Goal: Task Accomplishment & Management: Manage account settings

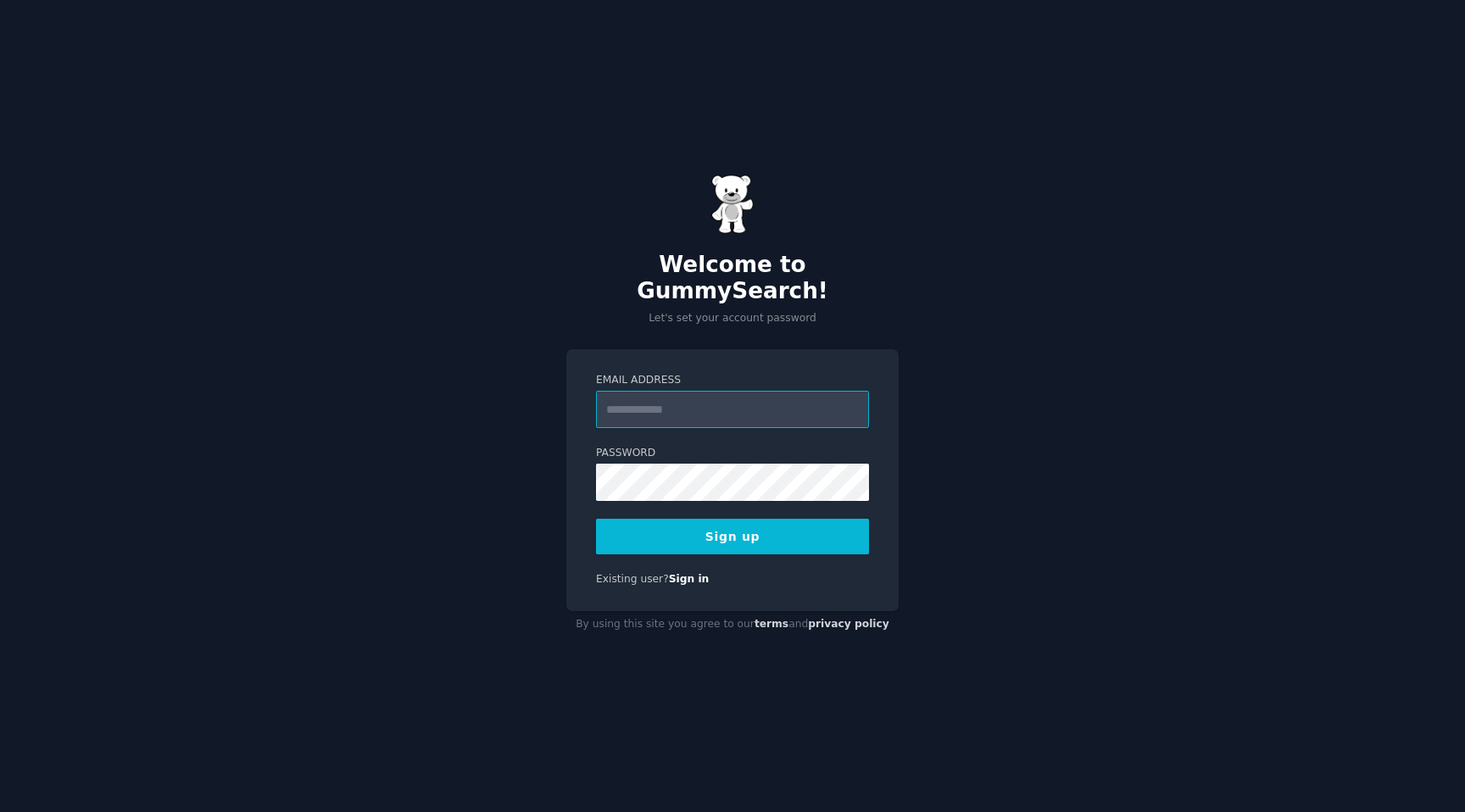
click at [699, 397] on input "Email Address" at bounding box center [732, 409] width 273 height 37
type input "**********"
click at [480, 552] on div "**********" at bounding box center [732, 406] width 1465 height 812
click at [687, 523] on button "Sign up" at bounding box center [732, 536] width 273 height 35
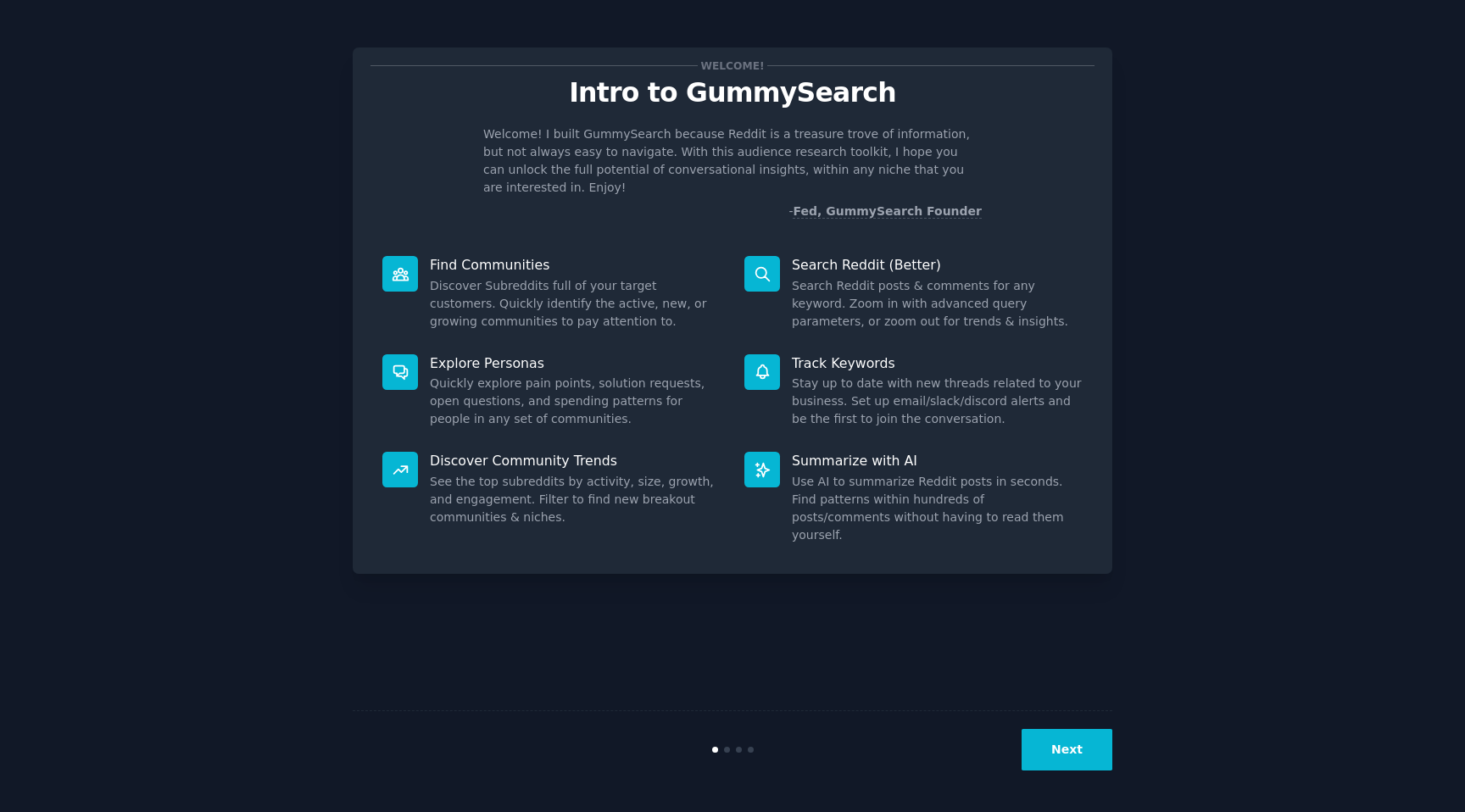
click at [1073, 736] on button "Next" at bounding box center [1067, 749] width 91 height 42
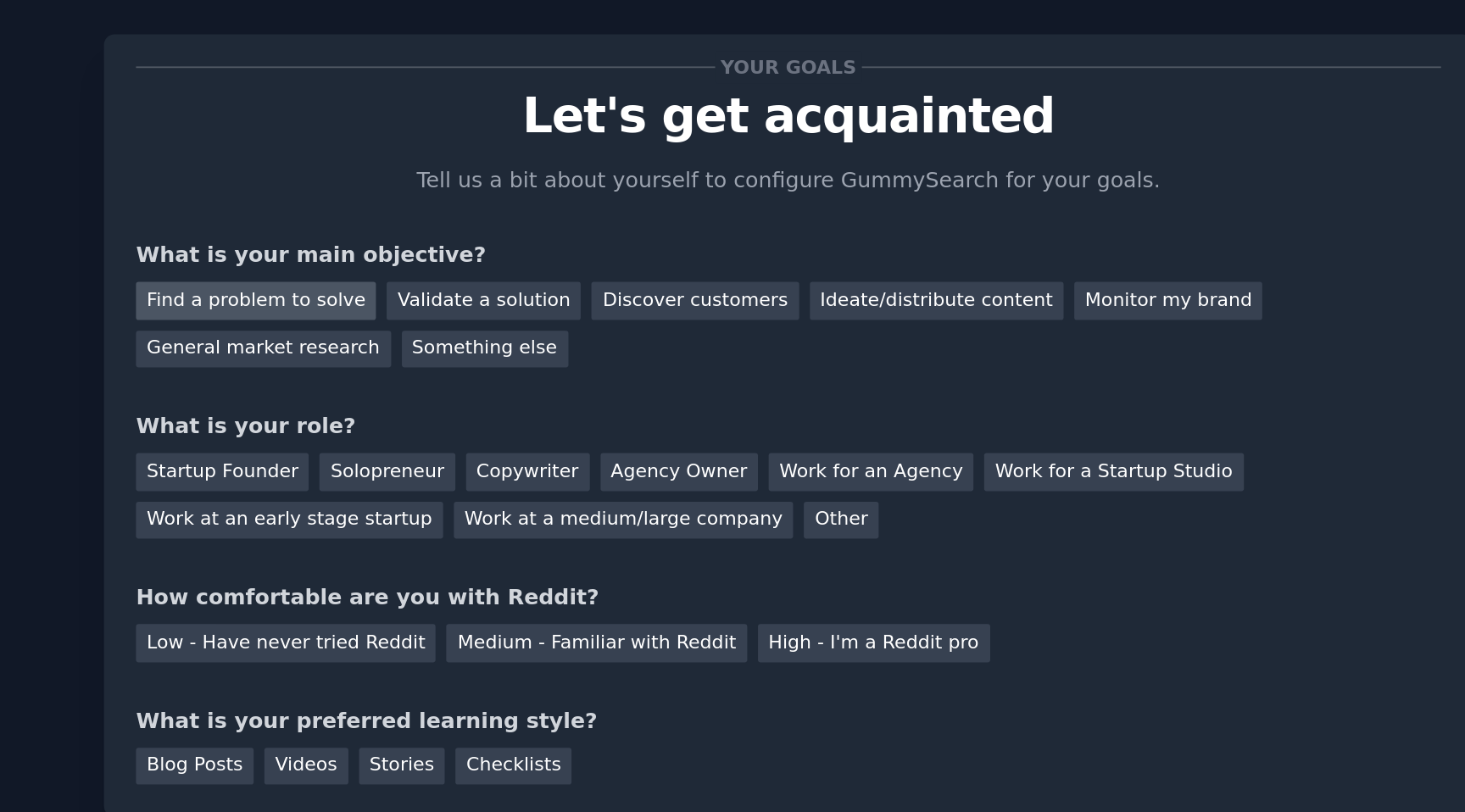
click at [470, 195] on div "Find a problem to solve" at bounding box center [437, 195] width 133 height 21
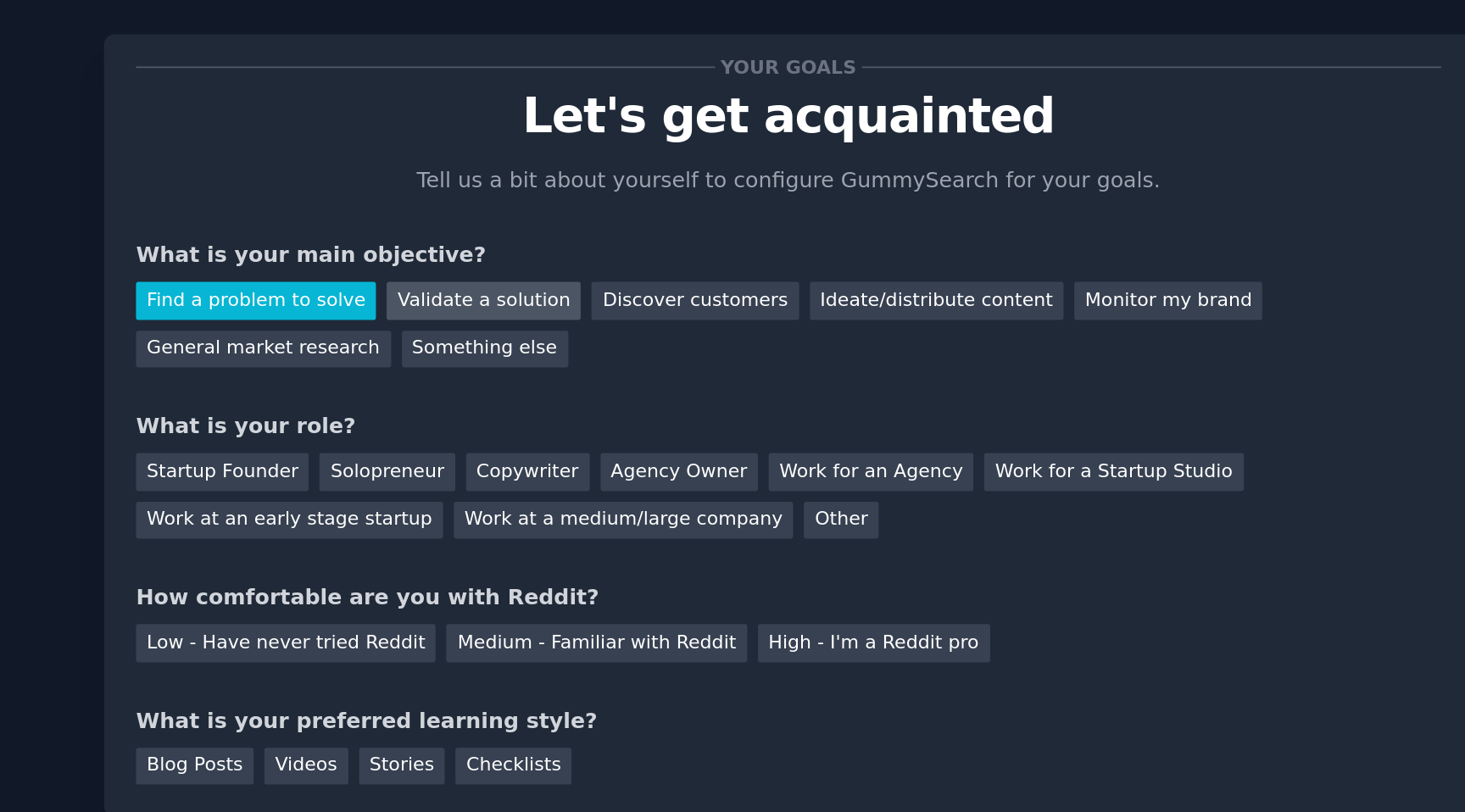
click at [569, 198] on div "Validate a solution" at bounding box center [564, 195] width 108 height 21
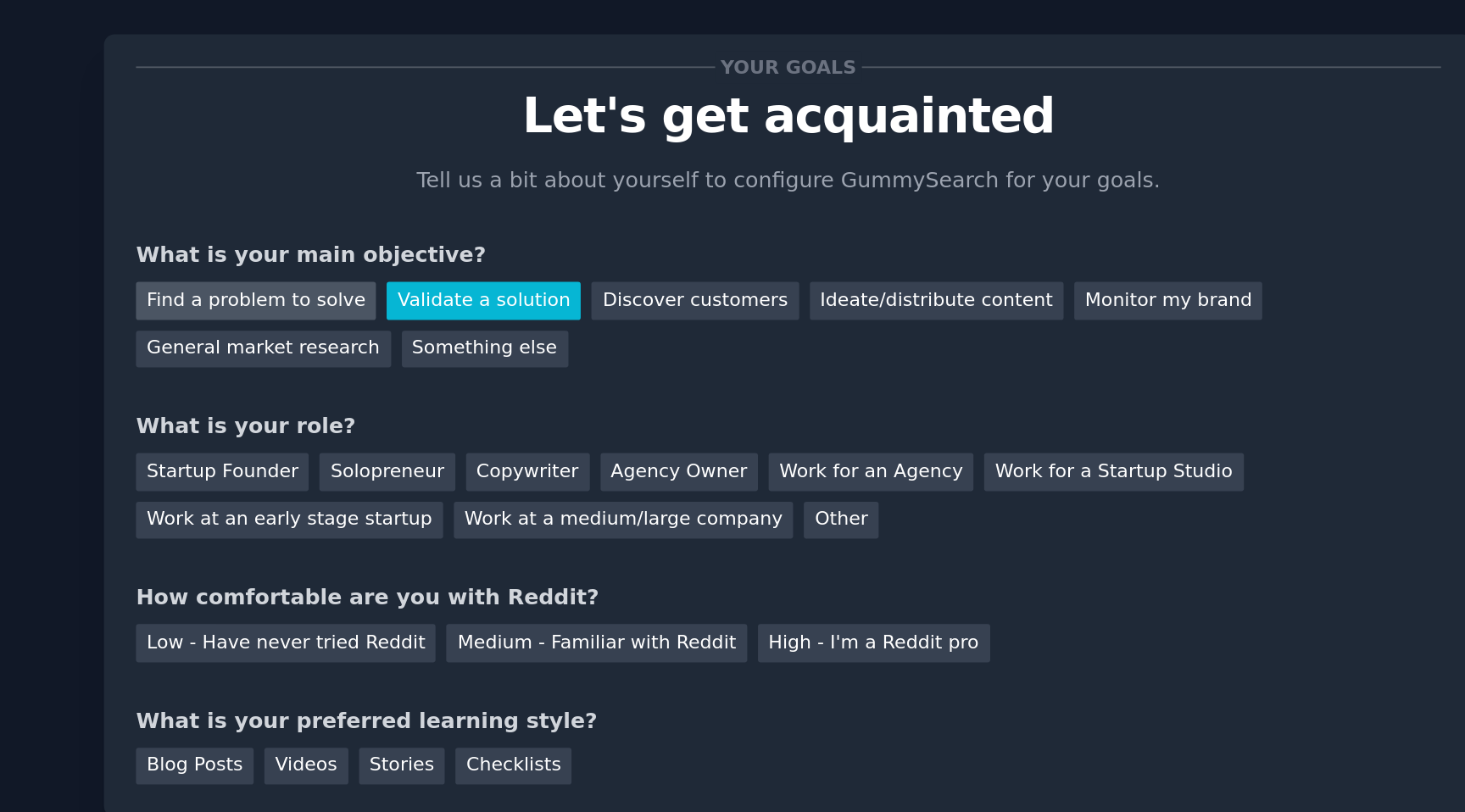
click at [426, 194] on div "Find a problem to solve" at bounding box center [437, 195] width 133 height 21
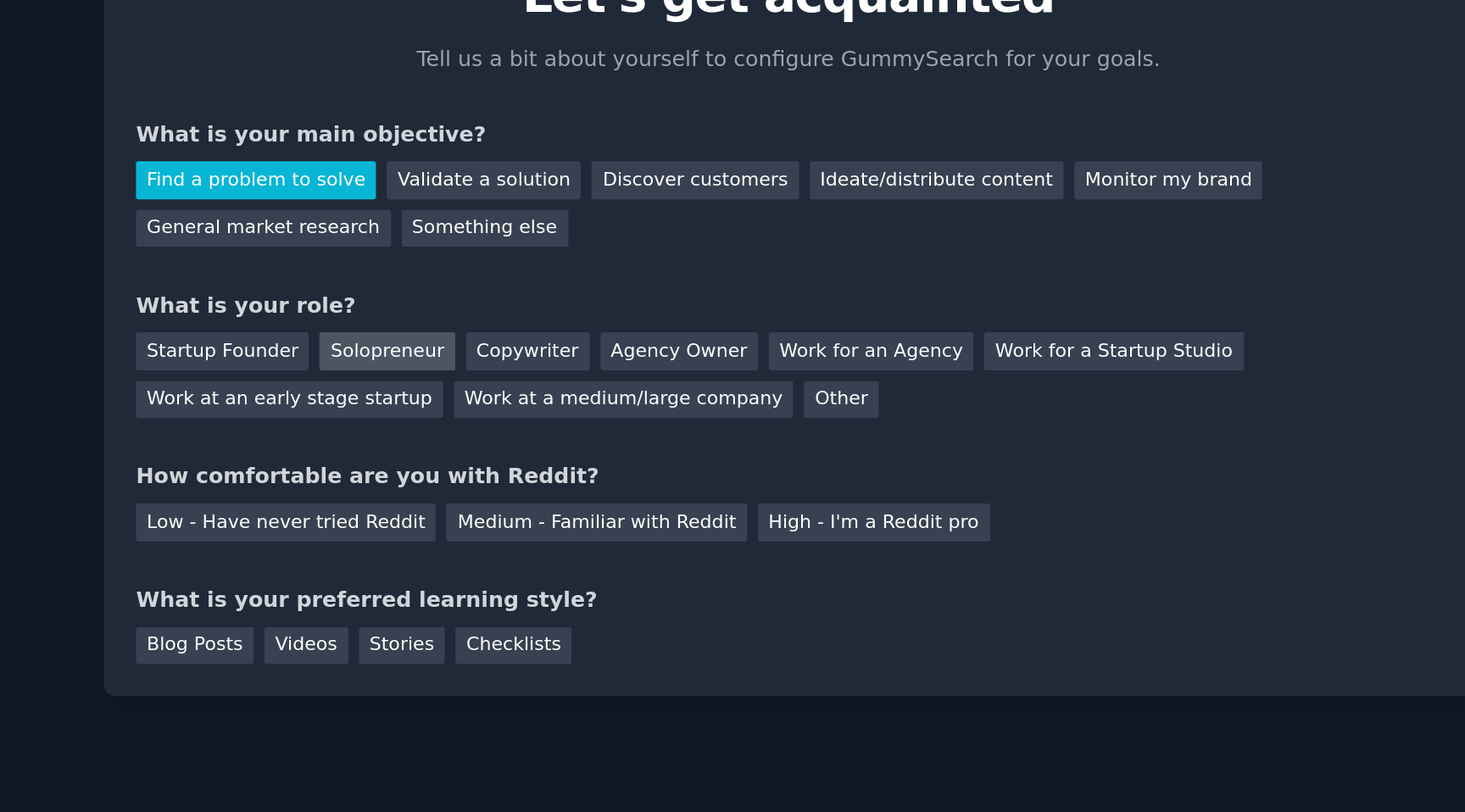
click at [512, 291] on div "Solopreneur" at bounding box center [509, 289] width 74 height 21
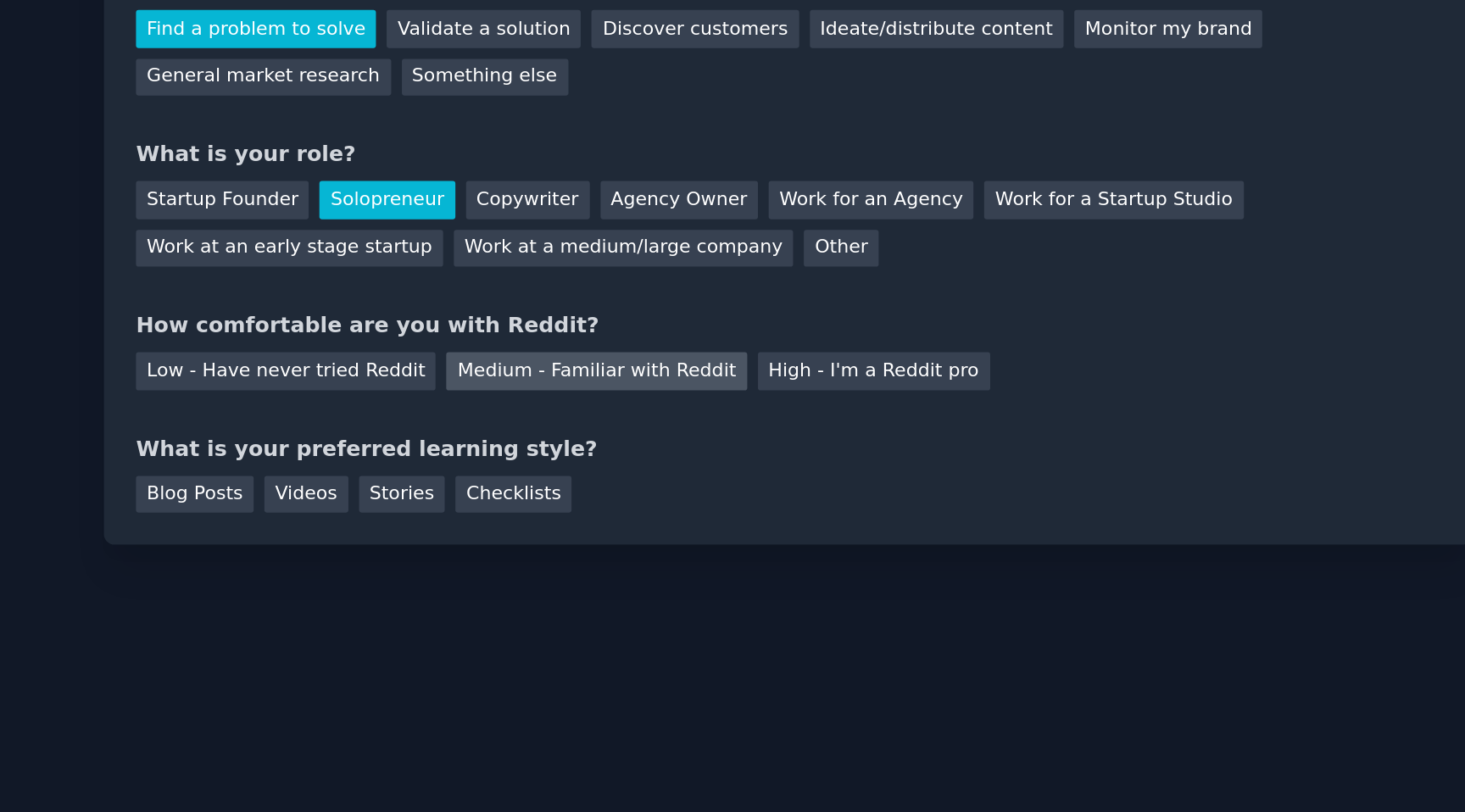
click at [634, 394] on div "Medium - Familiar with Reddit" at bounding box center [625, 385] width 166 height 21
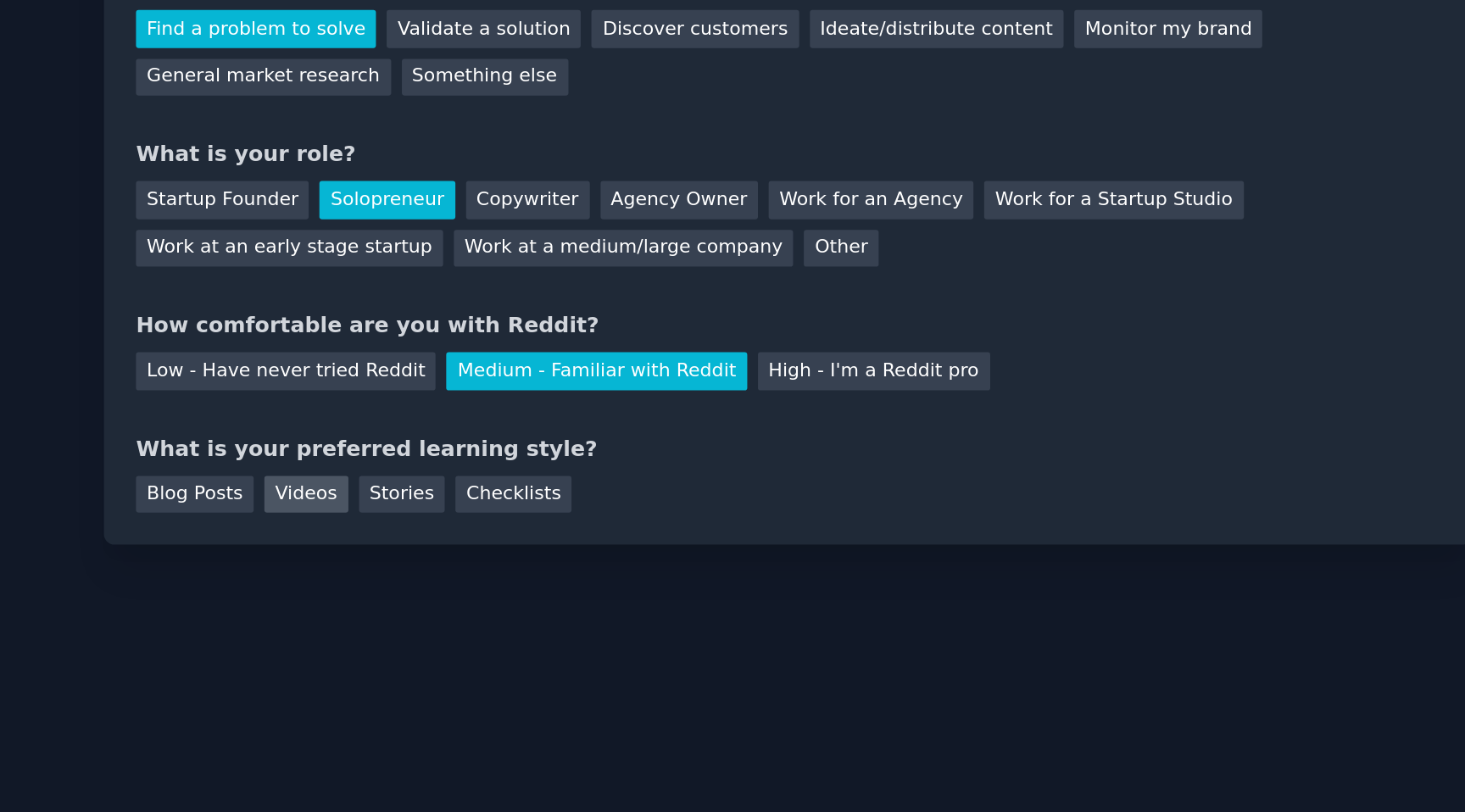
click at [467, 454] on div "Videos" at bounding box center [465, 454] width 46 height 21
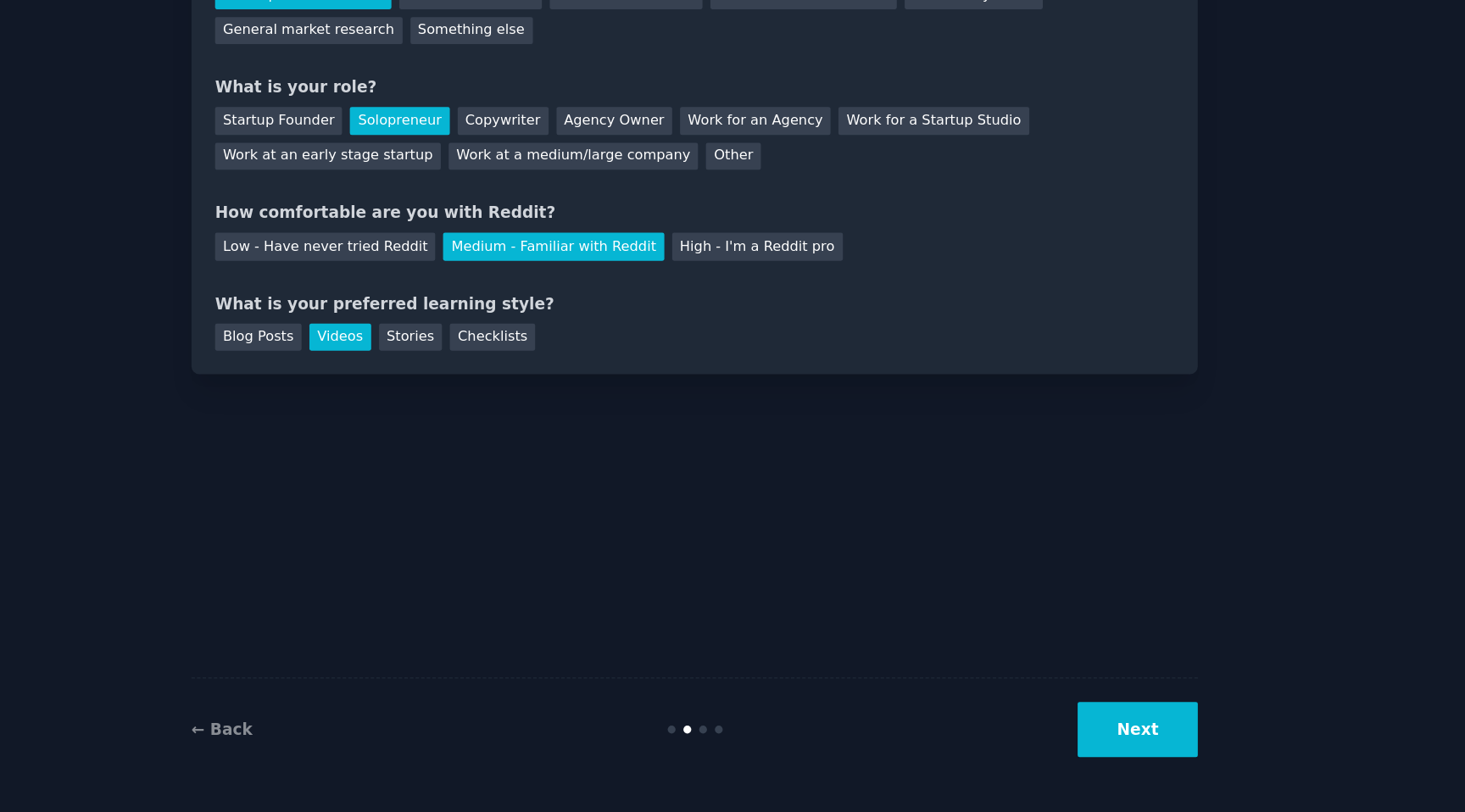
click at [1095, 752] on button "Next" at bounding box center [1067, 749] width 91 height 42
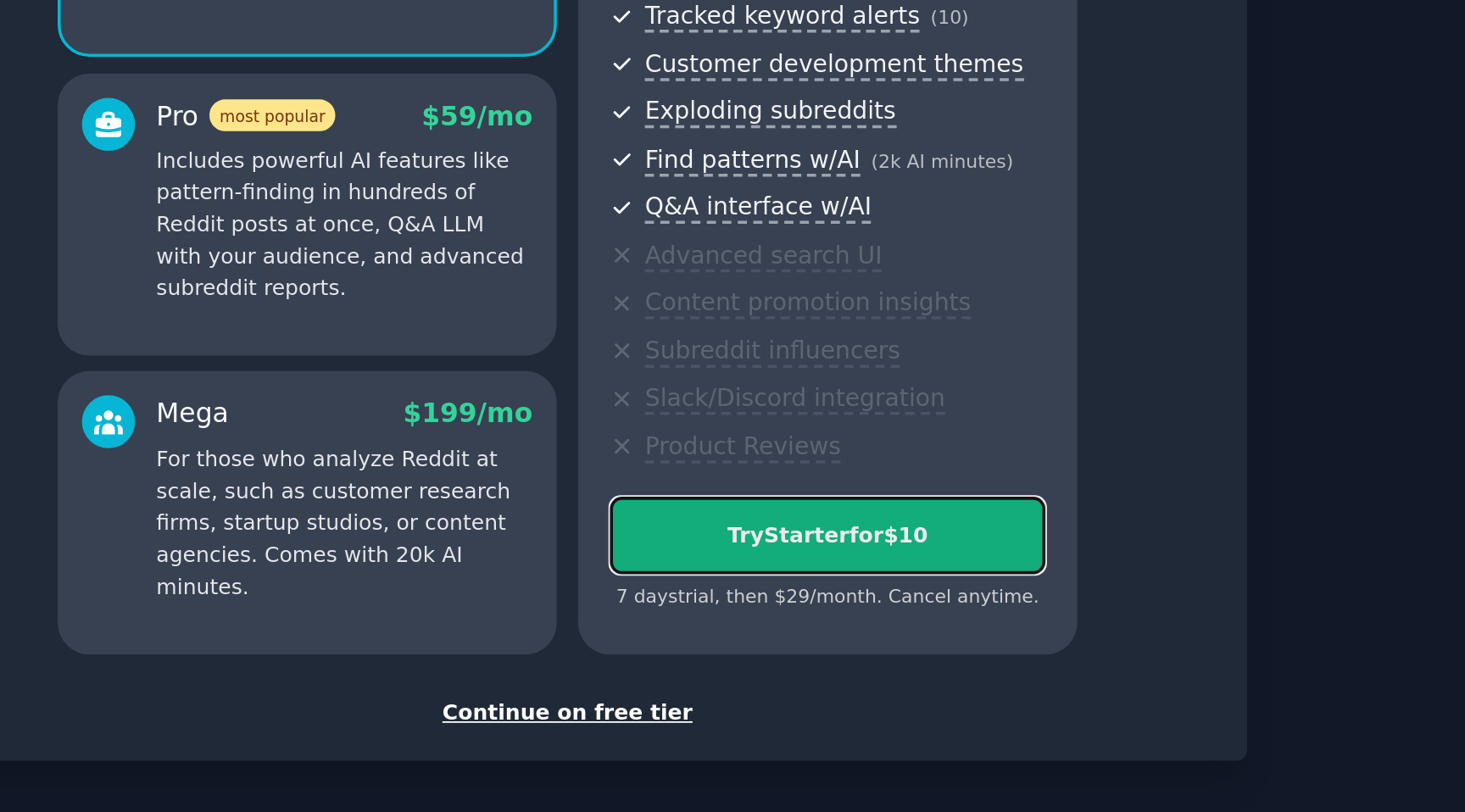
click at [866, 573] on div "Try Starter for $10" at bounding box center [878, 577] width 241 height 18
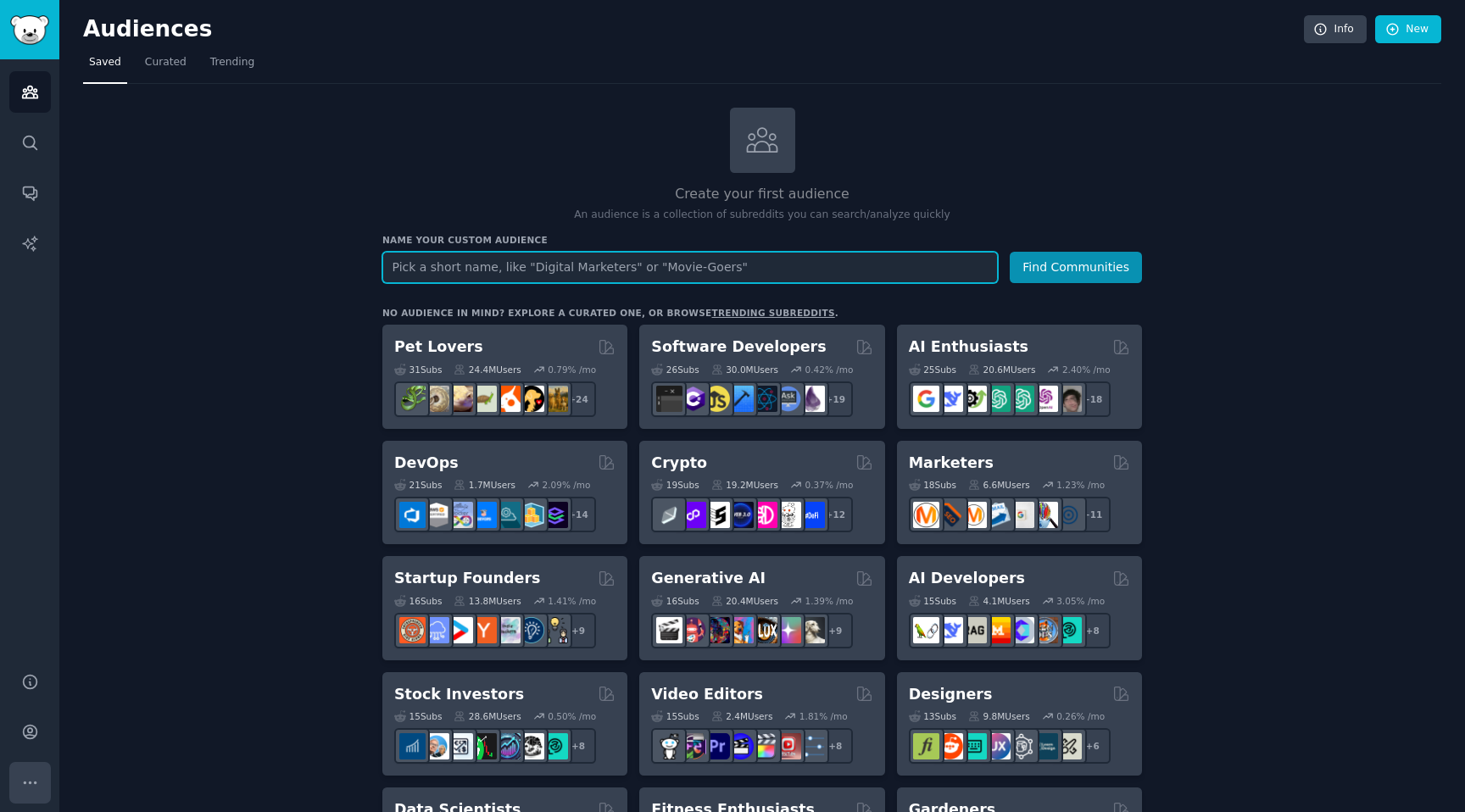
click at [30, 787] on icon "Sidebar" at bounding box center [30, 783] width 18 height 18
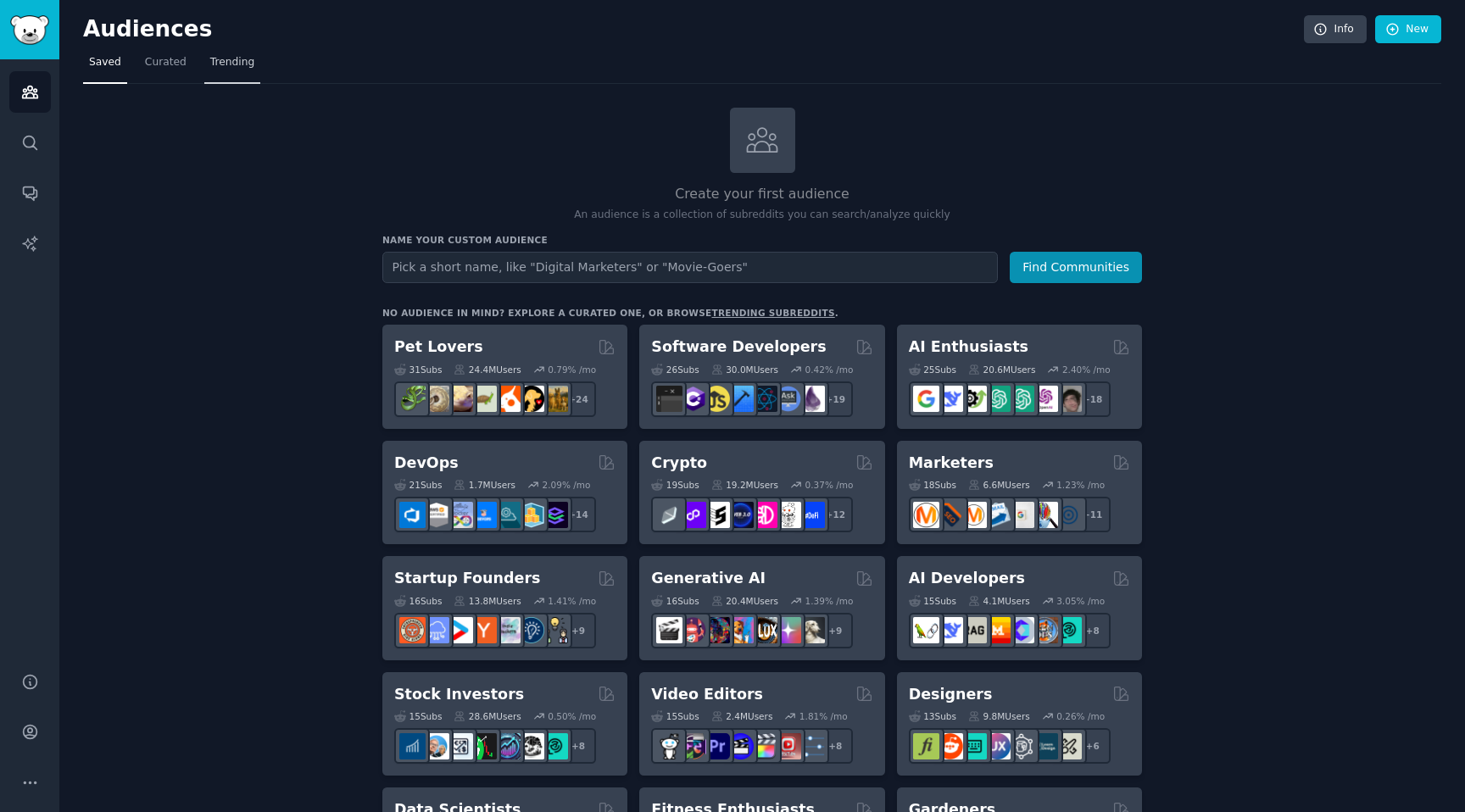
click at [226, 59] on span "Trending" at bounding box center [232, 63] width 44 height 15
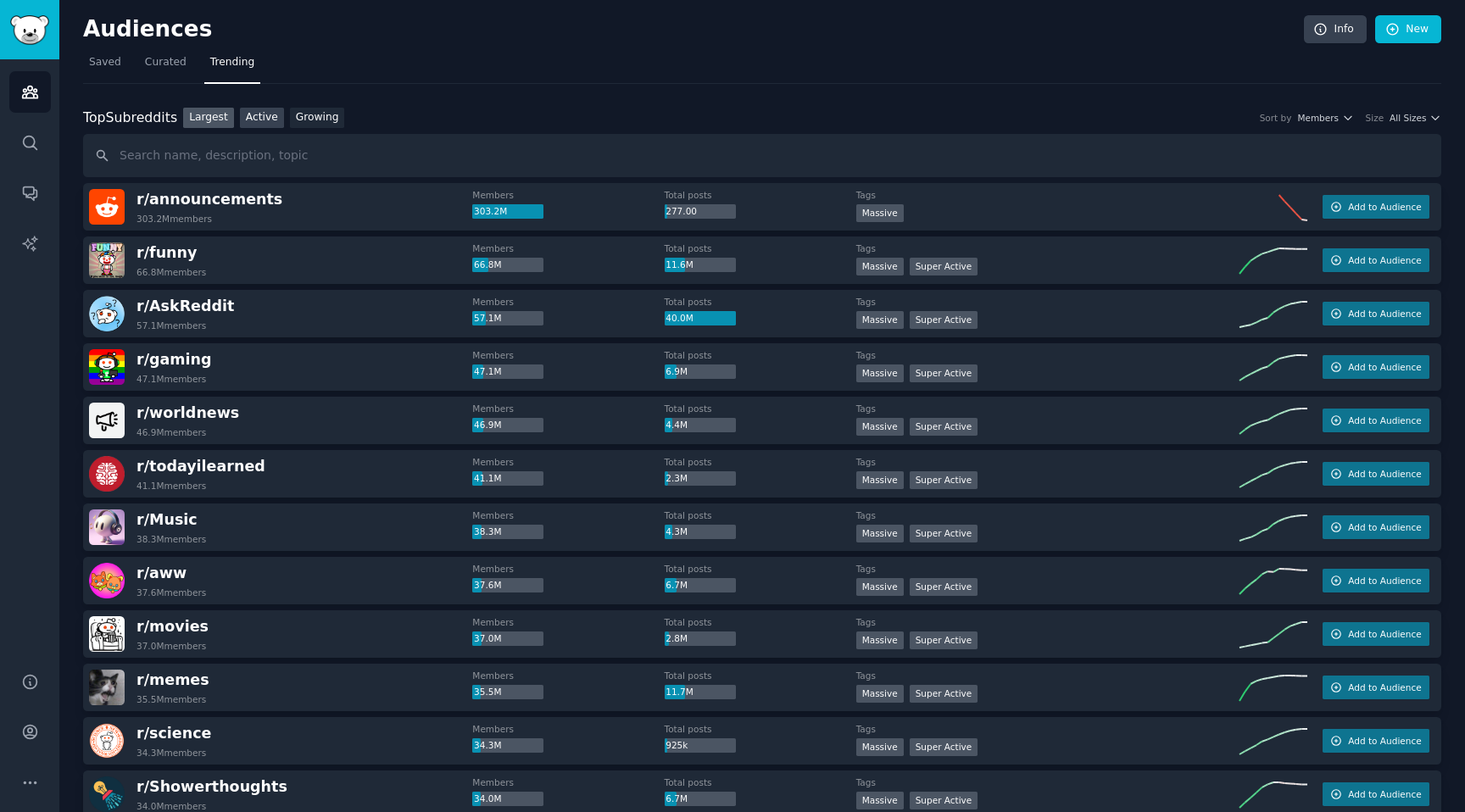
click at [264, 125] on link "Active" at bounding box center [261, 118] width 44 height 21
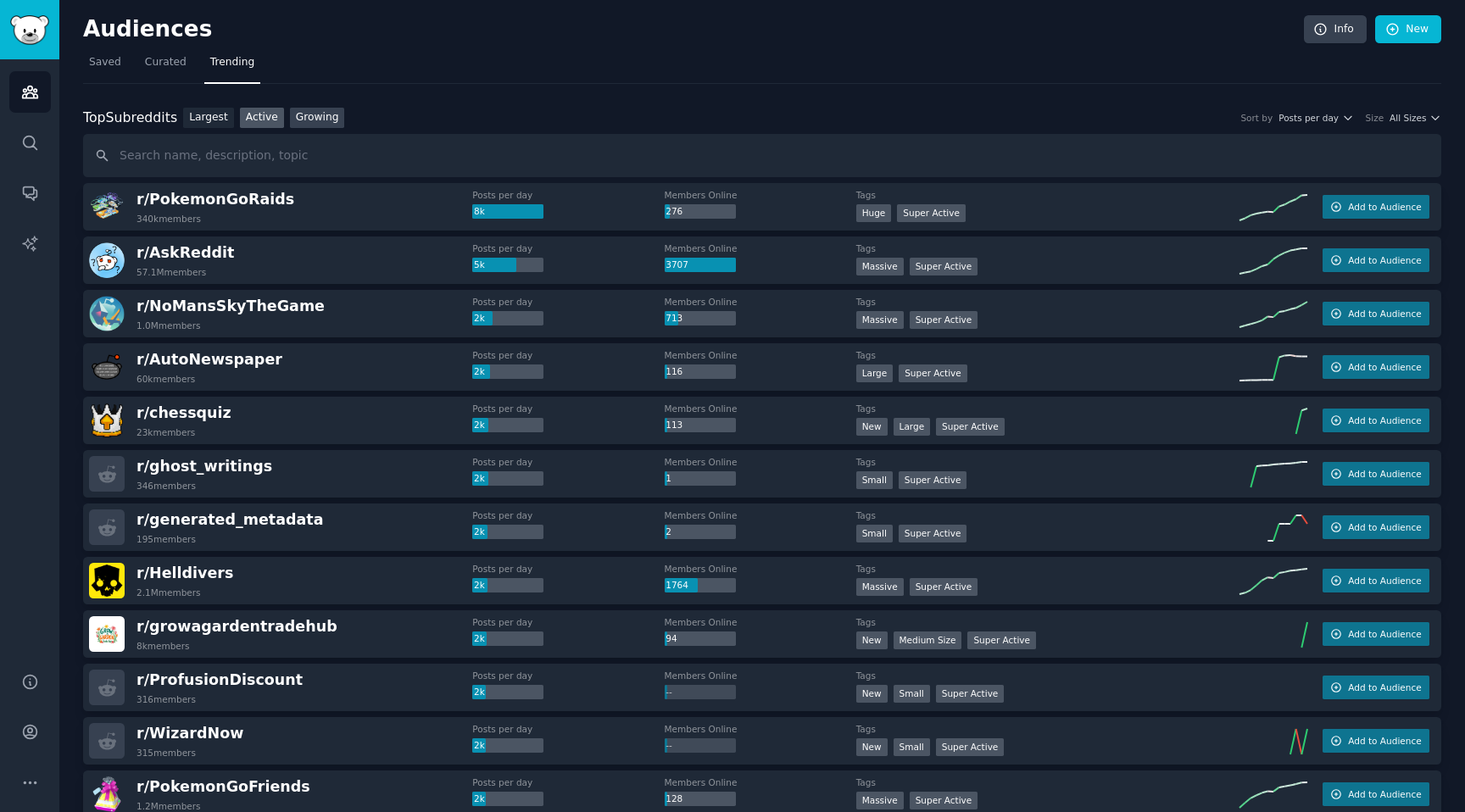
click at [323, 122] on link "Growing" at bounding box center [318, 118] width 55 height 21
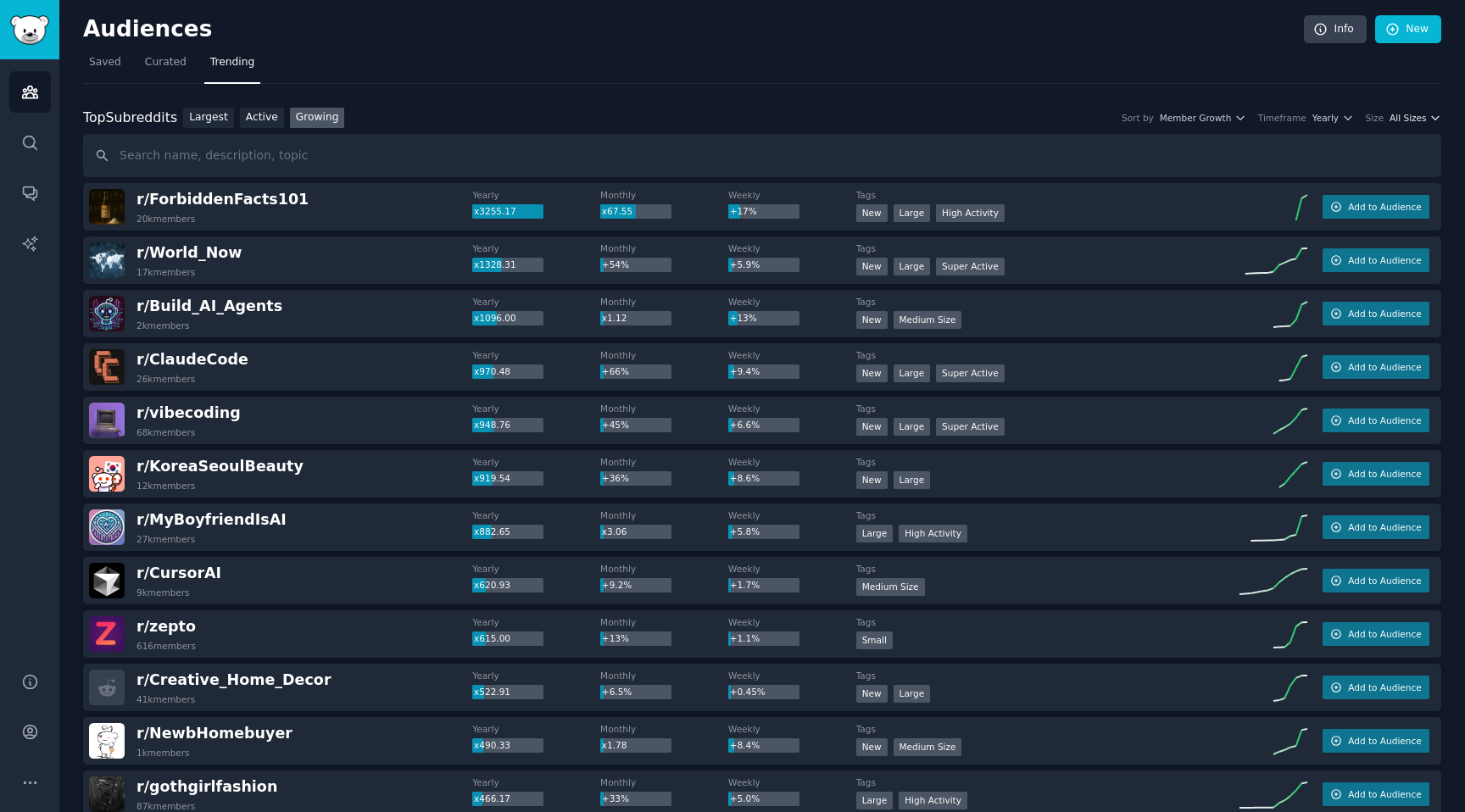
click at [1437, 113] on icon "button" at bounding box center [1435, 117] width 12 height 12
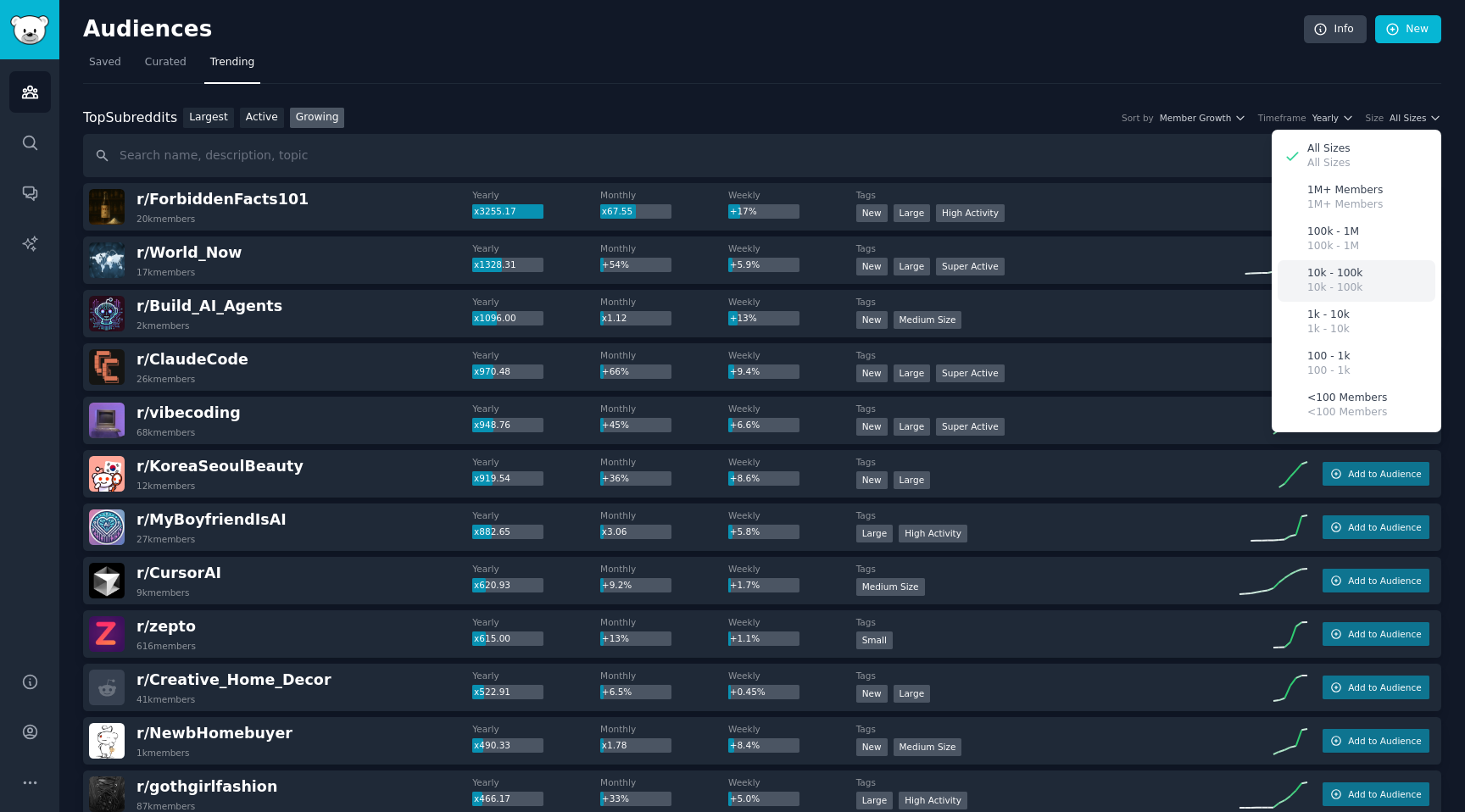
click at [1362, 273] on div "10k - 100k 10k - 100k" at bounding box center [1357, 281] width 158 height 42
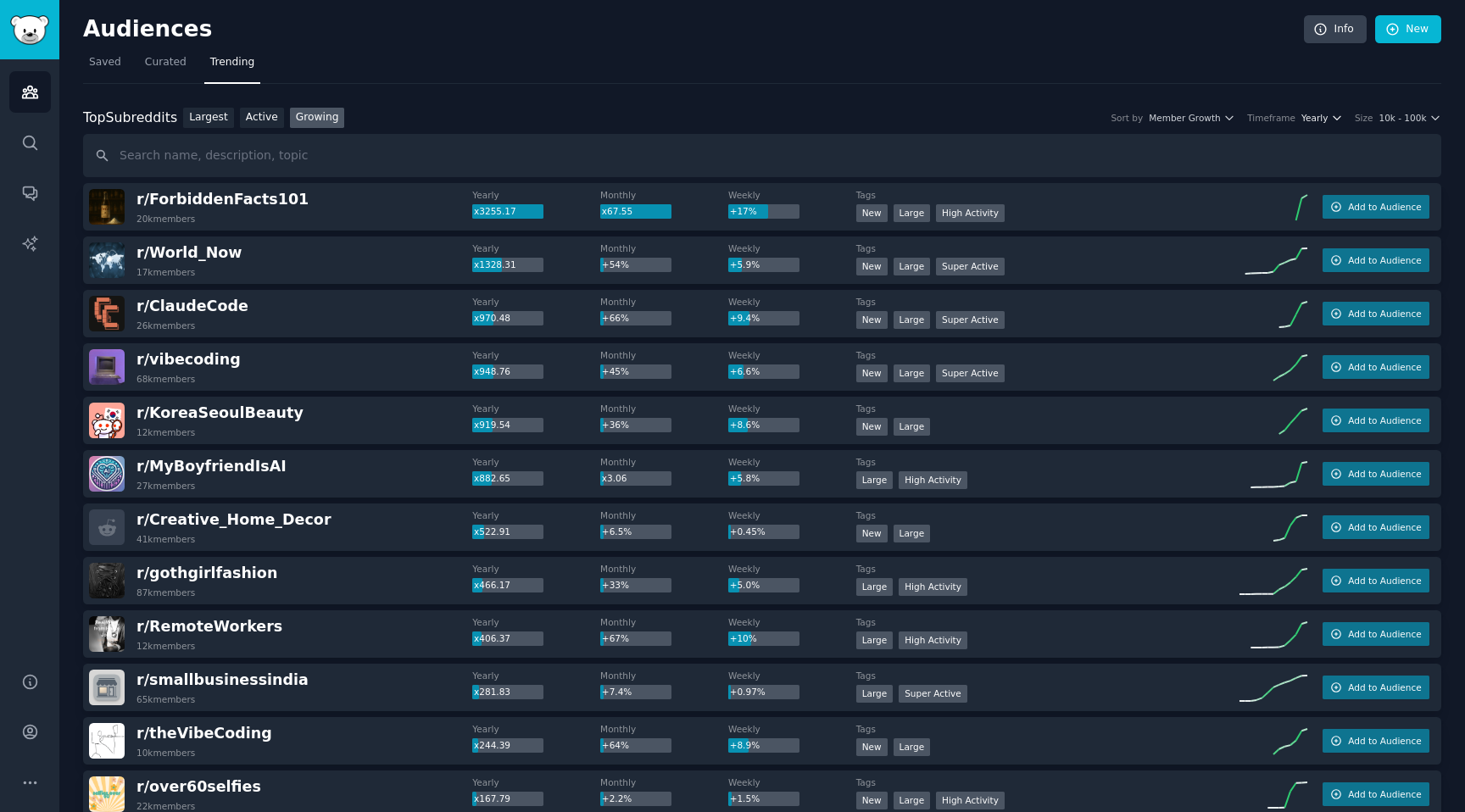
click at [1334, 117] on icon "button" at bounding box center [1337, 118] width 6 height 4
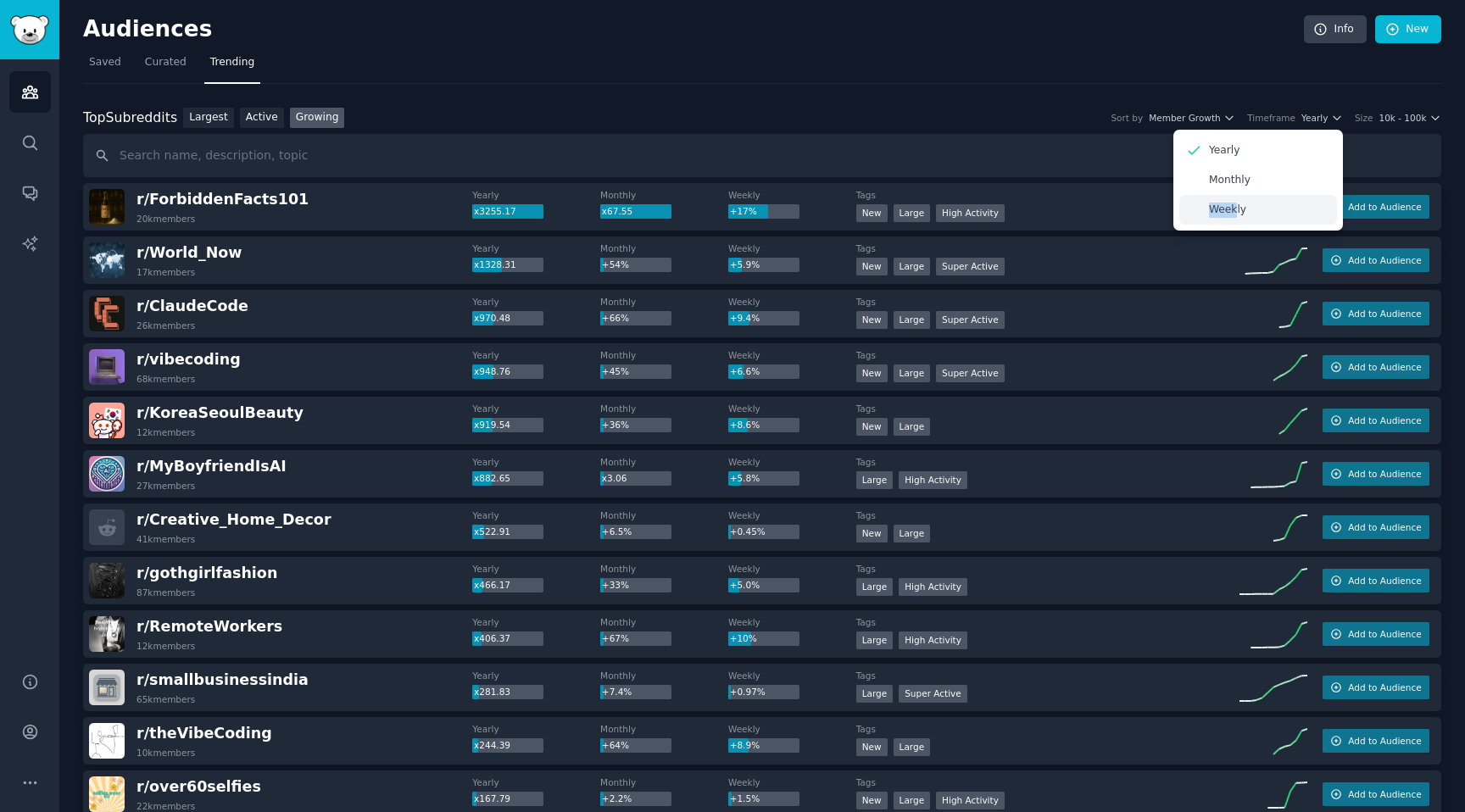
drag, startPoint x: 1258, startPoint y: 174, endPoint x: 1234, endPoint y: 203, distance: 37.6
click at [1234, 203] on div "Yearly Monthly Weekly" at bounding box center [1258, 180] width 170 height 101
click at [1223, 212] on p "Weekly" at bounding box center [1227, 210] width 37 height 15
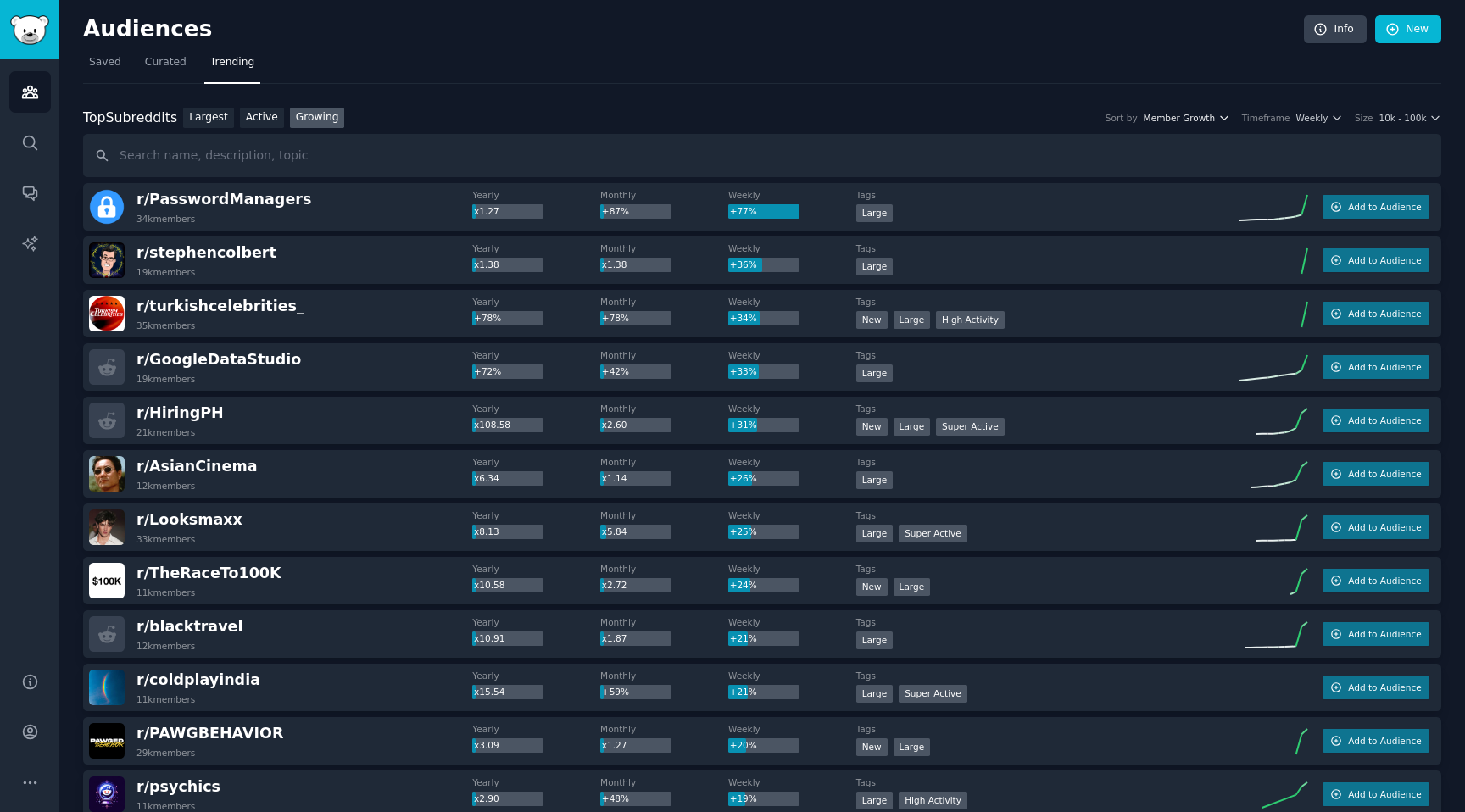
click at [1228, 117] on icon "button" at bounding box center [1224, 118] width 6 height 4
click at [1432, 120] on icon "button" at bounding box center [1435, 117] width 12 height 12
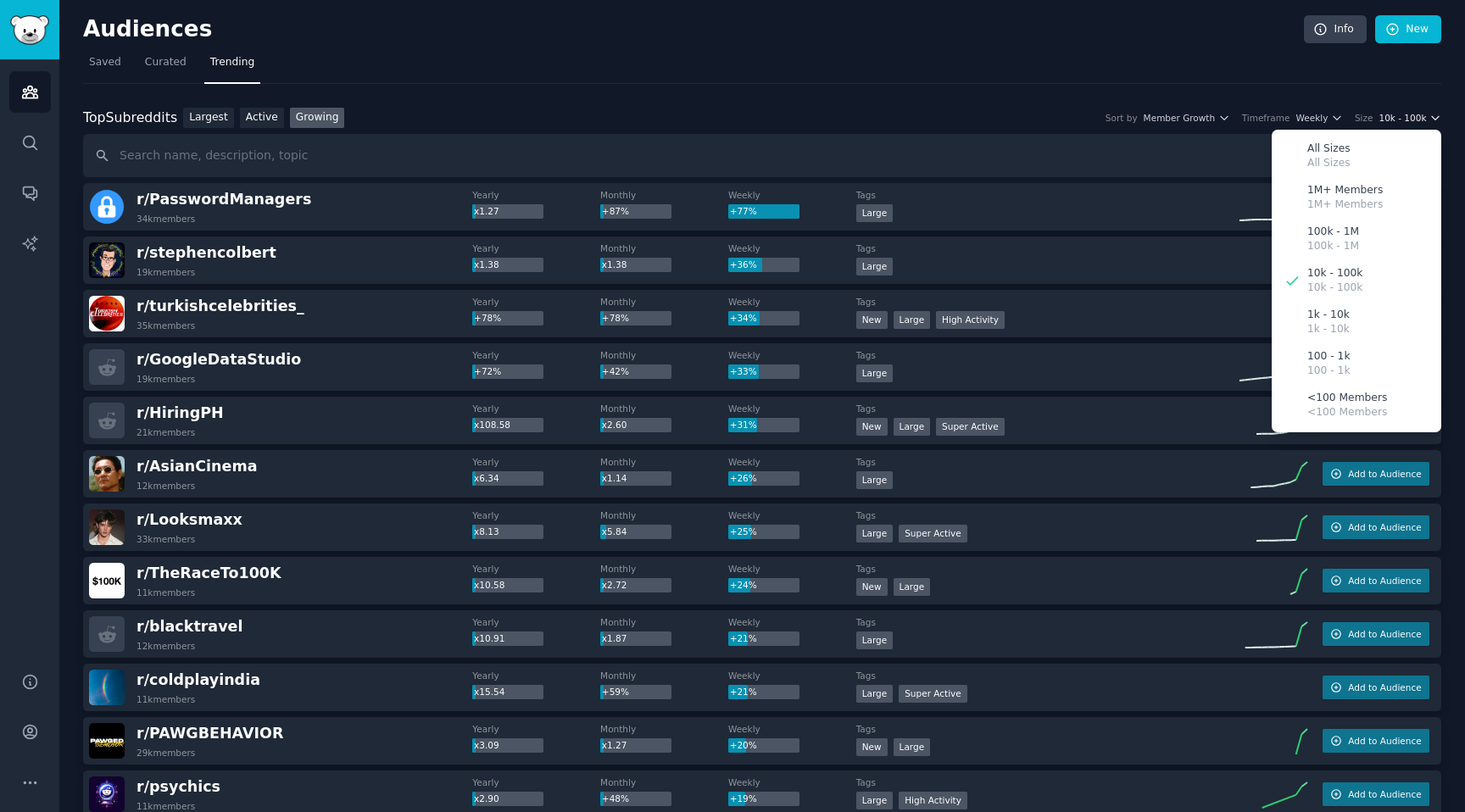
click at [1432, 120] on icon "button" at bounding box center [1435, 117] width 12 height 12
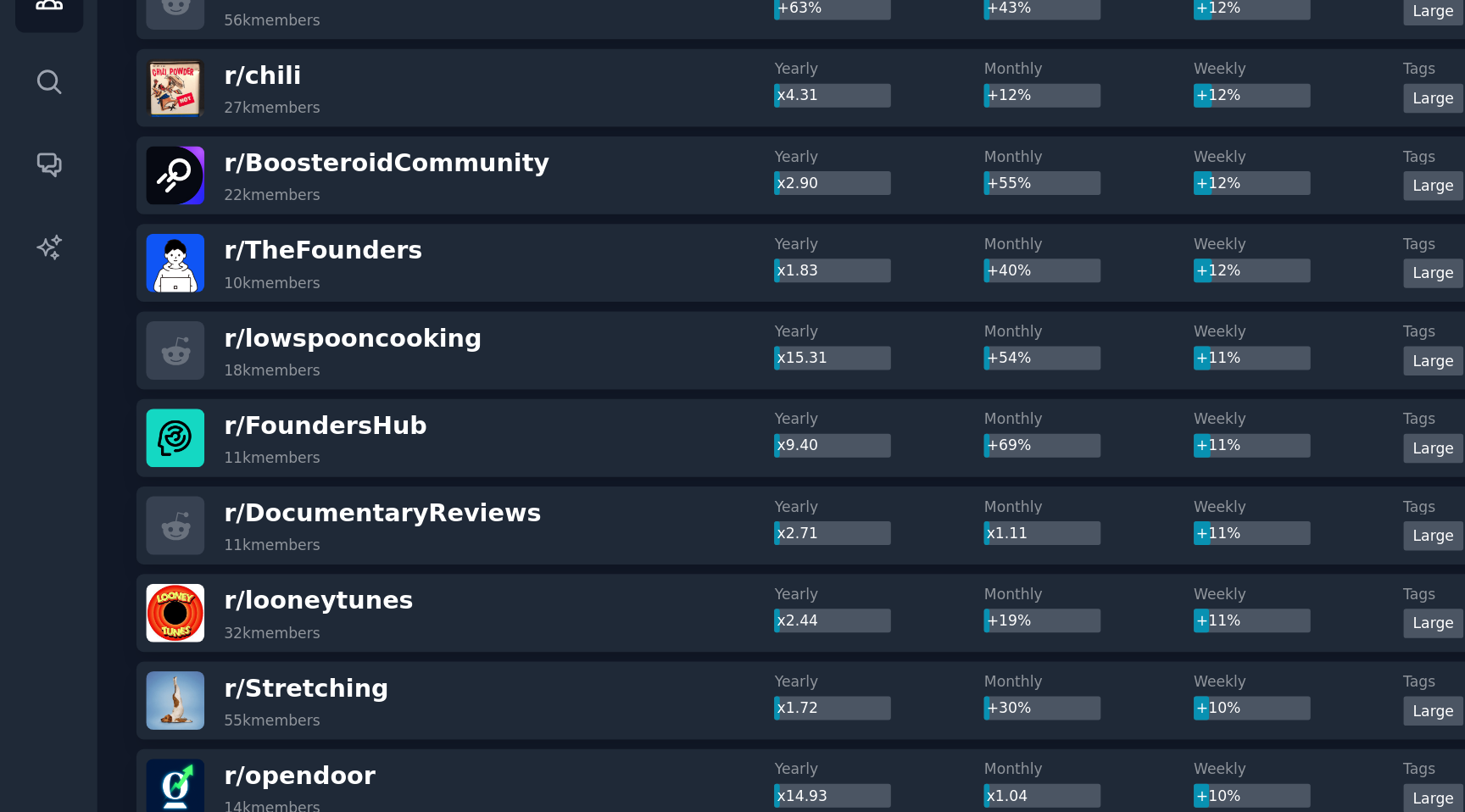
scroll to position [1504, 0]
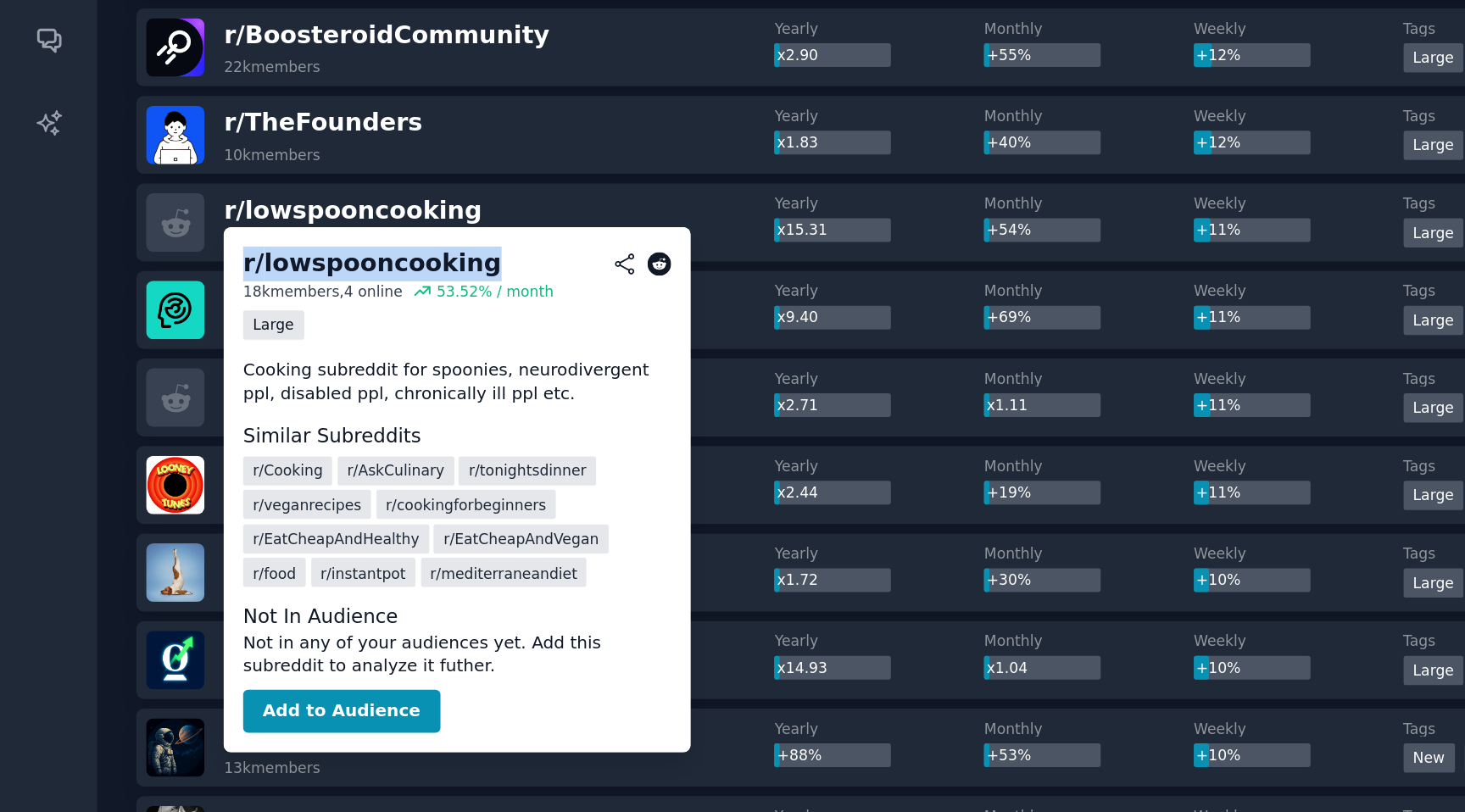
drag, startPoint x: 148, startPoint y: 330, endPoint x: 295, endPoint y: 331, distance: 147.0
click at [295, 331] on h2 "r/ lowspooncooking" at bounding box center [279, 329] width 261 height 21
copy div "r/ lowspooncooking"
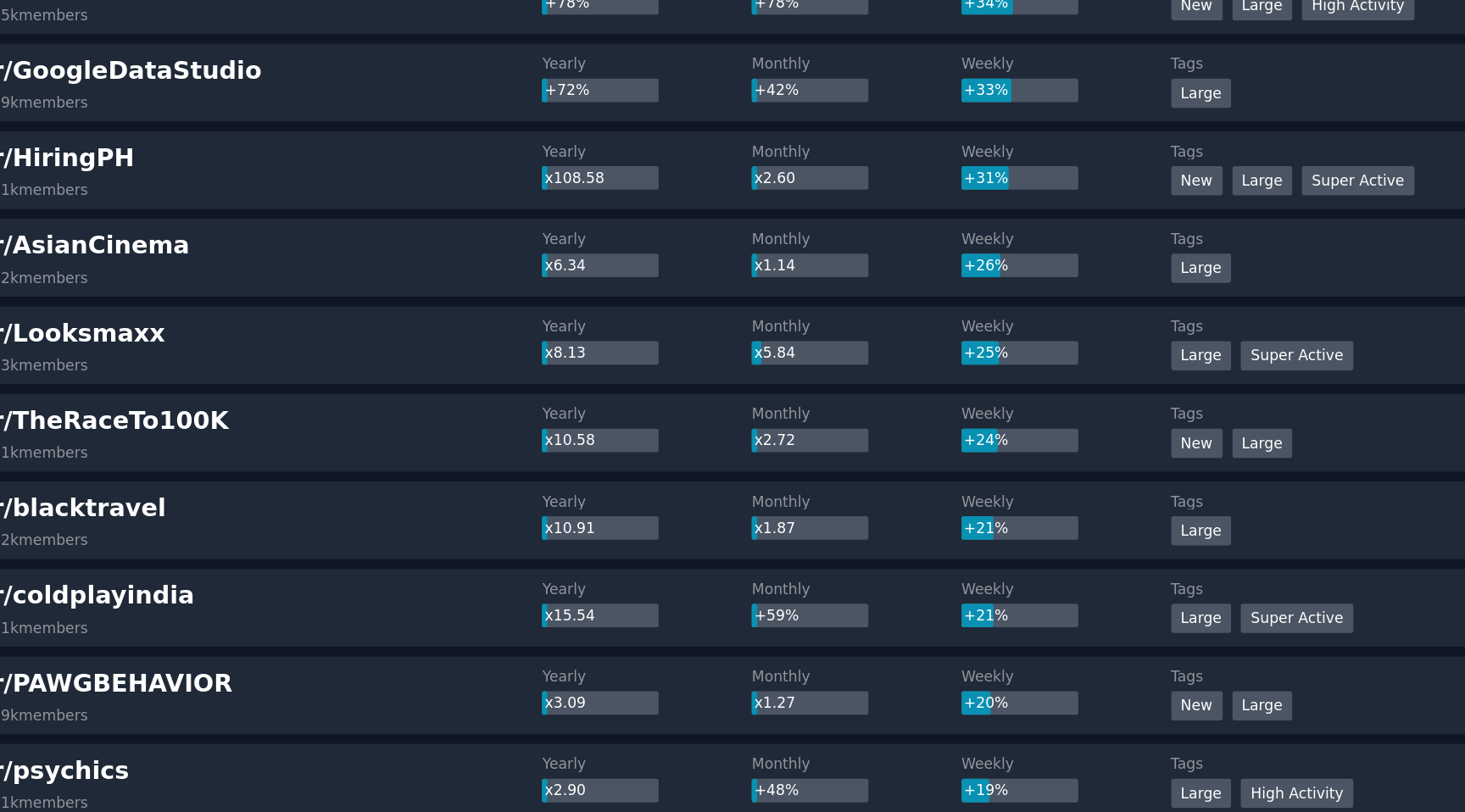
scroll to position [0, 0]
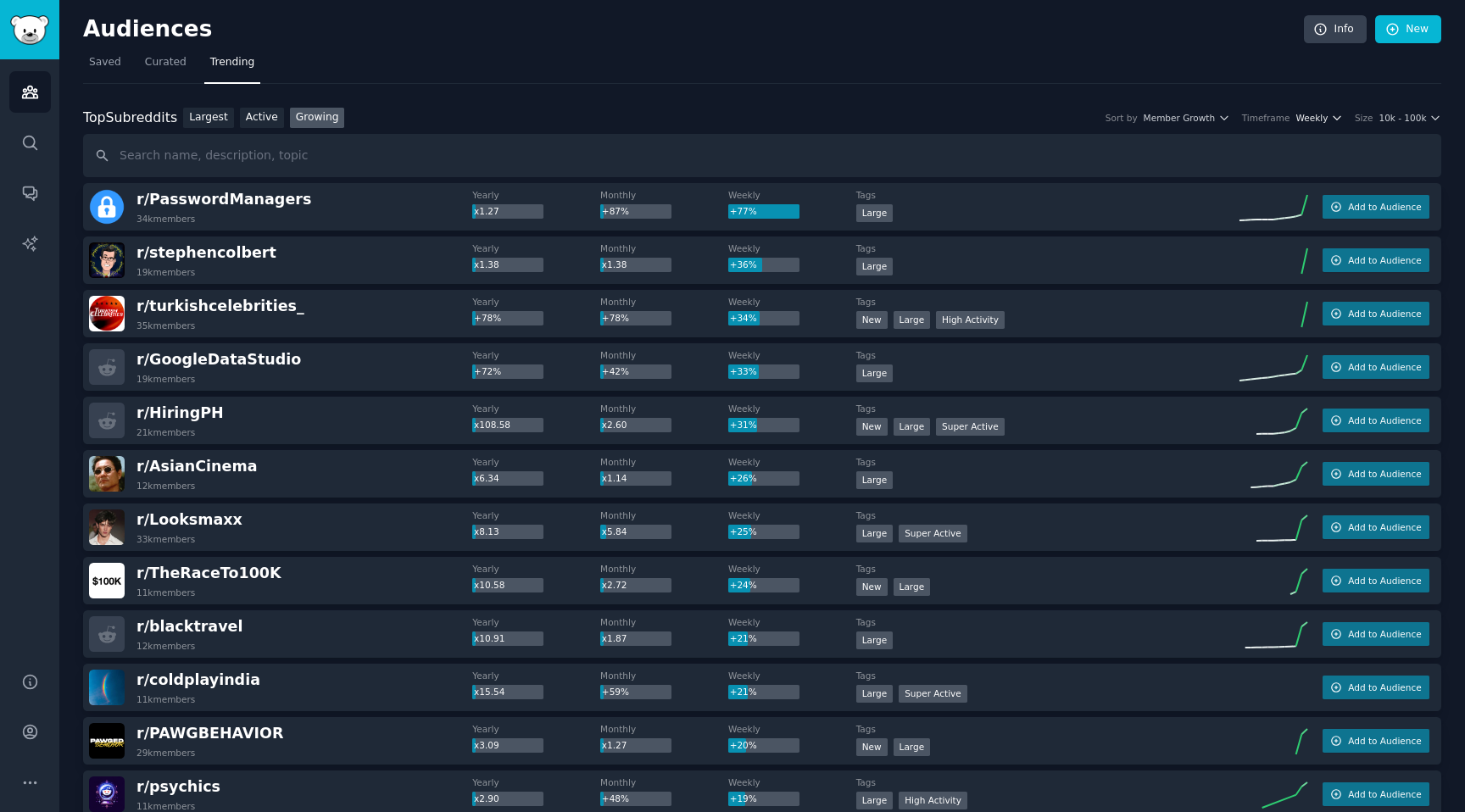
click at [1332, 119] on icon "button" at bounding box center [1337, 117] width 12 height 12
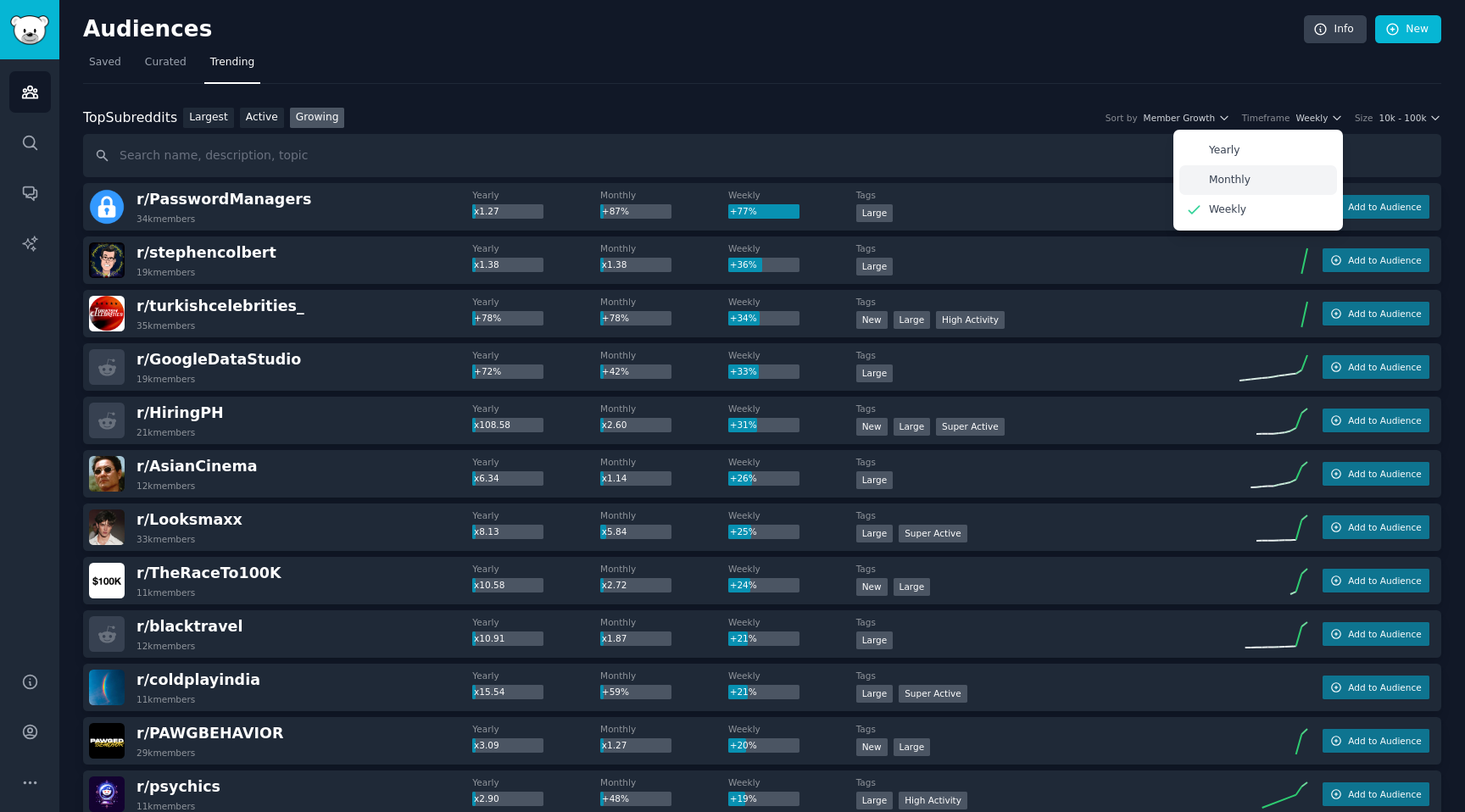
click at [1233, 179] on p "Monthly" at bounding box center [1230, 181] width 42 height 15
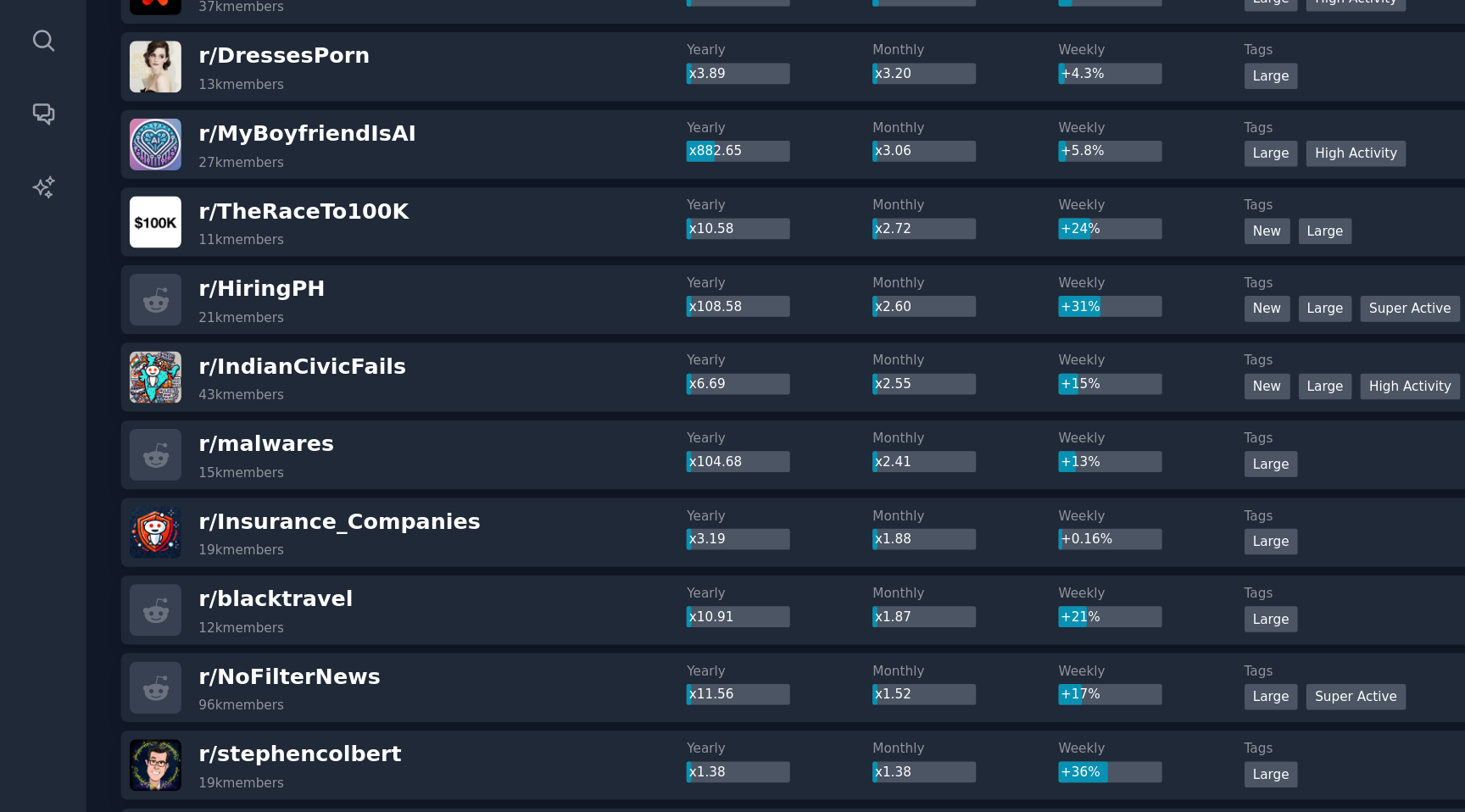
scroll to position [253, 0]
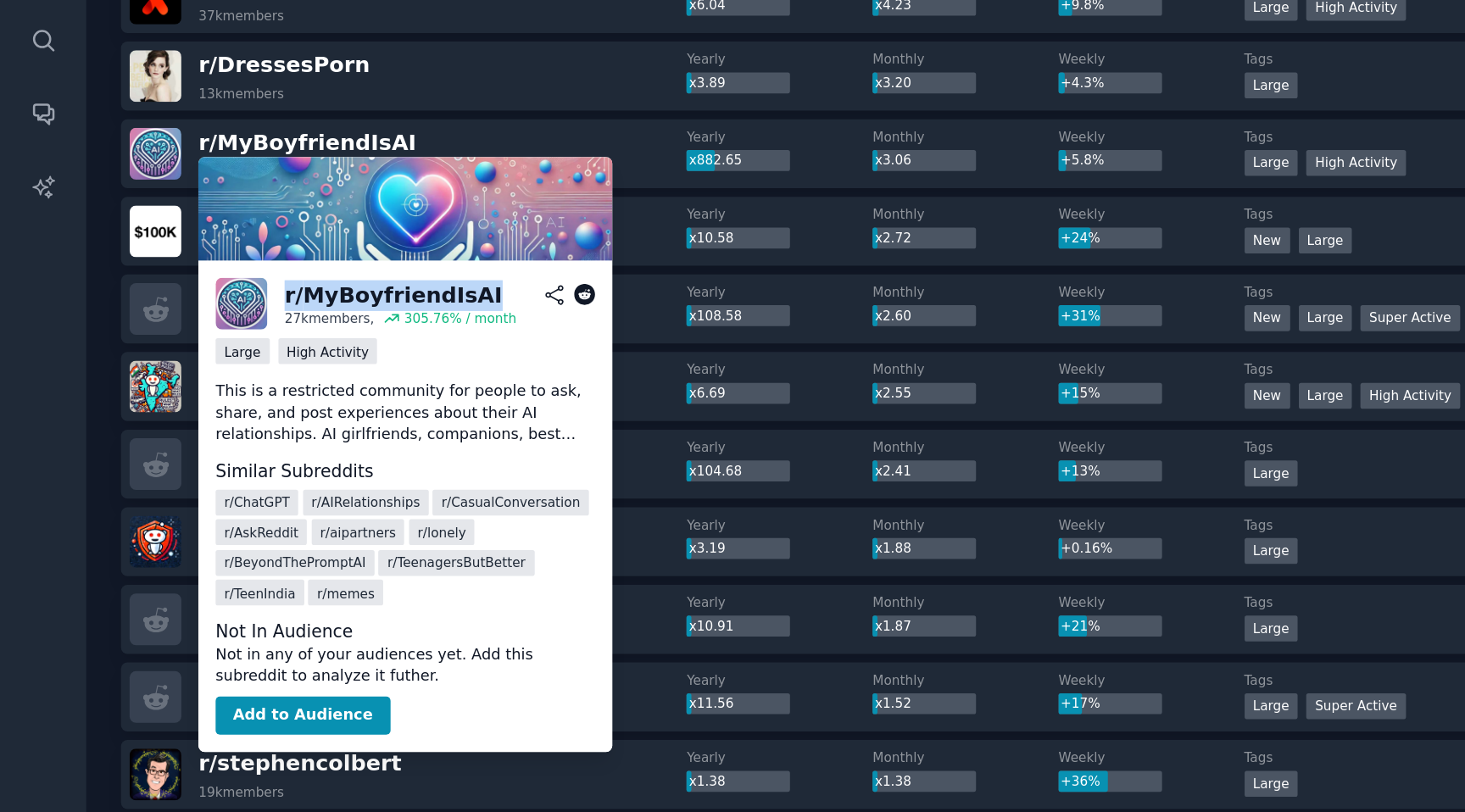
drag, startPoint x: 193, startPoint y: 318, endPoint x: 328, endPoint y: 326, distance: 135.2
click at [328, 326] on div "r/ MyBoyfriendIsAI 27k members, 305.76 % / month" at bounding box center [279, 323] width 261 height 35
copy div "r/ MyBoyfriendIsAI"
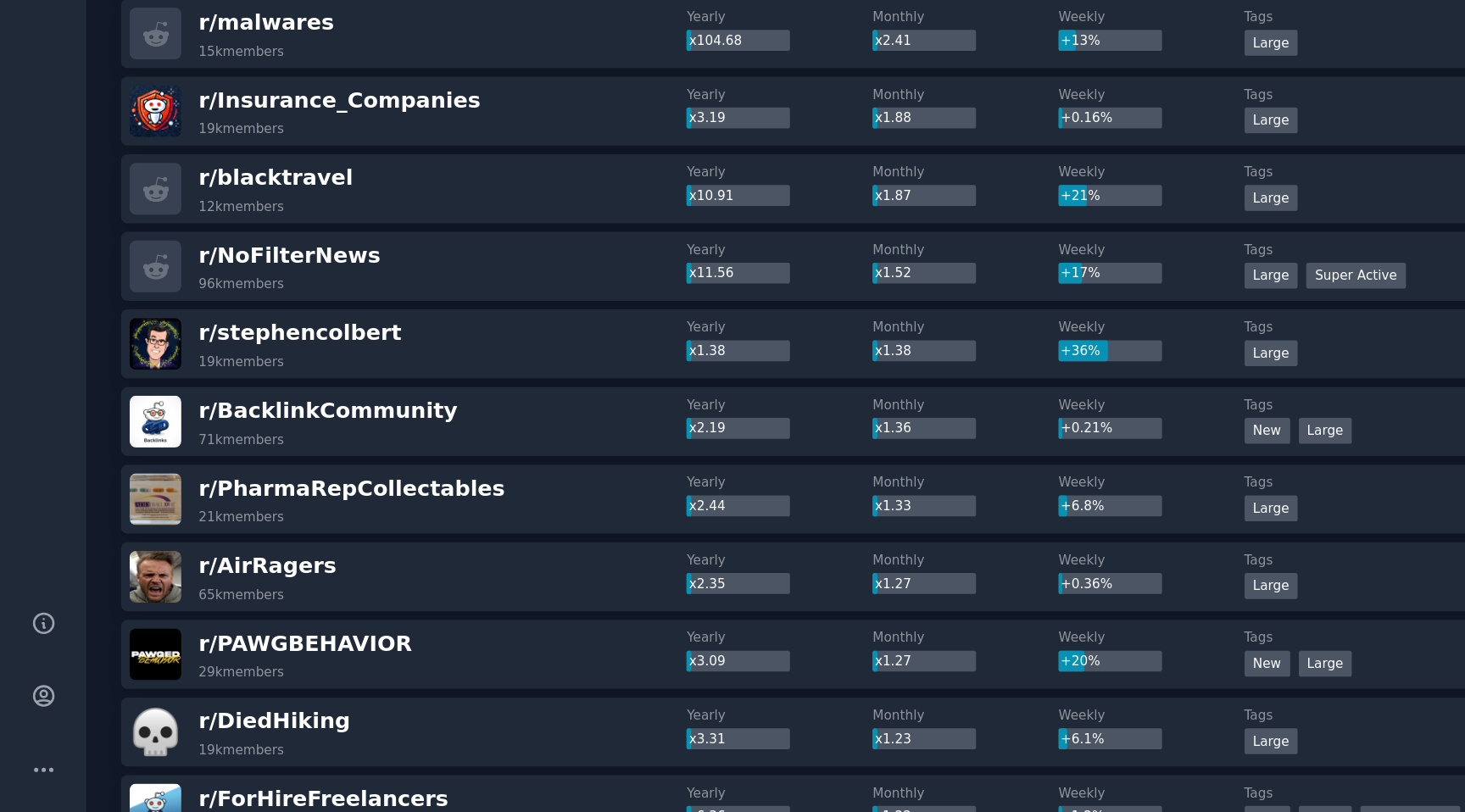
scroll to position [0, 0]
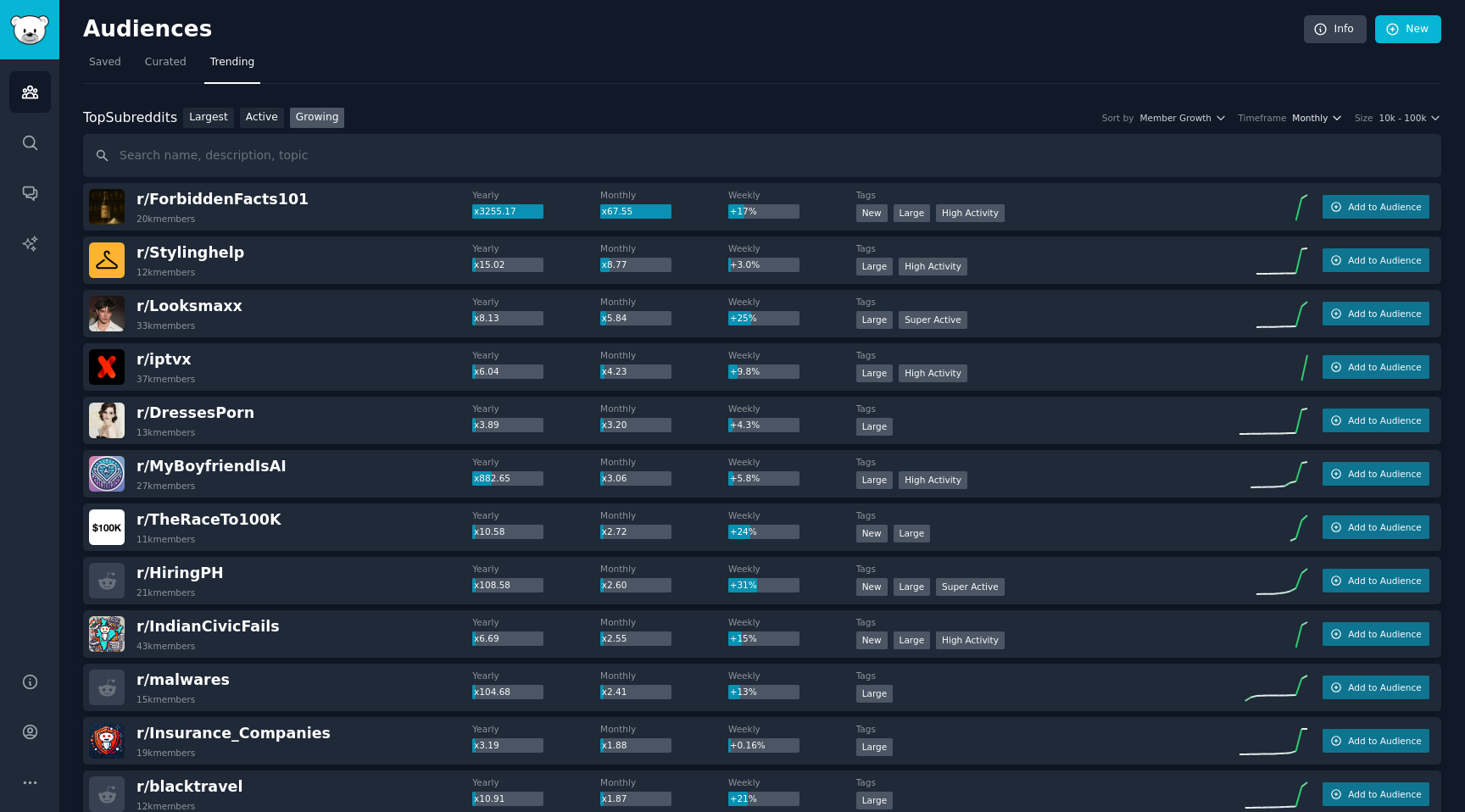
click at [1338, 120] on icon "button" at bounding box center [1337, 117] width 12 height 12
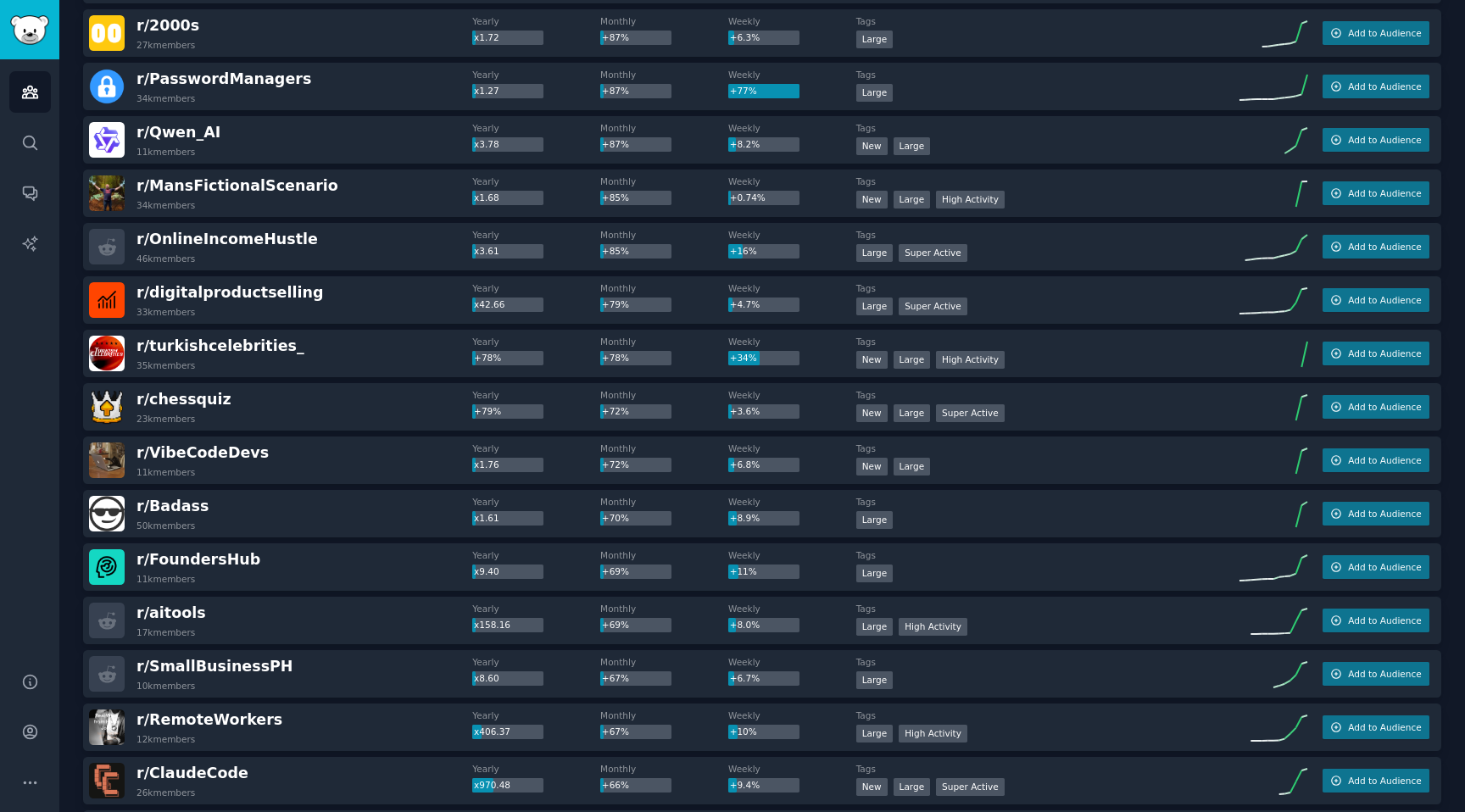
scroll to position [2150, 0]
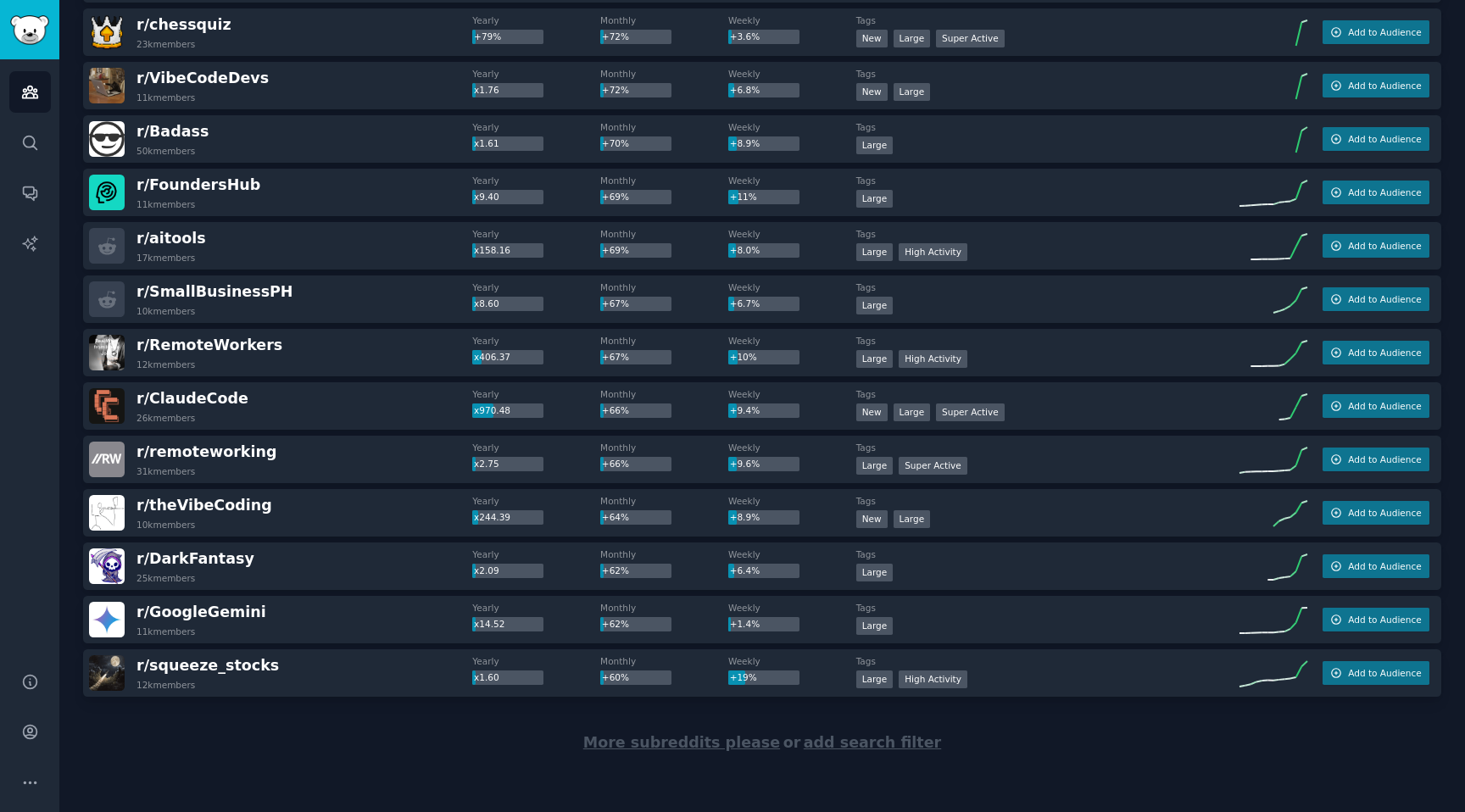
click at [678, 743] on span "More subreddits please" at bounding box center [682, 742] width 197 height 17
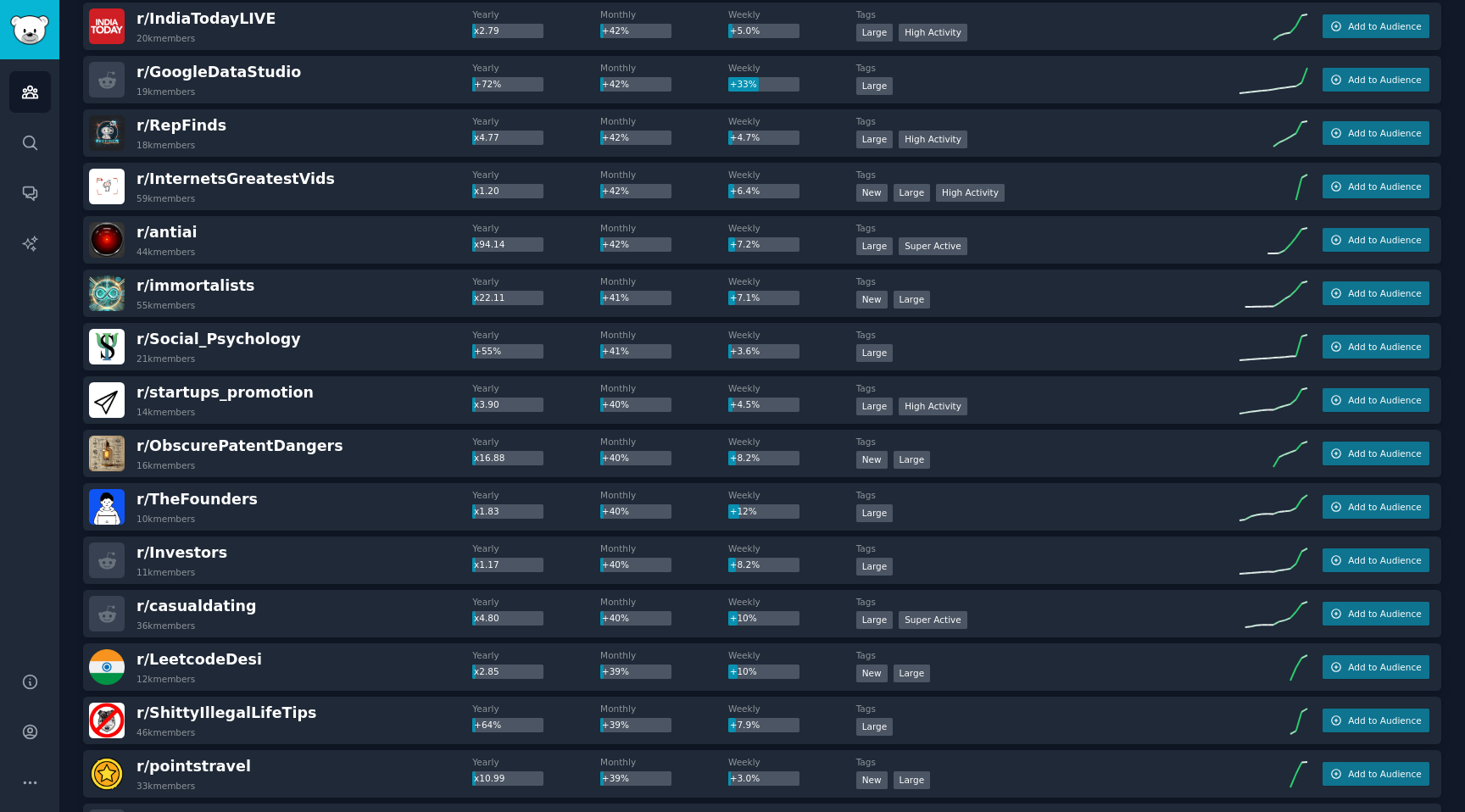
scroll to position [4820, 0]
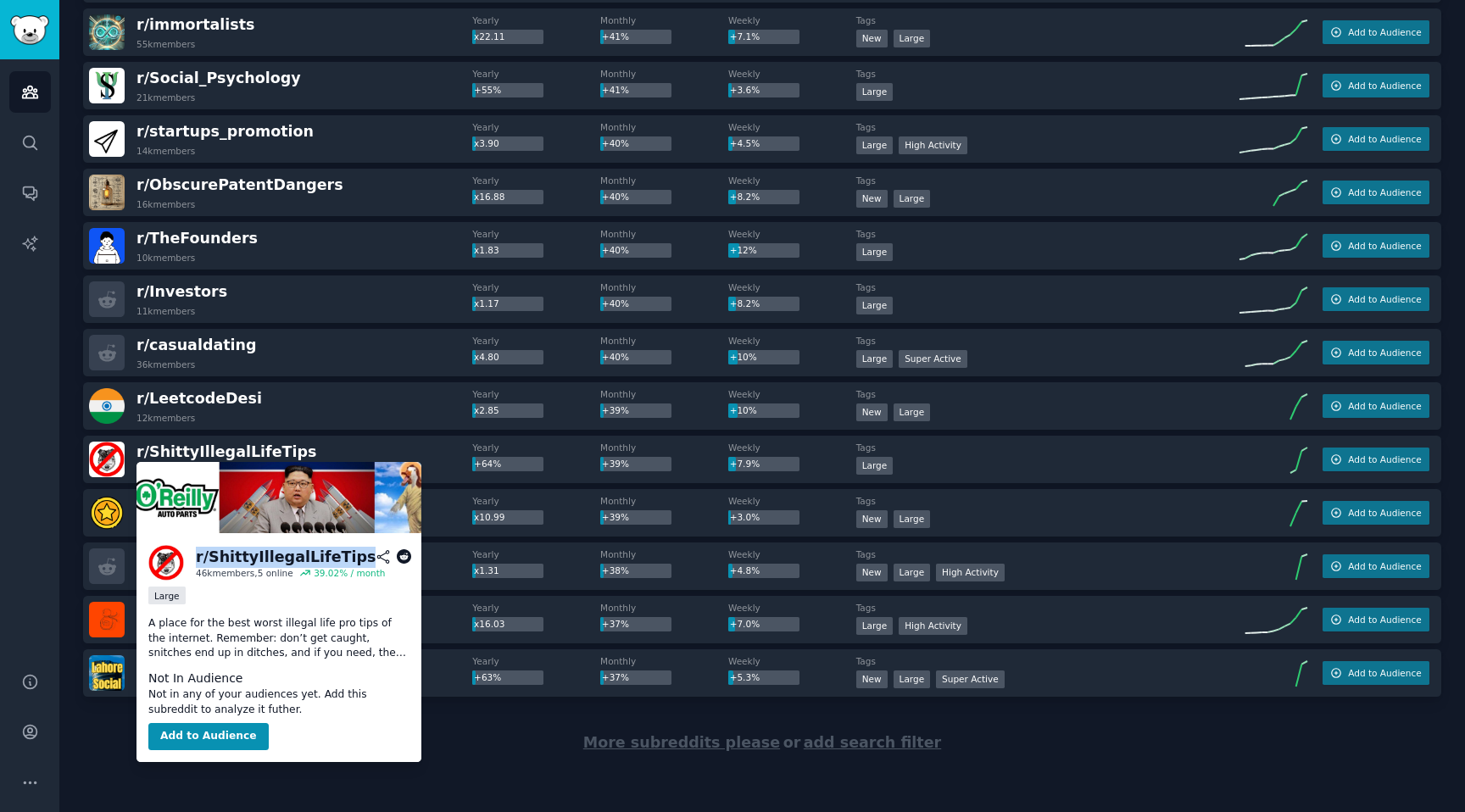
drag, startPoint x: 197, startPoint y: 561, endPoint x: 339, endPoint y: 561, distance: 142.0
click at [339, 561] on div "r/ ShittyIllegalLifeTips" at bounding box center [286, 557] width 180 height 21
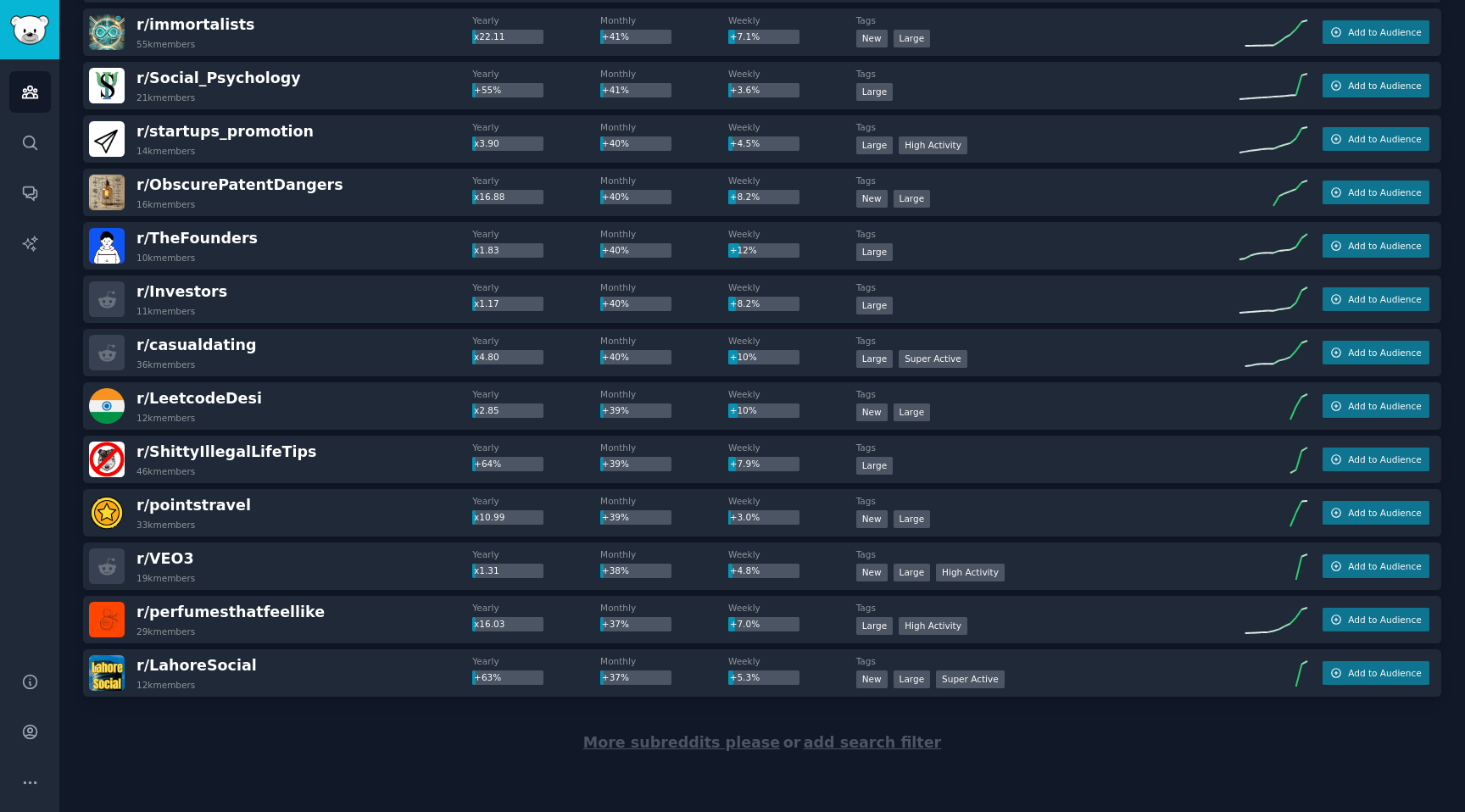
click at [99, 743] on div "More subreddits please or add search filter" at bounding box center [762, 743] width 1359 height 93
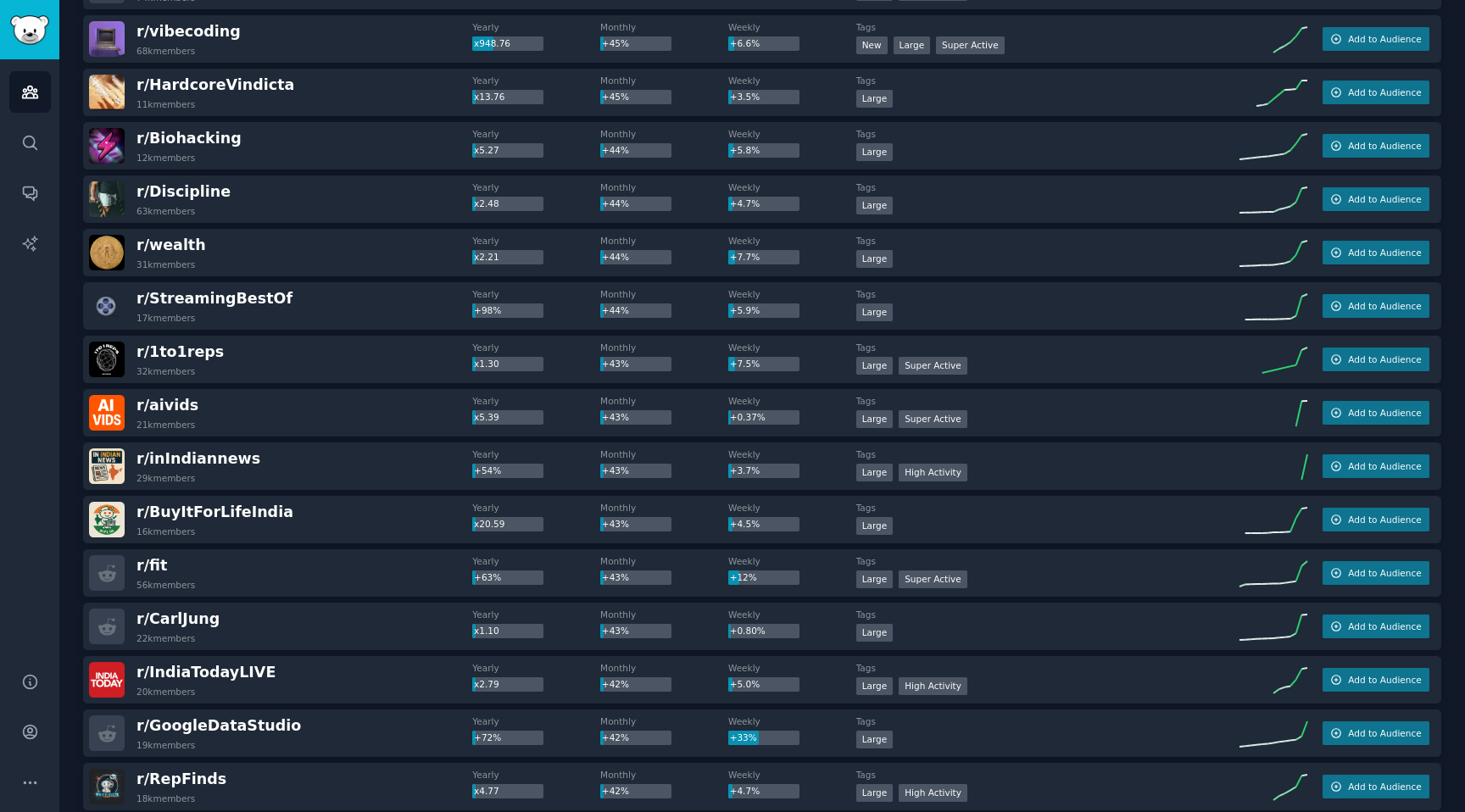
scroll to position [3899, 0]
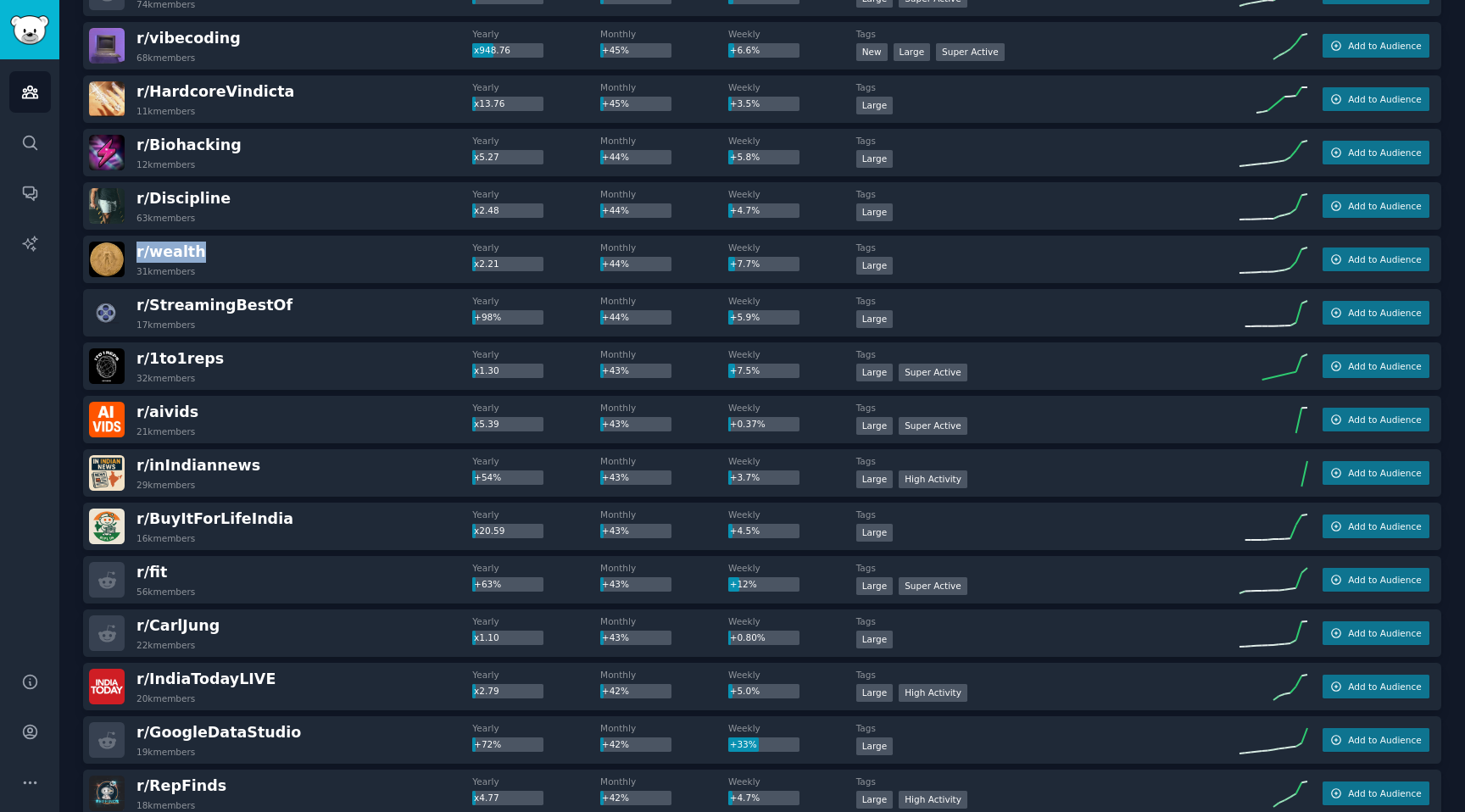
drag, startPoint x: 209, startPoint y: 255, endPoint x: 133, endPoint y: 243, distance: 76.9
click at [133, 243] on div "r/ wealth 31k members" at bounding box center [280, 259] width 383 height 35
copy span "r/ wealth"
drag, startPoint x: 226, startPoint y: 197, endPoint x: 127, endPoint y: 192, distance: 99.1
click at [127, 192] on div "r/ Discipline 63k members" at bounding box center [280, 205] width 383 height 35
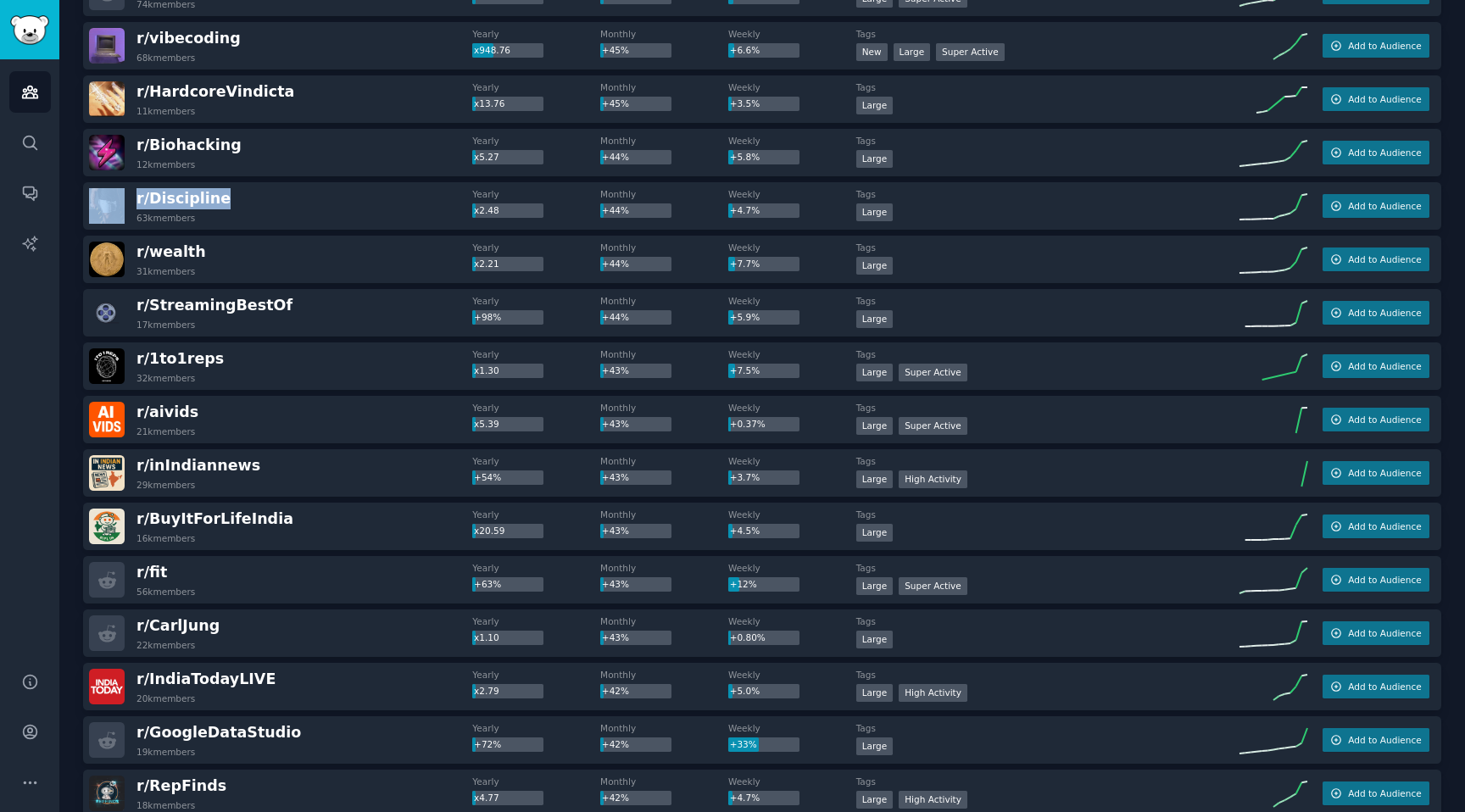
copy div "r/ Discipline"
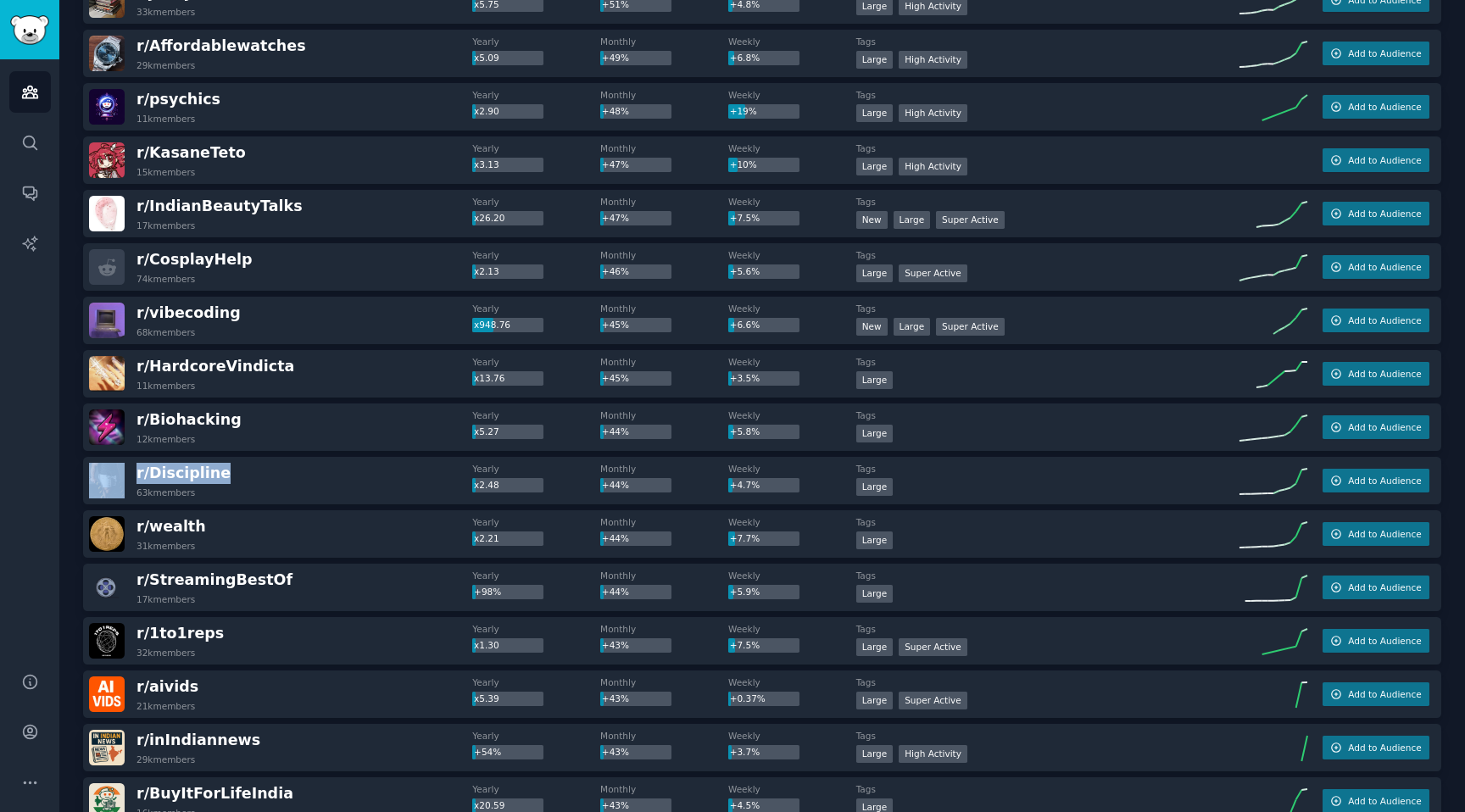
scroll to position [3620, 0]
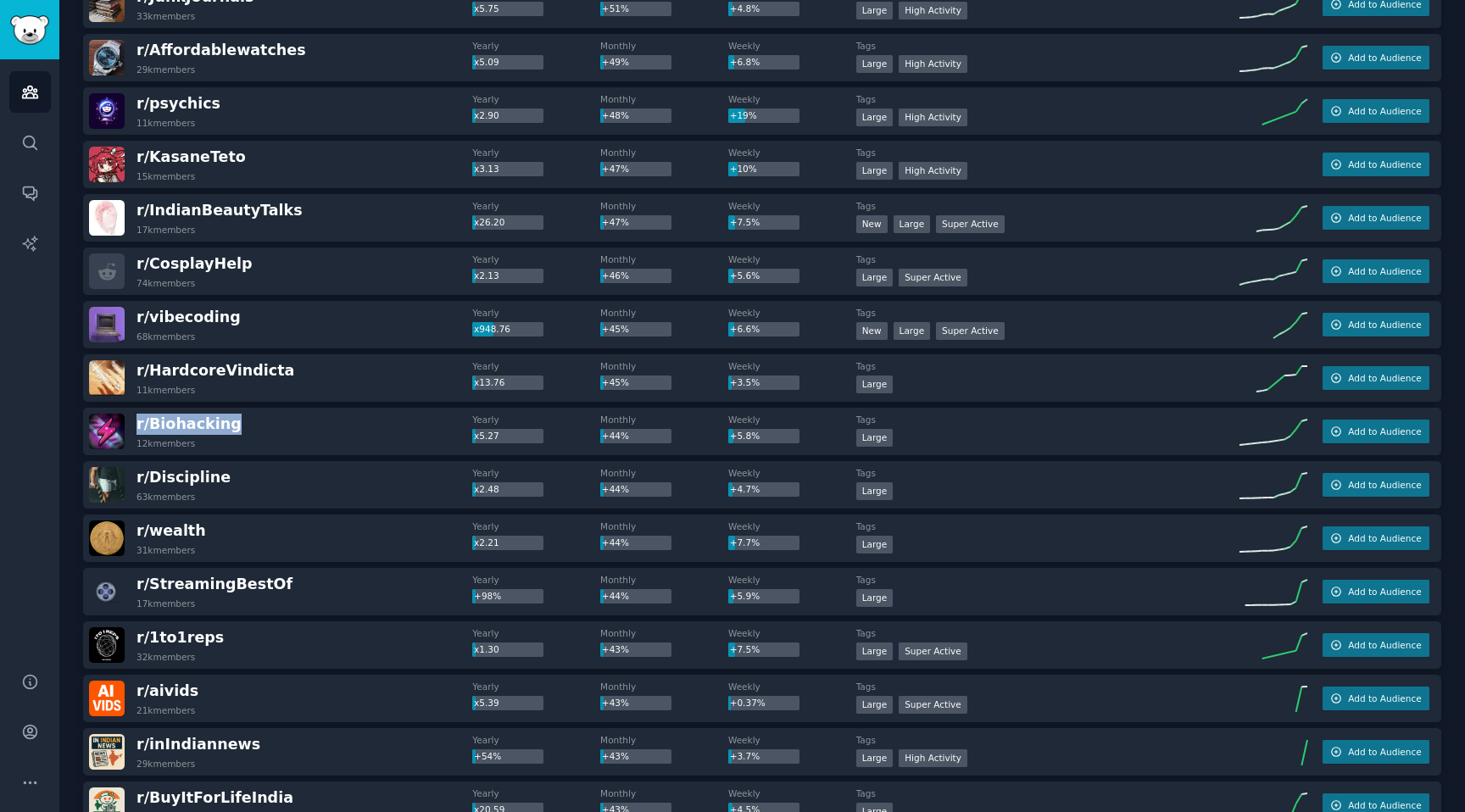
drag, startPoint x: 231, startPoint y: 424, endPoint x: 133, endPoint y: 417, distance: 98.2
click at [133, 417] on div "r/ Biohacking 12k members" at bounding box center [280, 431] width 383 height 35
copy span "r/ Biohacking"
click at [29, 463] on div "Audiences Search Conversations AI Reports" at bounding box center [29, 355] width 59 height 592
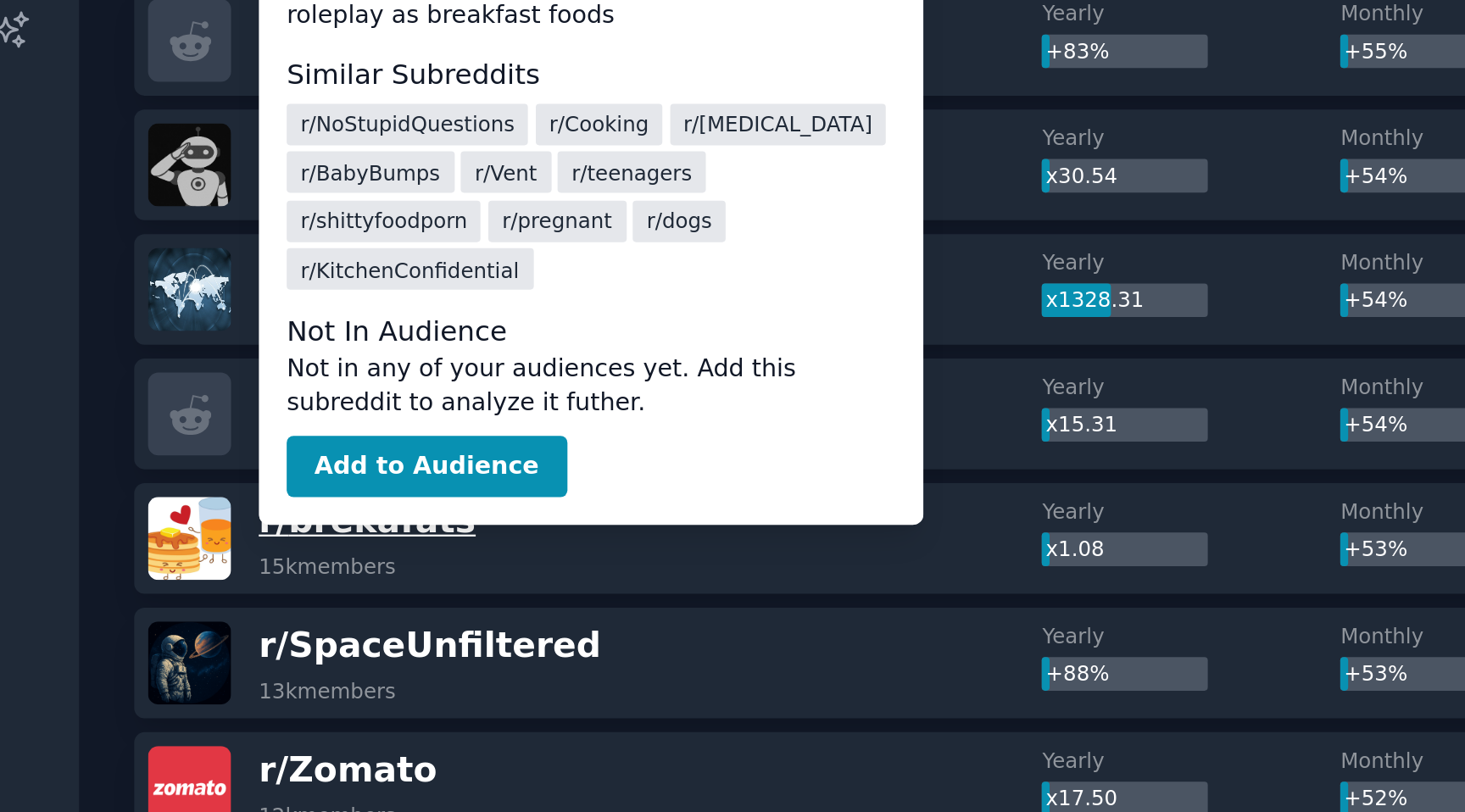
scroll to position [2933, 0]
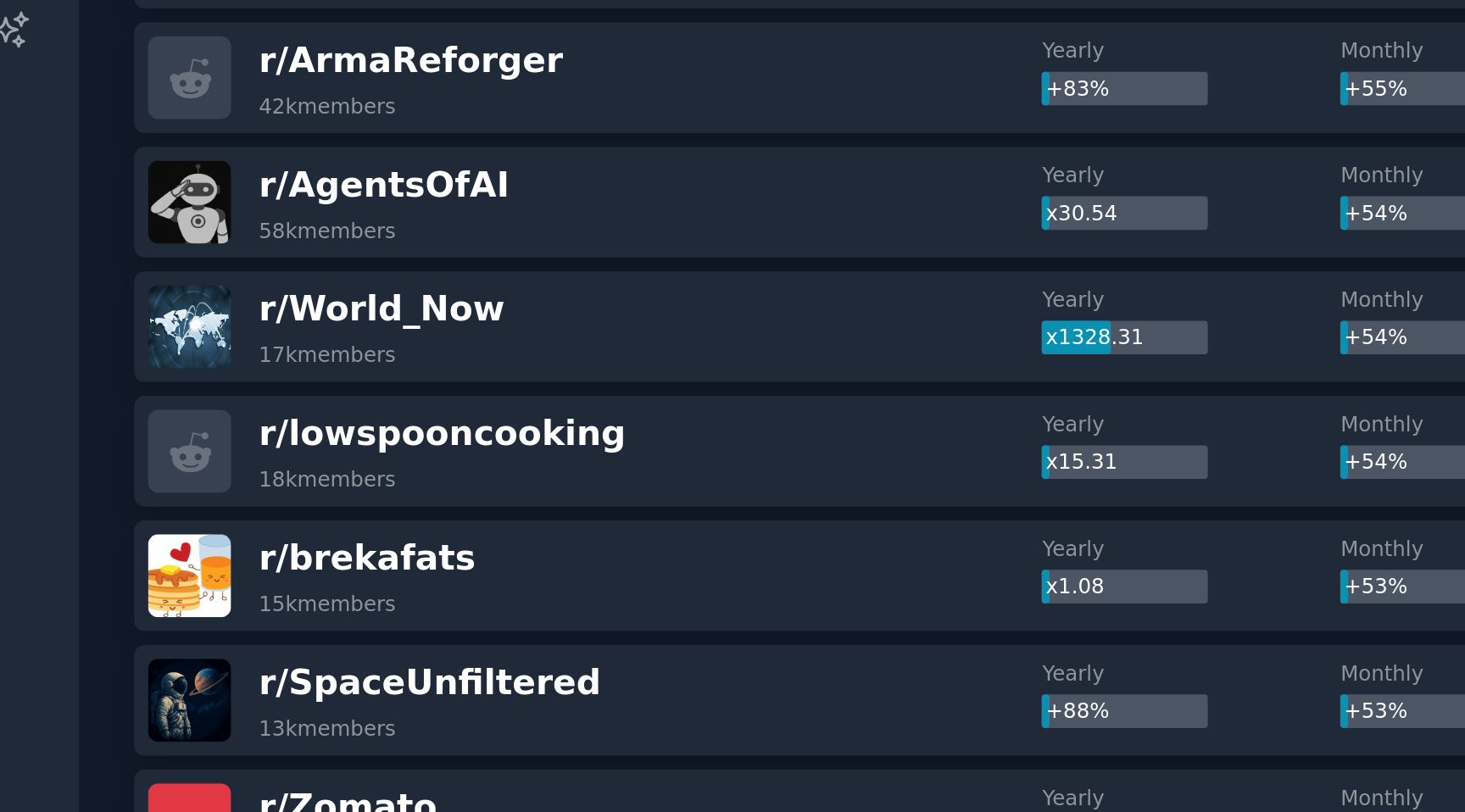
click at [48, 397] on div "Audiences Search Conversations AI Reports" at bounding box center [29, 355] width 59 height 592
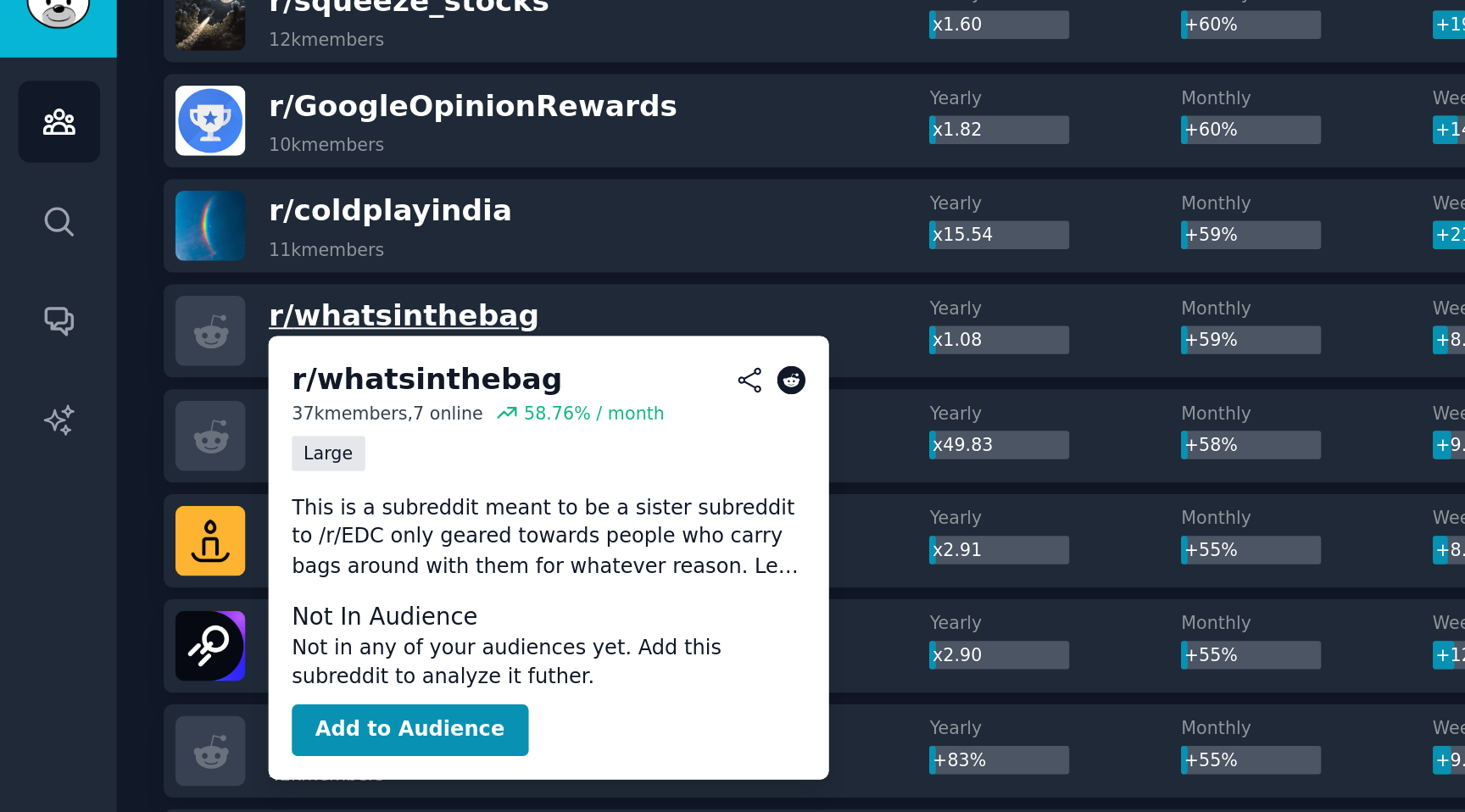
scroll to position [2786, 0]
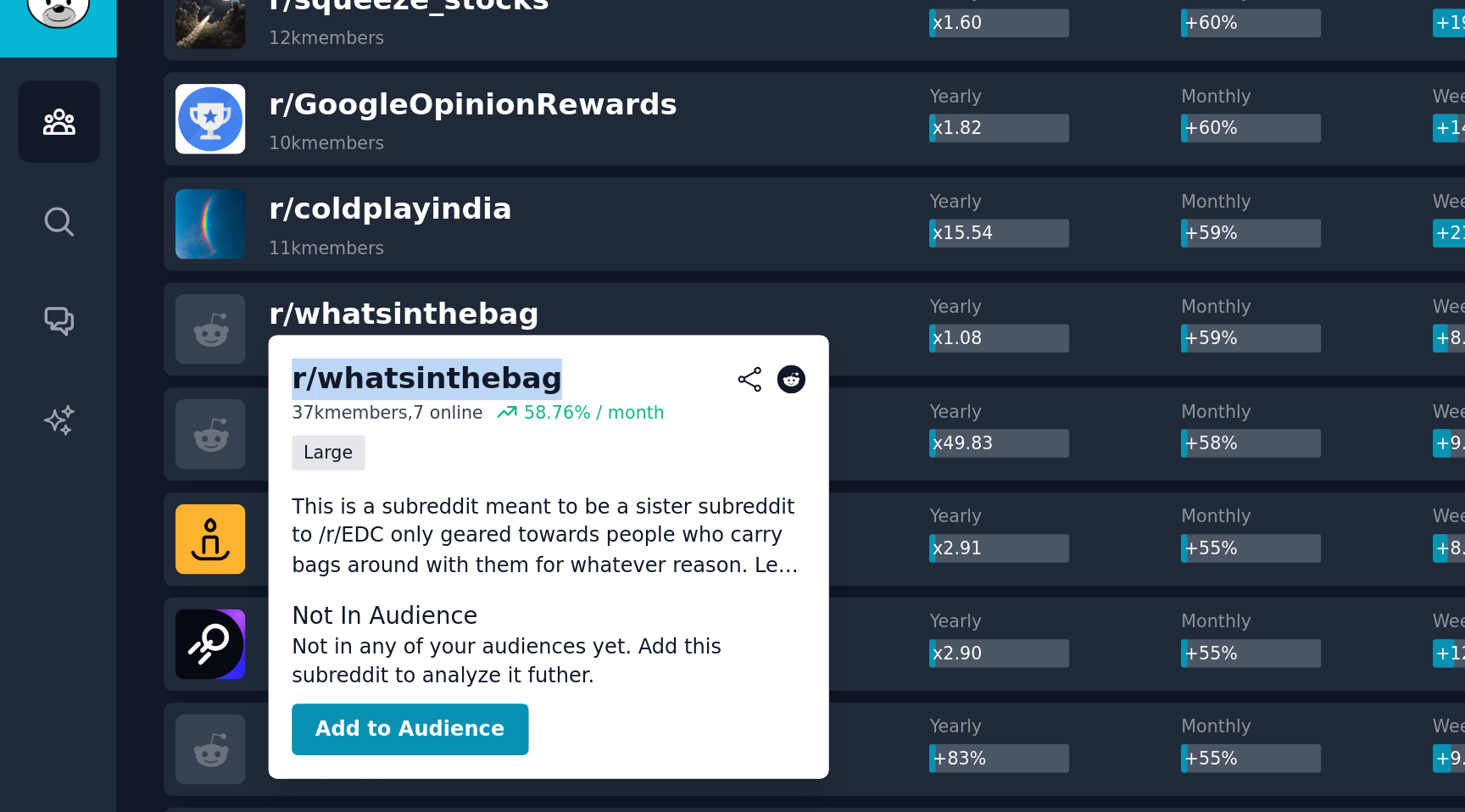
drag, startPoint x: 150, startPoint y: 223, endPoint x: 267, endPoint y: 229, distance: 117.2
click at [267, 229] on h2 "r/ whatsinthebag" at bounding box center [279, 223] width 261 height 21
copy div "r/ whatsinthebag"
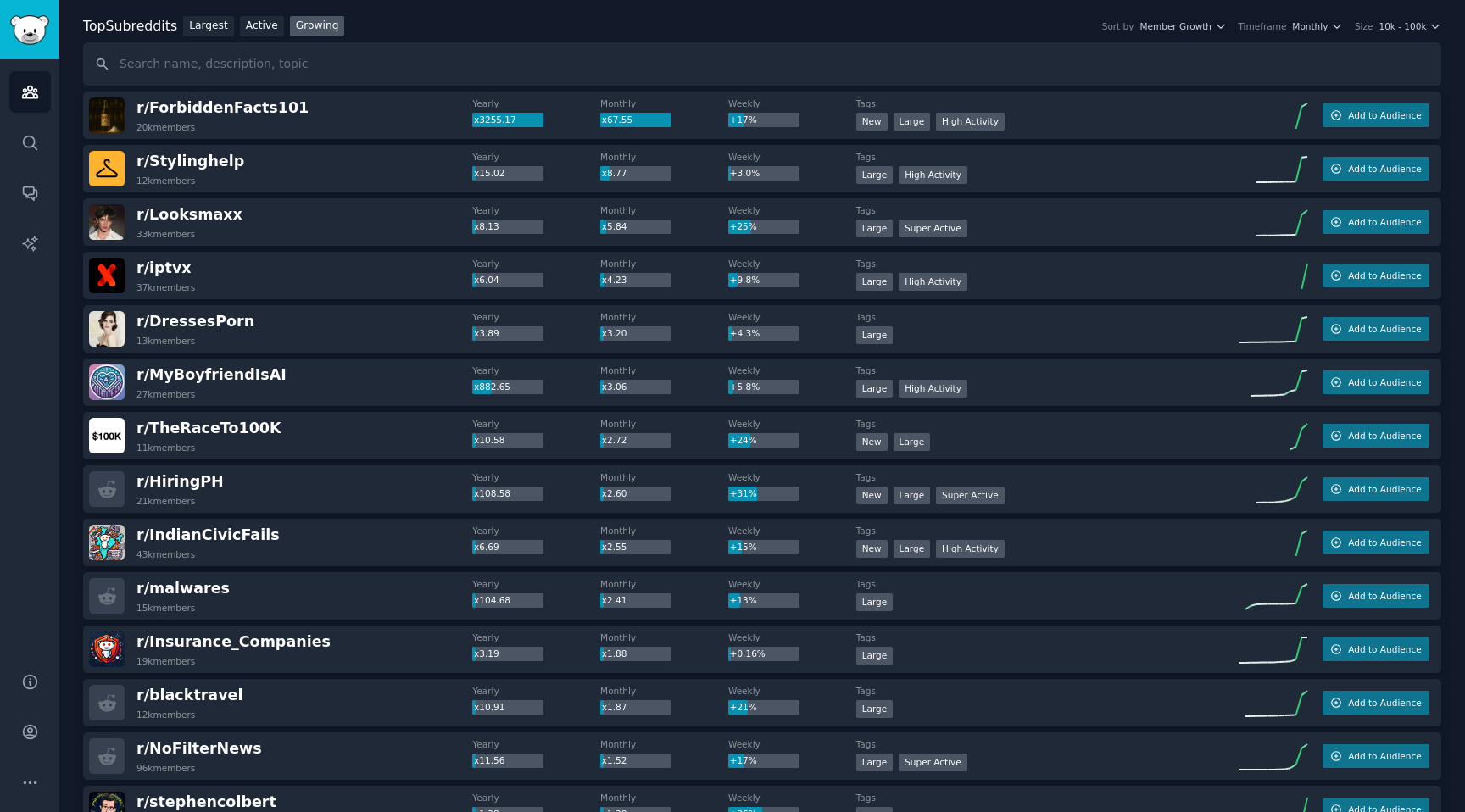
scroll to position [0, 0]
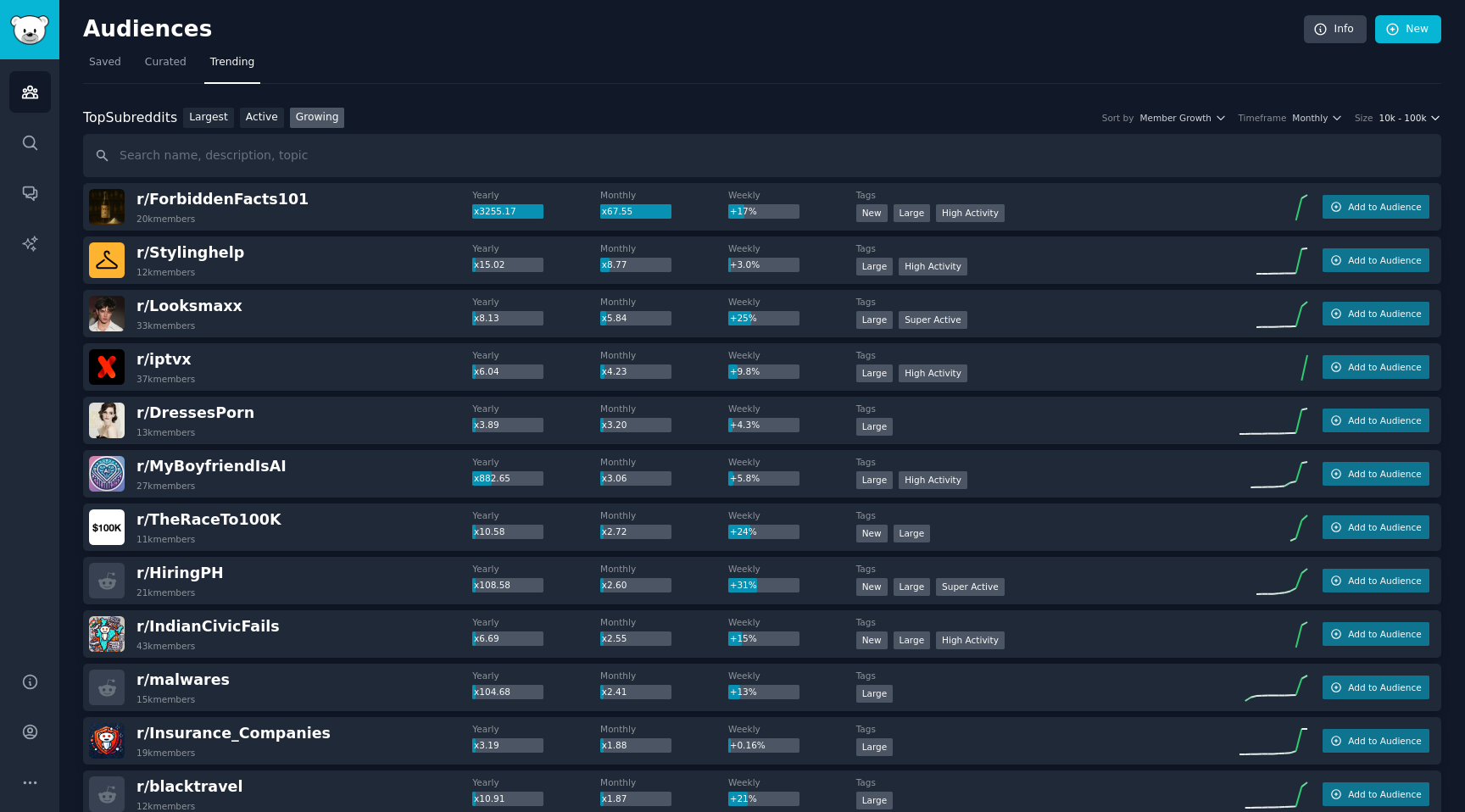
click at [1430, 117] on icon "button" at bounding box center [1435, 117] width 12 height 12
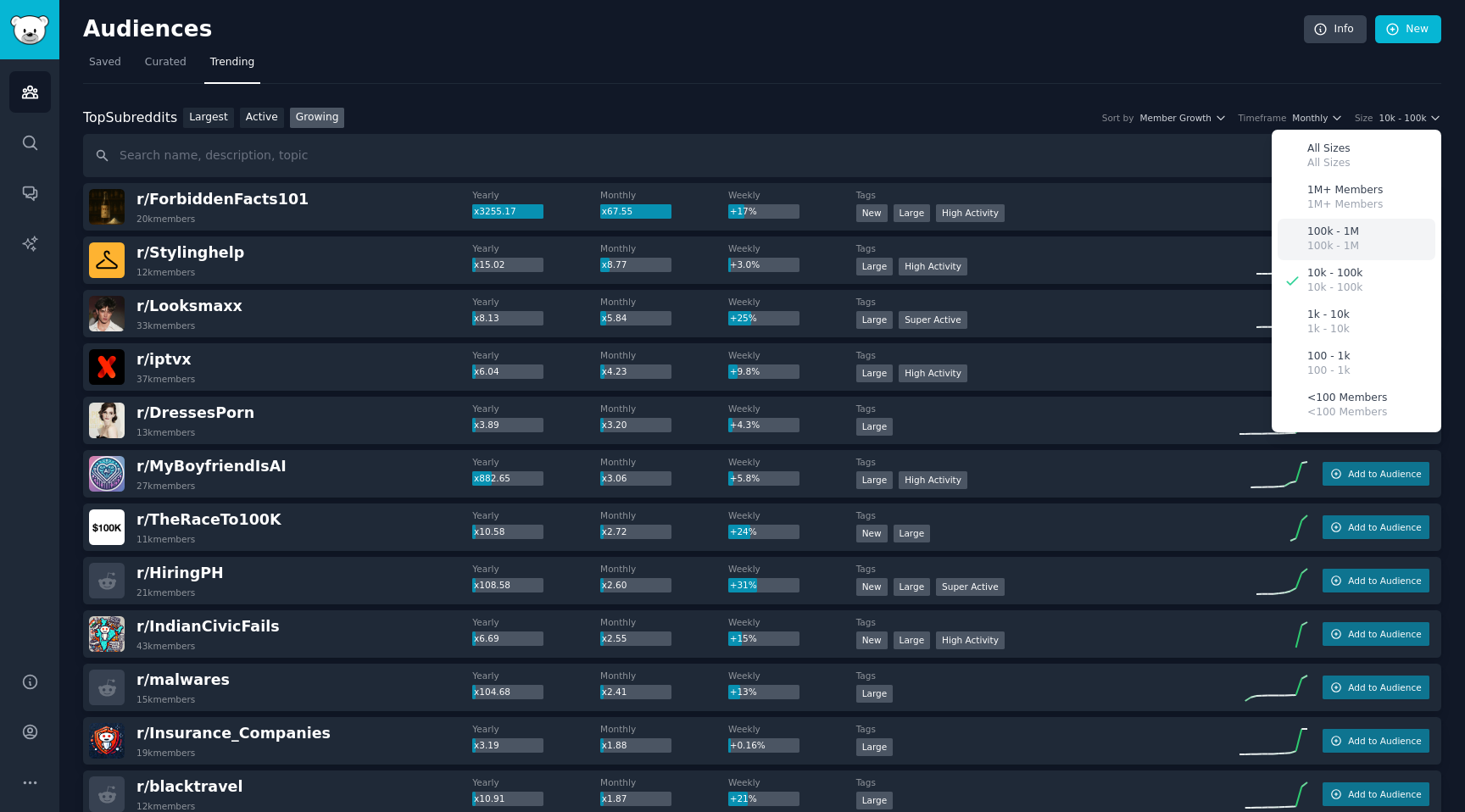
click at [1365, 229] on div "100k - 1M 100k - 1M" at bounding box center [1357, 240] width 158 height 42
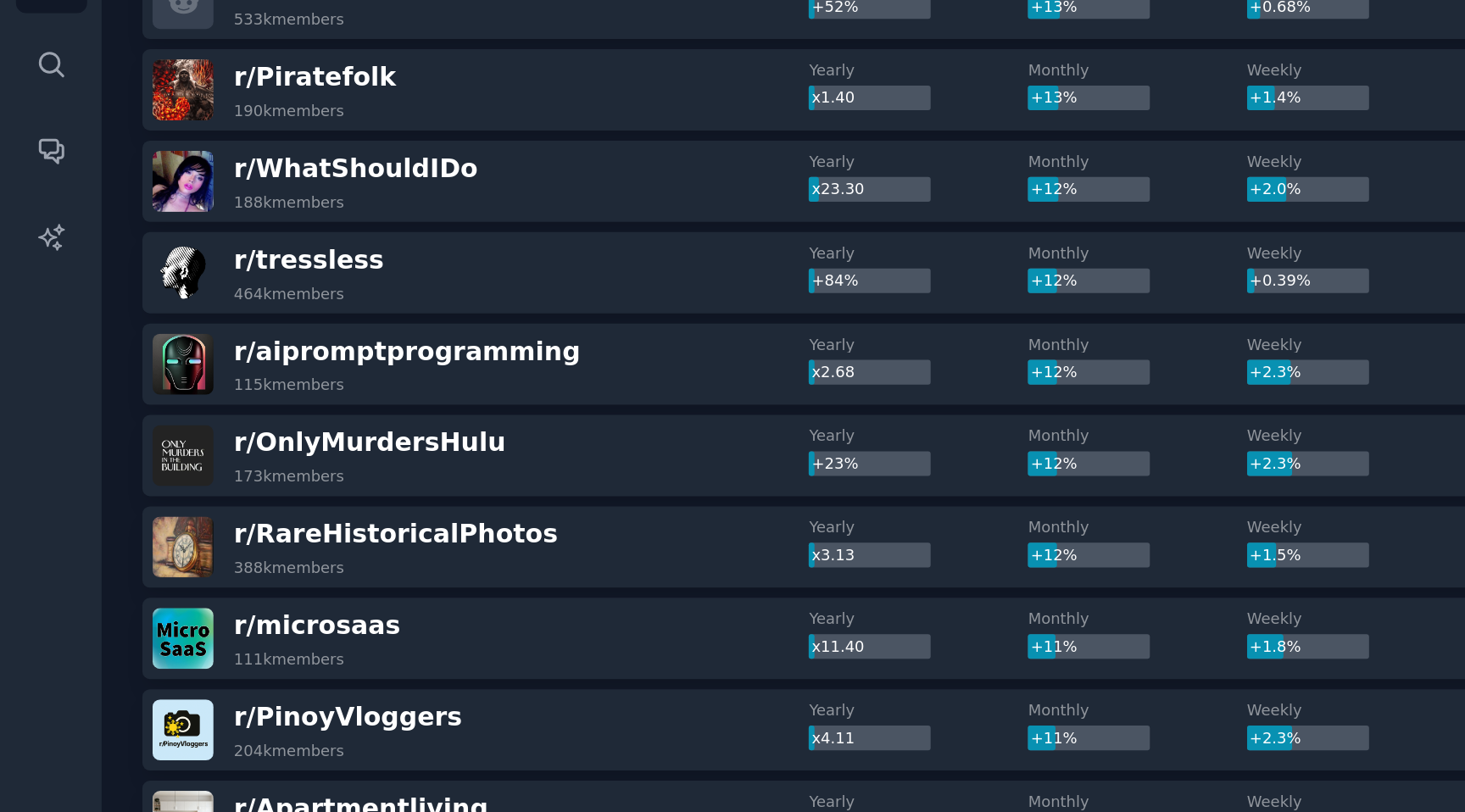
scroll to position [1228, 0]
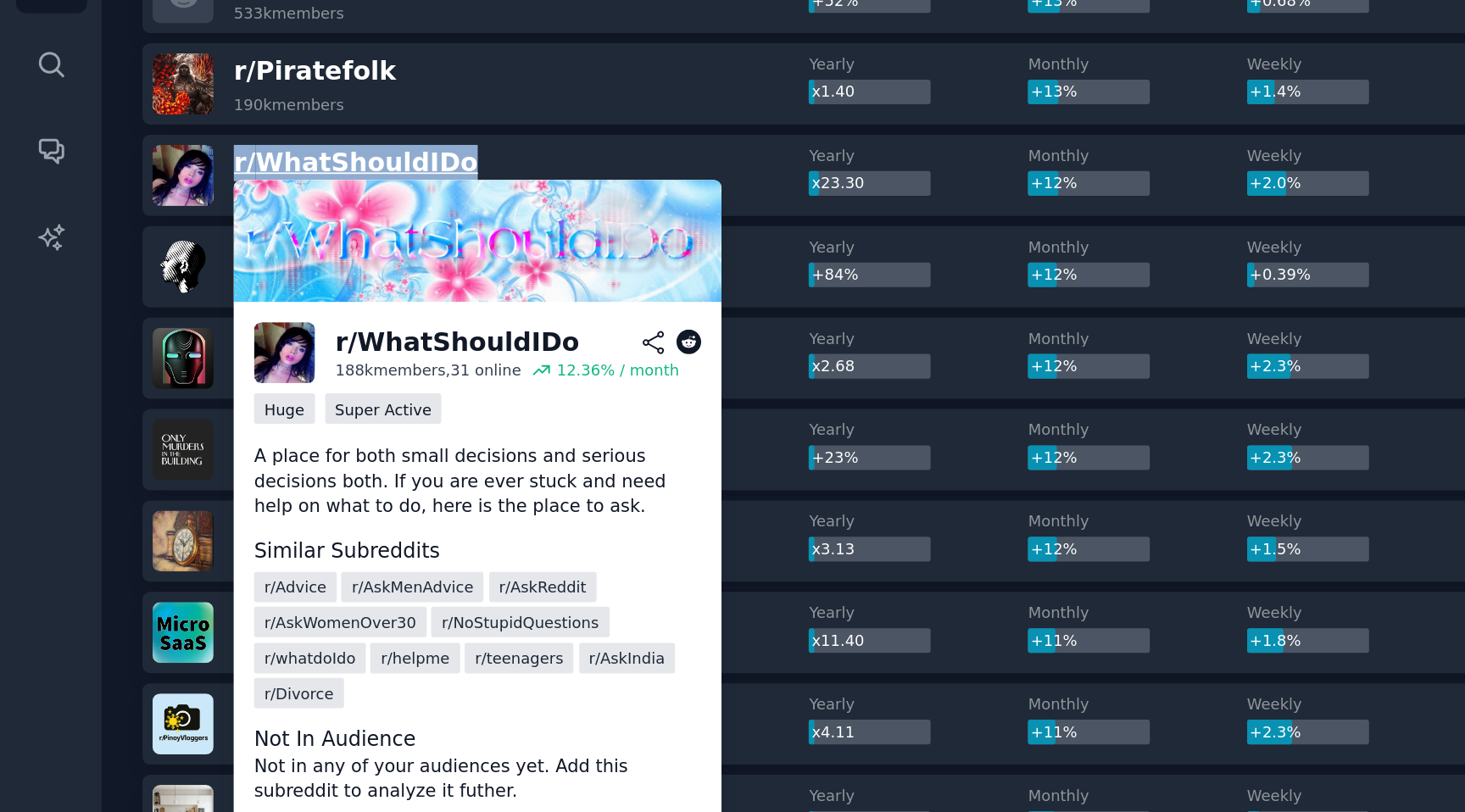
drag, startPoint x: 279, startPoint y: 201, endPoint x: 139, endPoint y: 194, distance: 140.2
click at [139, 194] on div "r/ WhatShouldIDo 188k members" at bounding box center [280, 207] width 383 height 35
copy span "r/ WhatShouldIDo"
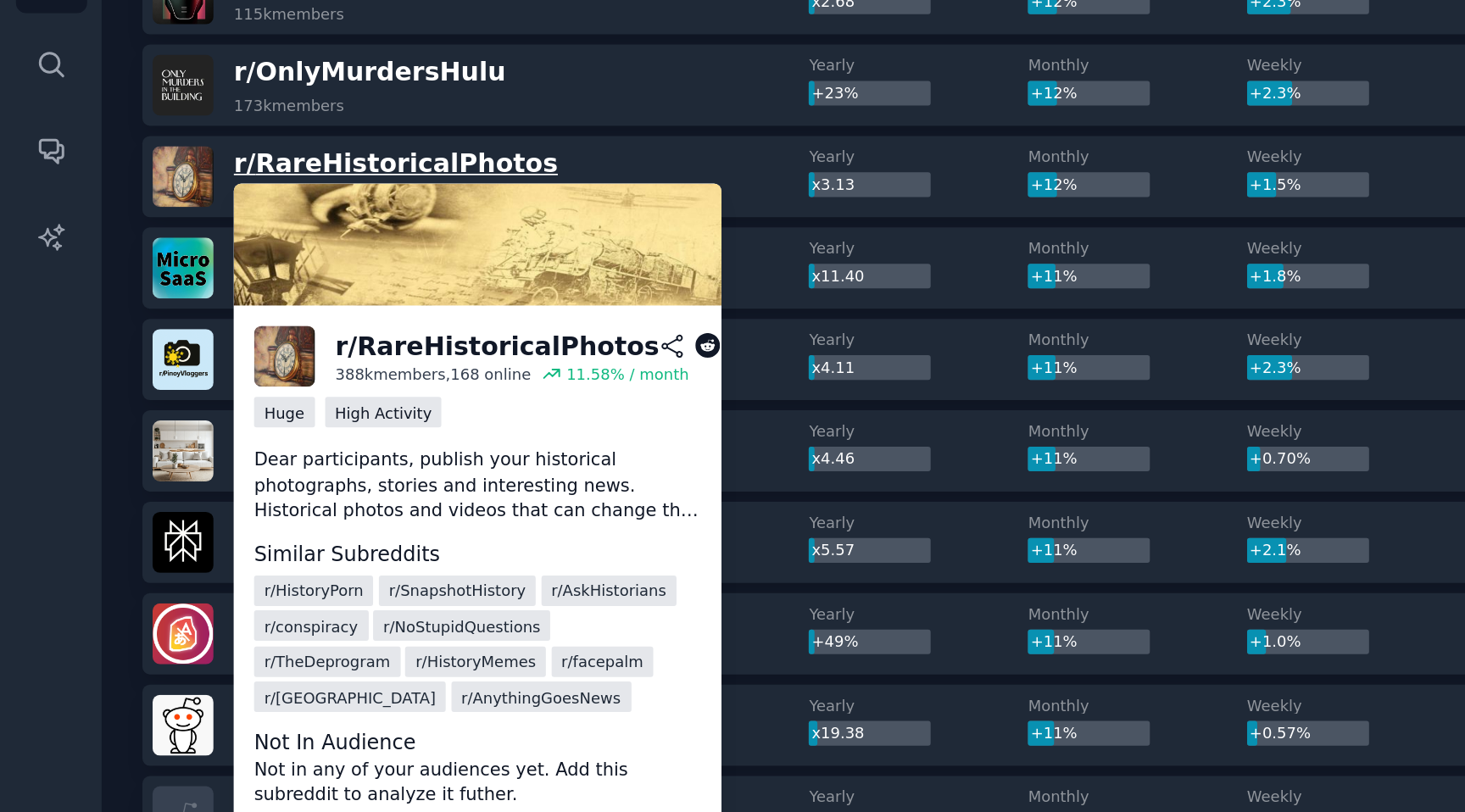
scroll to position [1448, 0]
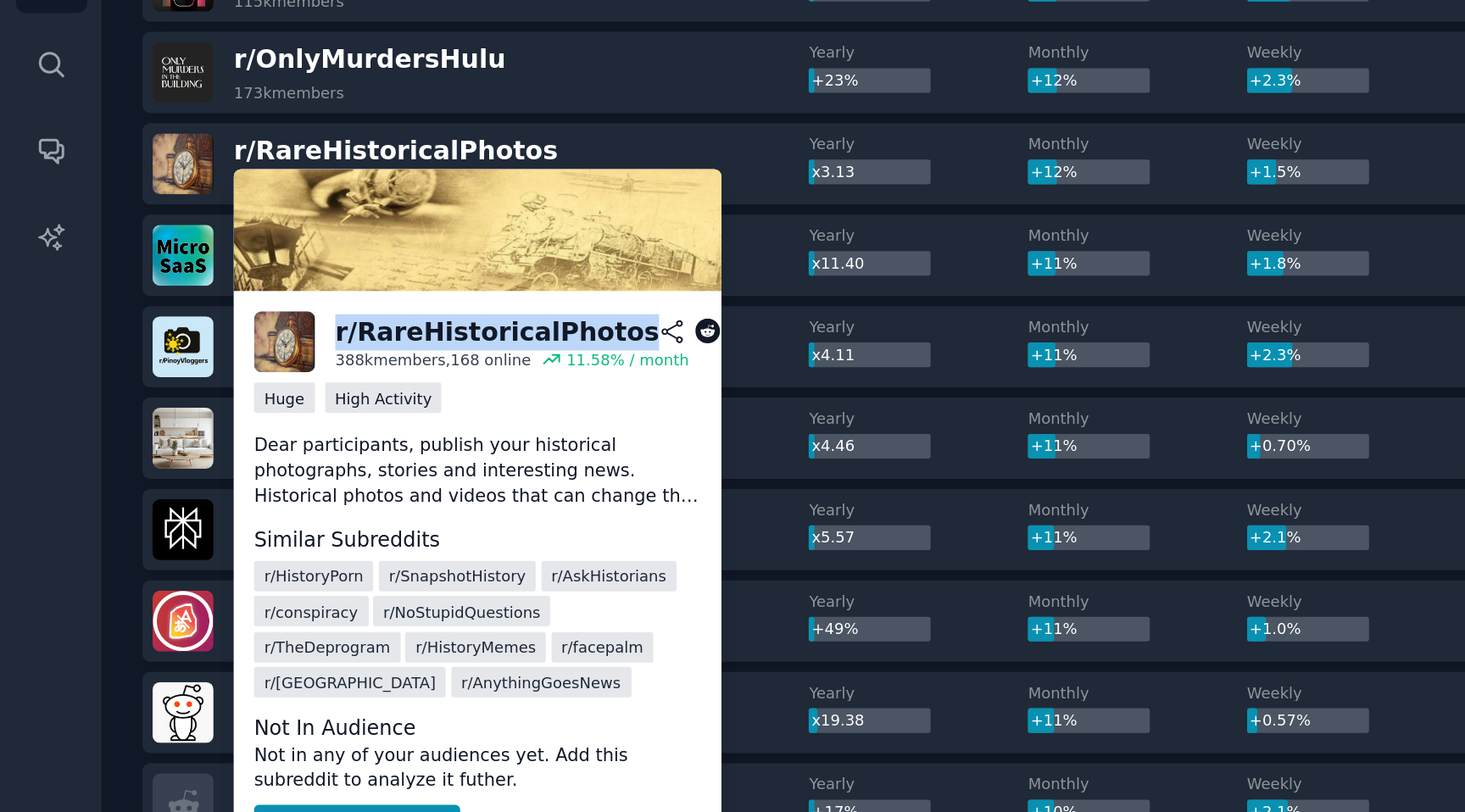
drag, startPoint x: 197, startPoint y: 300, endPoint x: 361, endPoint y: 300, distance: 164.0
click at [361, 300] on h2 "r/ RareHistoricalPhotos" at bounding box center [309, 298] width 225 height 21
copy div "r/ RareHistoricalPhotos"
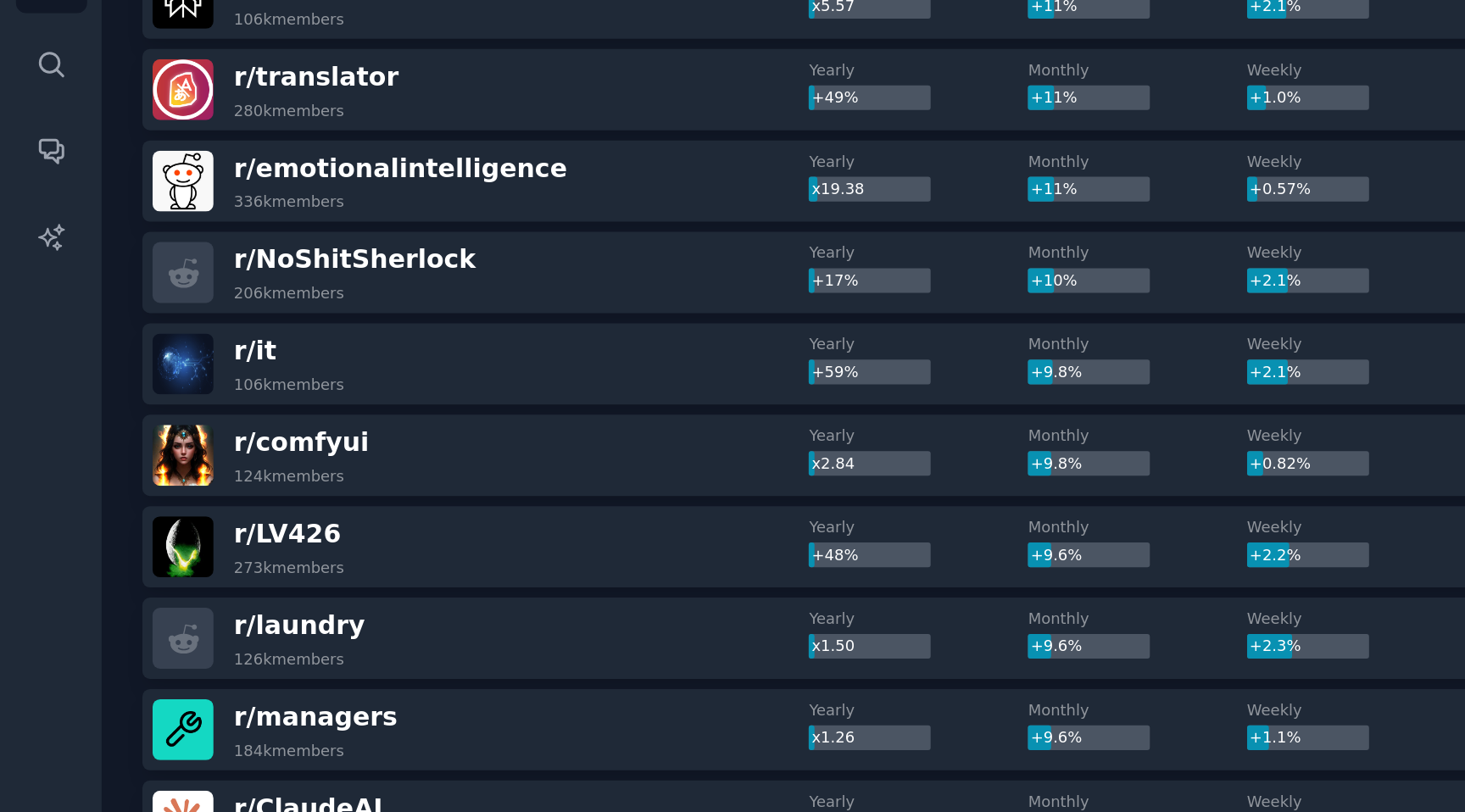
scroll to position [1760, 0]
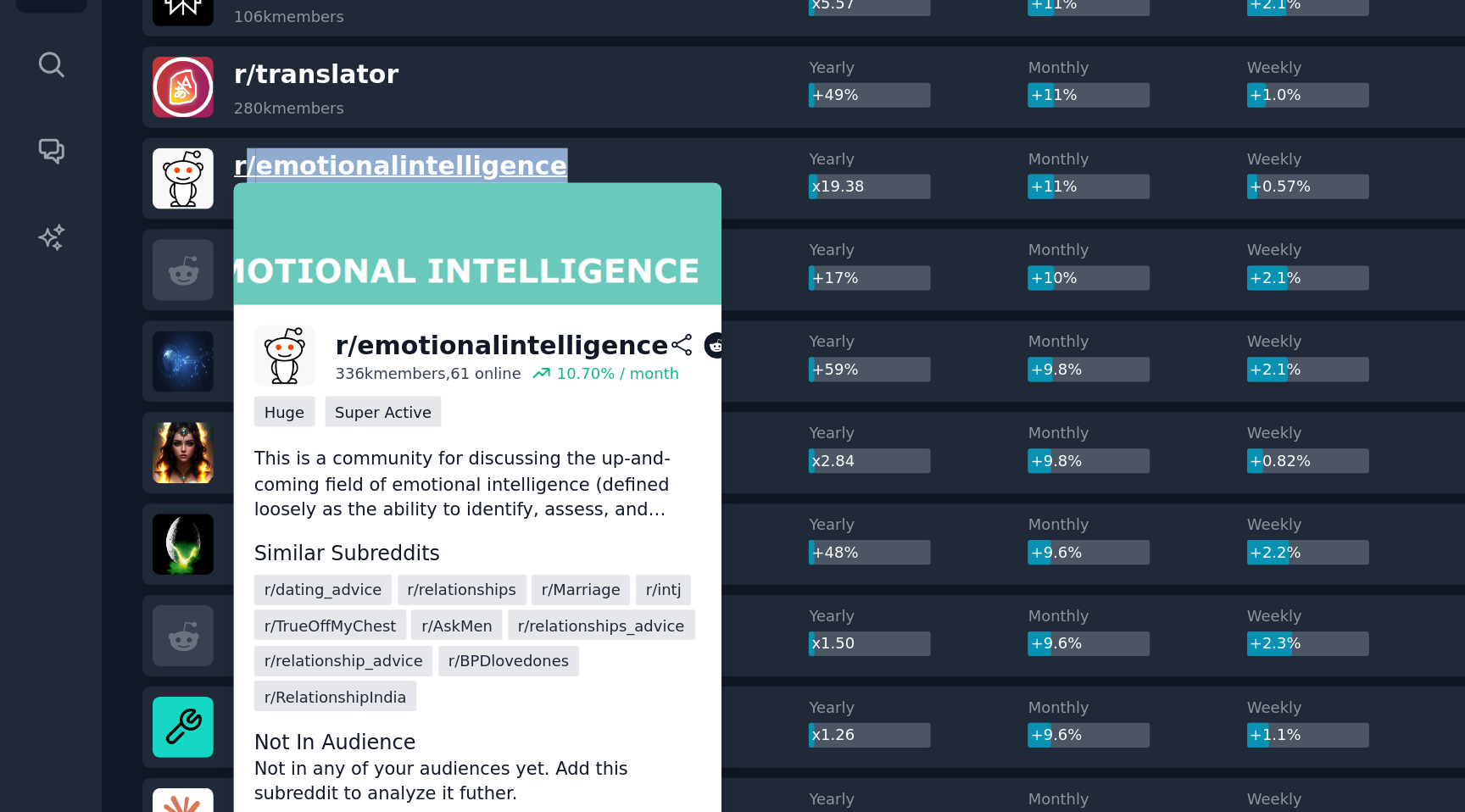
drag, startPoint x: 311, startPoint y: 201, endPoint x: 141, endPoint y: 204, distance: 170.0
click at [141, 204] on div "r/ emotionalintelligence 336k members" at bounding box center [280, 209] width 383 height 35
click at [141, 204] on span "r/ emotionalintelligence" at bounding box center [233, 201] width 195 height 17
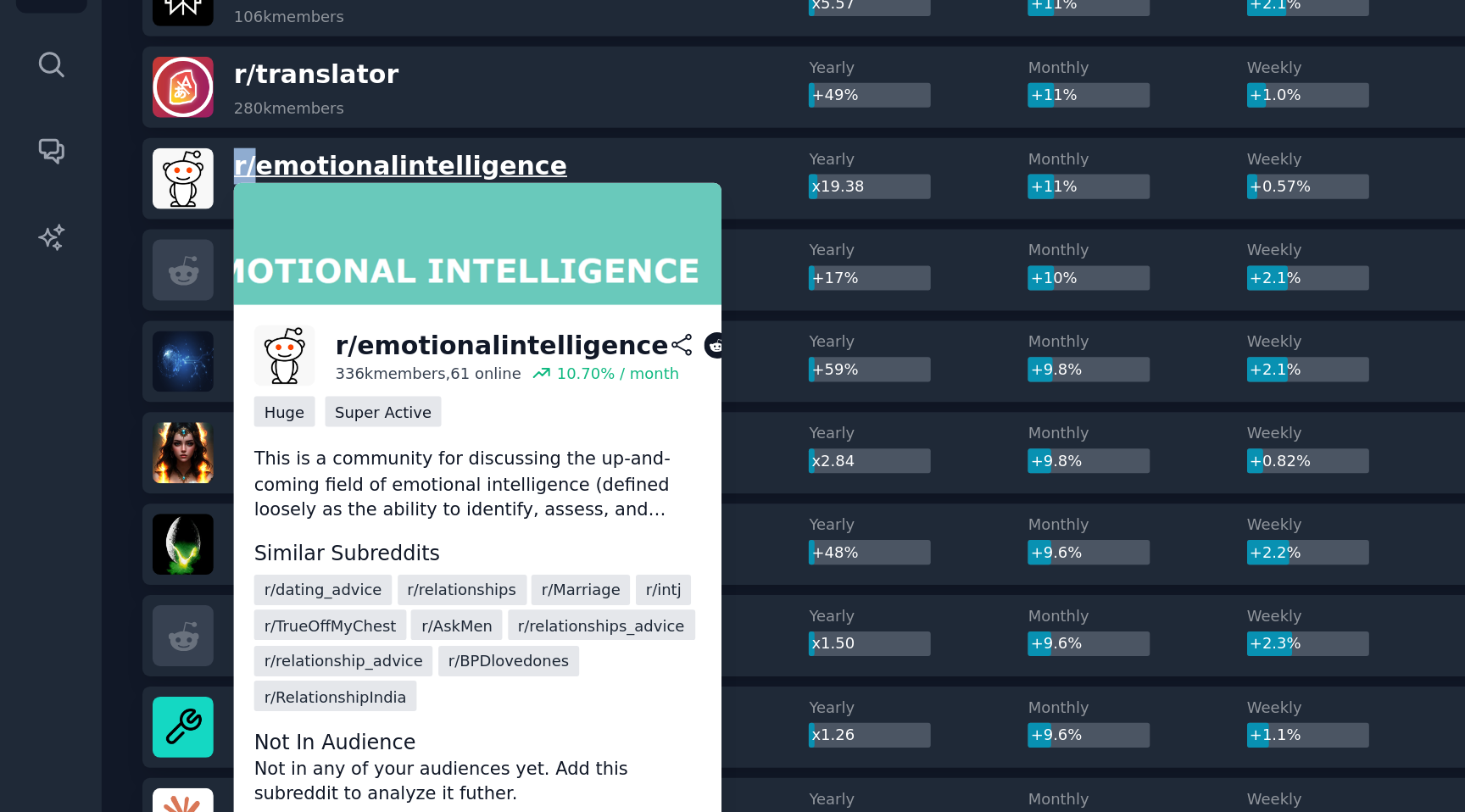
click at [138, 204] on span "r/ emotionalintelligence" at bounding box center [233, 201] width 195 height 17
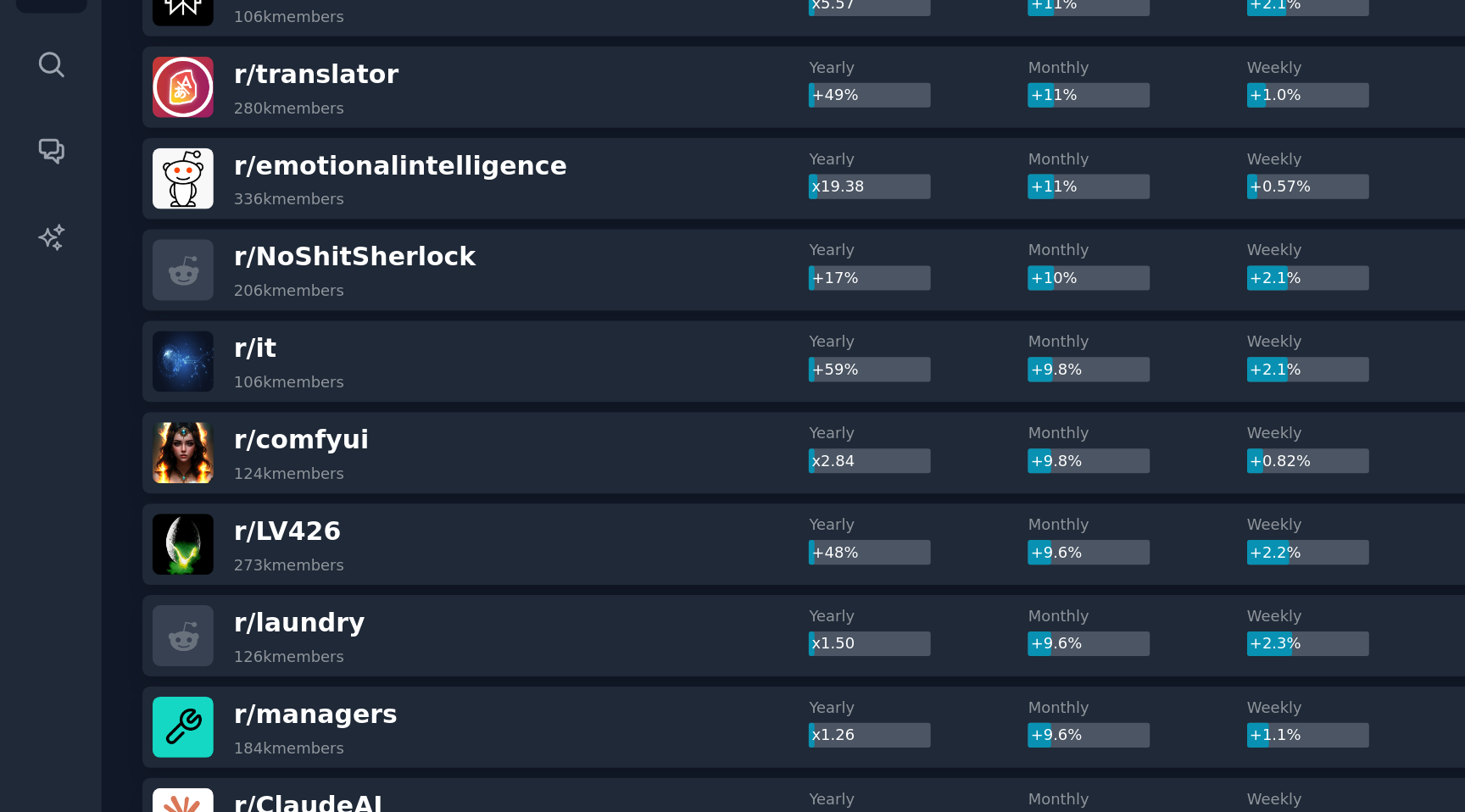
click at [314, 191] on div "r/ emotionalintelligence 336k members" at bounding box center [280, 209] width 383 height 35
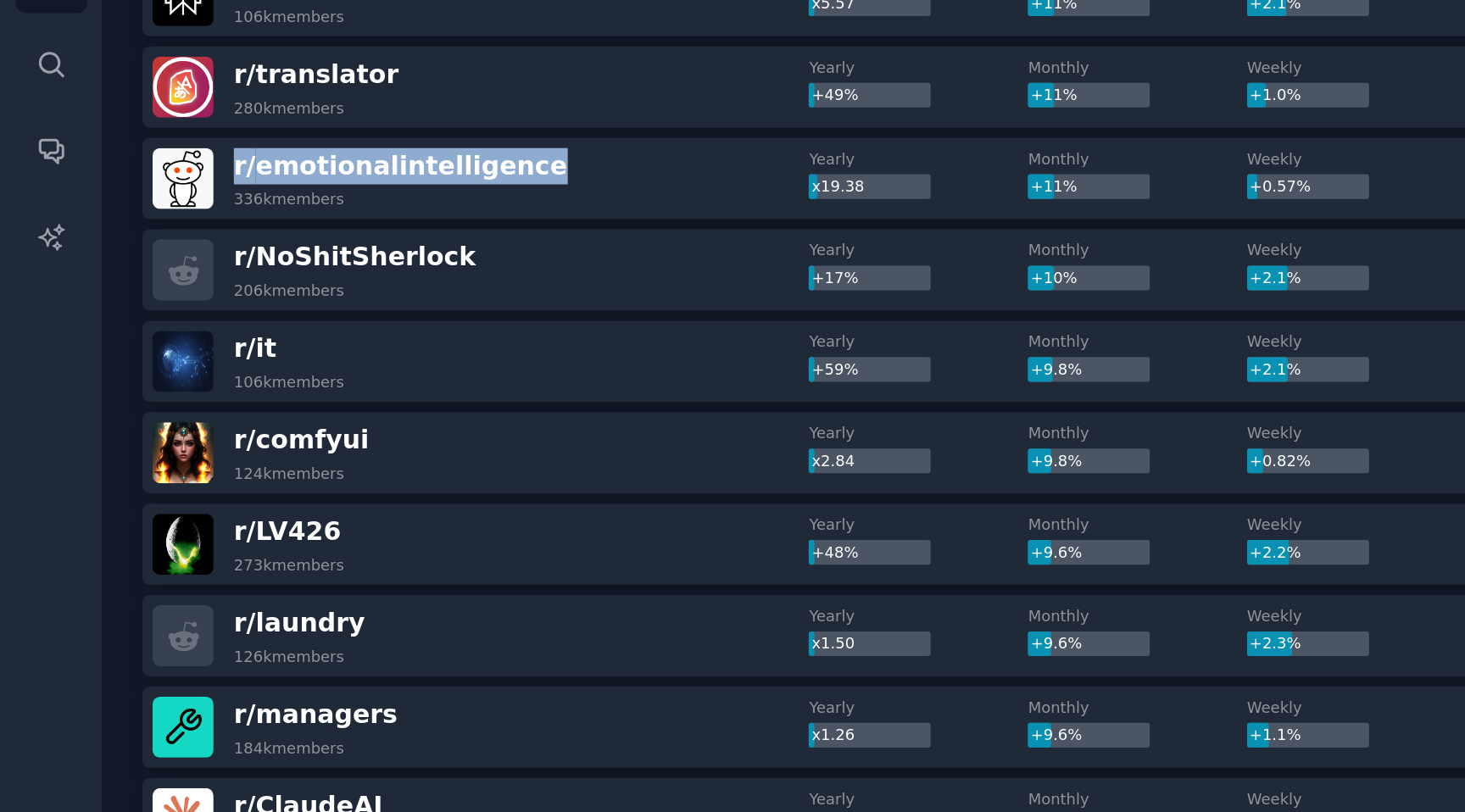
drag, startPoint x: 309, startPoint y: 198, endPoint x: 133, endPoint y: 198, distance: 176.0
click at [133, 198] on div "r/ emotionalintelligence 336k members" at bounding box center [280, 209] width 383 height 35
copy span "r/ emotionalintelligence"
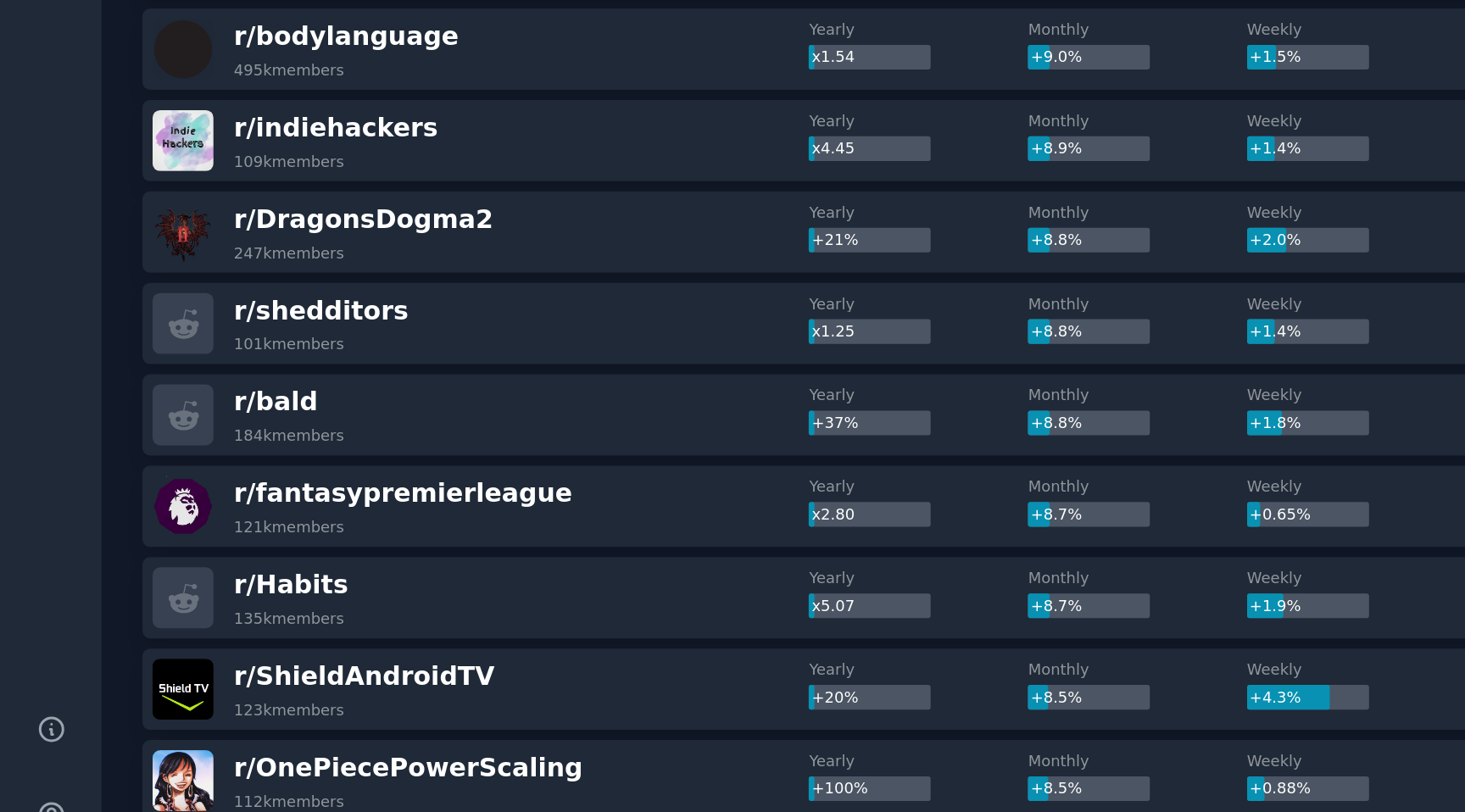
scroll to position [2372, 0]
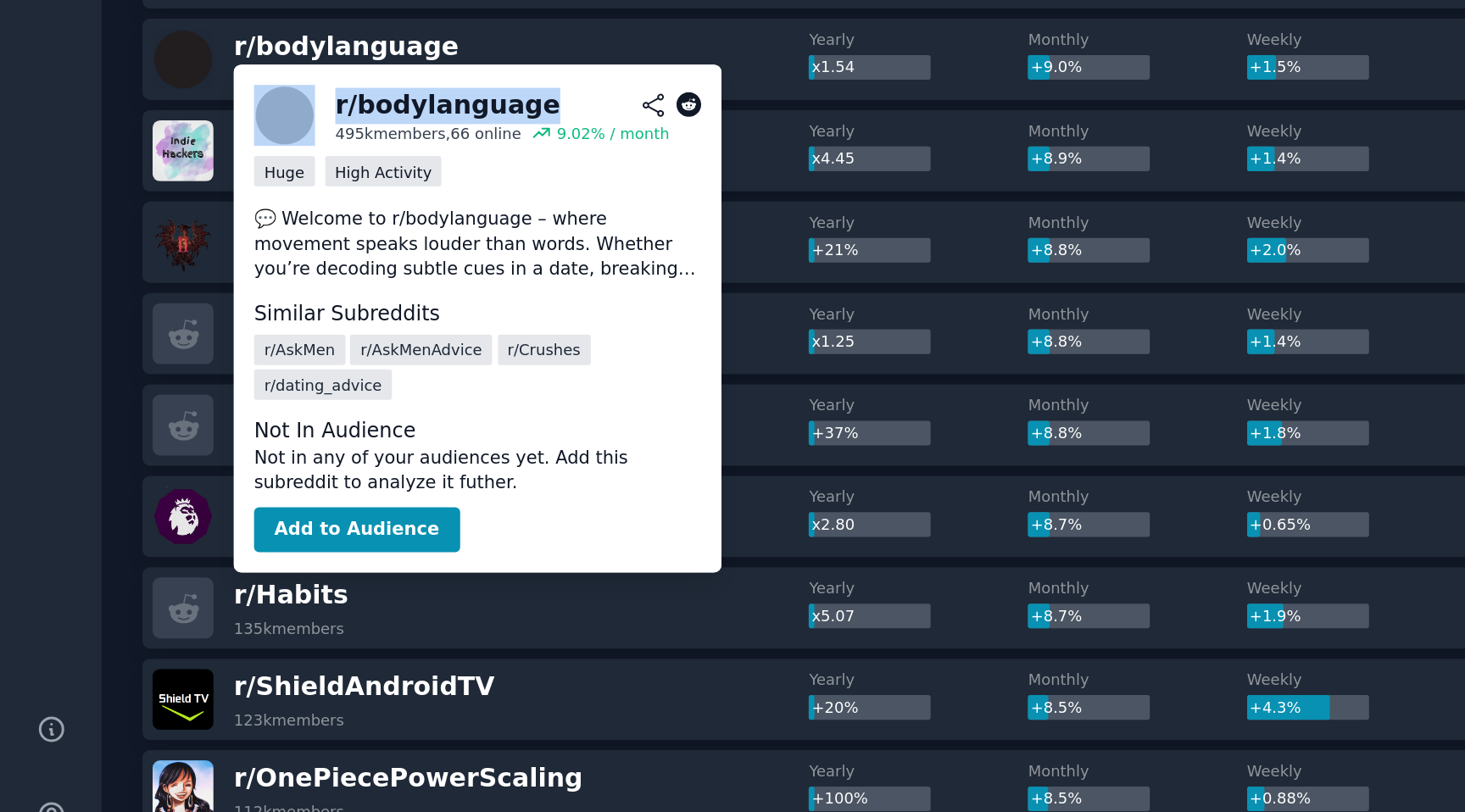
drag, startPoint x: 305, startPoint y: 319, endPoint x: 188, endPoint y: 327, distance: 117.3
click at [188, 327] on div "r/ bodylanguage 495k members, 66 online 9.02 % / month" at bounding box center [279, 323] width 261 height 35
copy div "r/ bodylanguage"
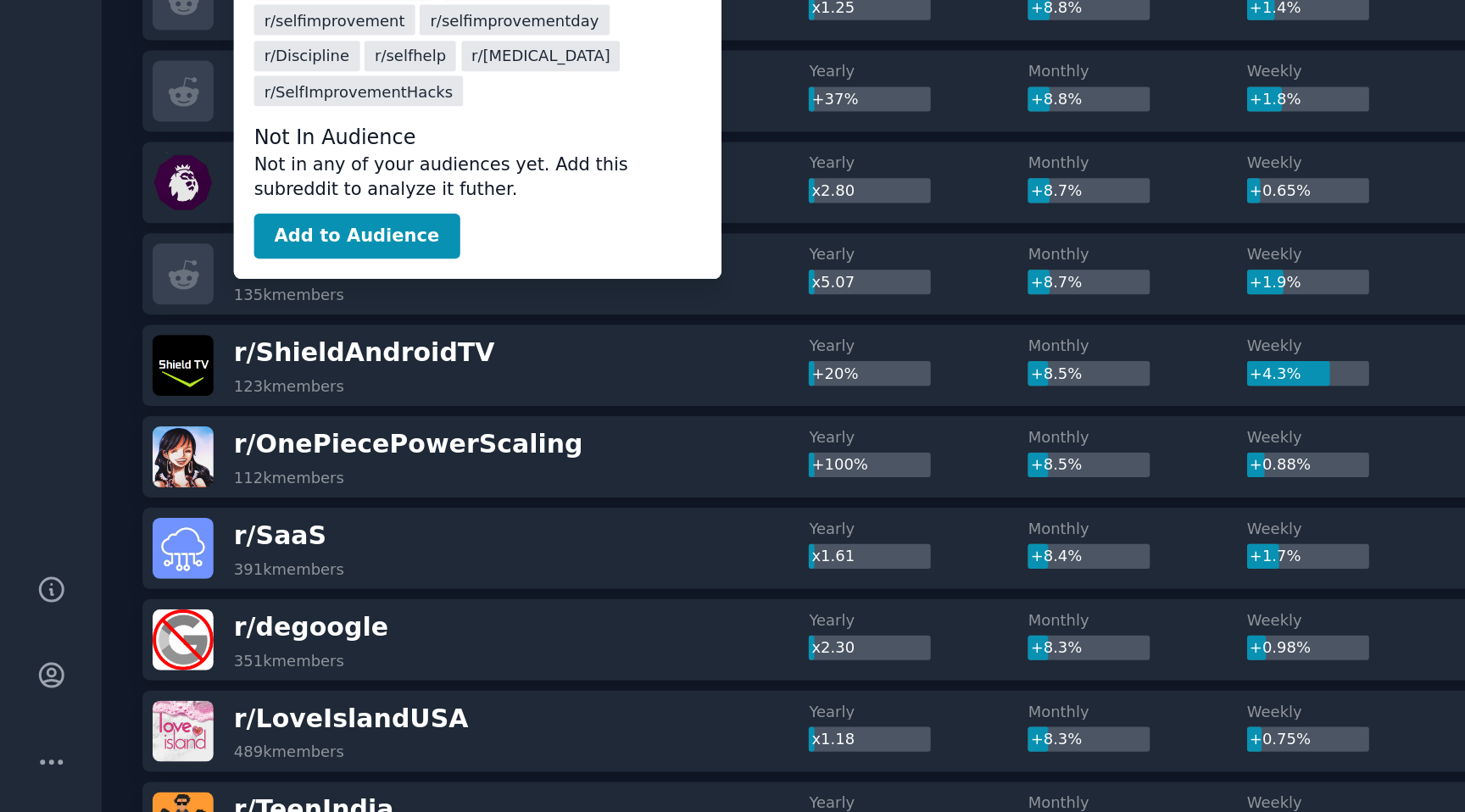
scroll to position [0, 0]
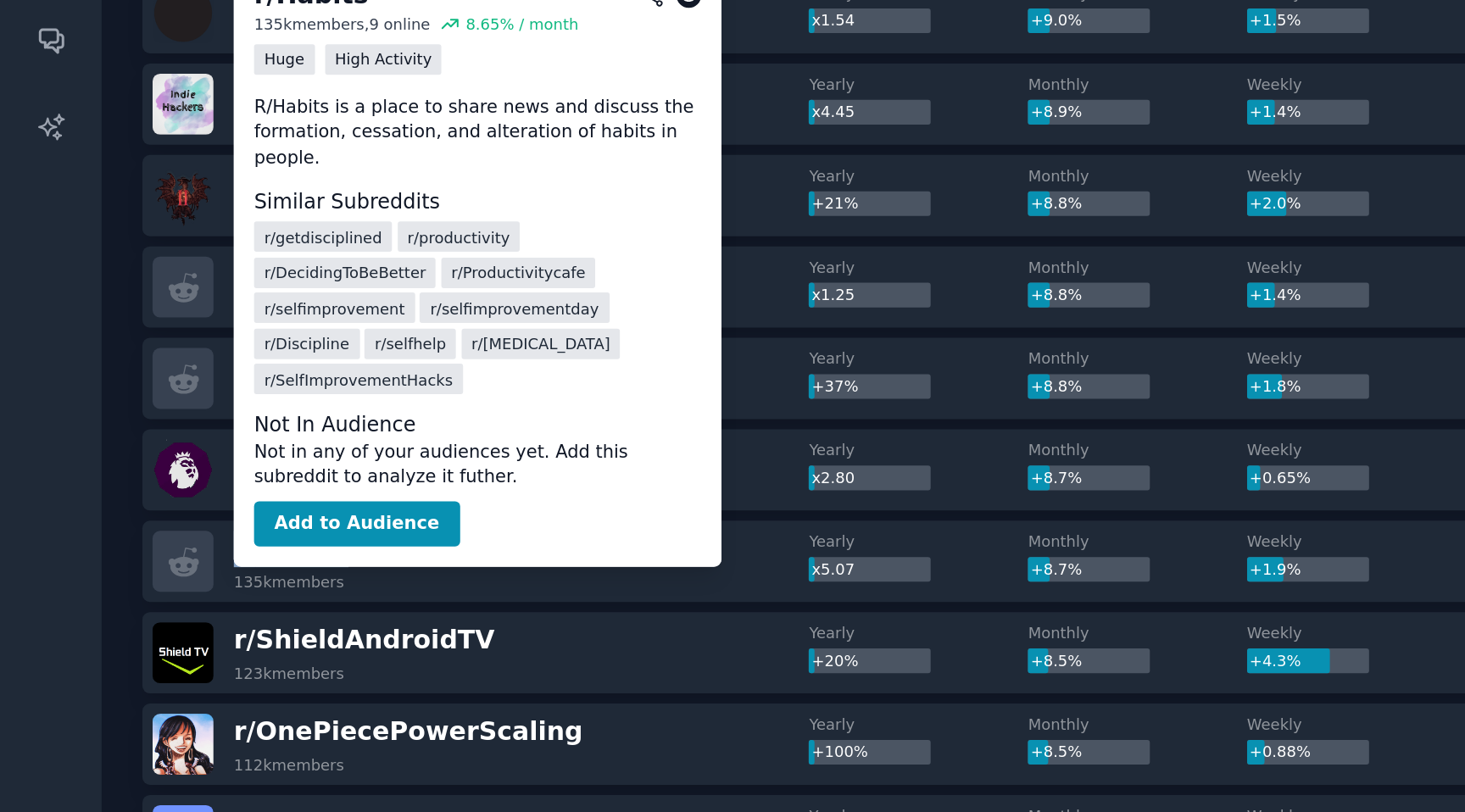
drag, startPoint x: 199, startPoint y: 495, endPoint x: 139, endPoint y: 496, distance: 60.0
click at [139, 496] on div "r/ Habits" at bounding box center [170, 490] width 67 height 21
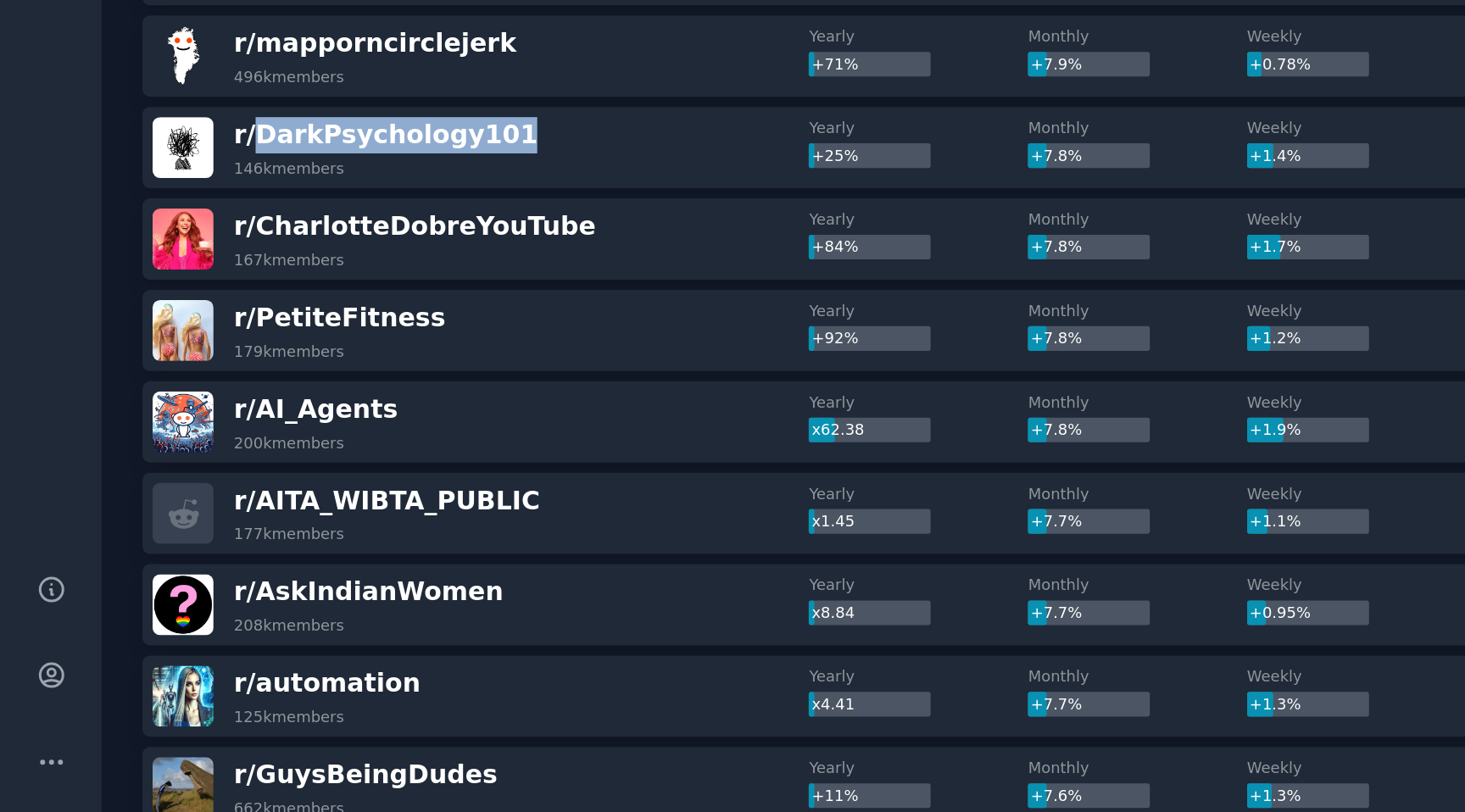
scroll to position [3025, 0]
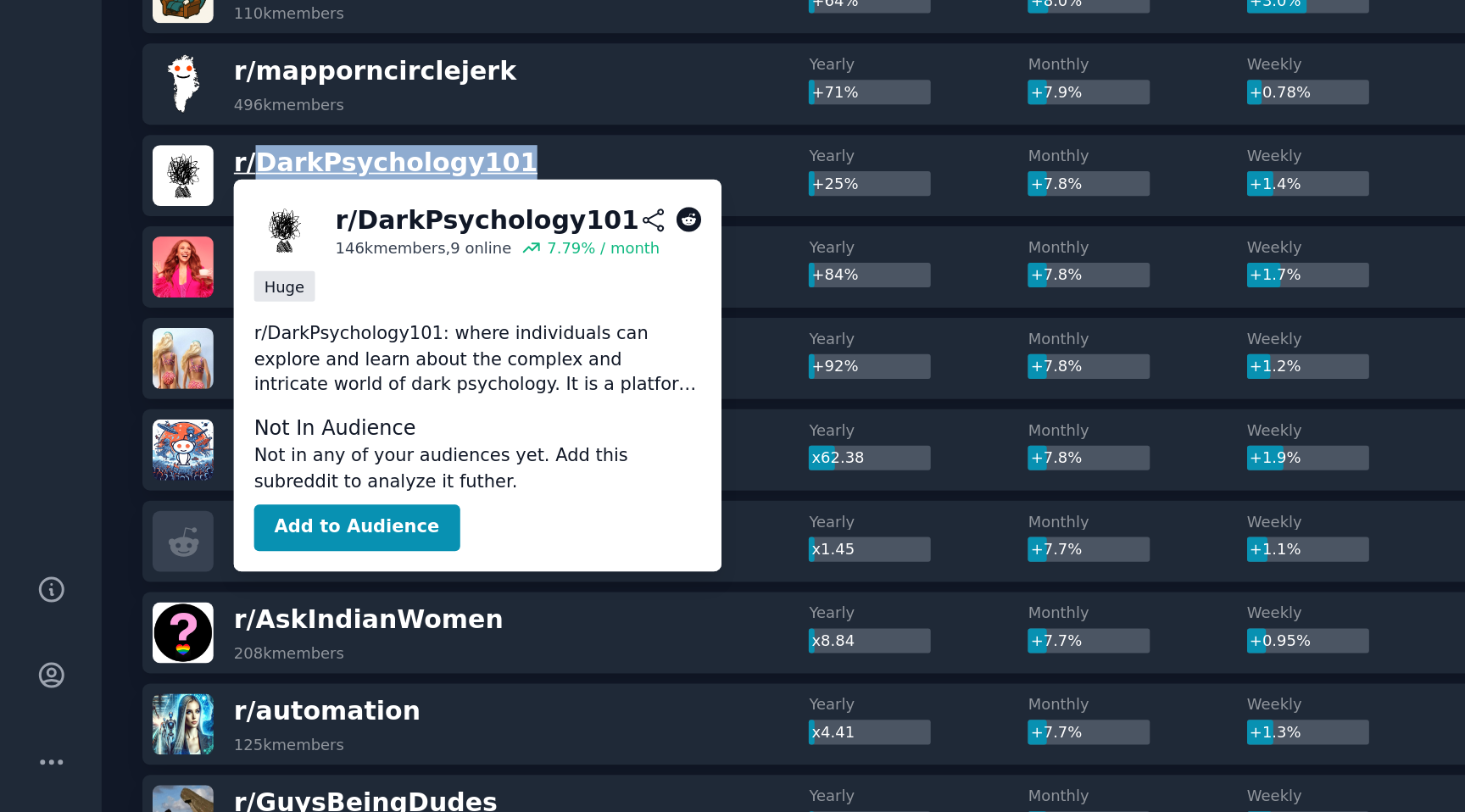
click at [231, 432] on span "r/ DarkPsychology101" at bounding box center [224, 432] width 177 height 17
click at [329, 541] on p "r/DarkPsychology101: where individuals can explore and learn about the complex …" at bounding box center [279, 548] width 261 height 45
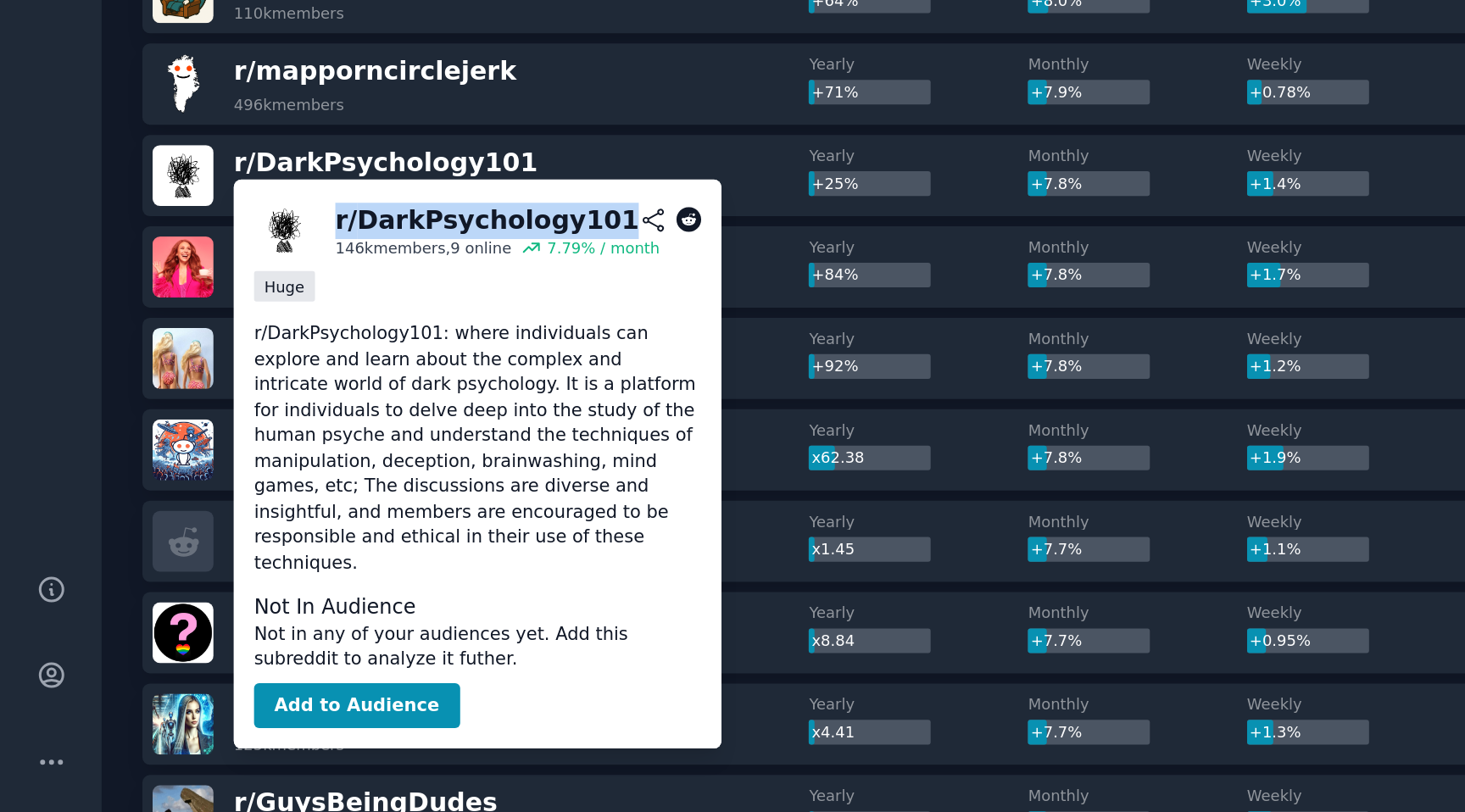
drag, startPoint x: 197, startPoint y: 466, endPoint x: 341, endPoint y: 466, distance: 144.0
click at [341, 466] on div "r/ DarkPsychology101" at bounding box center [284, 466] width 177 height 21
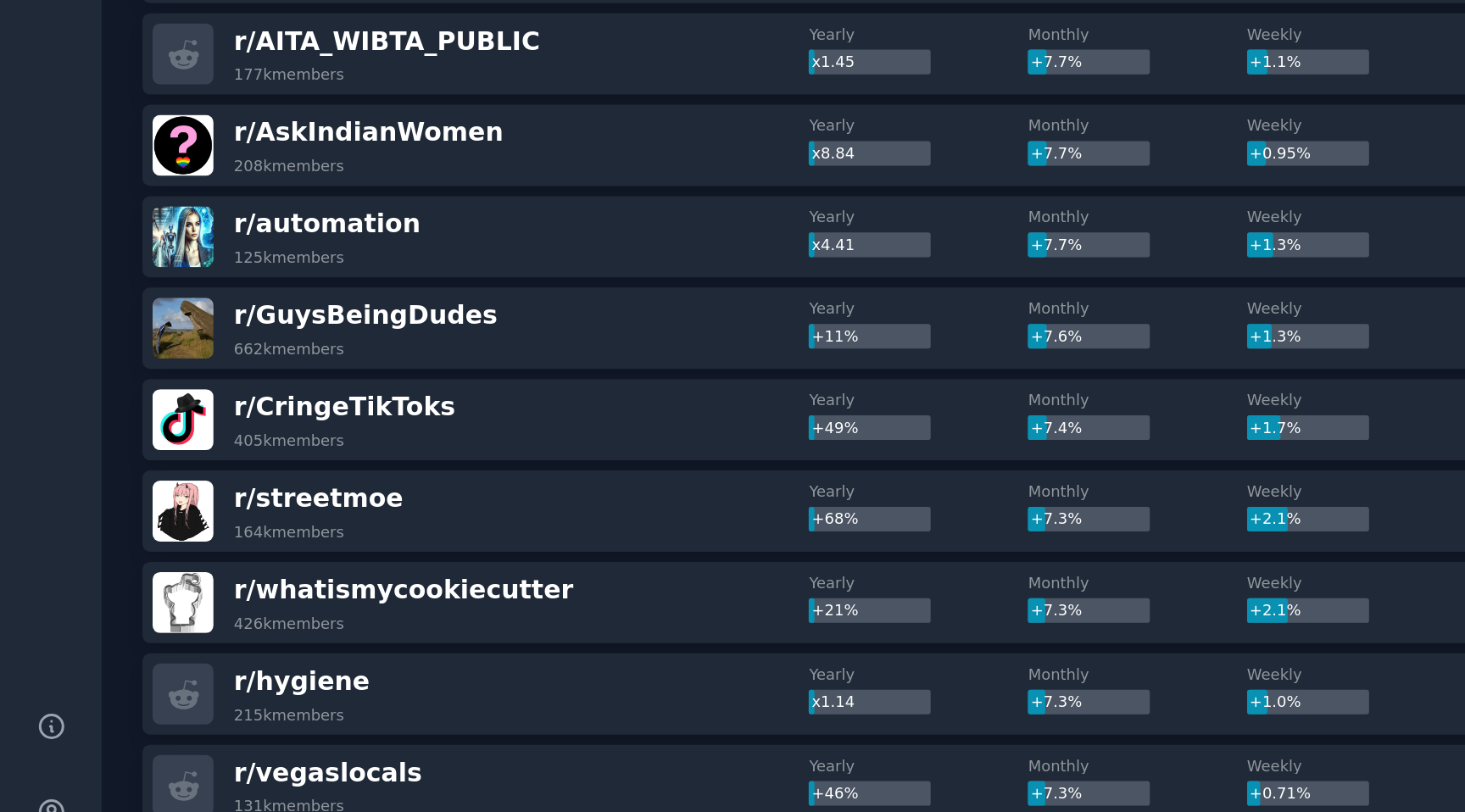
scroll to position [3377, 0]
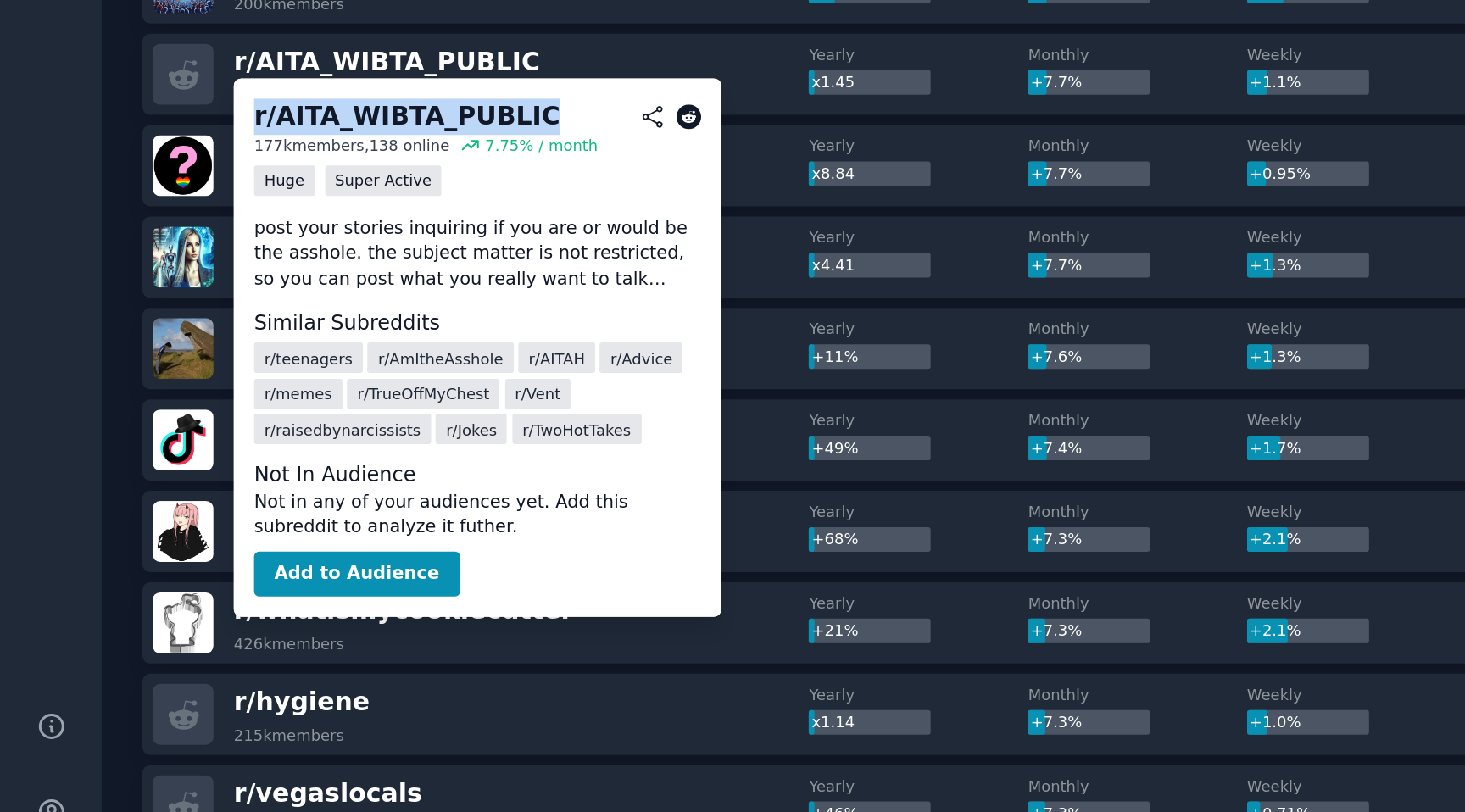
drag, startPoint x: 303, startPoint y: 328, endPoint x: 148, endPoint y: 333, distance: 155.1
click at [148, 333] on div "r/ AITA_WIBTA_PUBLIC" at bounding box center [237, 326] width 179 height 21
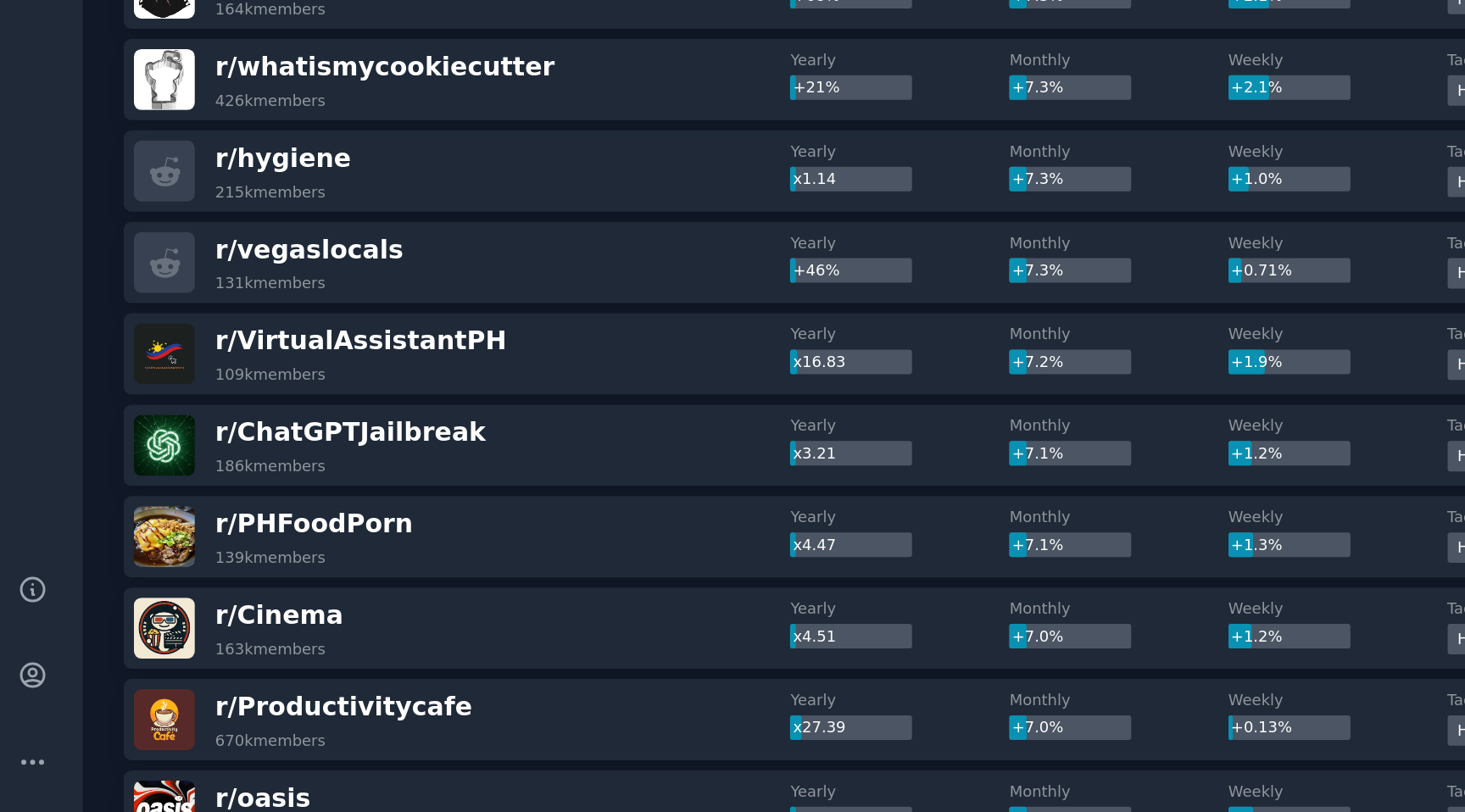
scroll to position [3615, 0]
drag, startPoint x: 205, startPoint y: 427, endPoint x: 136, endPoint y: 438, distance: 69.9
click at [136, 438] on div "r/ hygiene 215k members" at bounding box center [280, 436] width 383 height 35
drag, startPoint x: 240, startPoint y: 643, endPoint x: 135, endPoint y: 651, distance: 105.3
click at [135, 651] on div "r/ PHFoodPorn 139k members" at bounding box center [280, 651] width 383 height 35
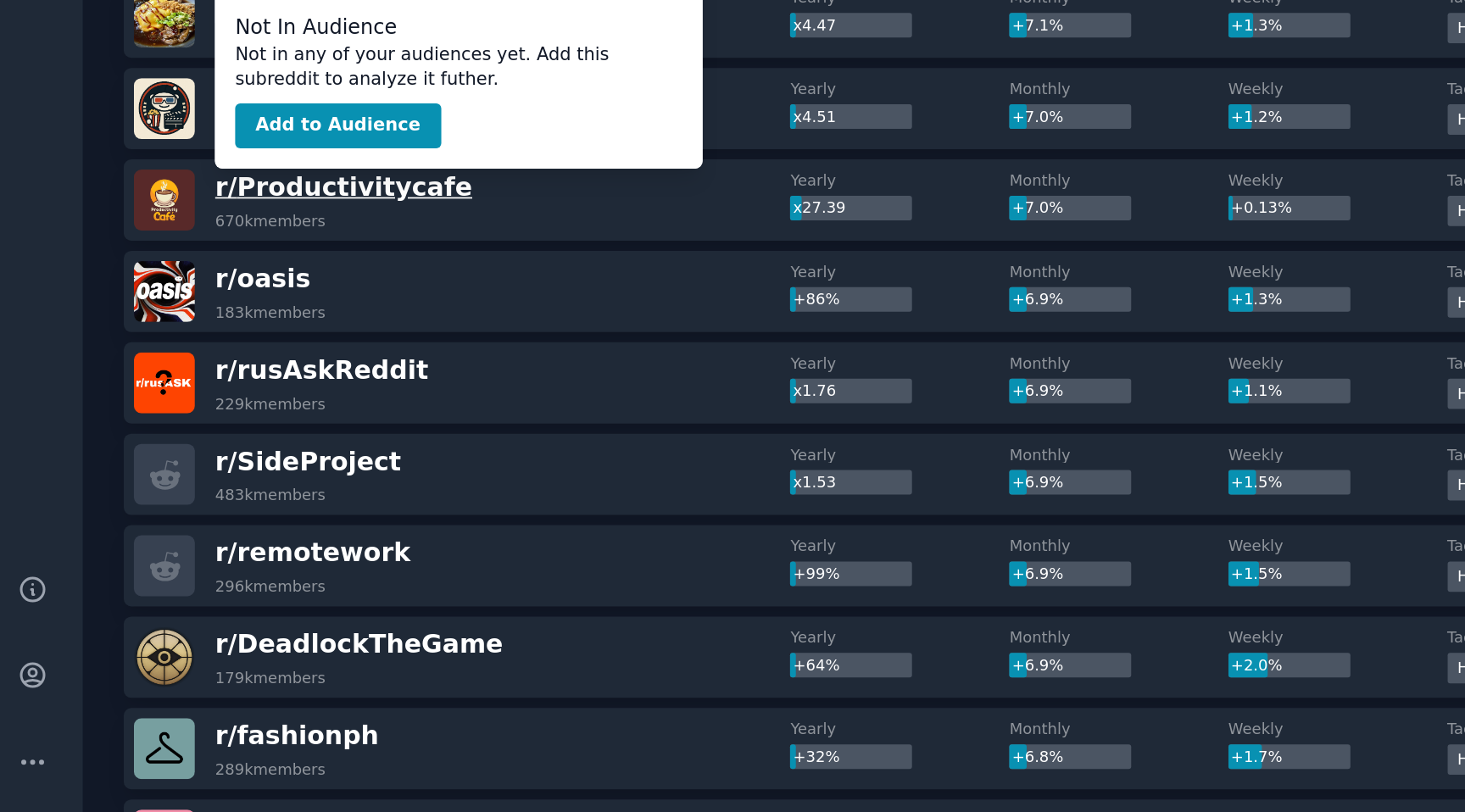
scroll to position [0, 0]
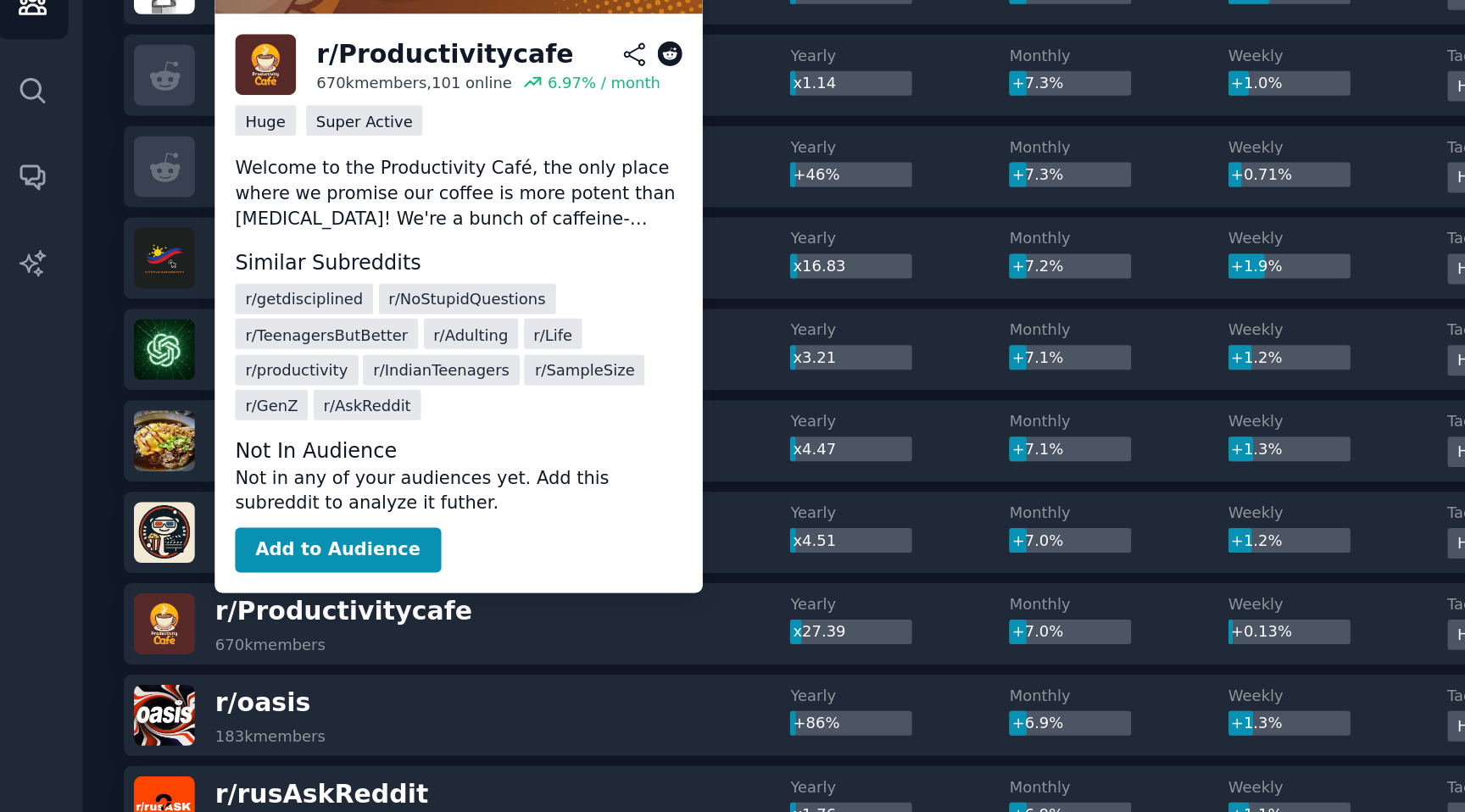
click at [312, 210] on p "Welcome to the Productivity Café, the only place where we promise our coffee is…" at bounding box center [279, 204] width 261 height 45
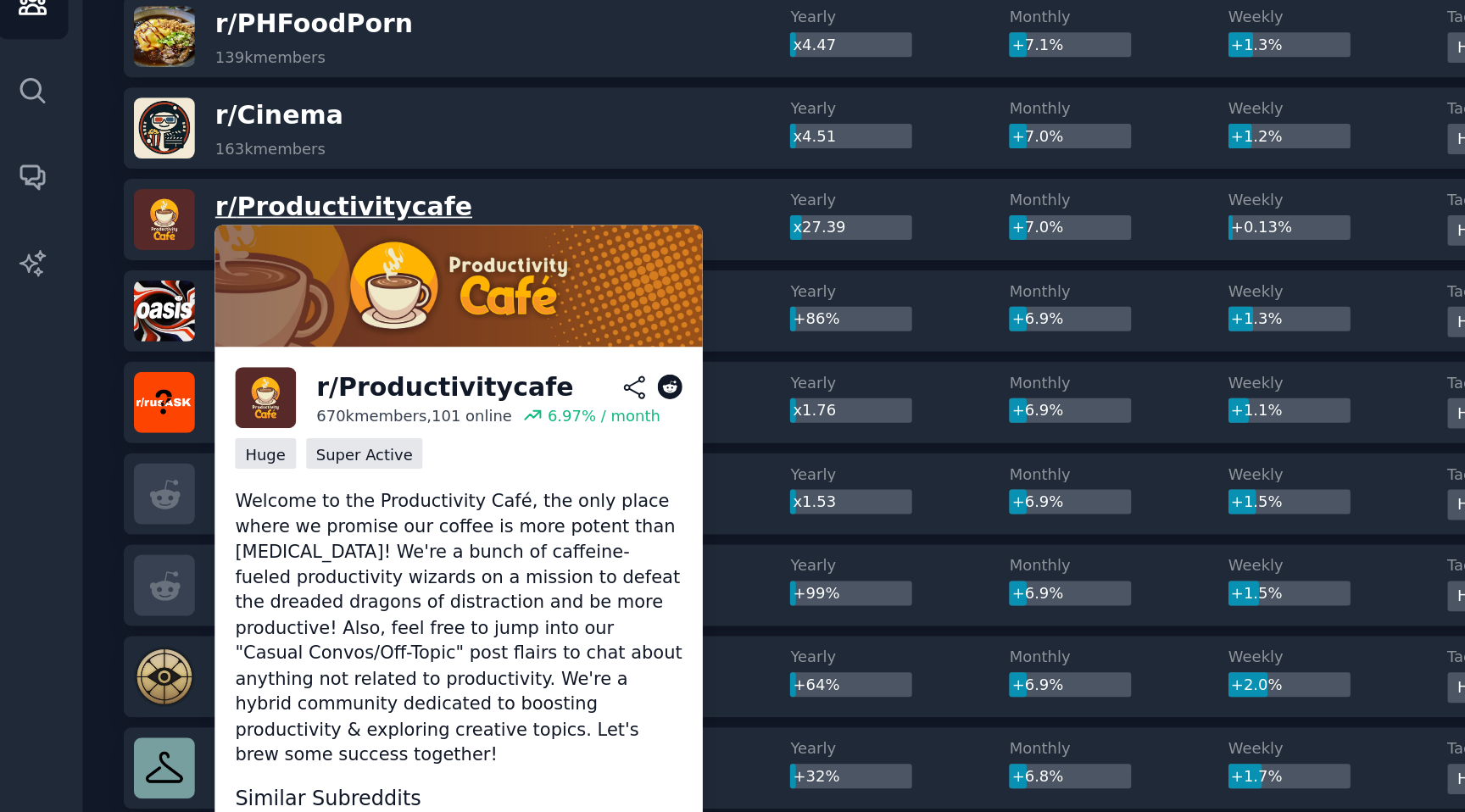
scroll to position [4155, 0]
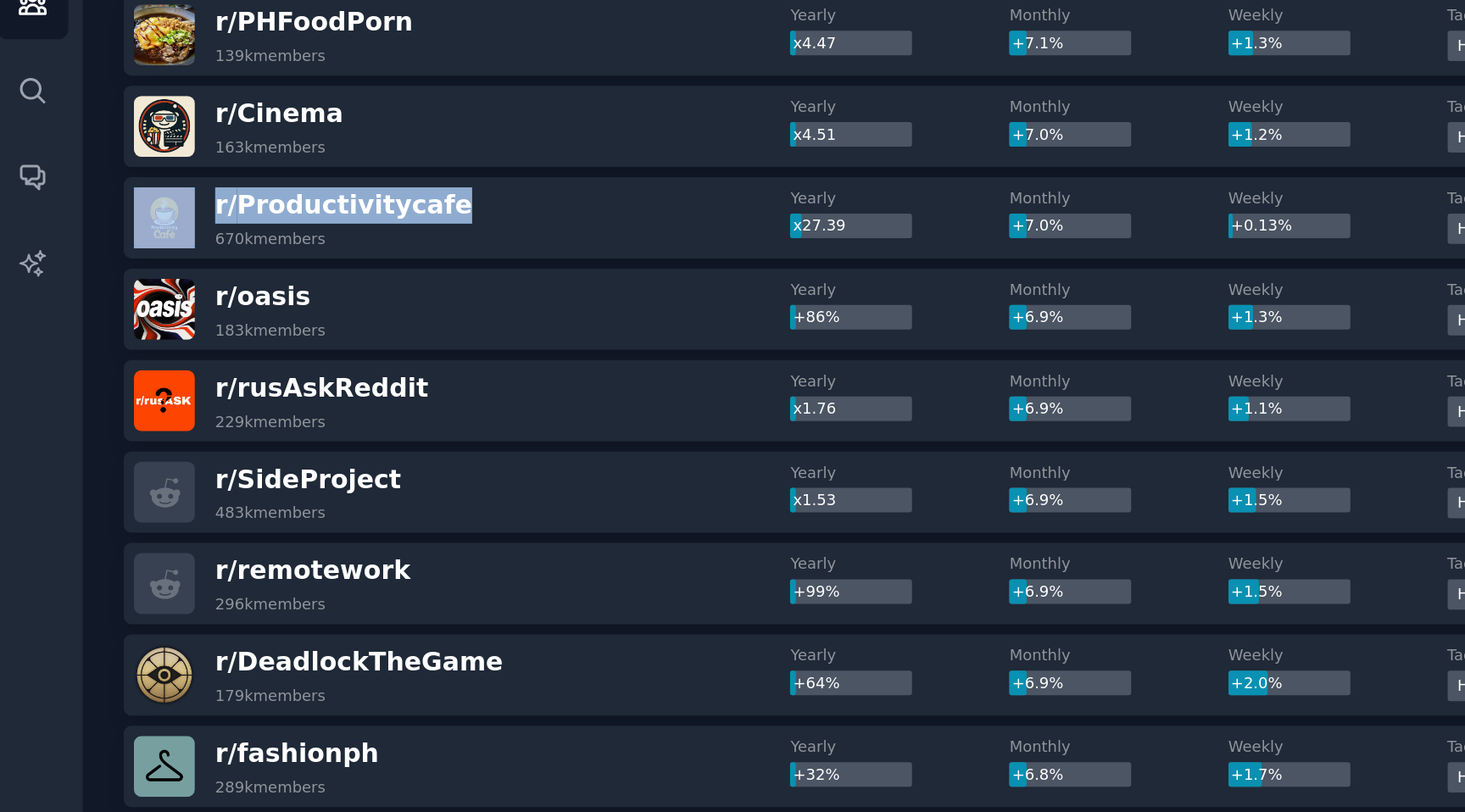
drag, startPoint x: 273, startPoint y: 212, endPoint x: 125, endPoint y: 213, distance: 148.0
click at [125, 213] on div "r/ Productivitycafe 670k members" at bounding box center [280, 217] width 383 height 35
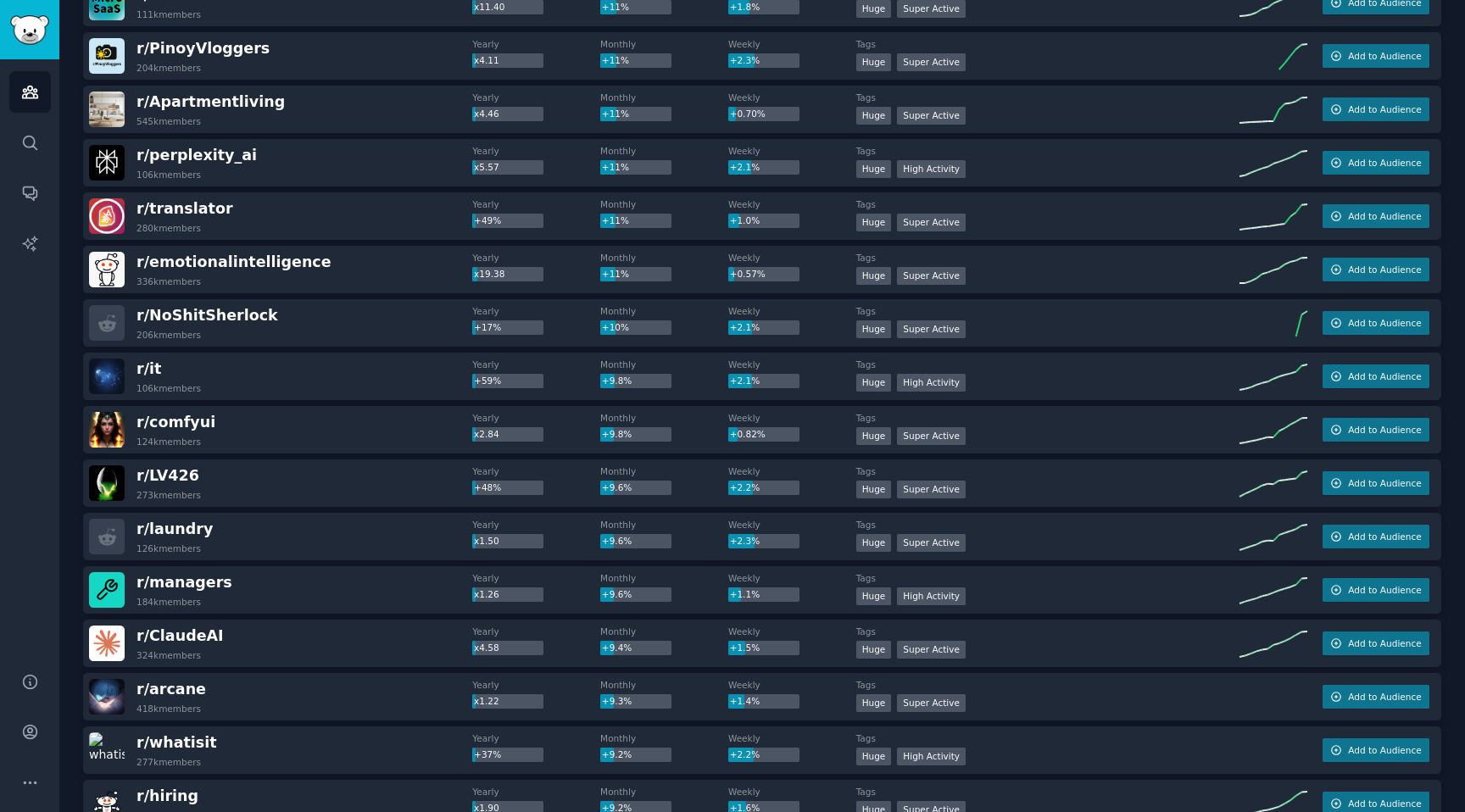
scroll to position [1675, 0]
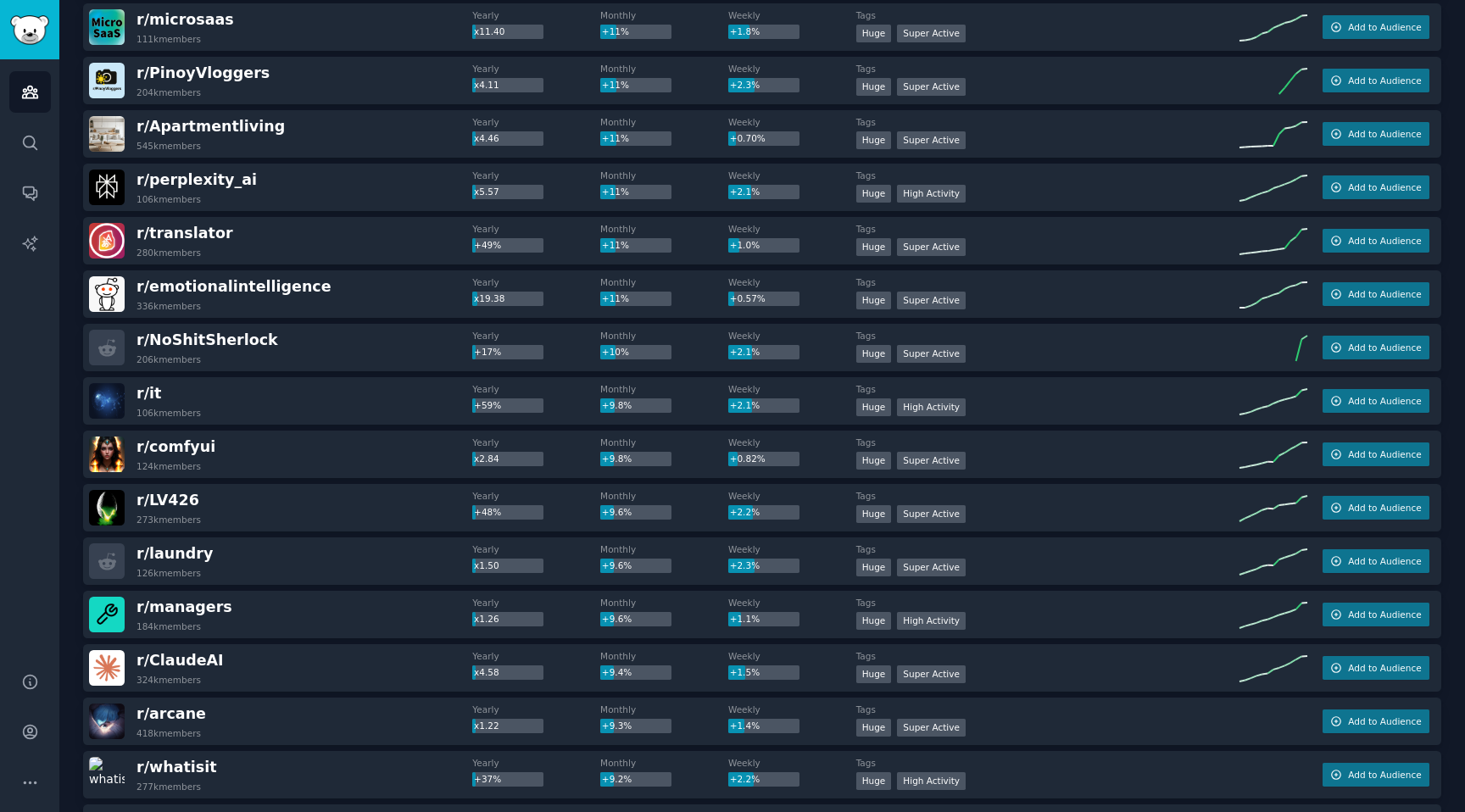
click at [38, 411] on div "Audiences Search Conversations AI Reports" at bounding box center [29, 355] width 59 height 592
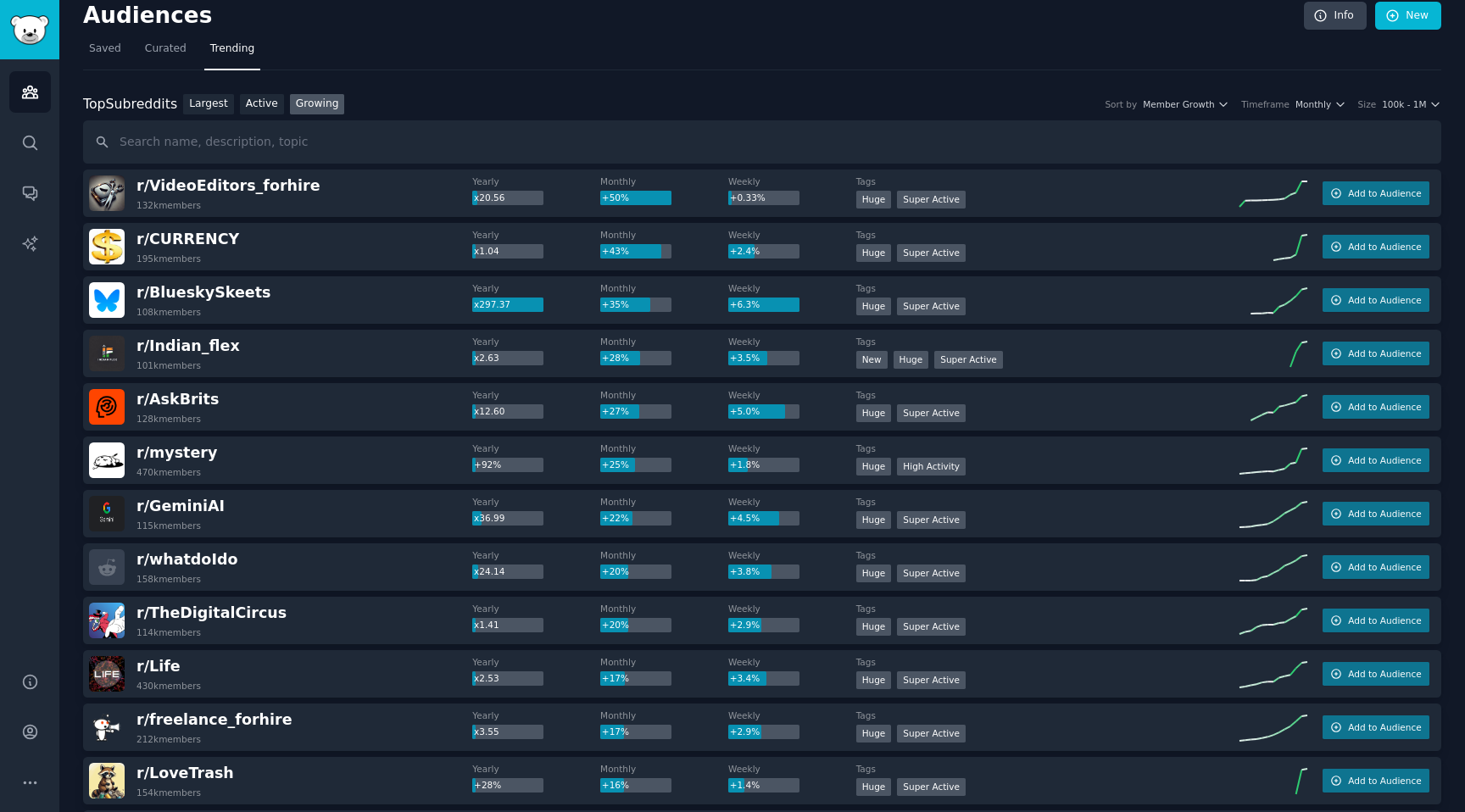
scroll to position [0, 0]
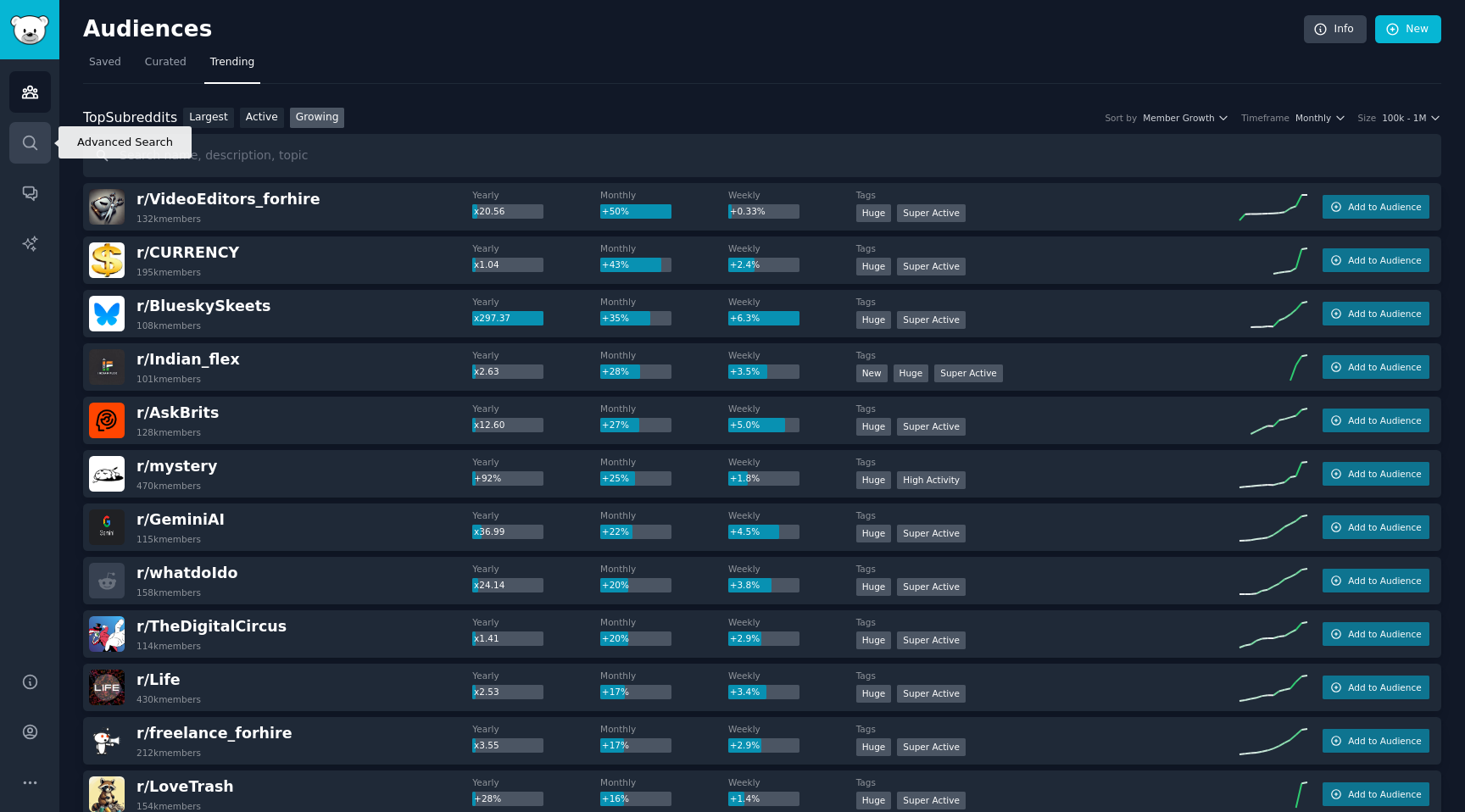
click at [28, 149] on icon "Sidebar" at bounding box center [30, 143] width 18 height 18
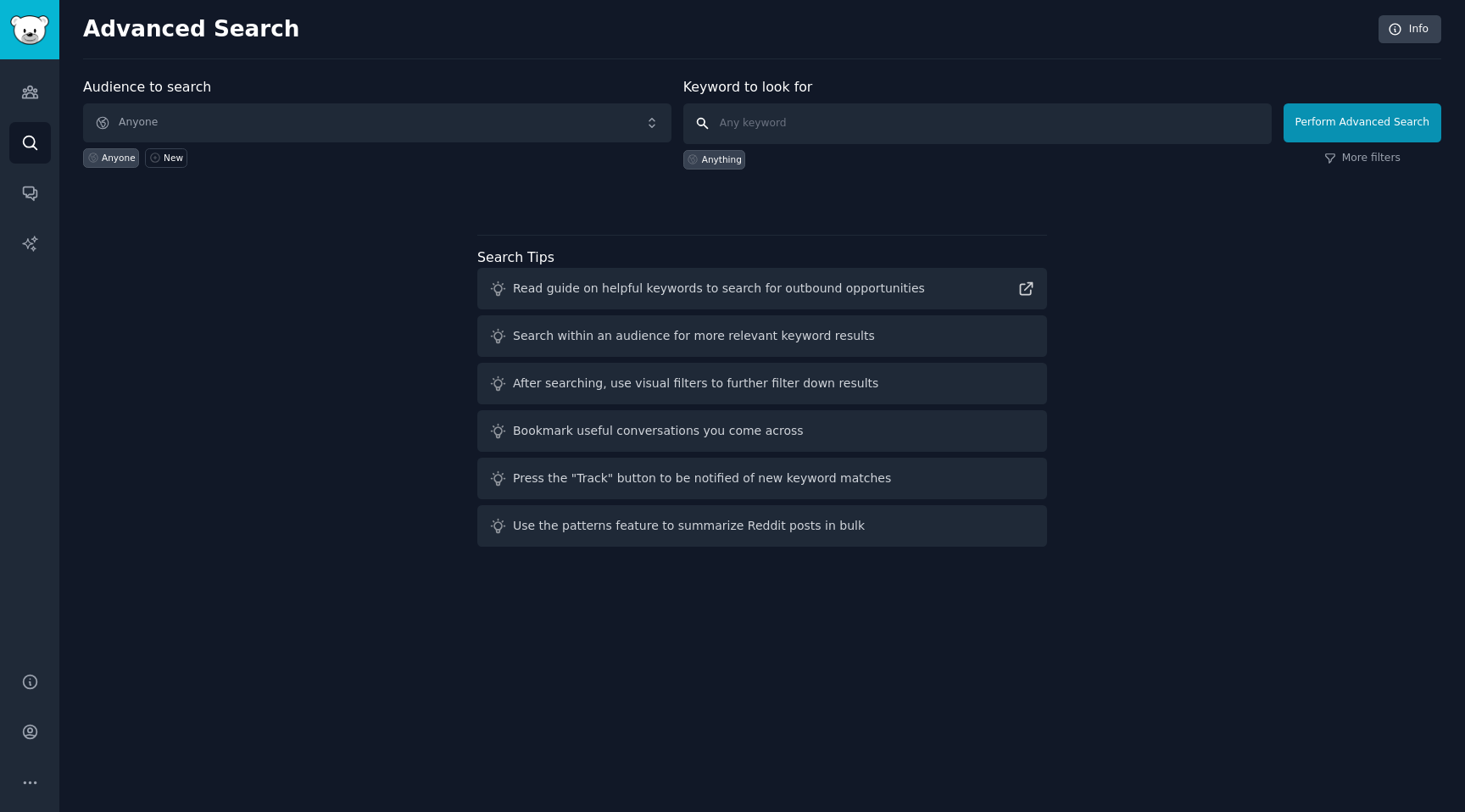
click at [848, 122] on input "text" at bounding box center [978, 123] width 588 height 41
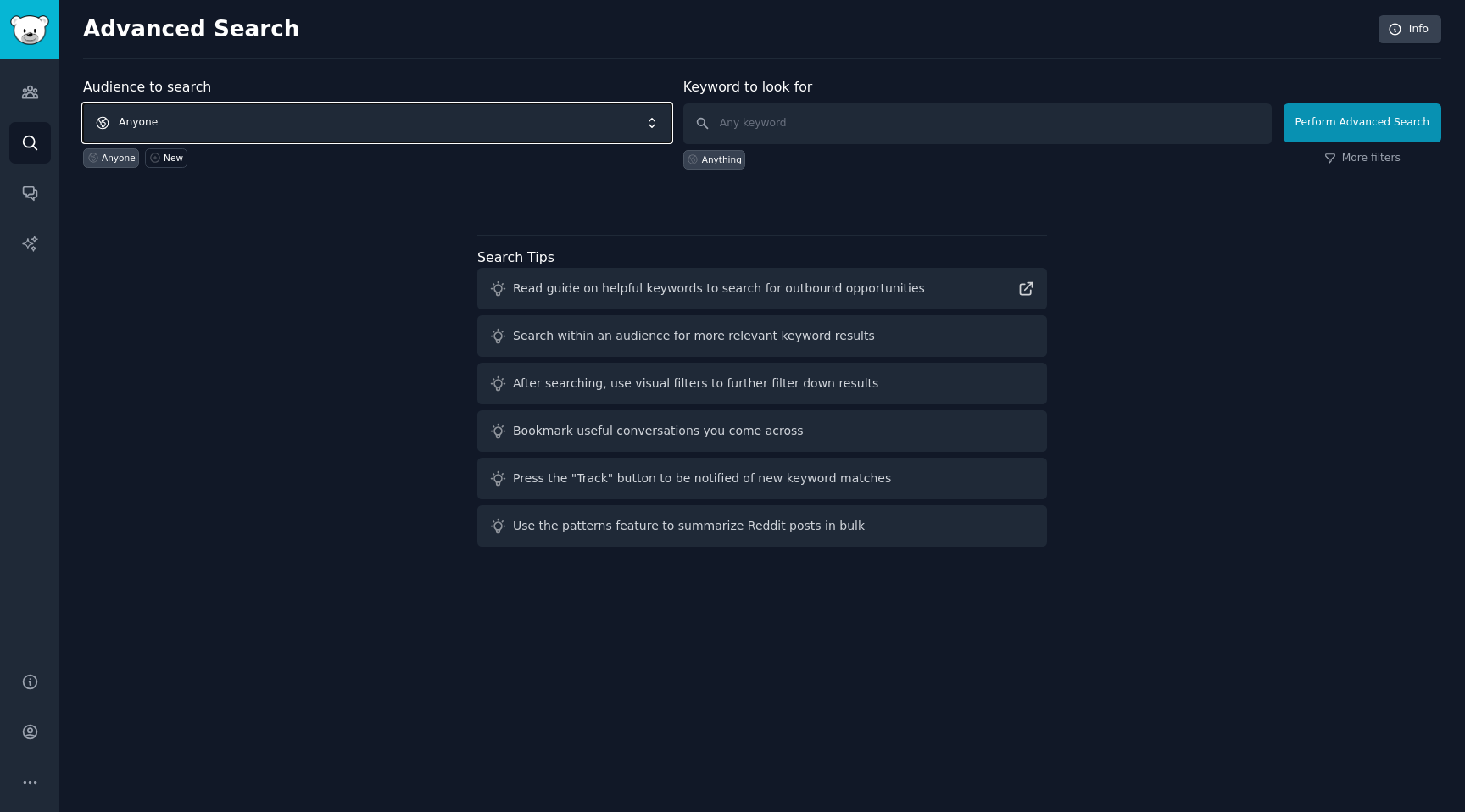
click at [265, 127] on span "Anyone" at bounding box center [378, 122] width 588 height 39
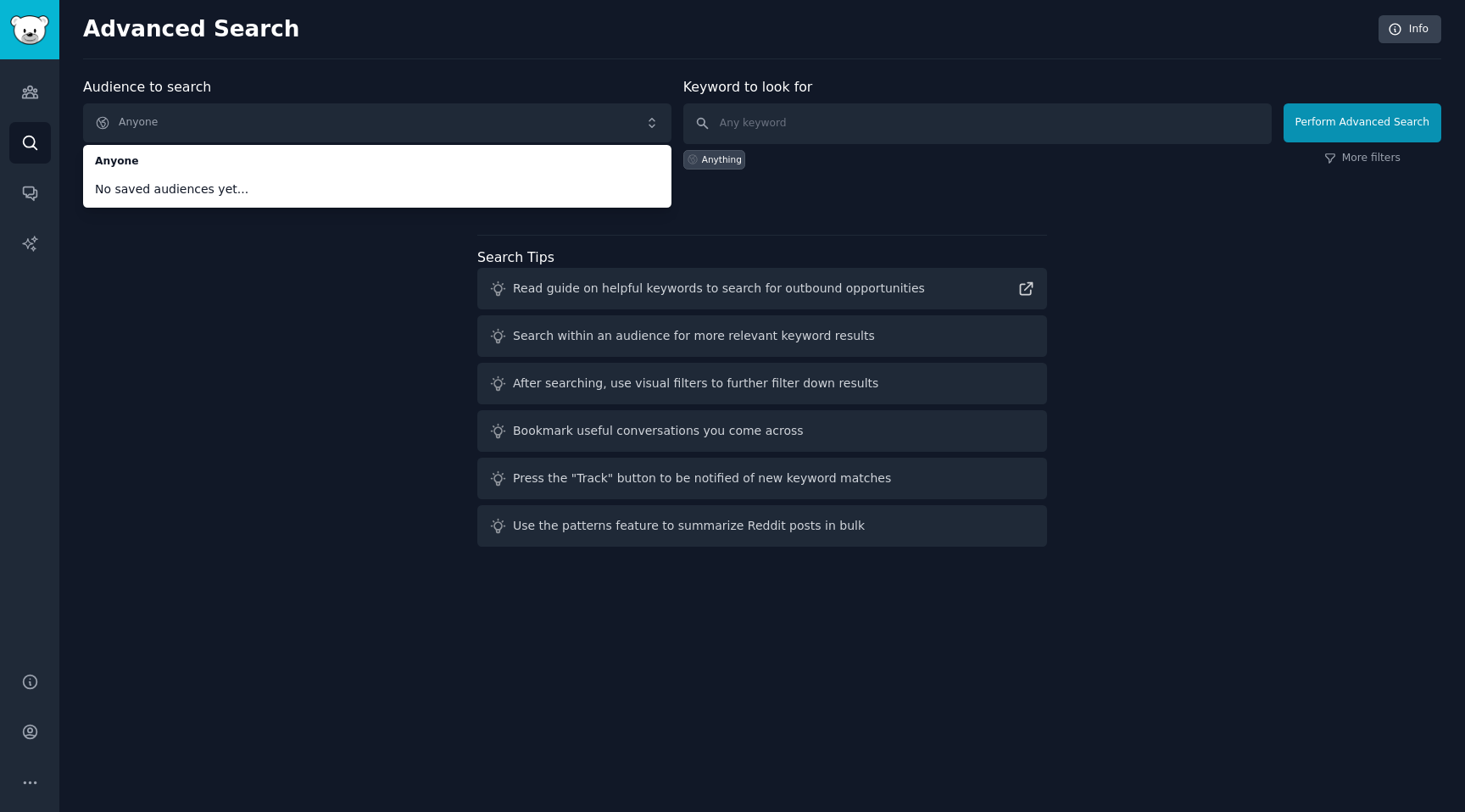
click at [250, 421] on div "Audience to search Anyone Anyone No saved audiences yet... Anyone New Keyword t…" at bounding box center [762, 315] width 1359 height 476
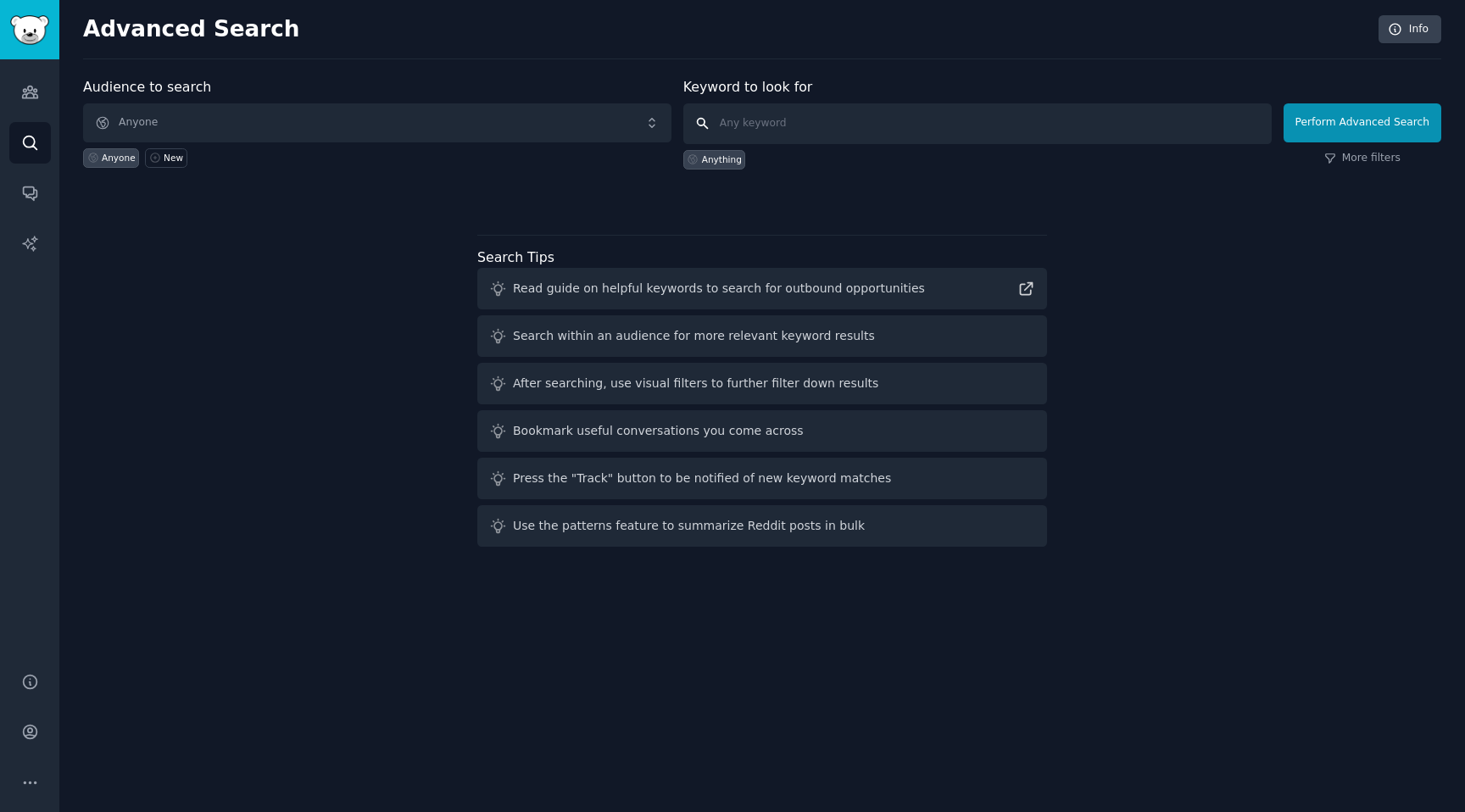
click at [783, 131] on input "text" at bounding box center [978, 123] width 588 height 41
type input "whatshouldido"
click button "Perform Advanced Search" at bounding box center [1363, 122] width 158 height 39
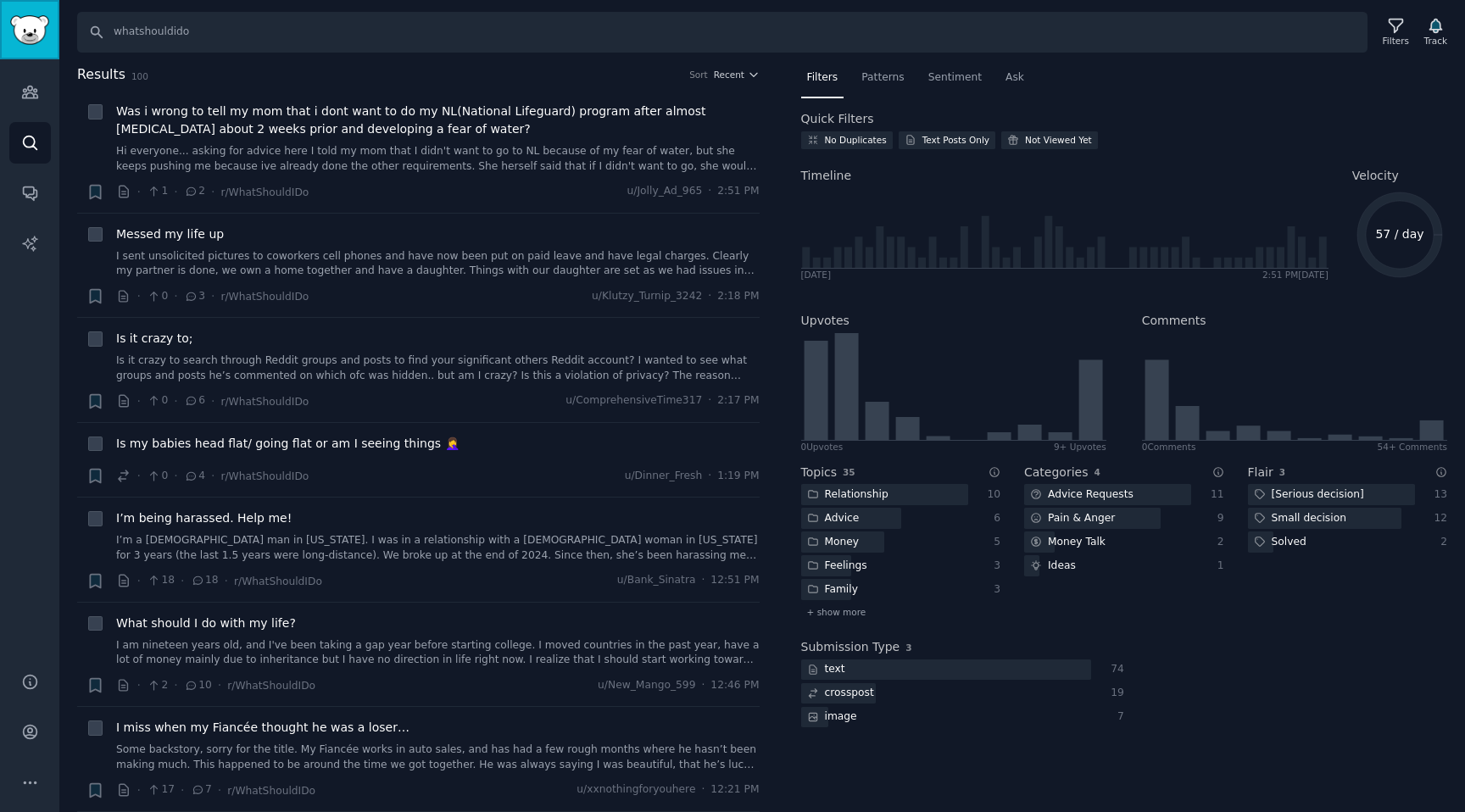
click at [29, 26] on img "Sidebar" at bounding box center [29, 30] width 39 height 30
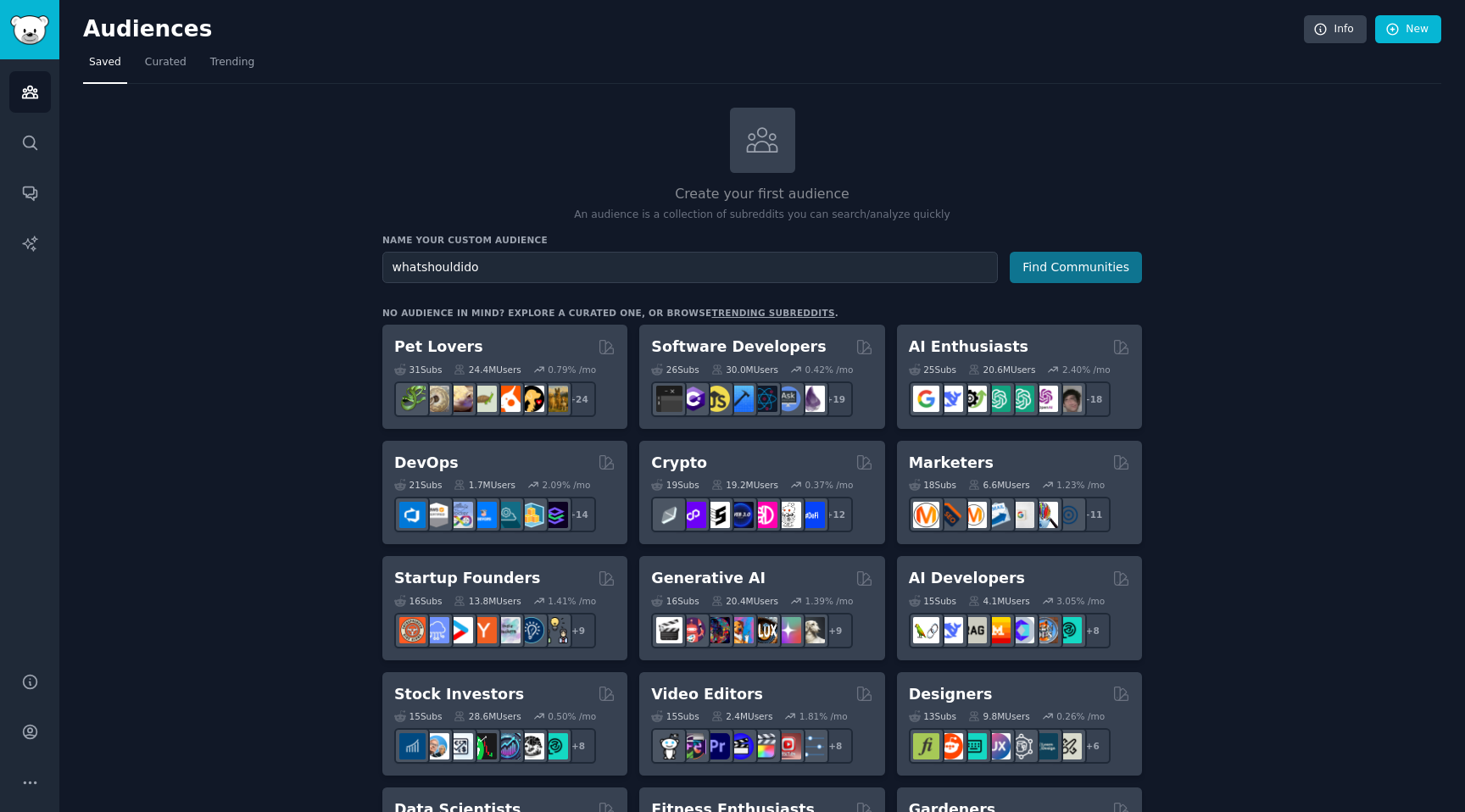
type input "whatshouldido"
click at [1097, 268] on button "Find Communities" at bounding box center [1077, 267] width 133 height 32
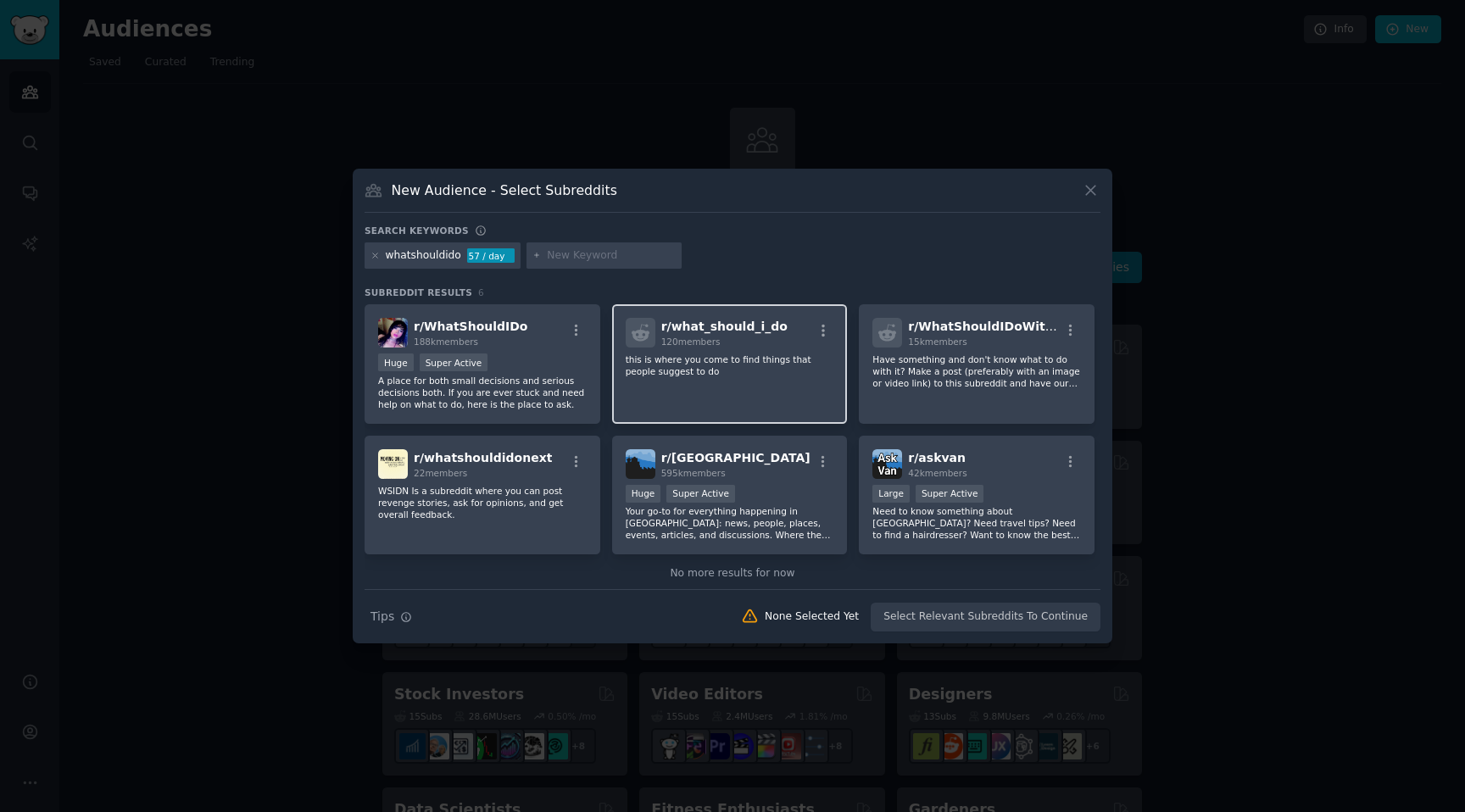
click at [723, 328] on span "r/ what_should_i_do" at bounding box center [724, 326] width 126 height 14
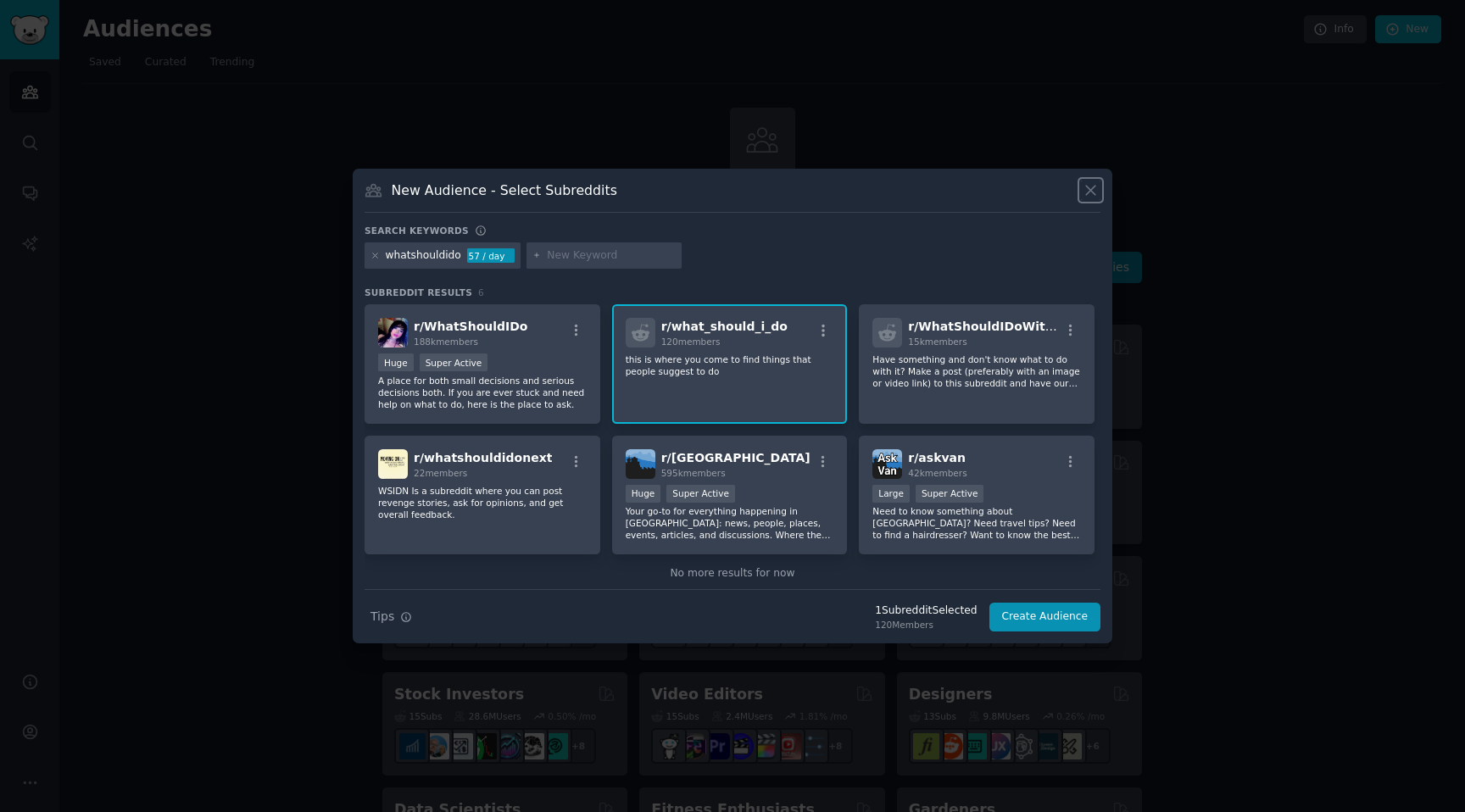
click at [1090, 189] on icon at bounding box center [1091, 191] width 9 height 9
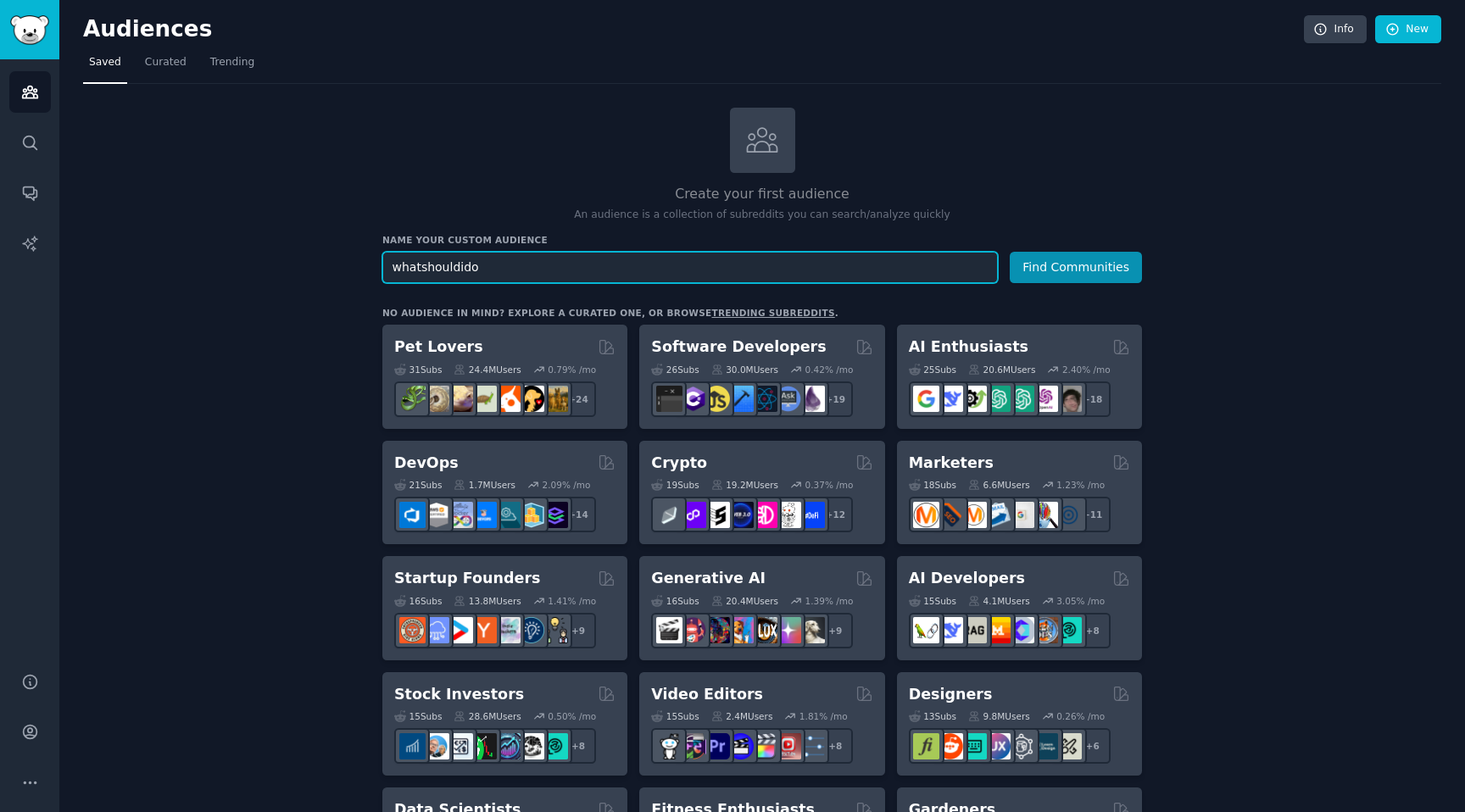
drag, startPoint x: 536, startPoint y: 271, endPoint x: 193, endPoint y: 266, distance: 343.0
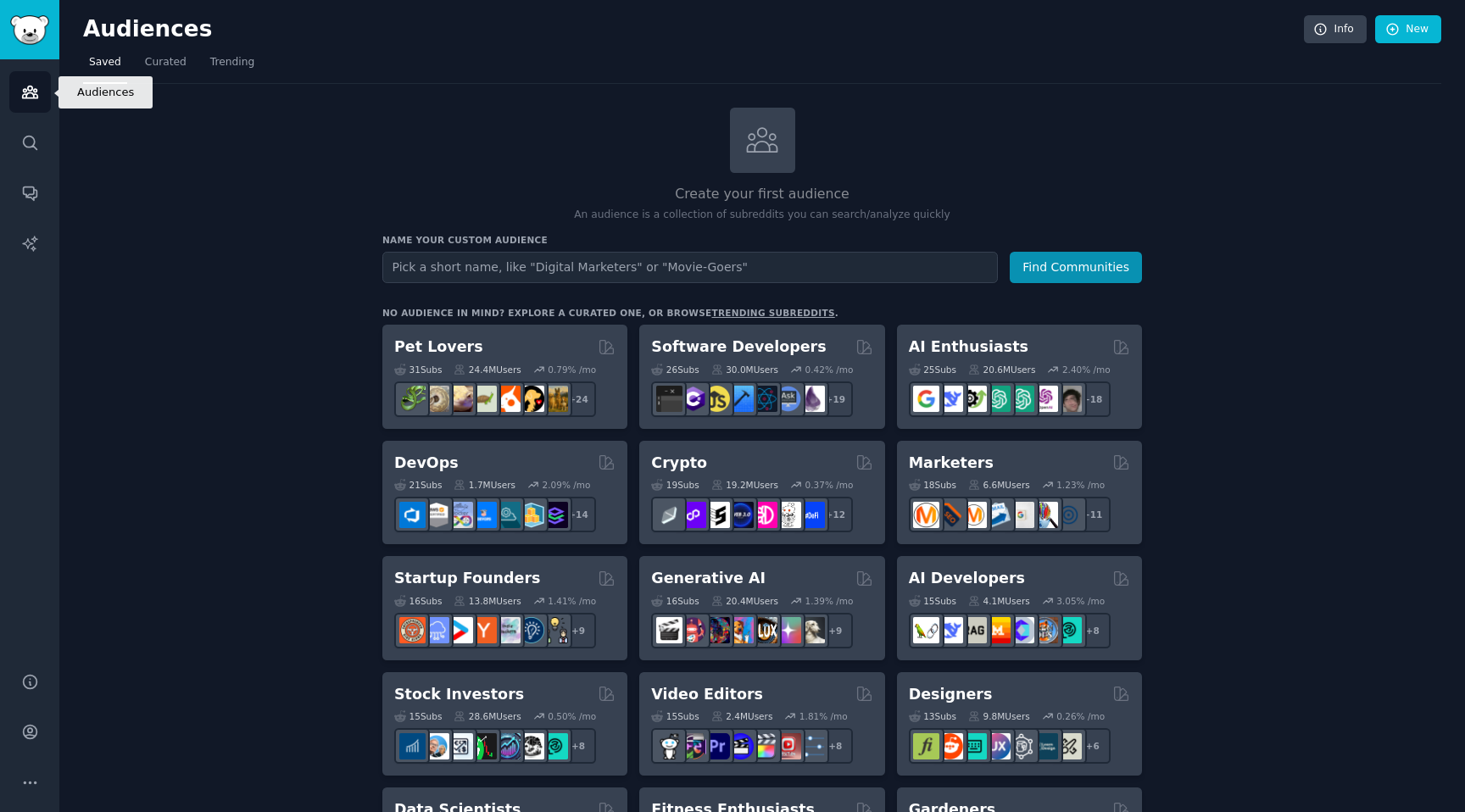
click at [36, 81] on link "Audiences" at bounding box center [30, 92] width 42 height 42
click at [33, 141] on icon "Sidebar" at bounding box center [30, 143] width 18 height 18
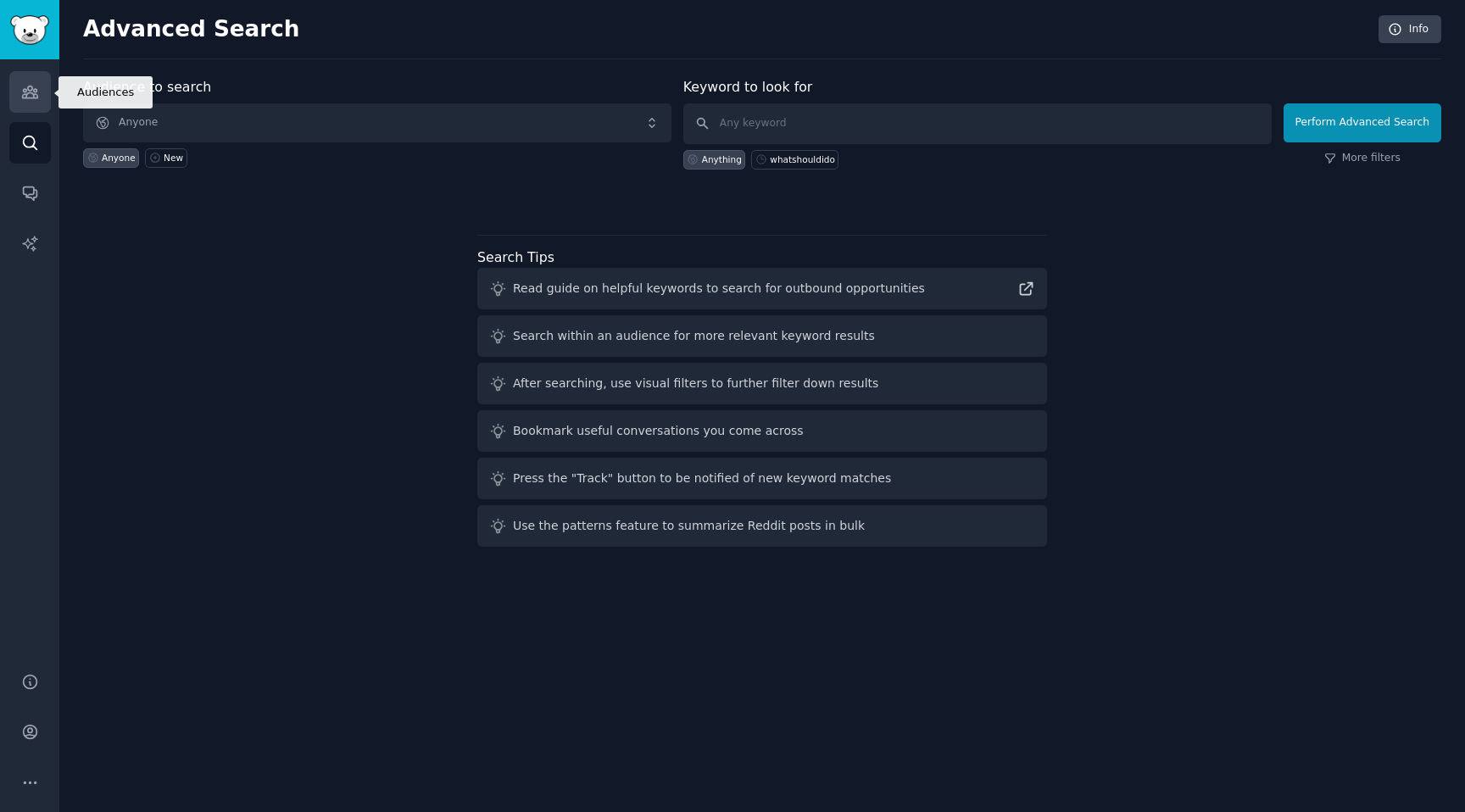
click at [33, 100] on icon "Sidebar" at bounding box center [30, 93] width 18 height 18
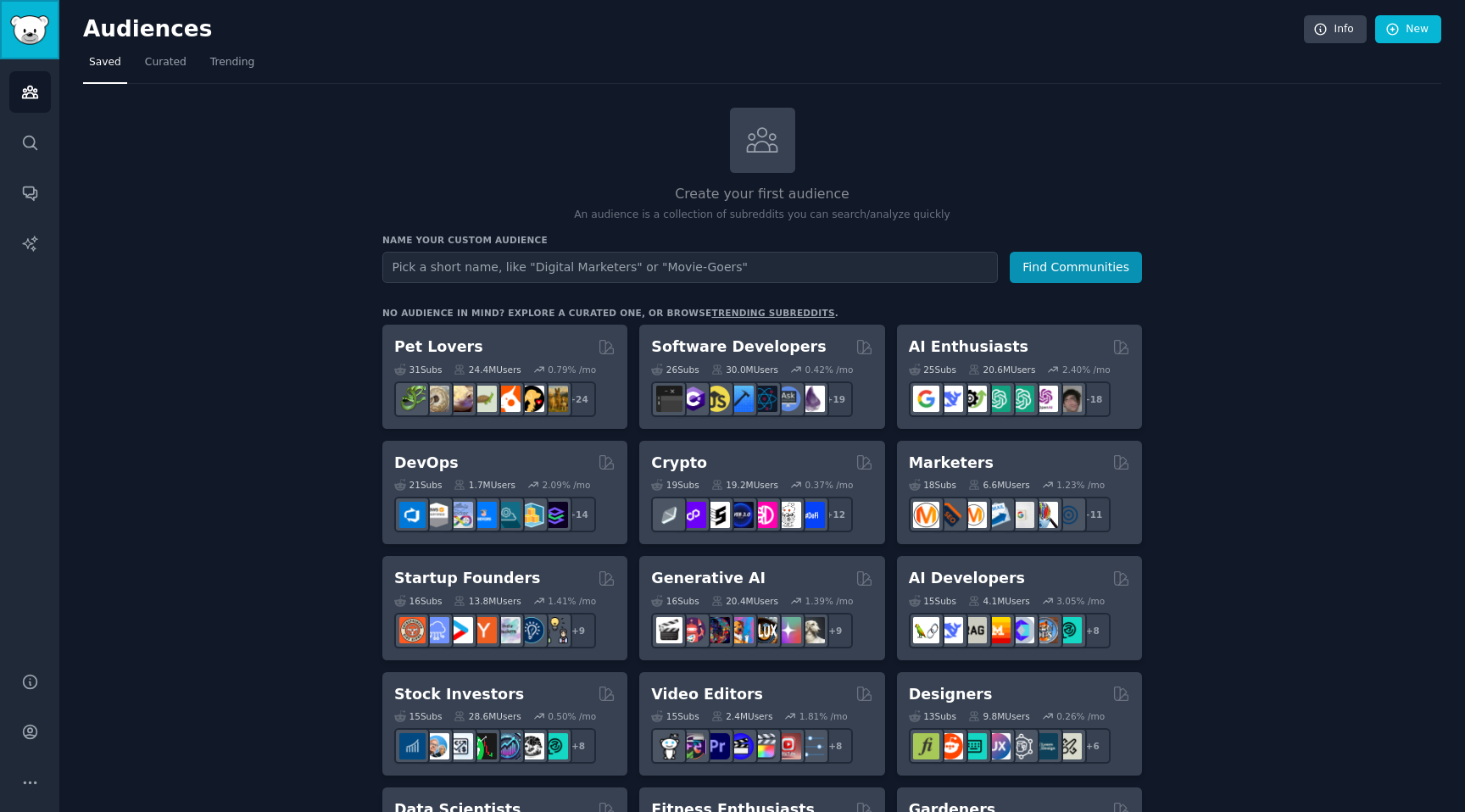
click at [31, 38] on img "Sidebar" at bounding box center [29, 30] width 39 height 30
click at [231, 58] on span "Trending" at bounding box center [232, 63] width 44 height 15
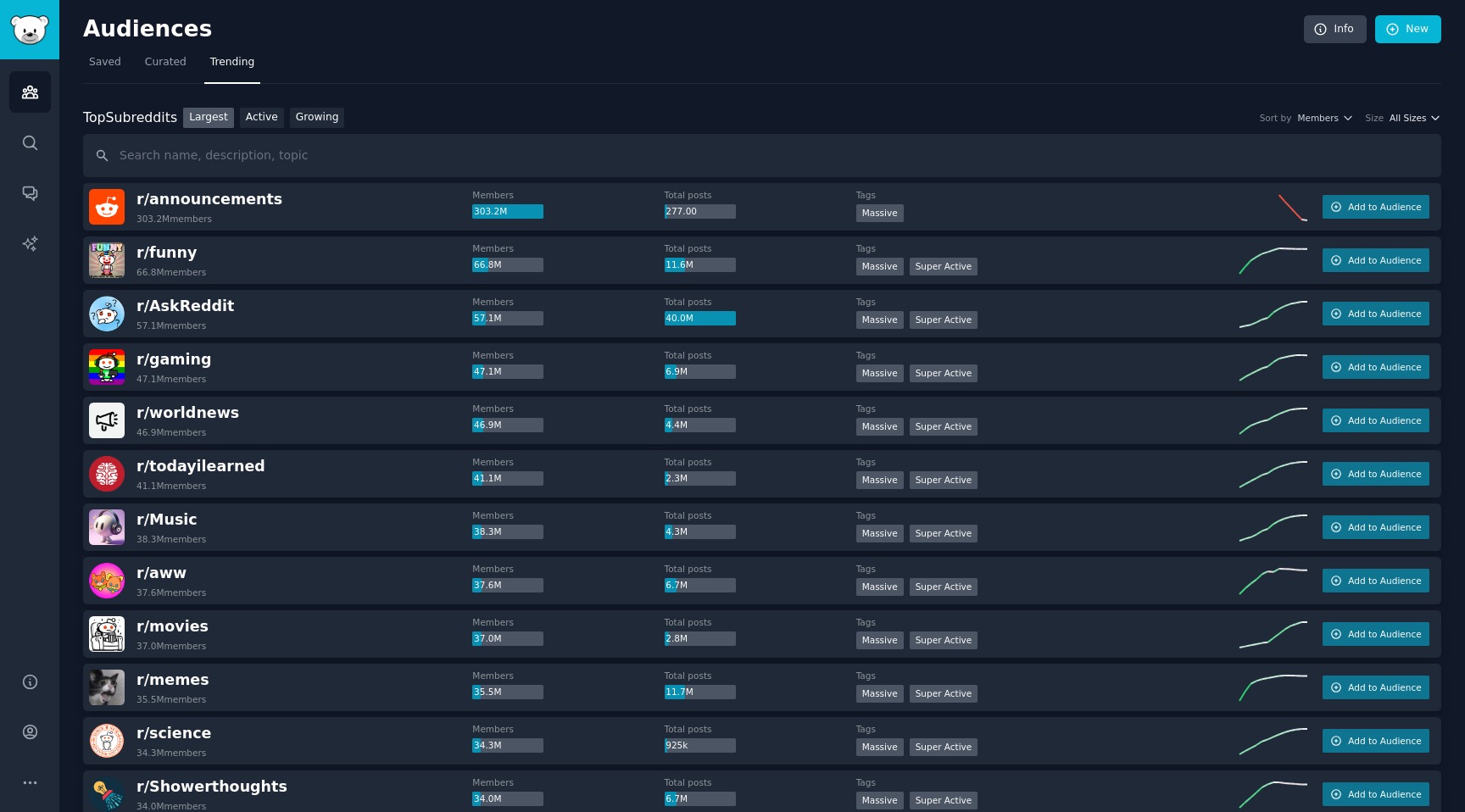
click at [1419, 115] on span "All Sizes" at bounding box center [1408, 117] width 36 height 12
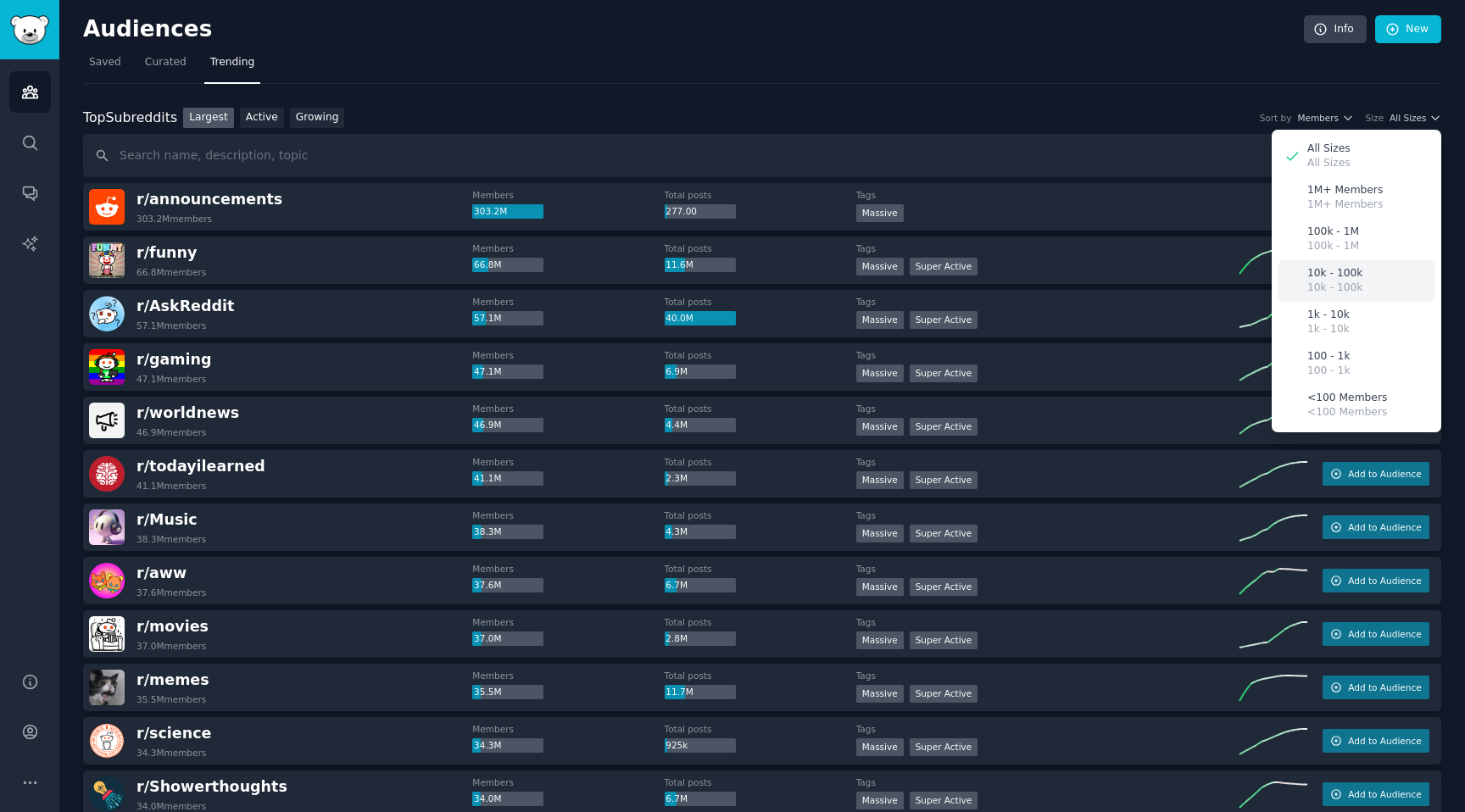
click at [1374, 268] on div "10k - 100k 10k - 100k" at bounding box center [1357, 281] width 158 height 42
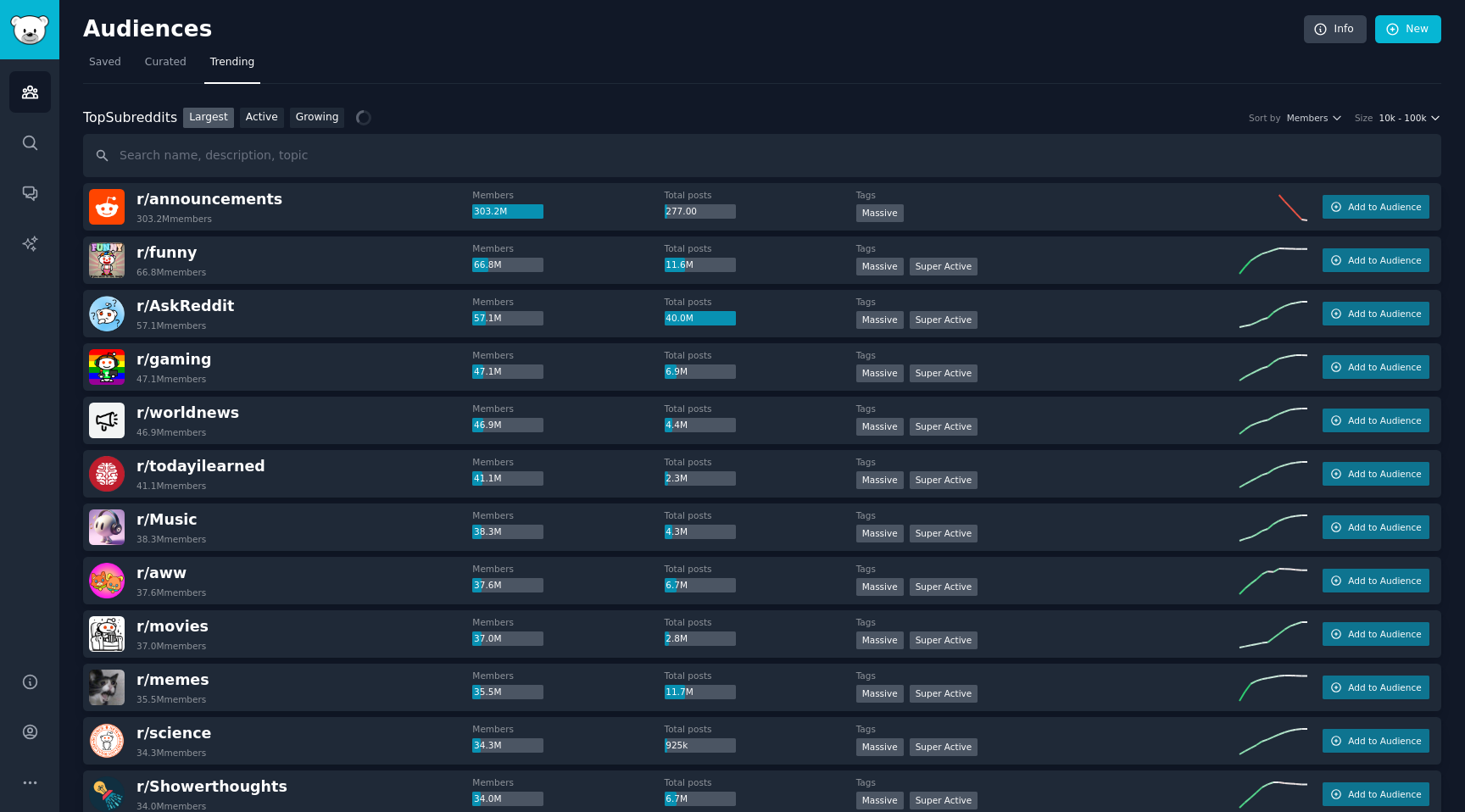
click at [1430, 117] on icon "button" at bounding box center [1435, 117] width 12 height 12
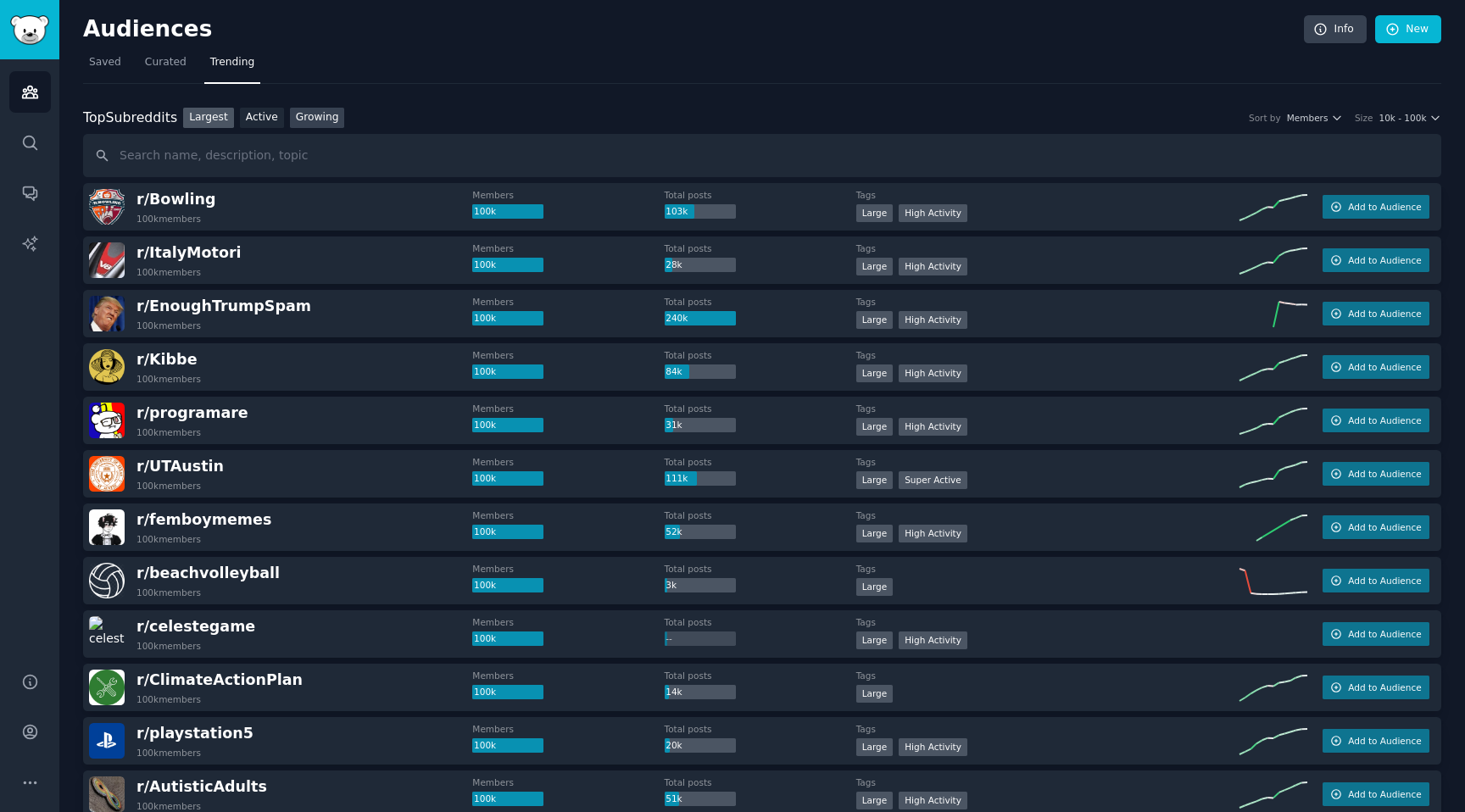
click at [328, 114] on link "Growing" at bounding box center [318, 118] width 55 height 21
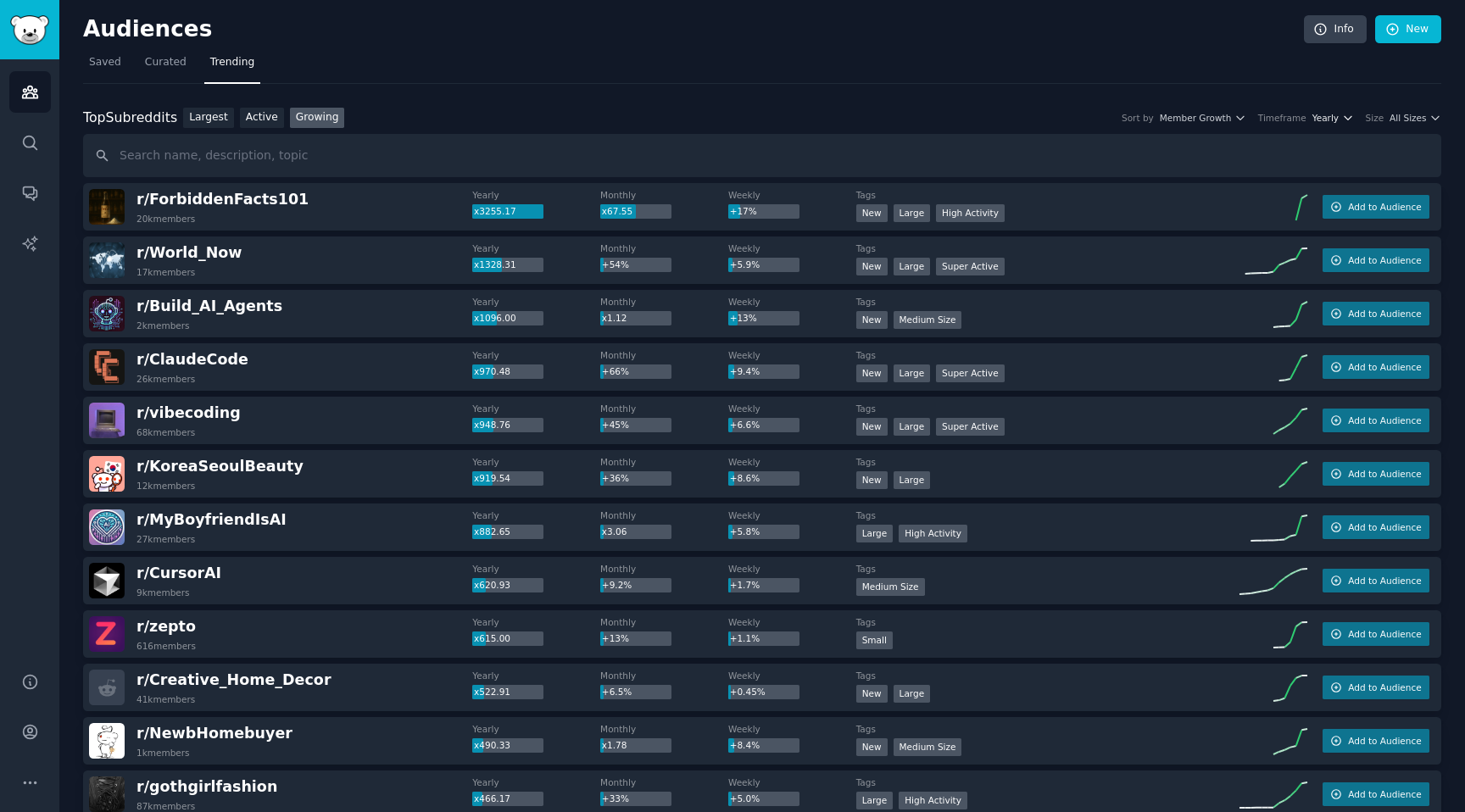
click at [1342, 115] on icon "button" at bounding box center [1348, 117] width 12 height 12
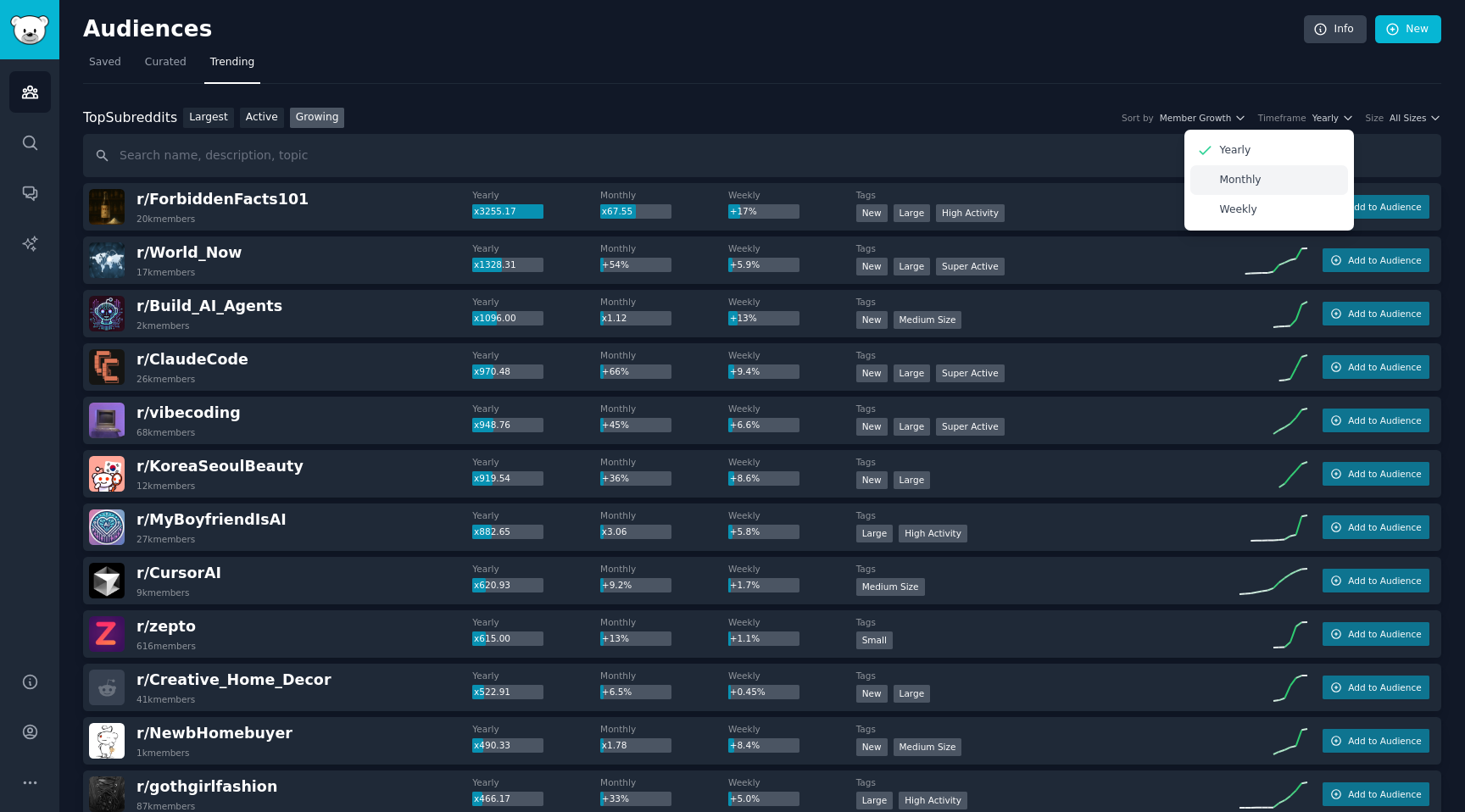
click at [1262, 187] on div "Monthly" at bounding box center [1270, 180] width 158 height 30
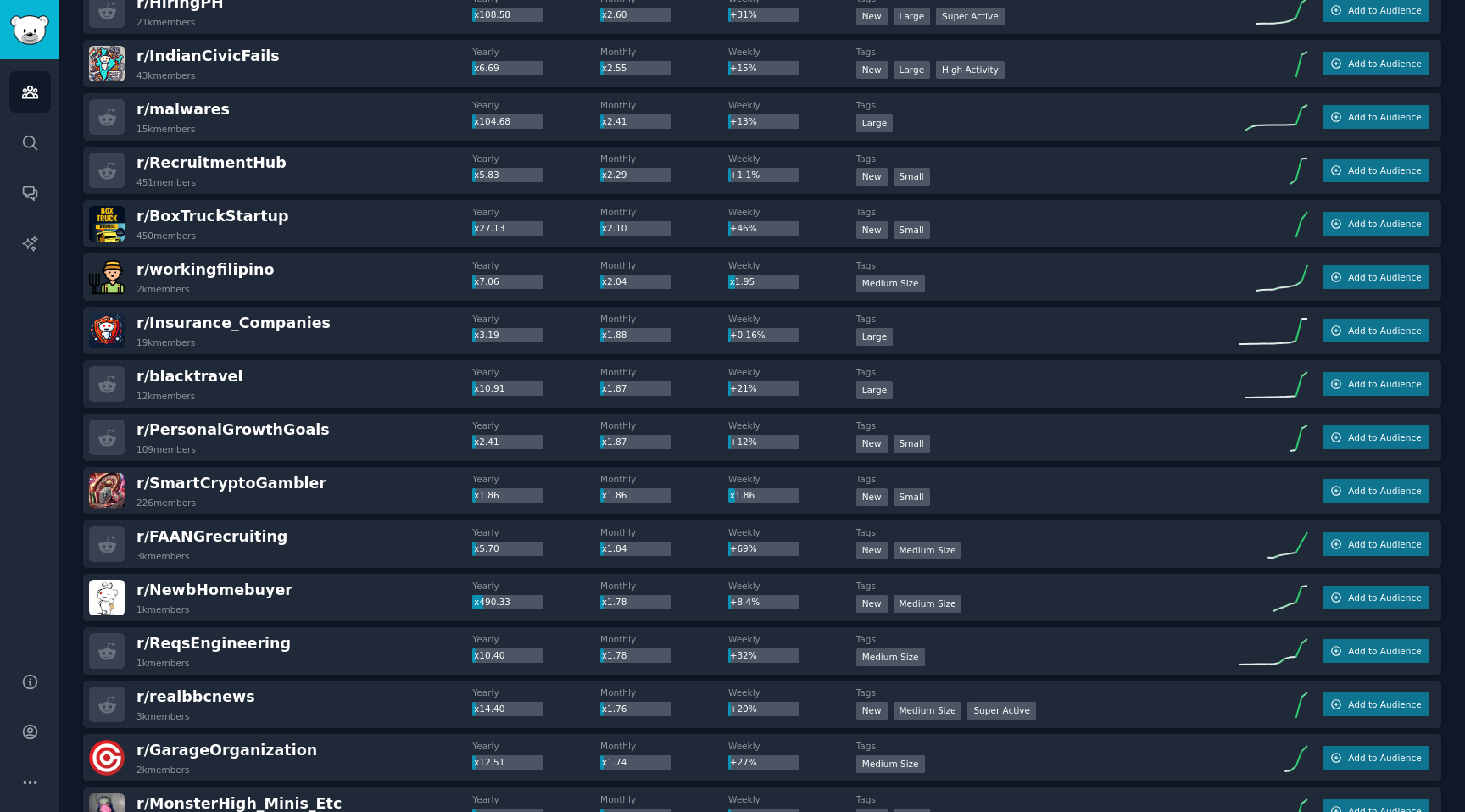
scroll to position [2150, 0]
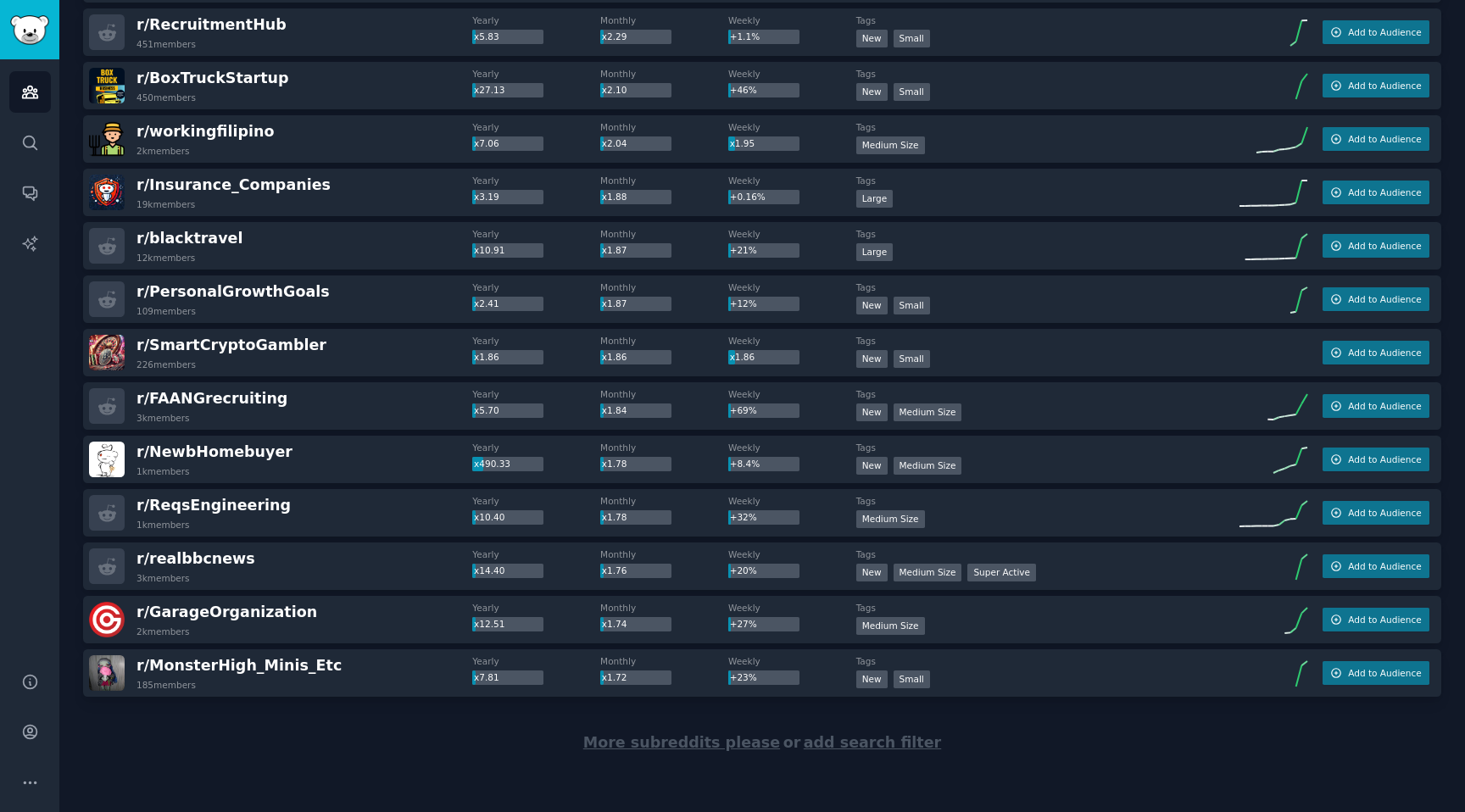
click at [687, 739] on span "More subreddits please" at bounding box center [682, 742] width 197 height 17
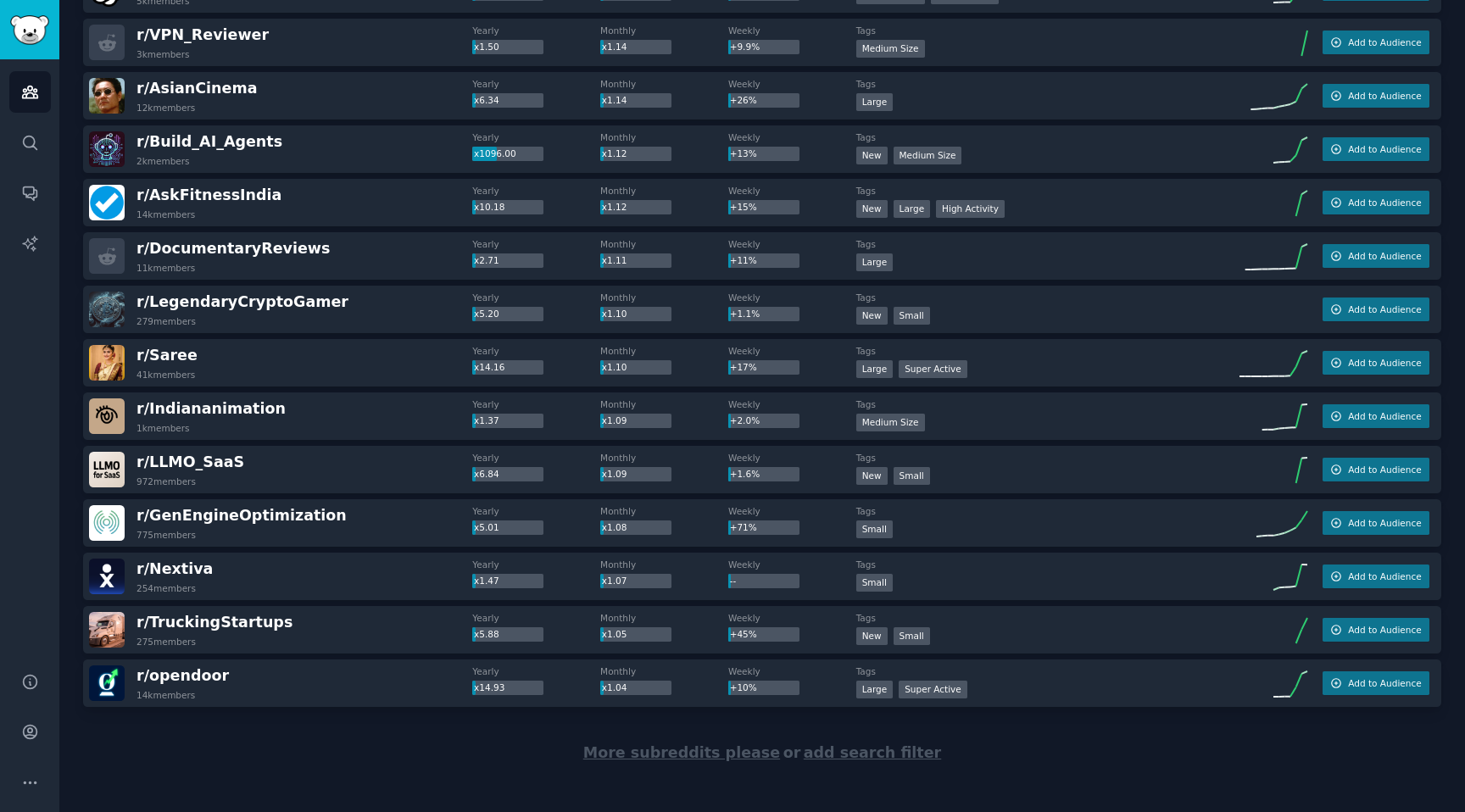
scroll to position [4820, 0]
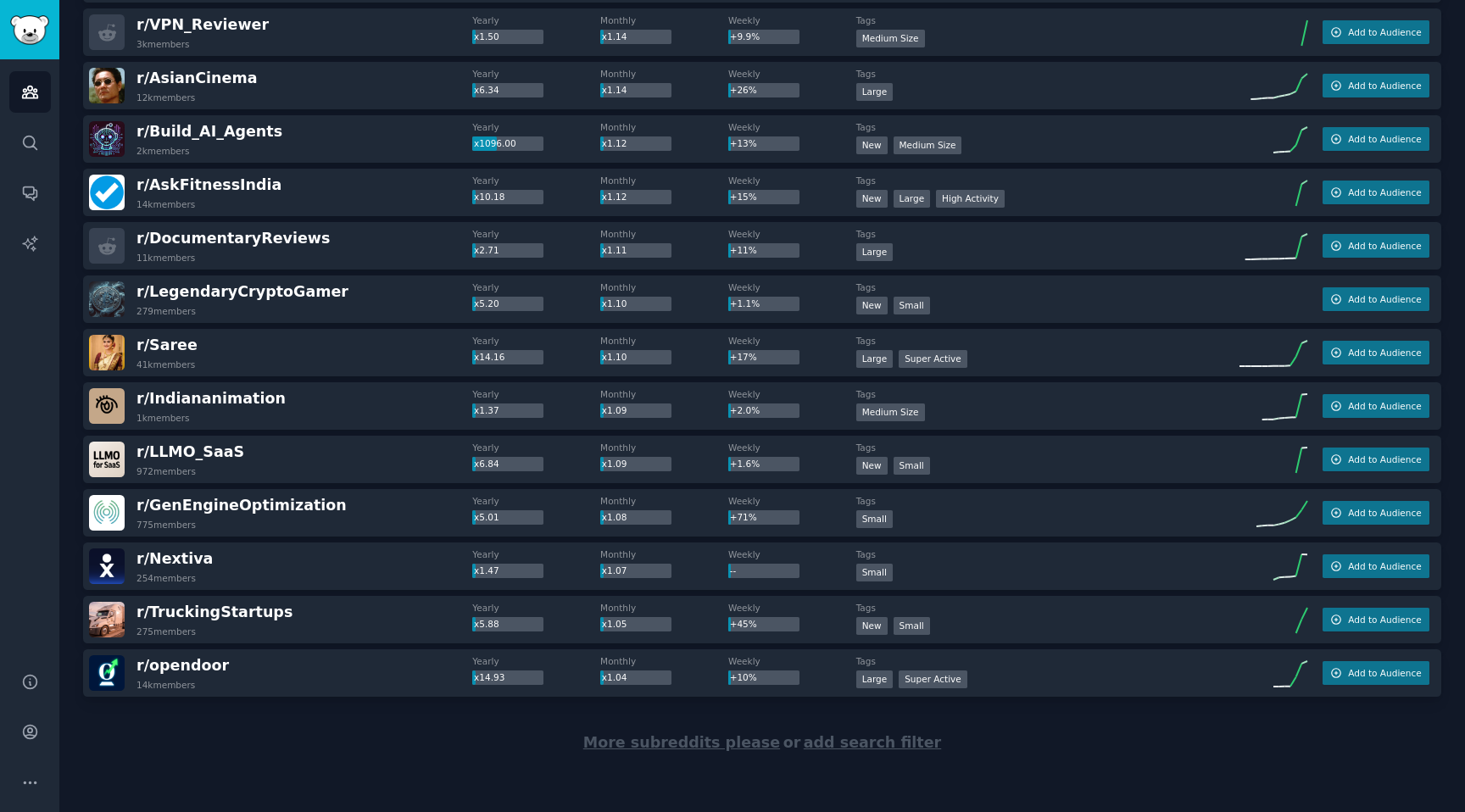
click at [714, 741] on span "More subreddits please" at bounding box center [682, 742] width 197 height 17
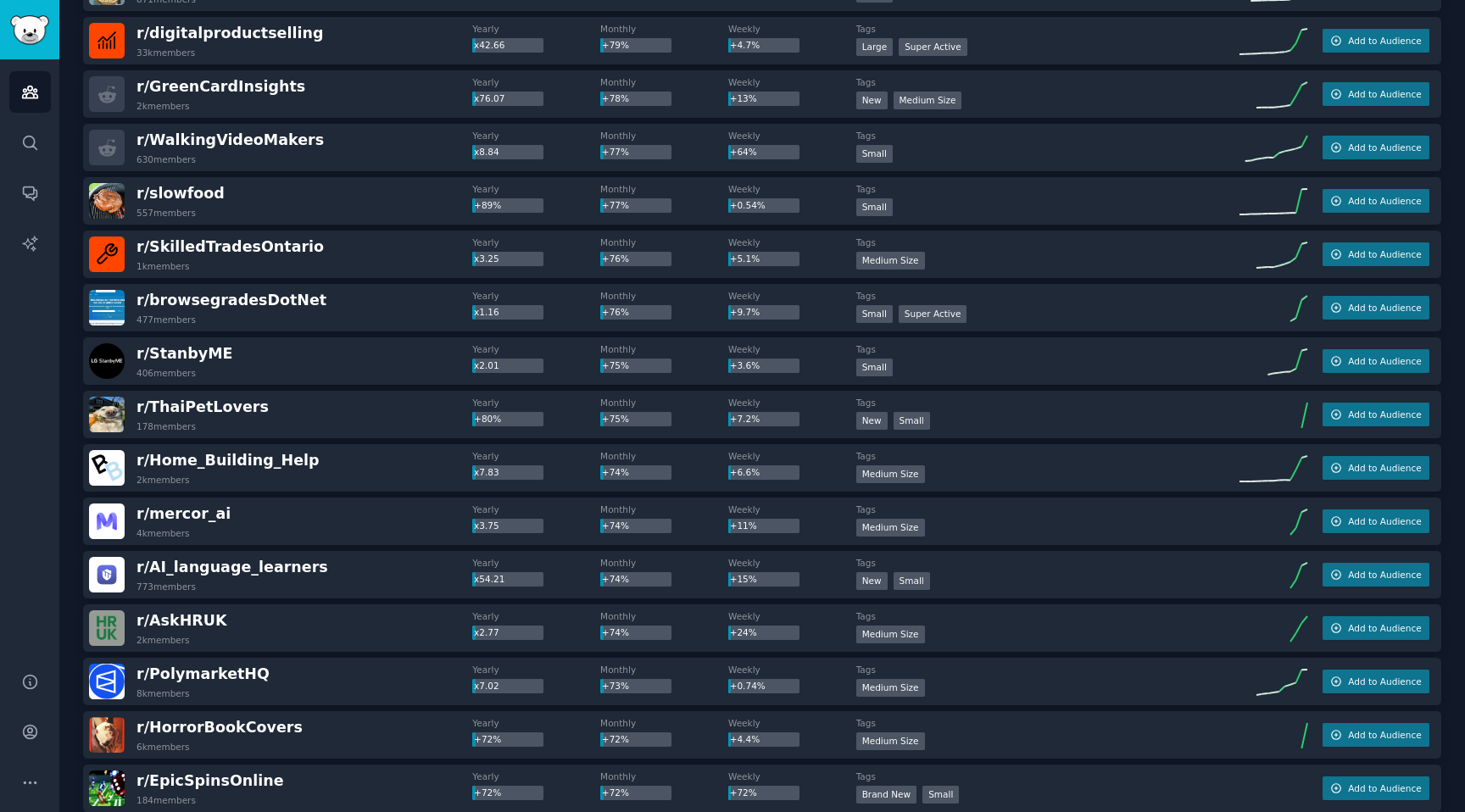
scroll to position [7490, 0]
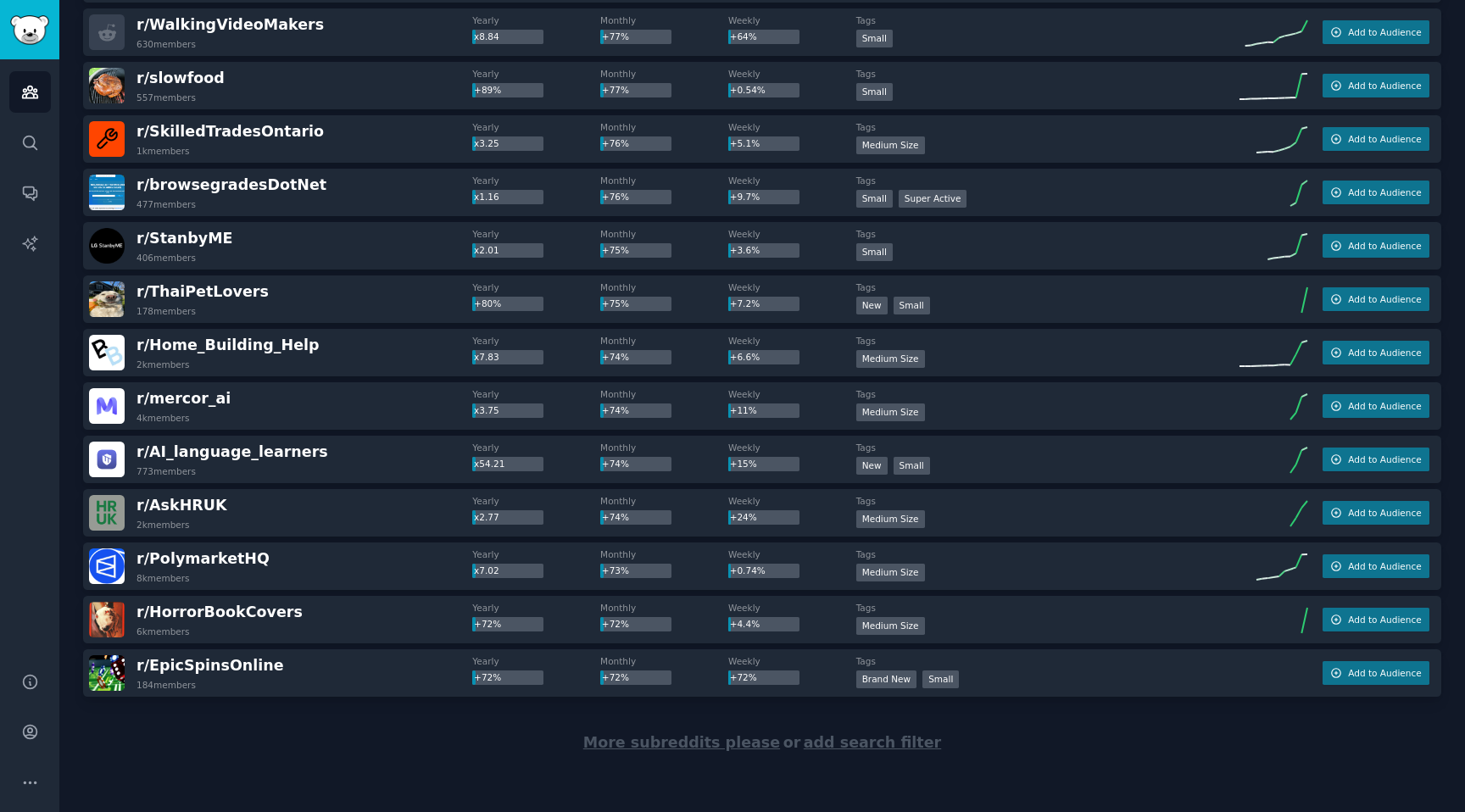
click at [673, 748] on span "More subreddits please" at bounding box center [682, 742] width 197 height 17
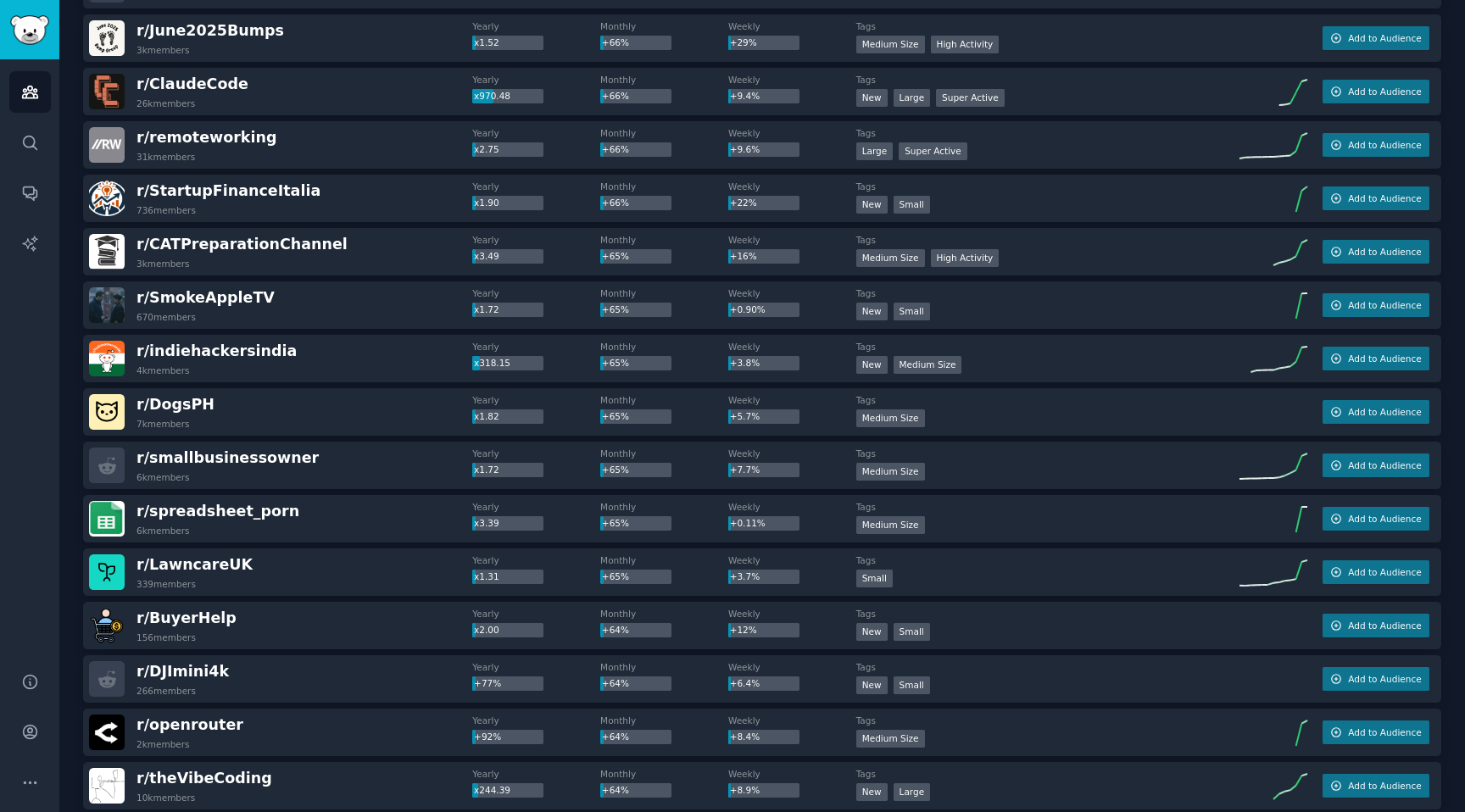
scroll to position [10160, 0]
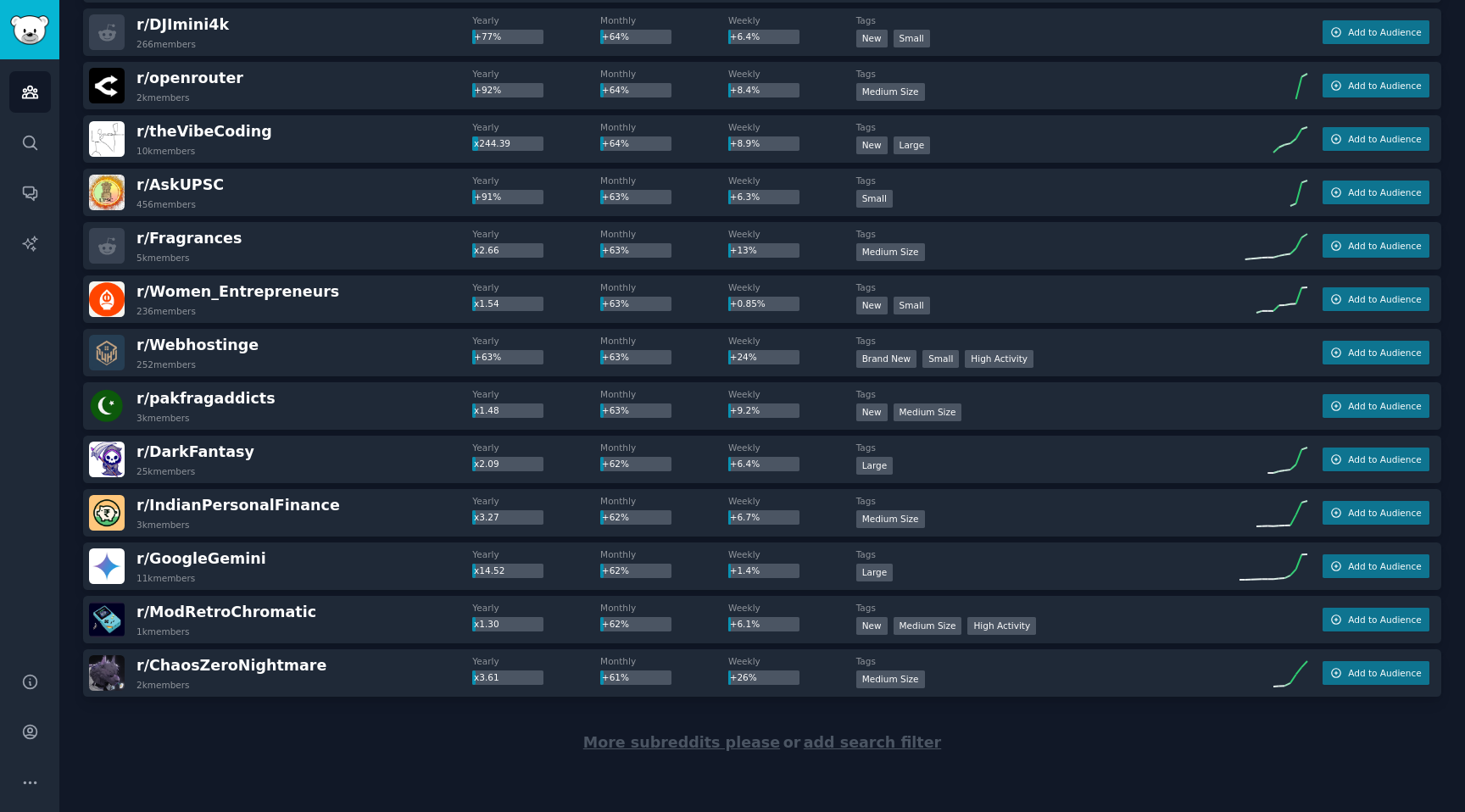
click at [665, 748] on span "More subreddits please" at bounding box center [682, 742] width 197 height 17
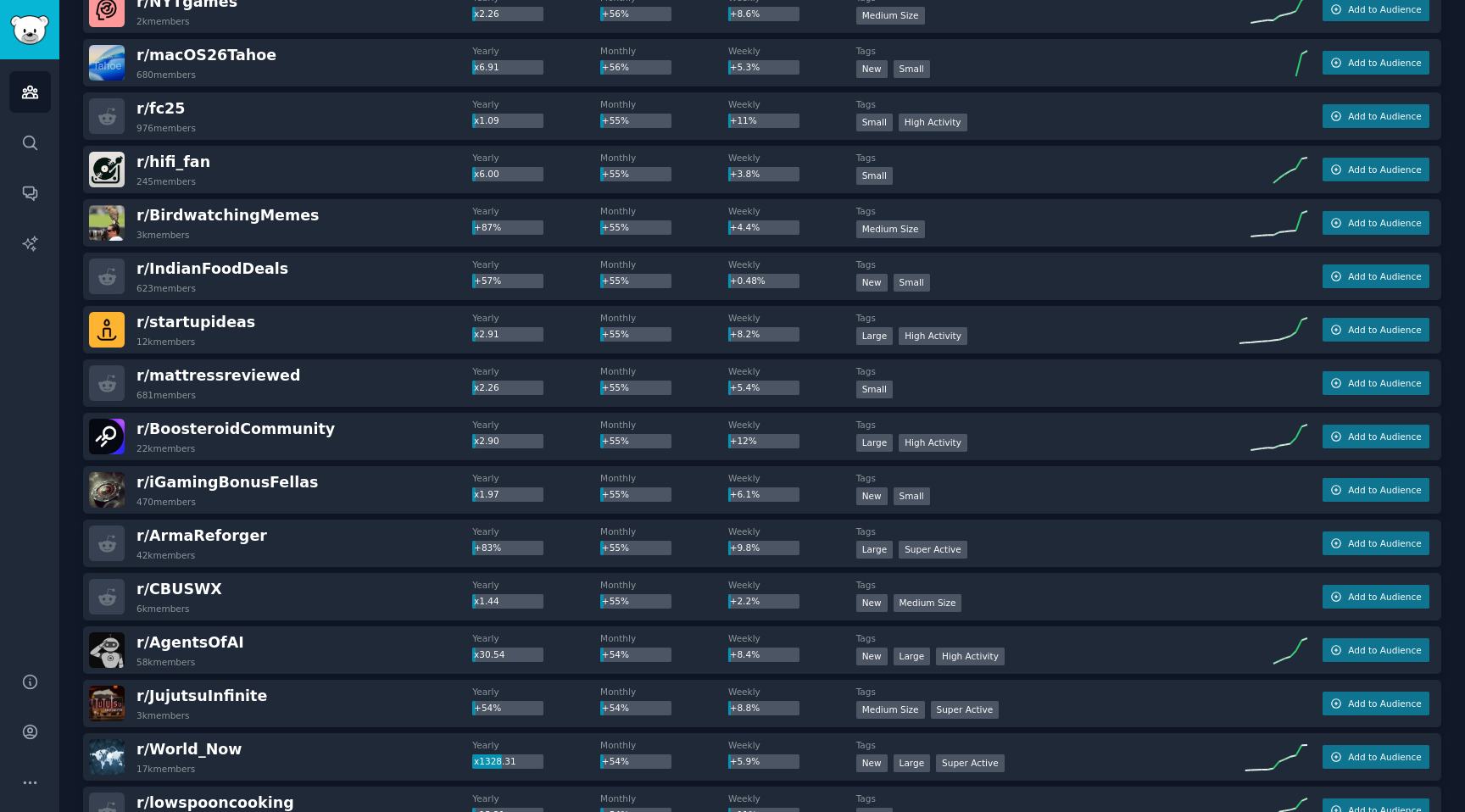
scroll to position [12831, 0]
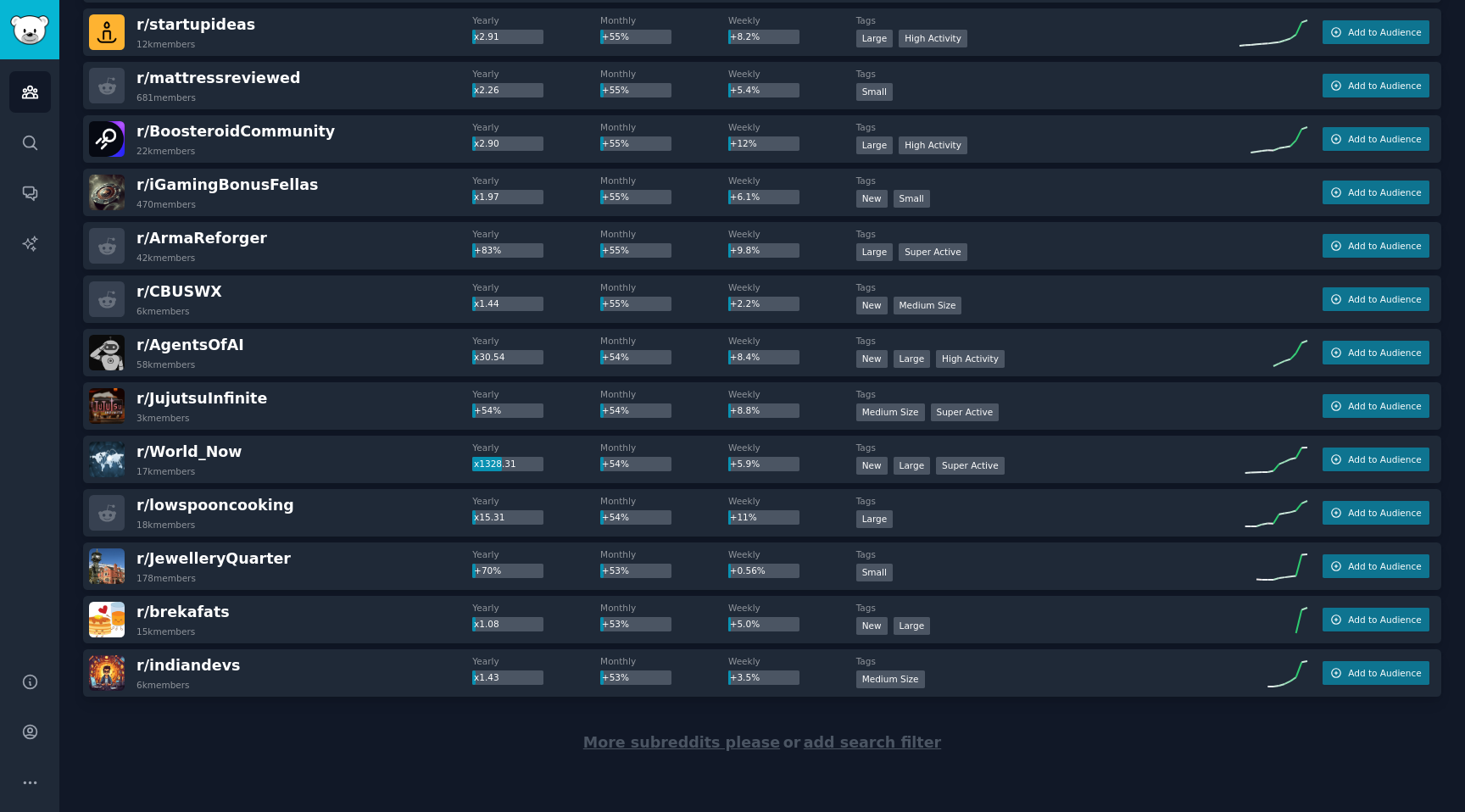
click at [661, 745] on span "More subreddits please" at bounding box center [682, 742] width 197 height 17
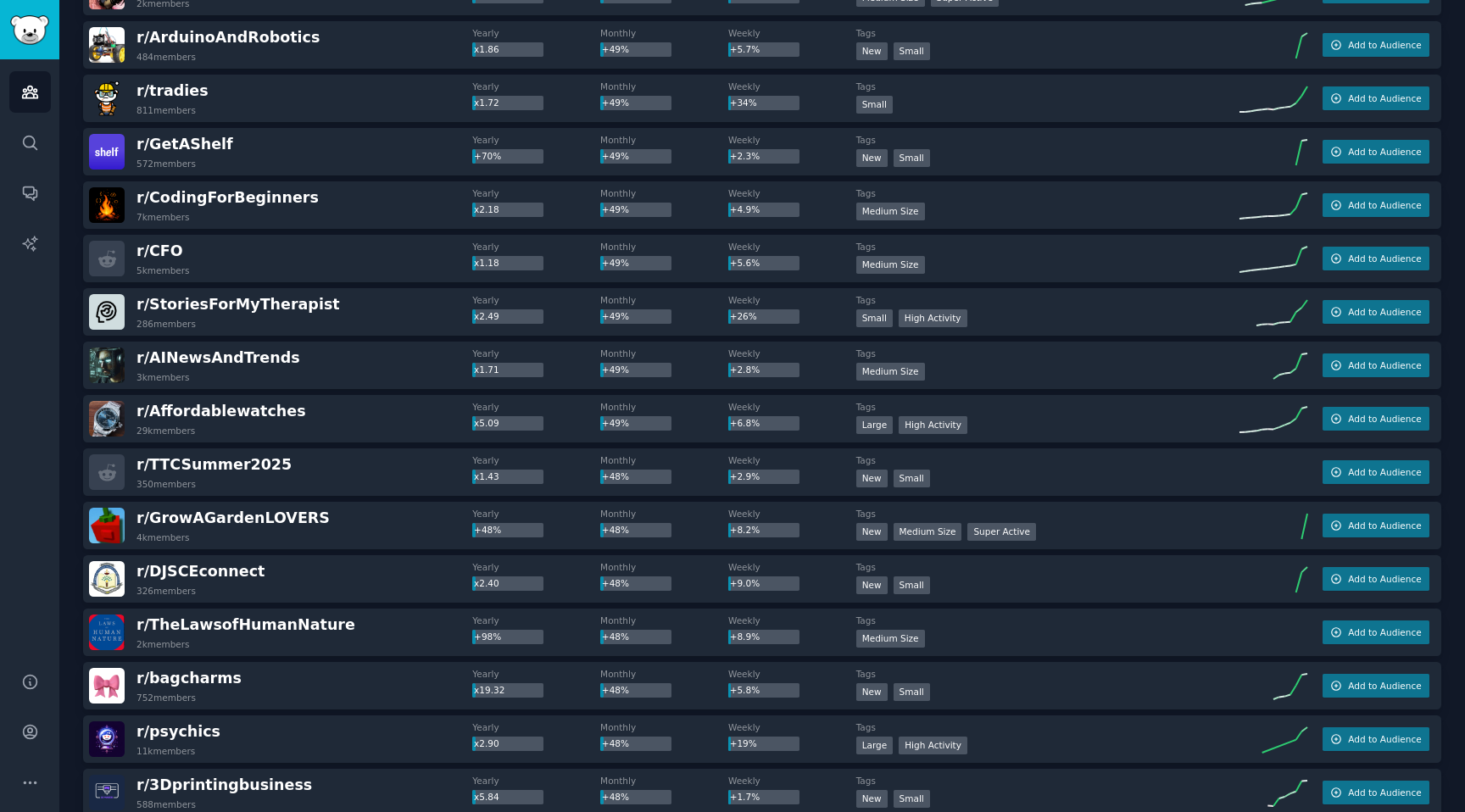
scroll to position [15501, 0]
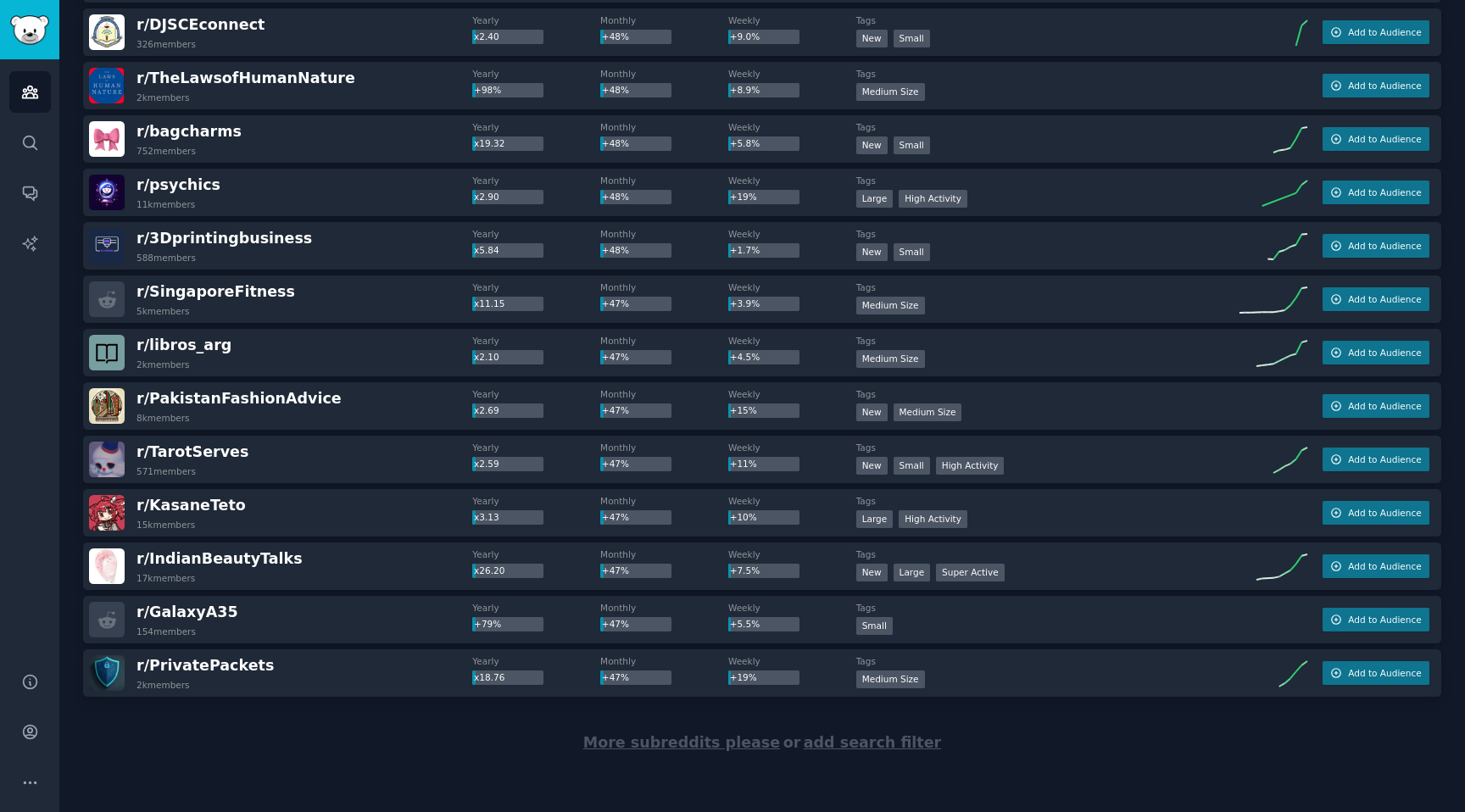
click at [662, 745] on span "More subreddits please" at bounding box center [682, 742] width 197 height 17
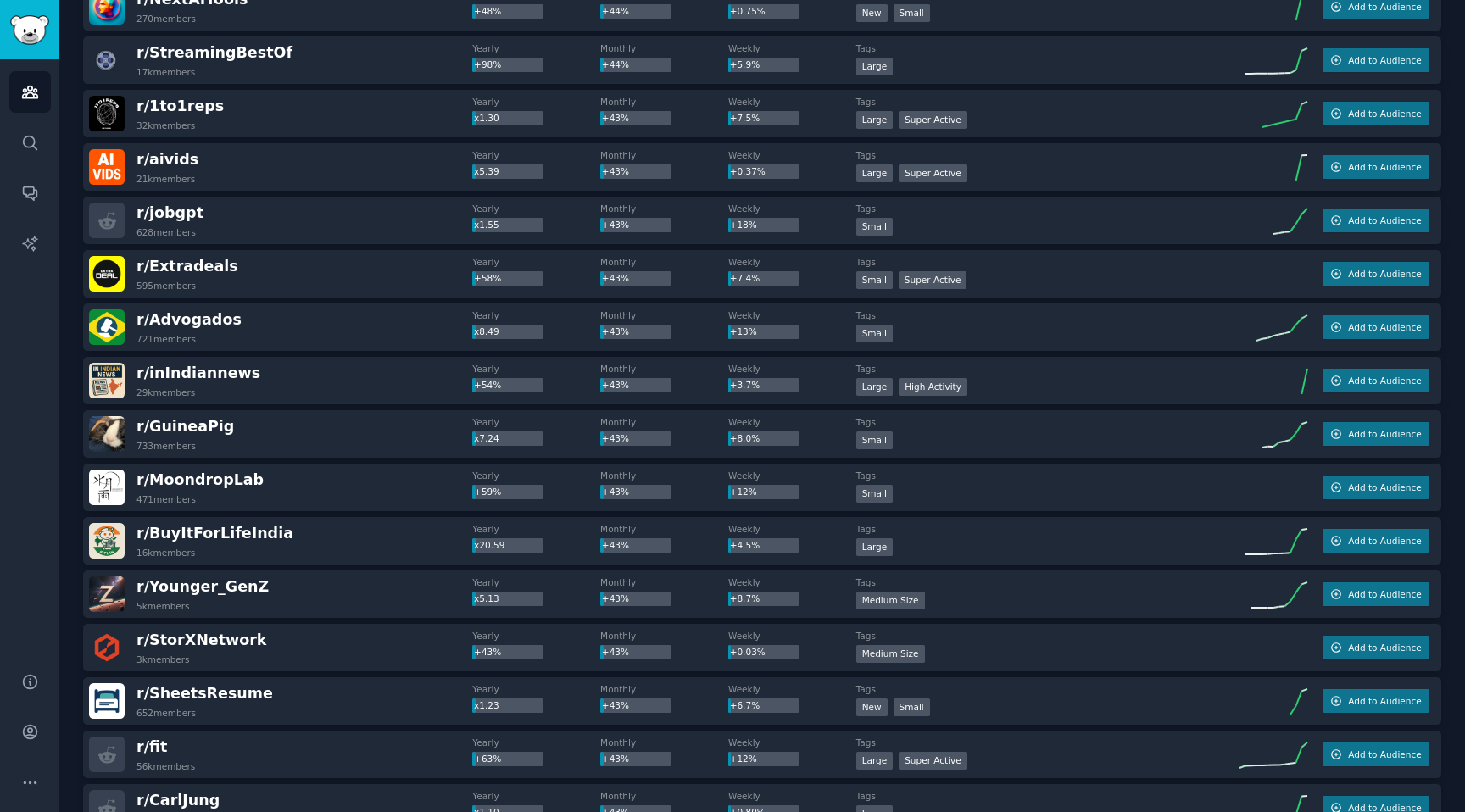
scroll to position [18171, 0]
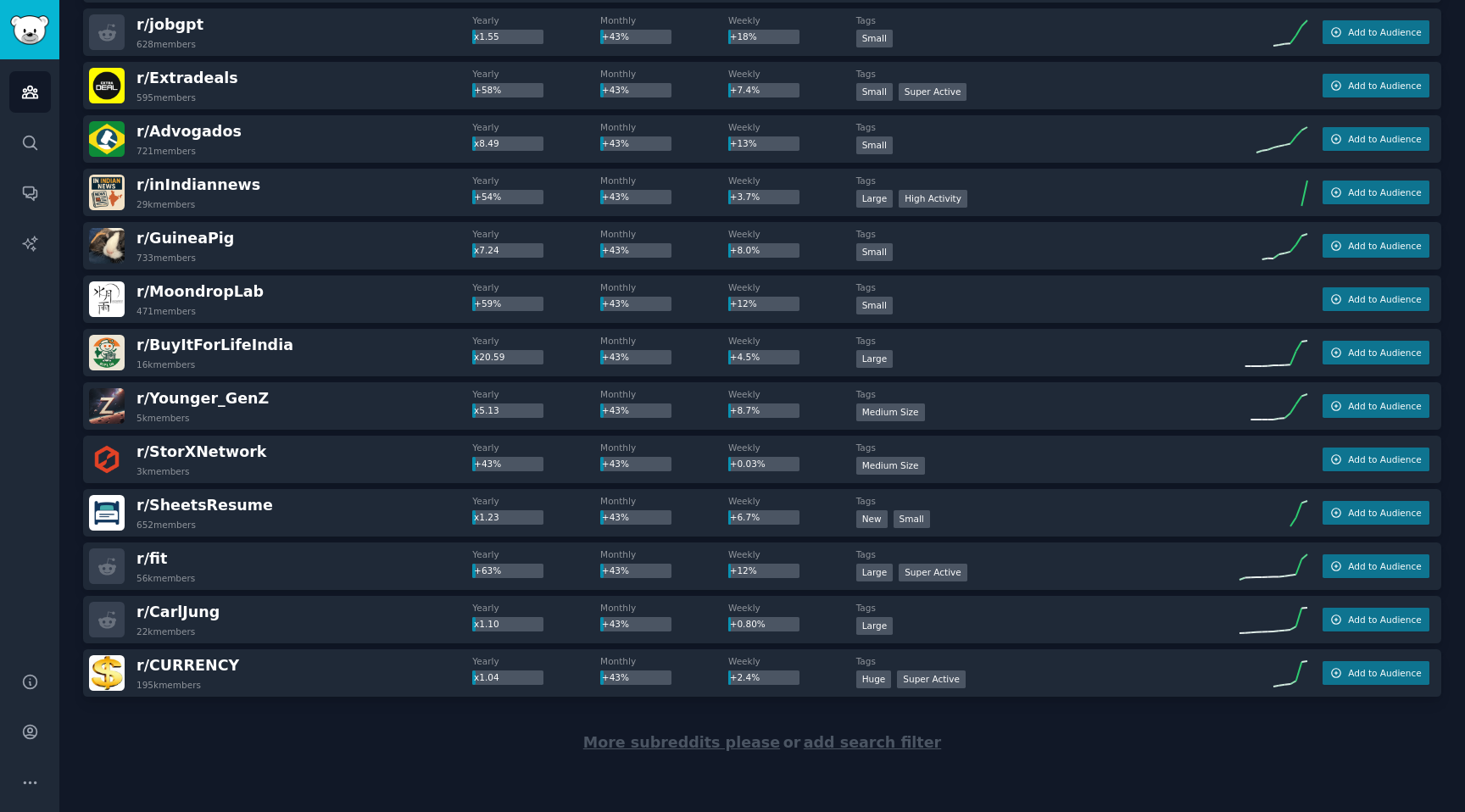
click at [678, 740] on span "More subreddits please" at bounding box center [682, 742] width 197 height 17
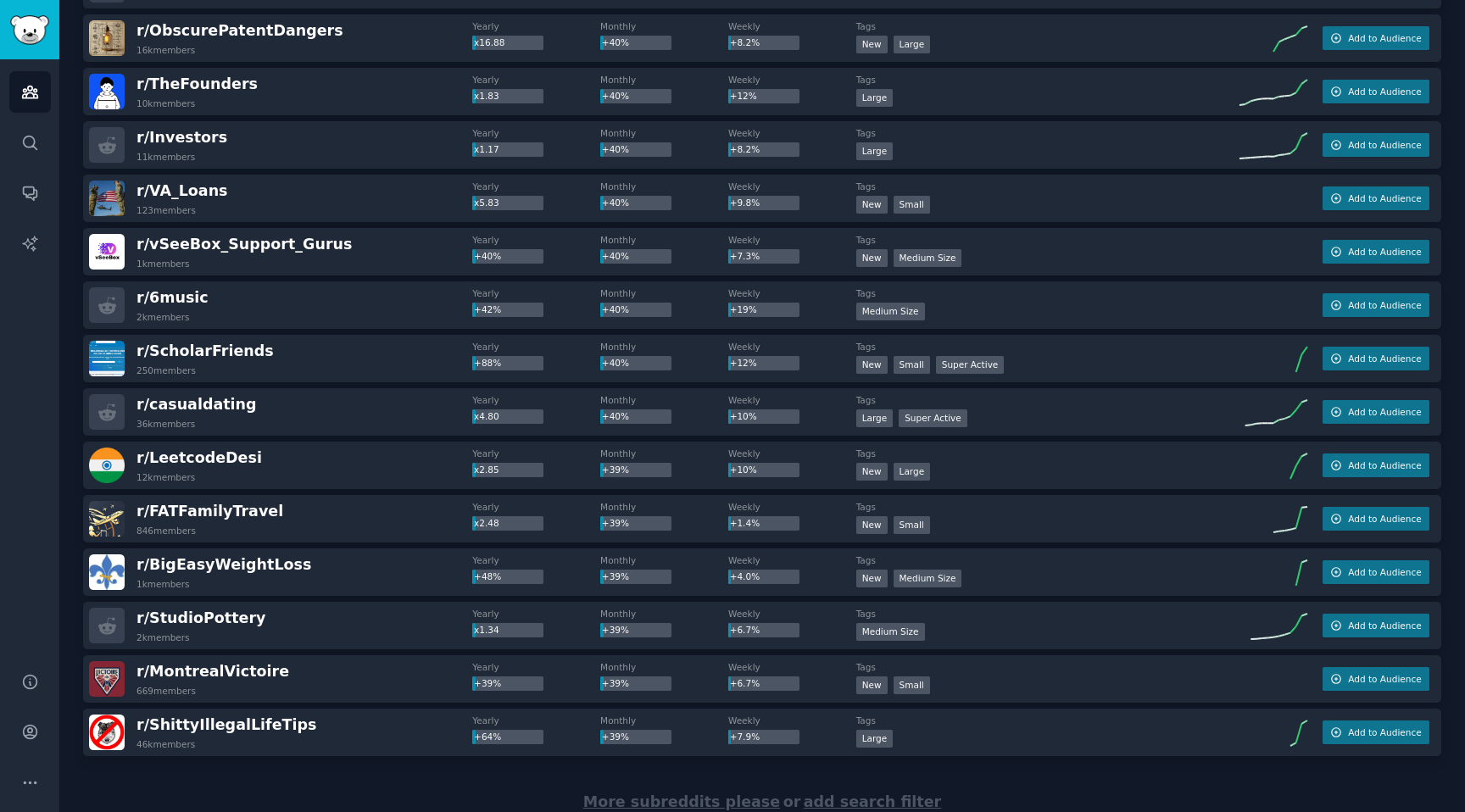
scroll to position [20841, 0]
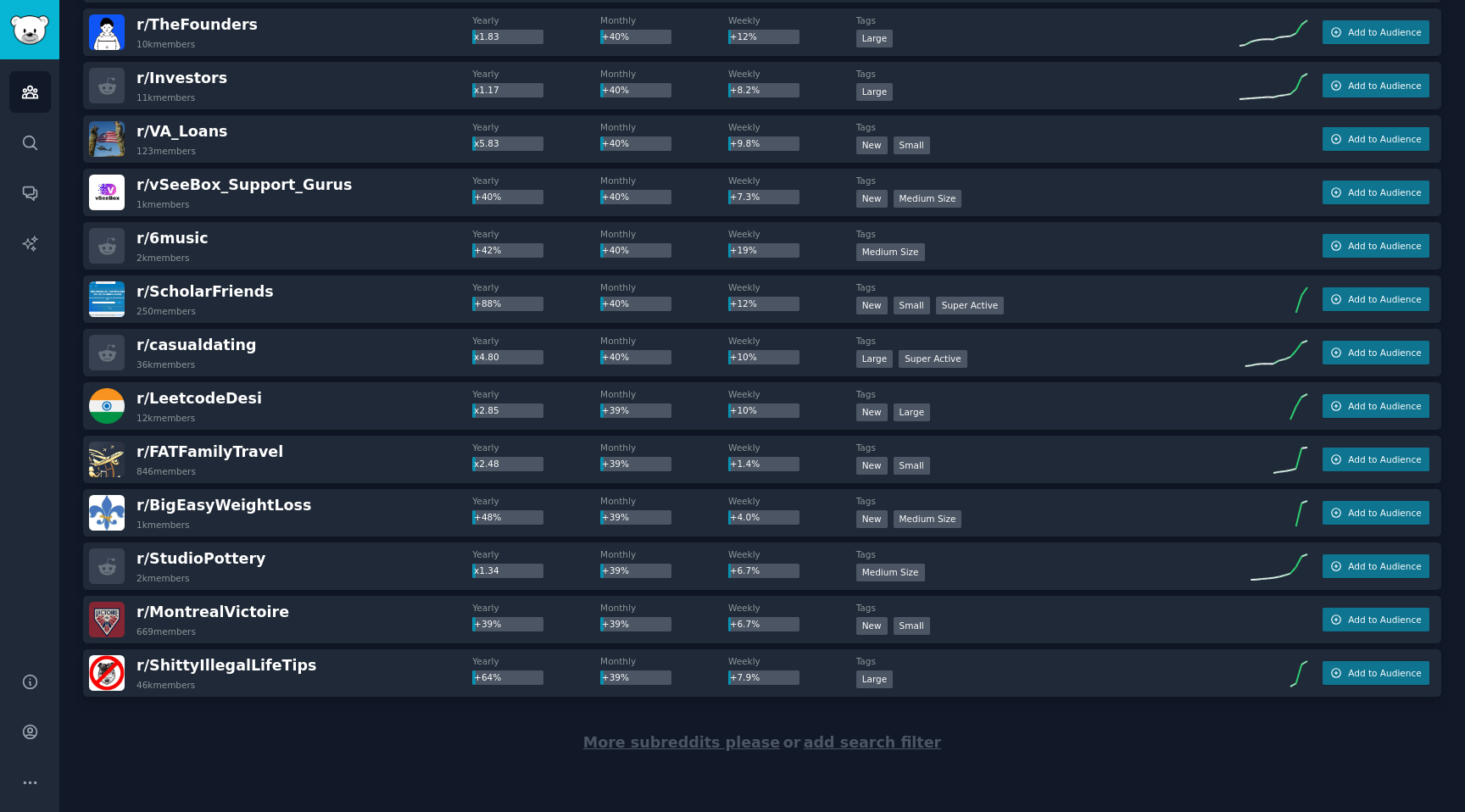
click at [683, 753] on div "More subreddits please or add search filter" at bounding box center [762, 743] width 1359 height 93
click at [686, 746] on span "More subreddits please" at bounding box center [682, 742] width 197 height 17
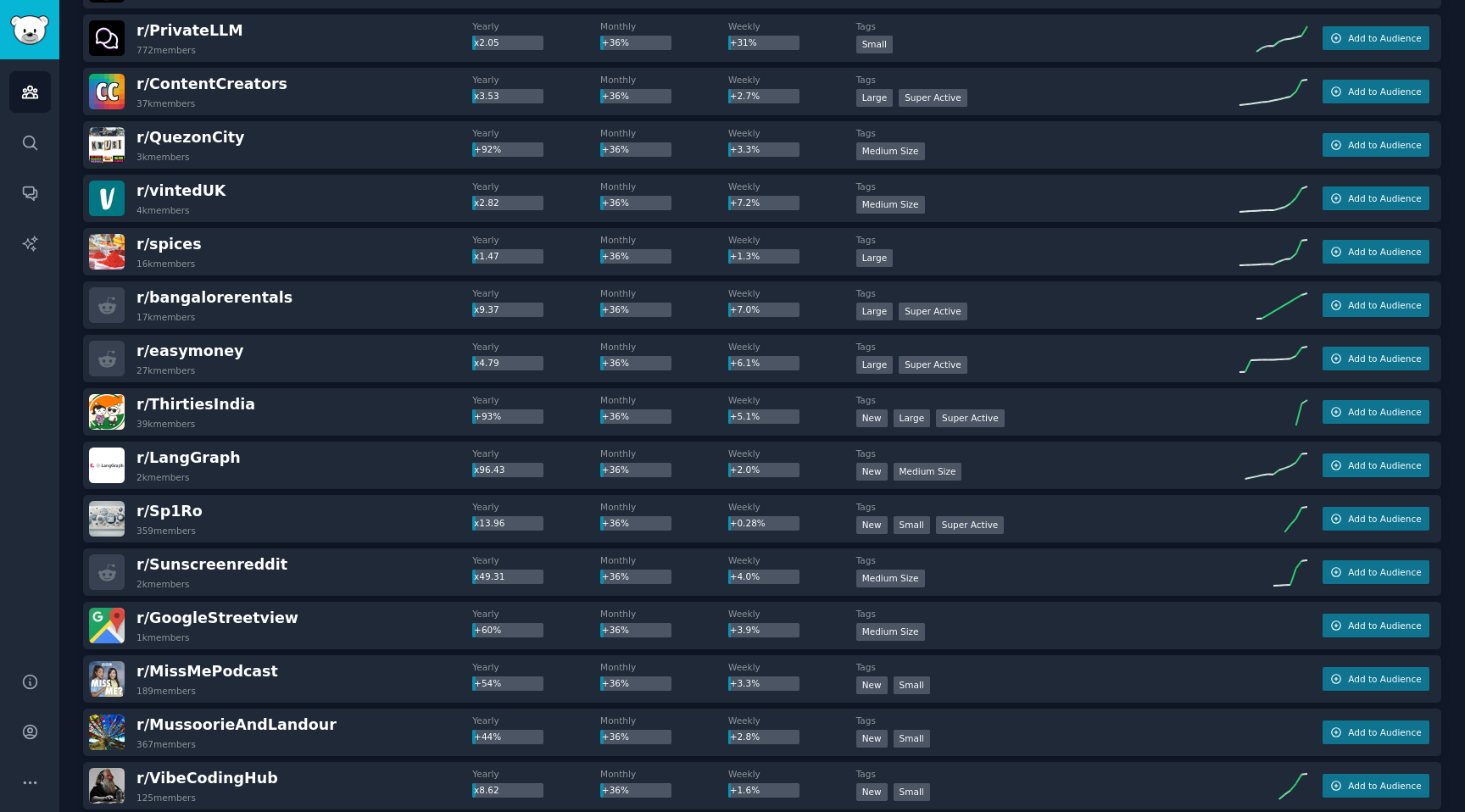
scroll to position [23511, 0]
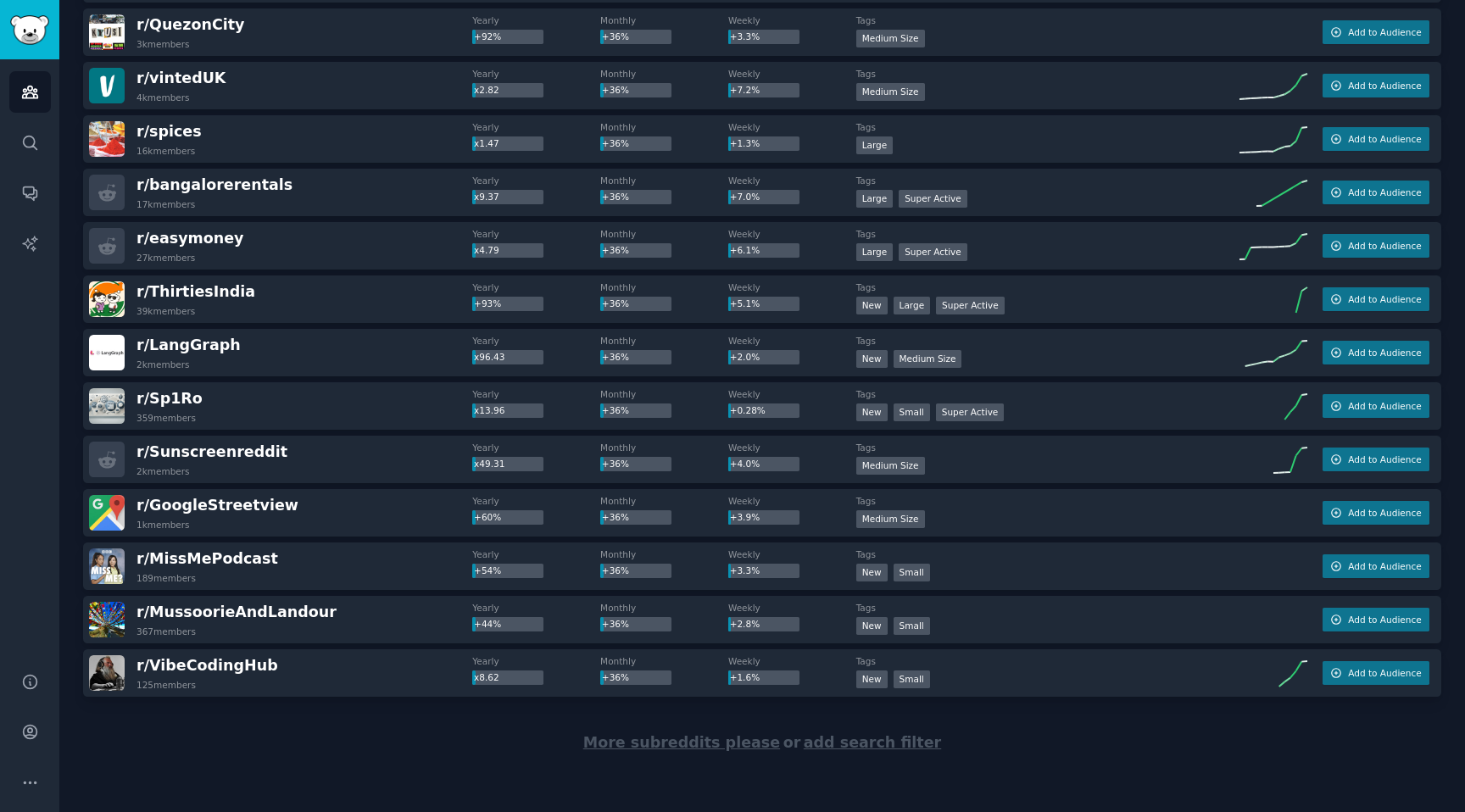
click at [677, 741] on span "More subreddits please" at bounding box center [682, 742] width 197 height 17
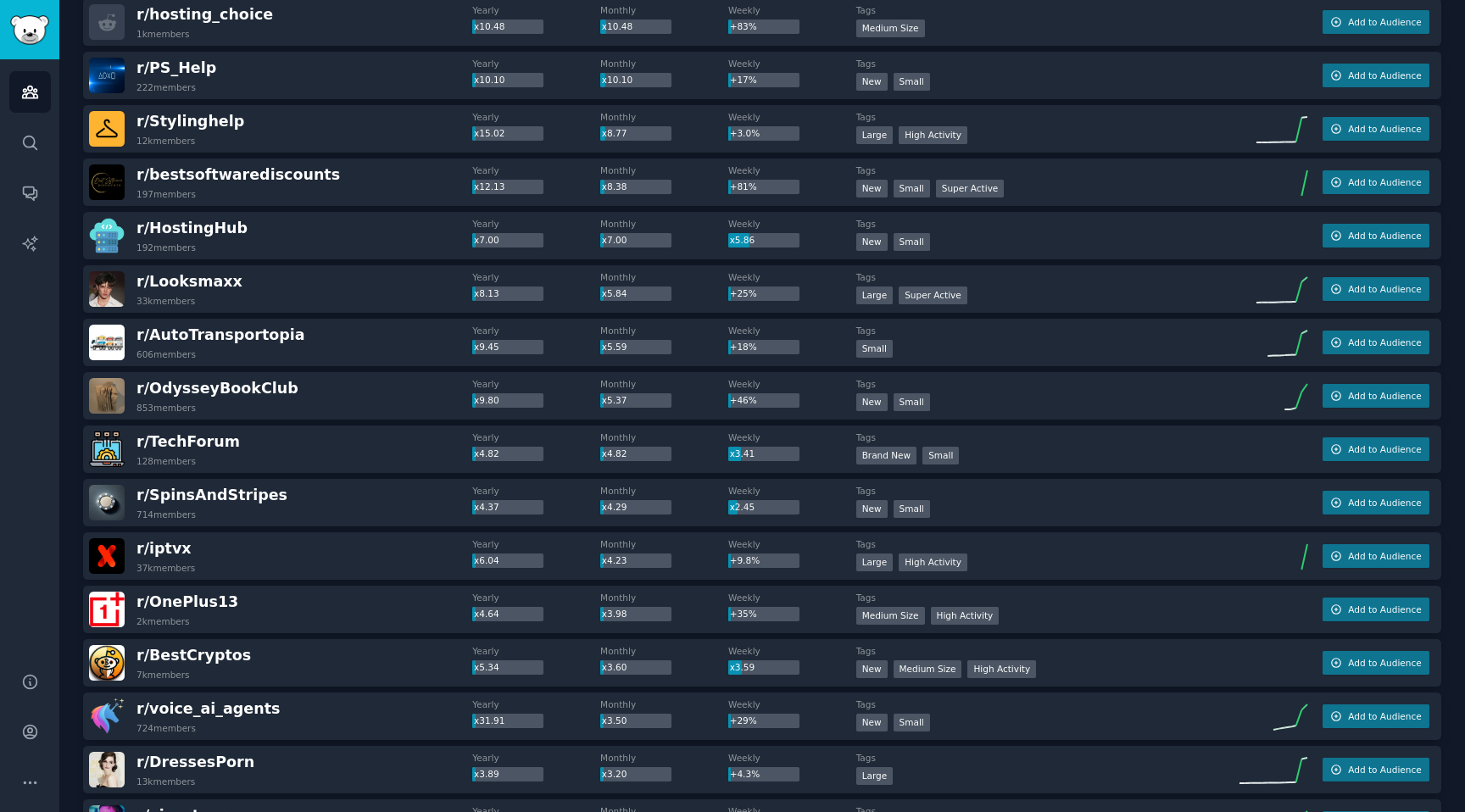
scroll to position [0, 0]
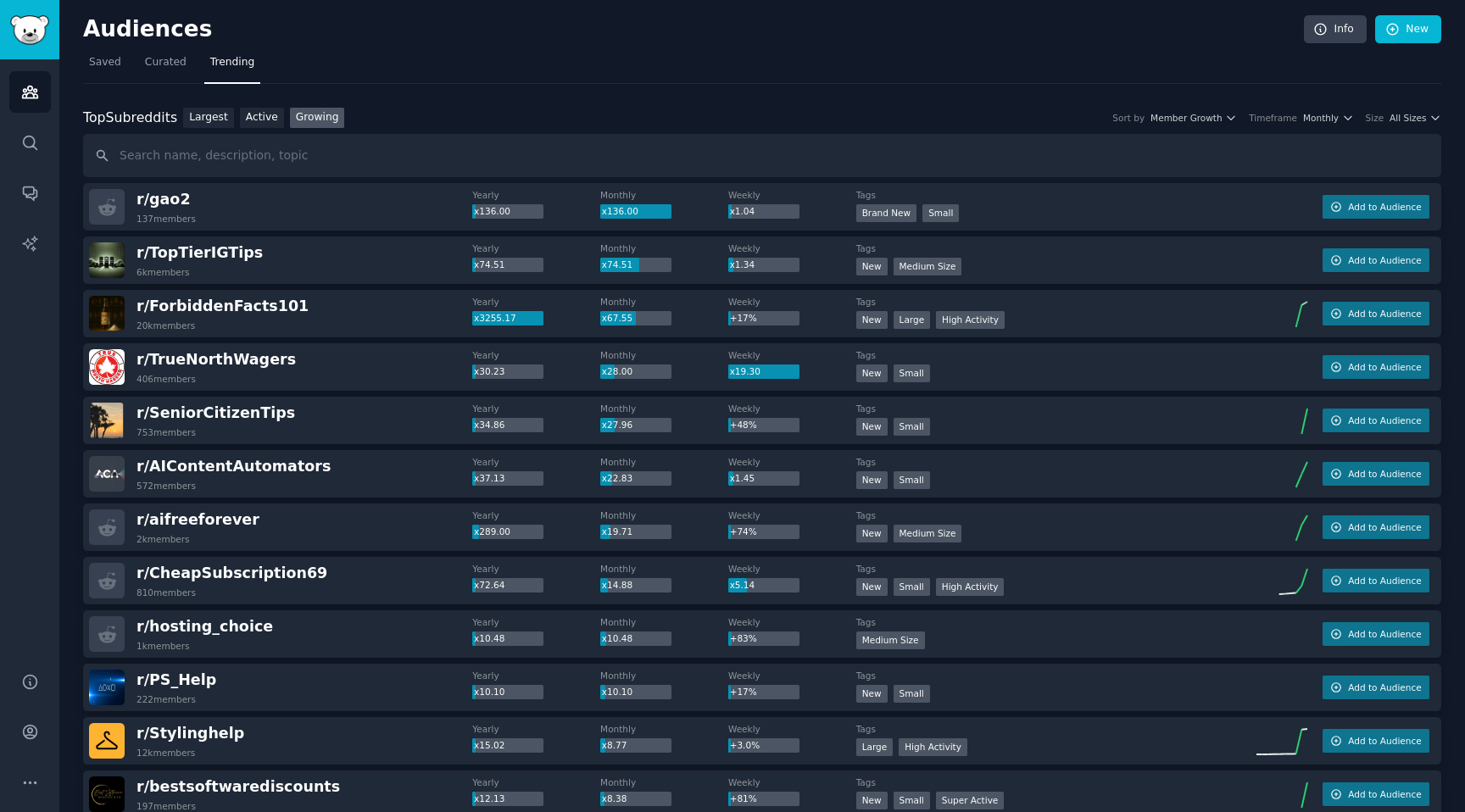
click at [546, 111] on div "Top Subreddits Top Subreddits Largest Active Growing Sort by Member Growth Time…" at bounding box center [762, 118] width 1359 height 21
click at [1344, 114] on icon "button" at bounding box center [1348, 117] width 12 height 12
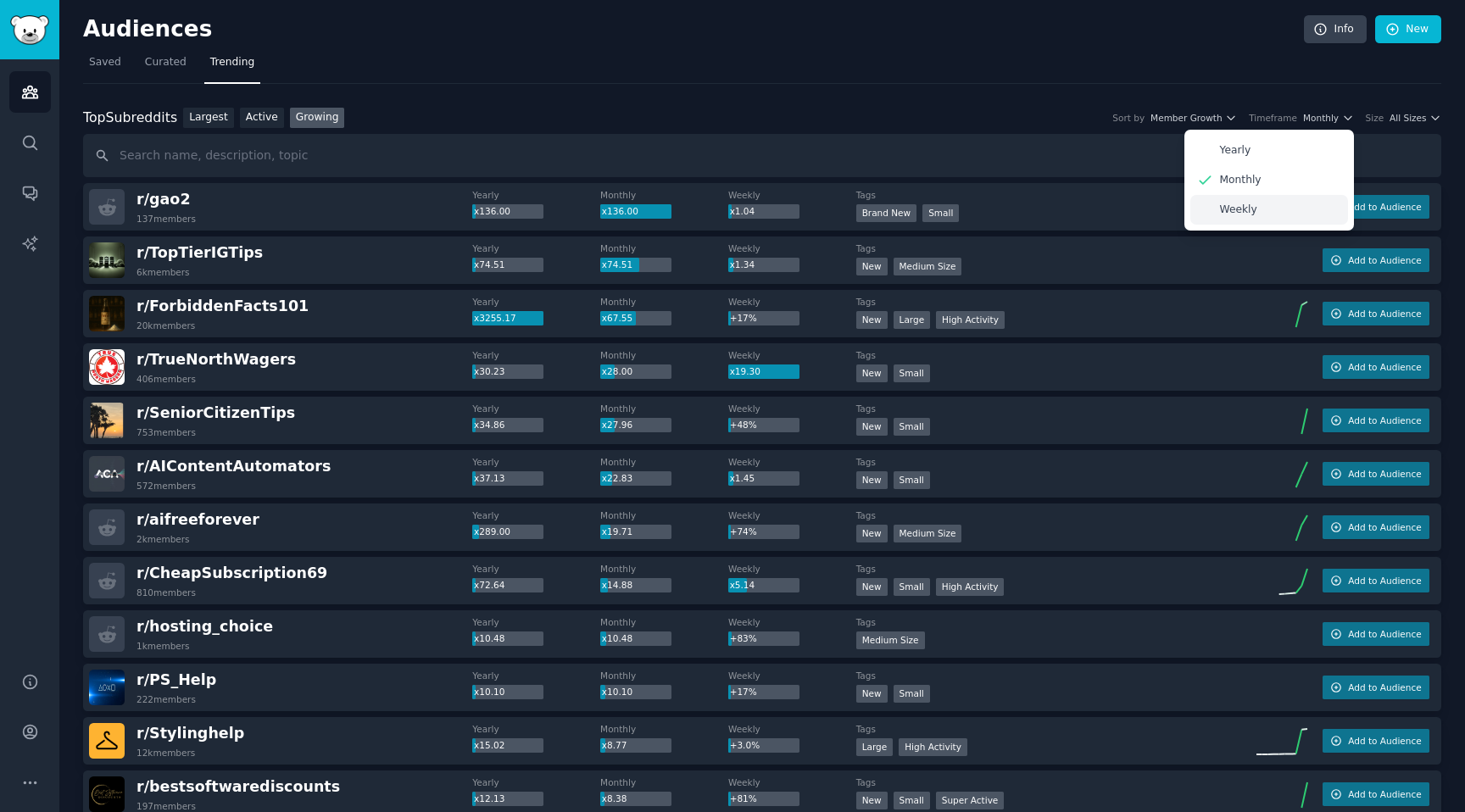
click at [1230, 210] on p "Weekly" at bounding box center [1238, 210] width 37 height 15
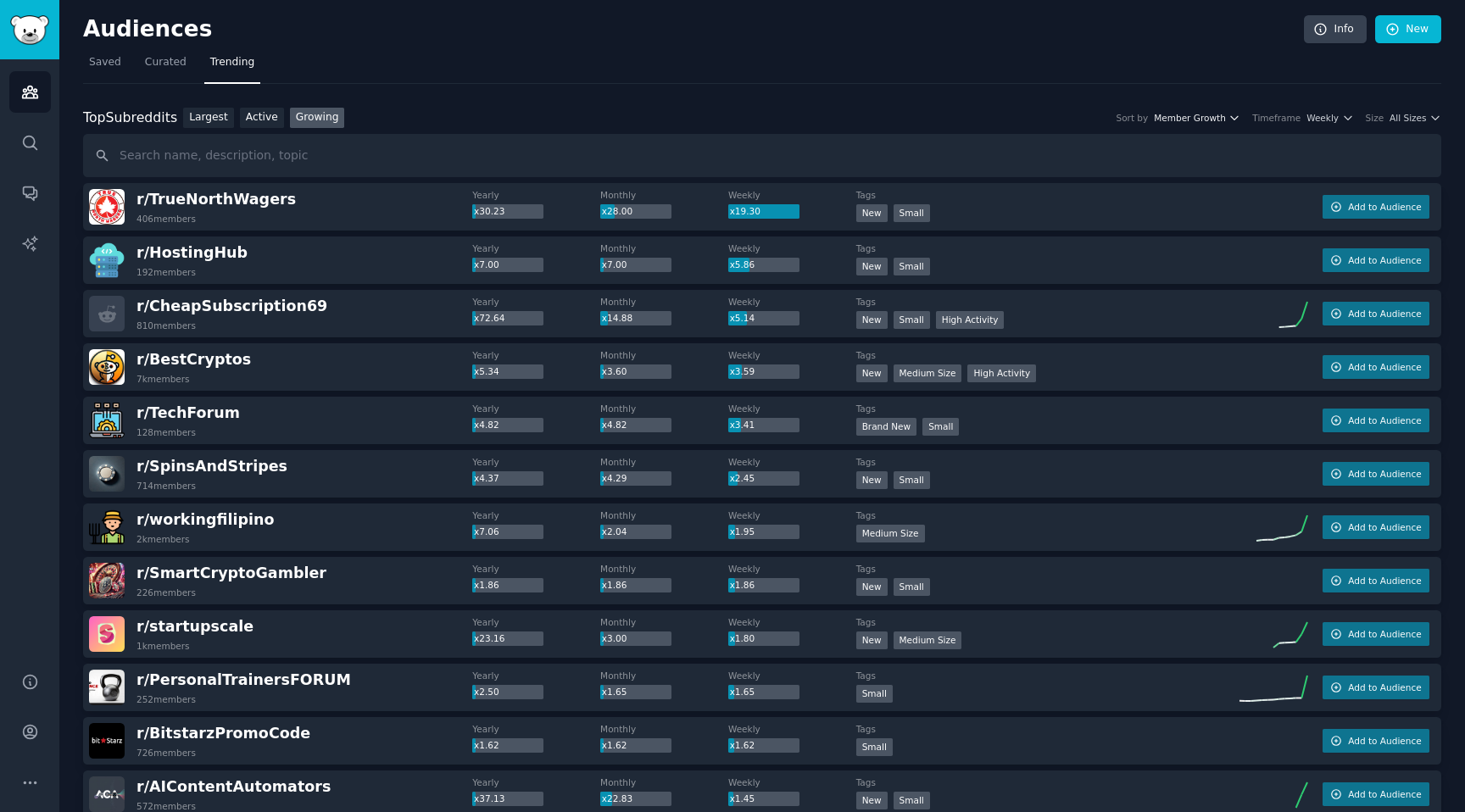
click at [1237, 118] on icon "button" at bounding box center [1234, 118] width 6 height 4
click at [1415, 114] on span "All Sizes" at bounding box center [1408, 117] width 36 height 12
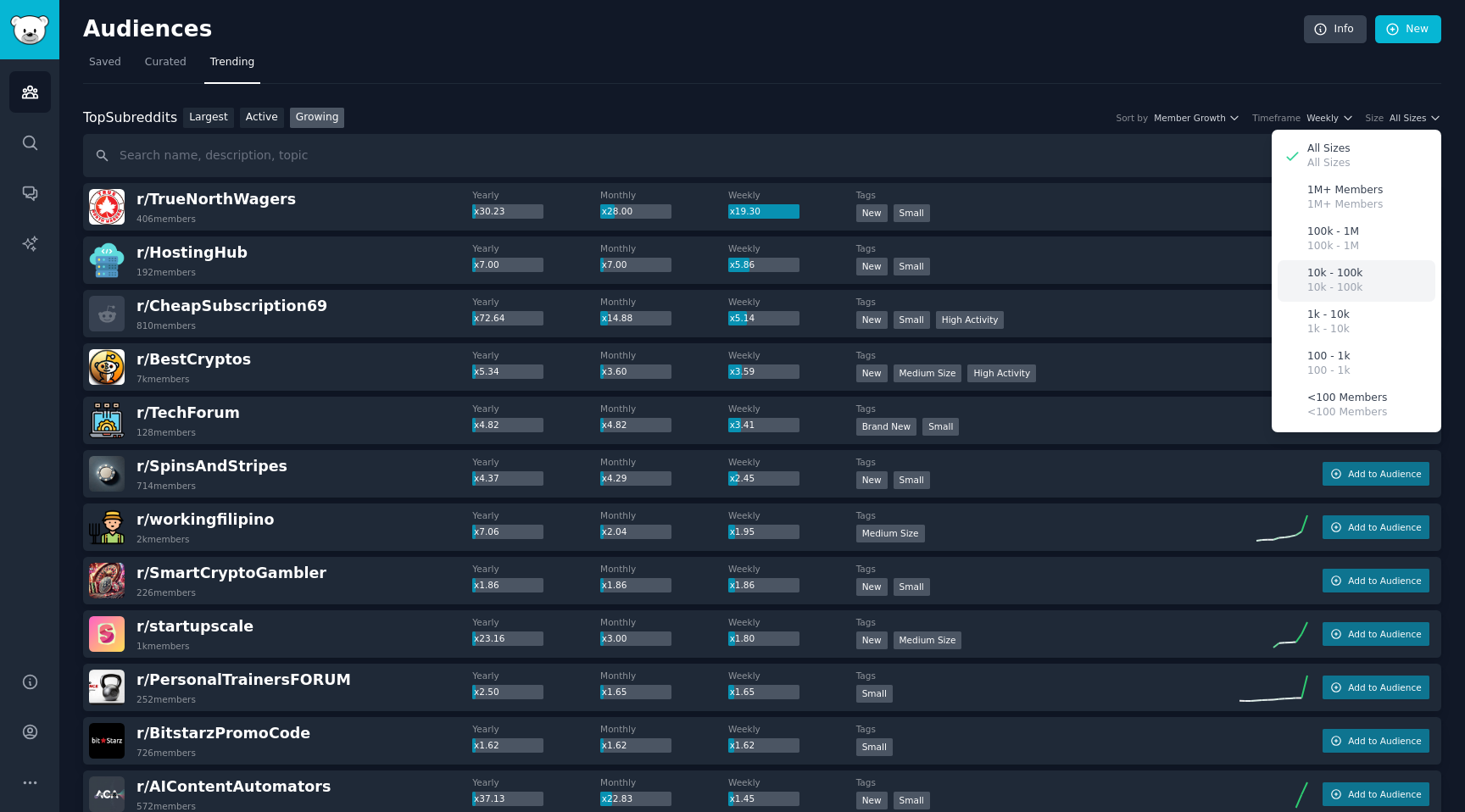
click at [1366, 280] on div "10k - 100k 10k - 100k" at bounding box center [1357, 281] width 158 height 42
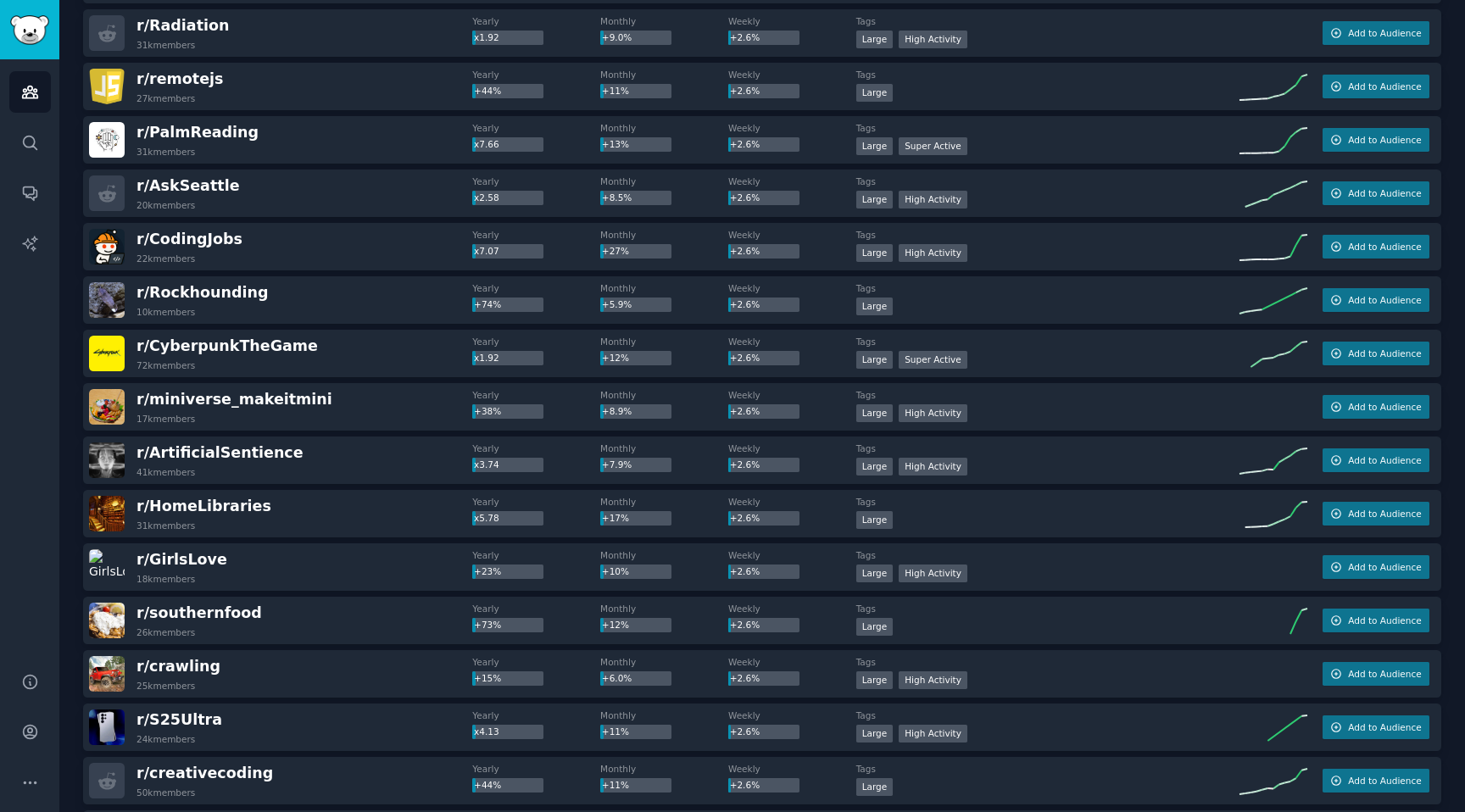
scroll to position [26181, 0]
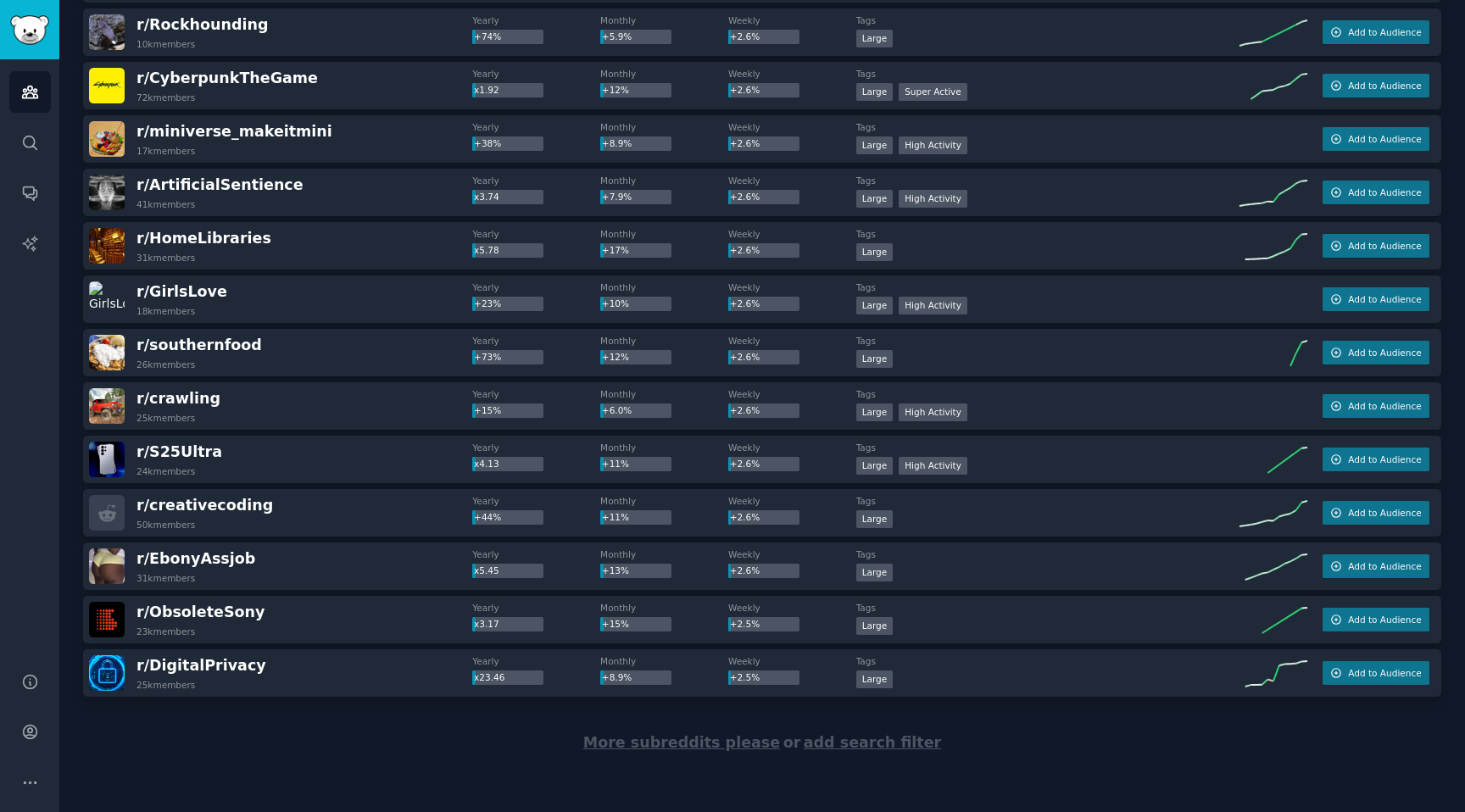
click at [696, 748] on span "More subreddits please" at bounding box center [682, 742] width 197 height 17
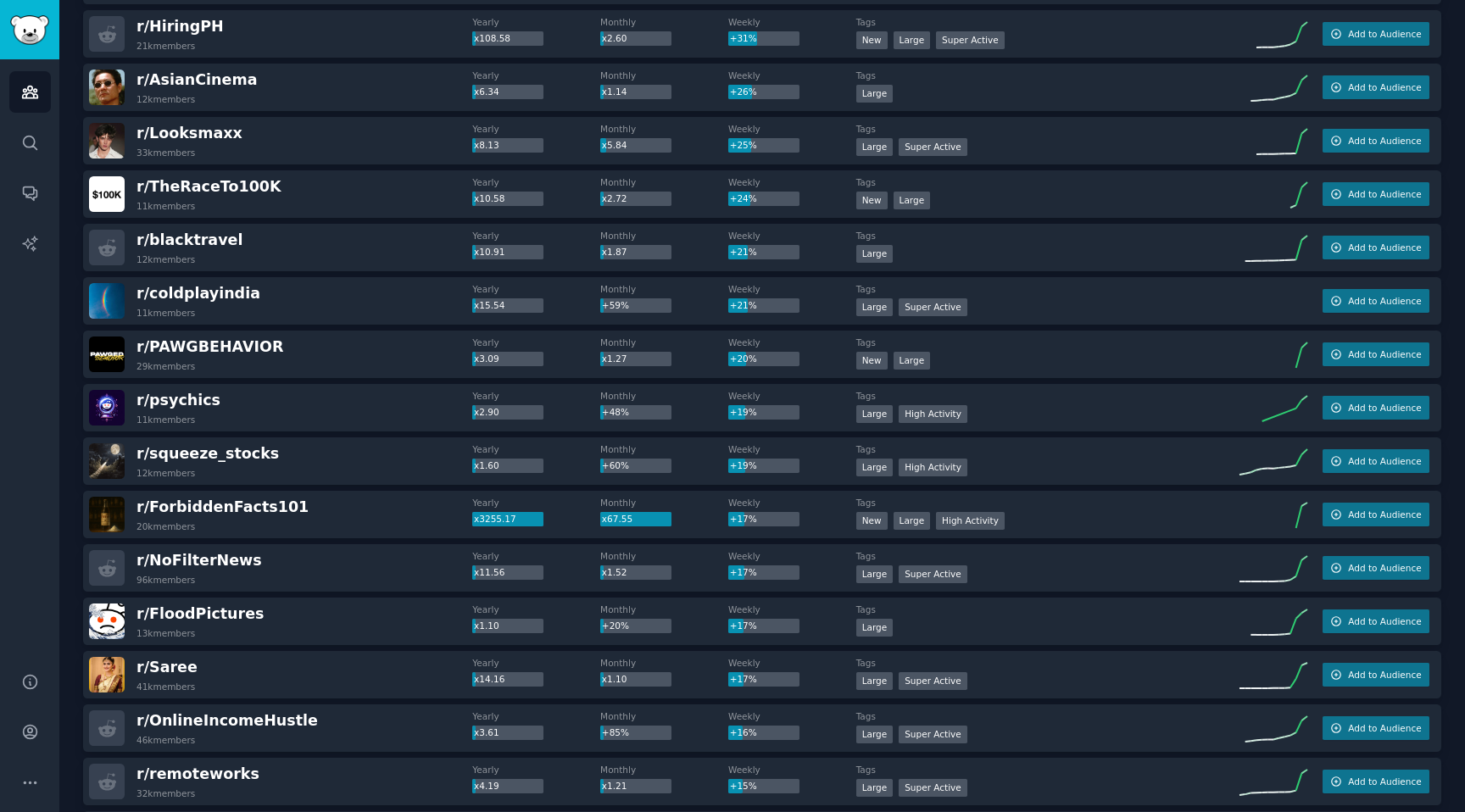
scroll to position [0, 0]
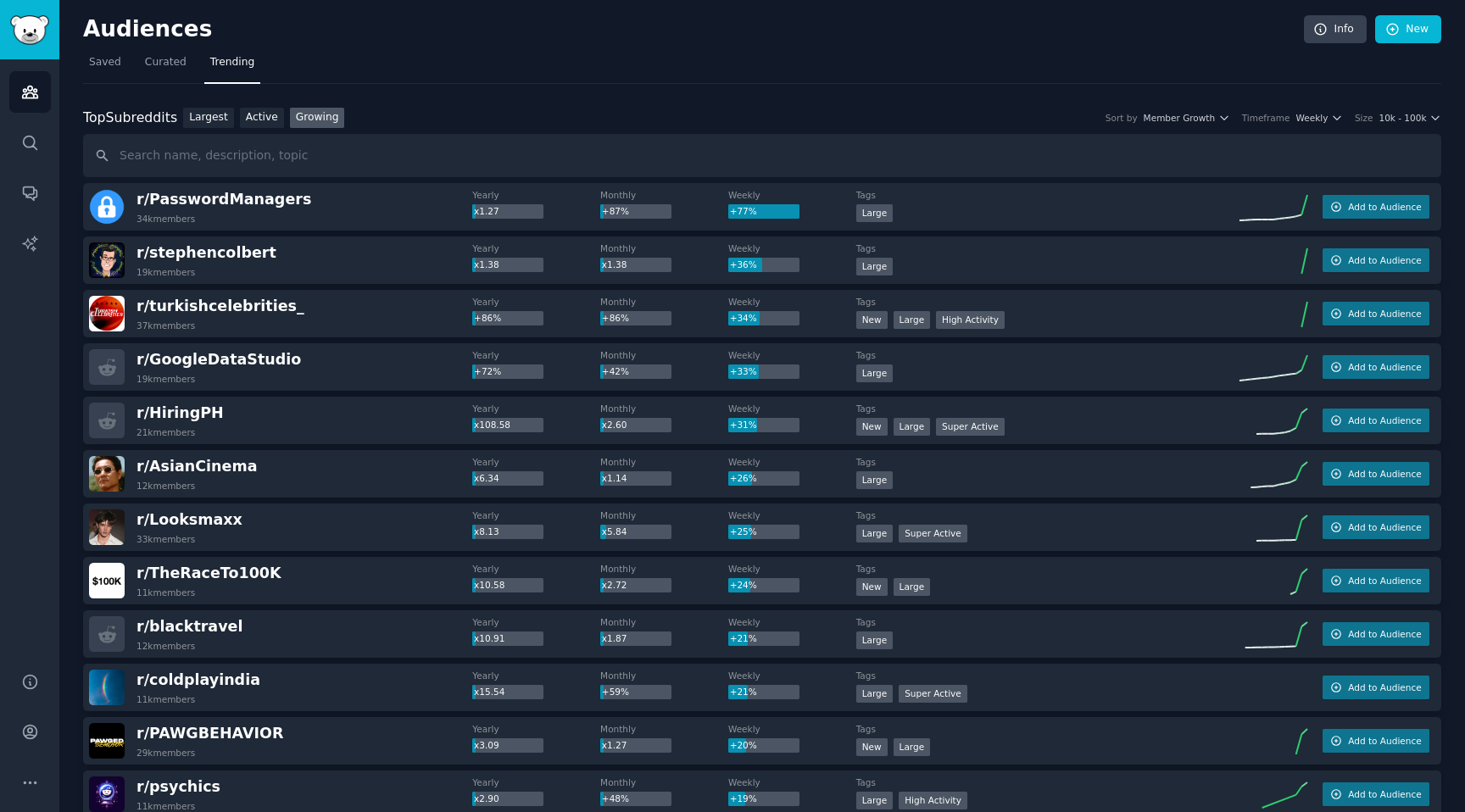
click at [1435, 117] on icon "button" at bounding box center [1435, 117] width 12 height 12
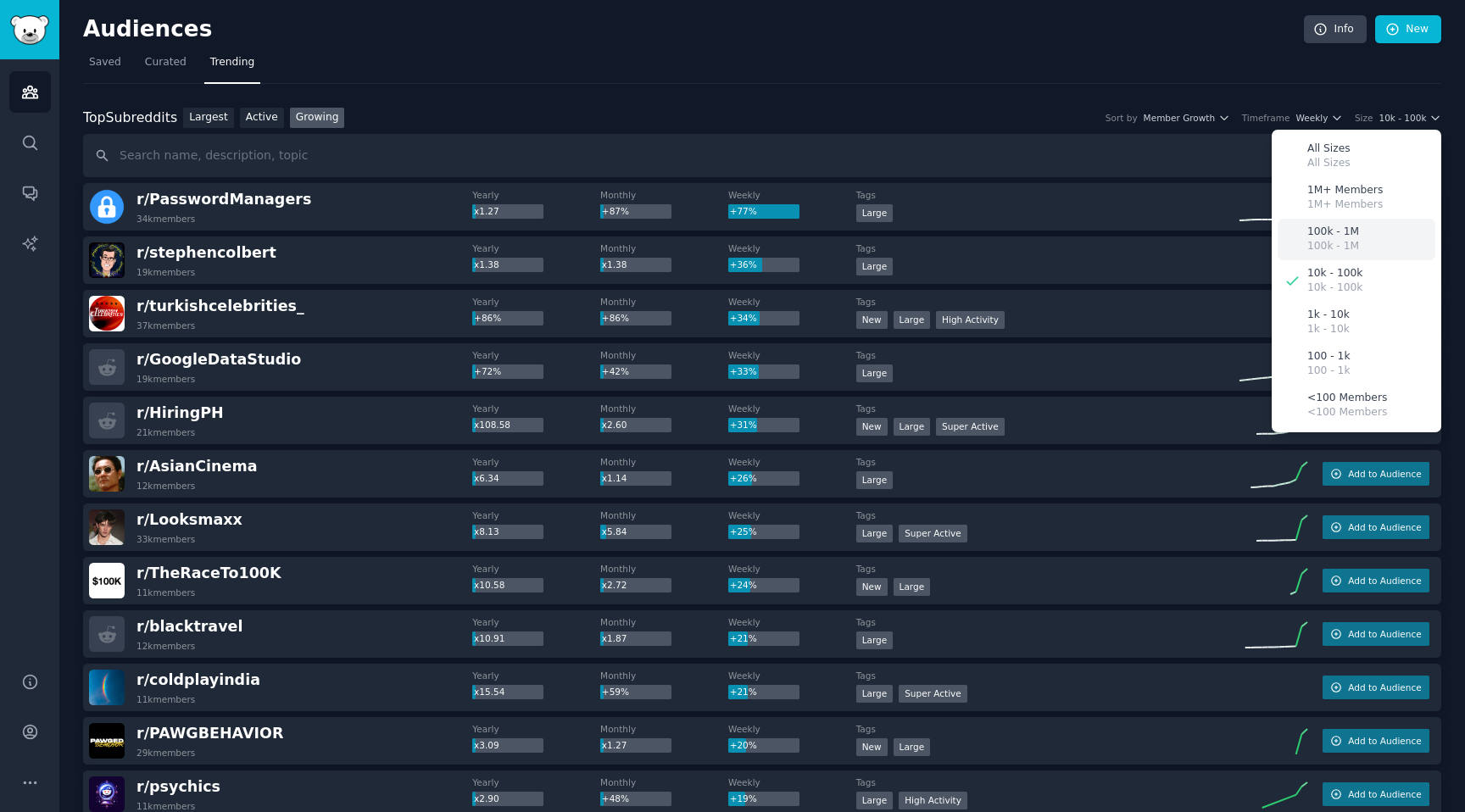
click at [1343, 231] on p "100k - 1M" at bounding box center [1333, 232] width 52 height 15
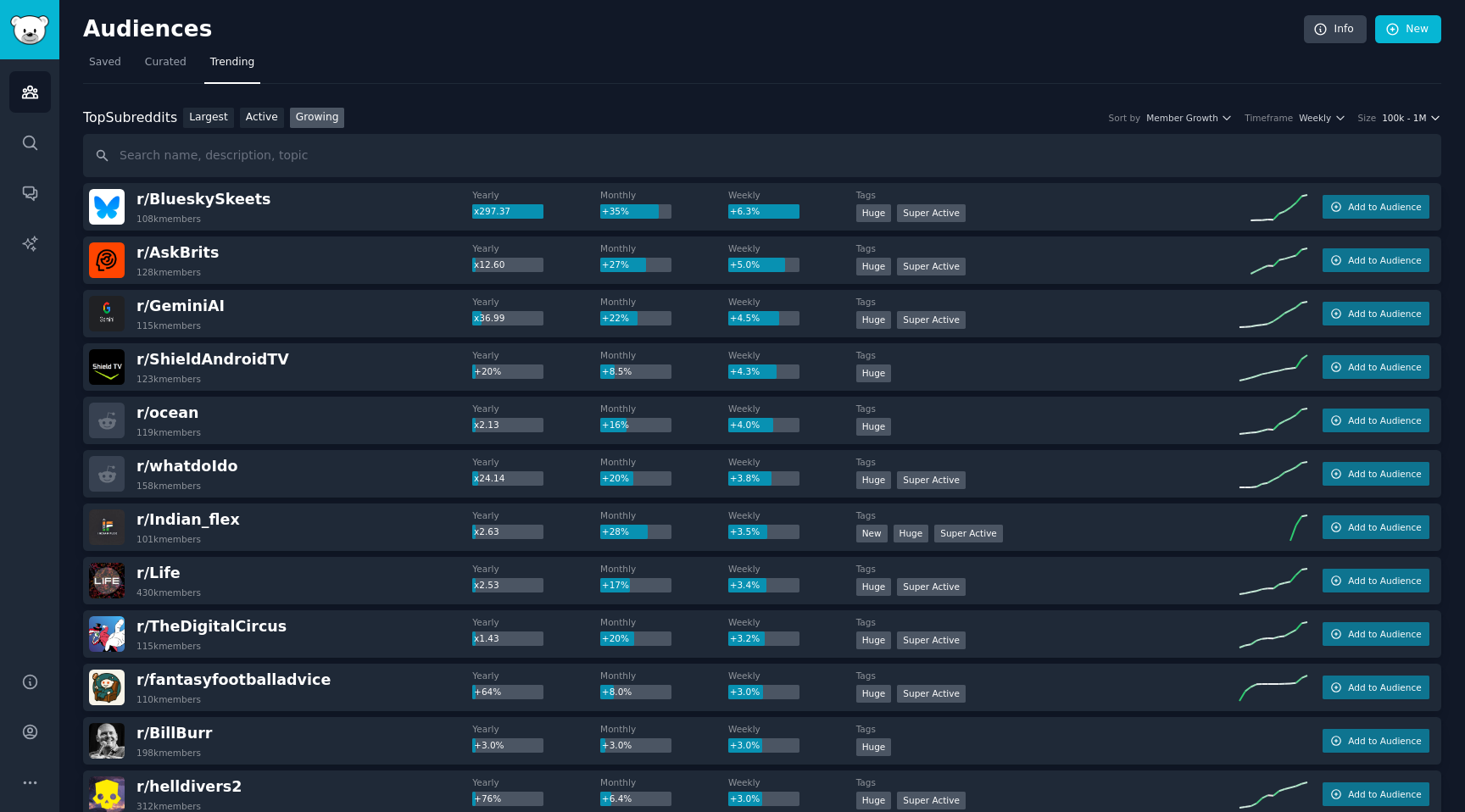
click at [1422, 118] on button "100k - 1M" at bounding box center [1411, 117] width 59 height 12
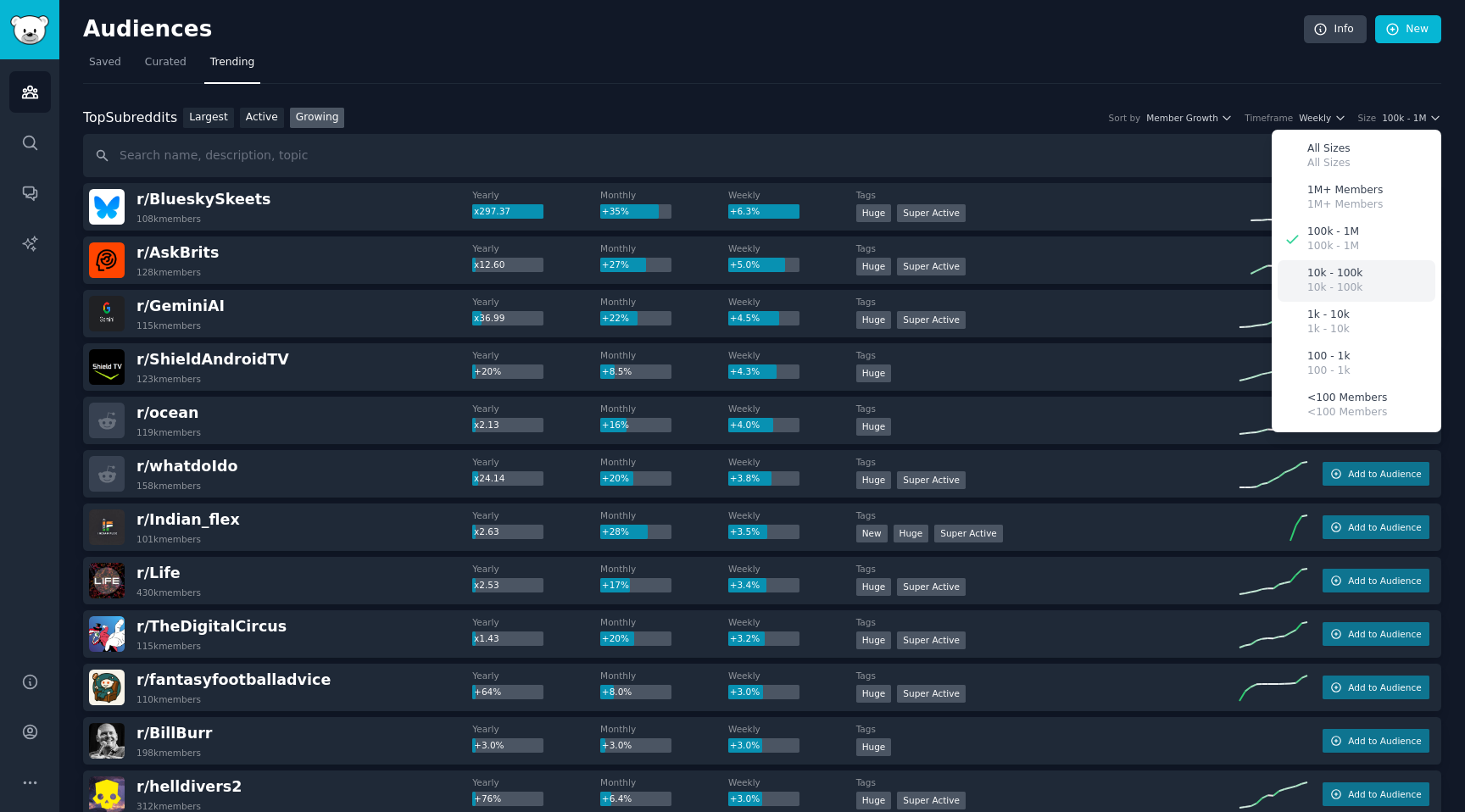
click at [1381, 279] on div "10k - 100k 10k - 100k" at bounding box center [1357, 281] width 158 height 42
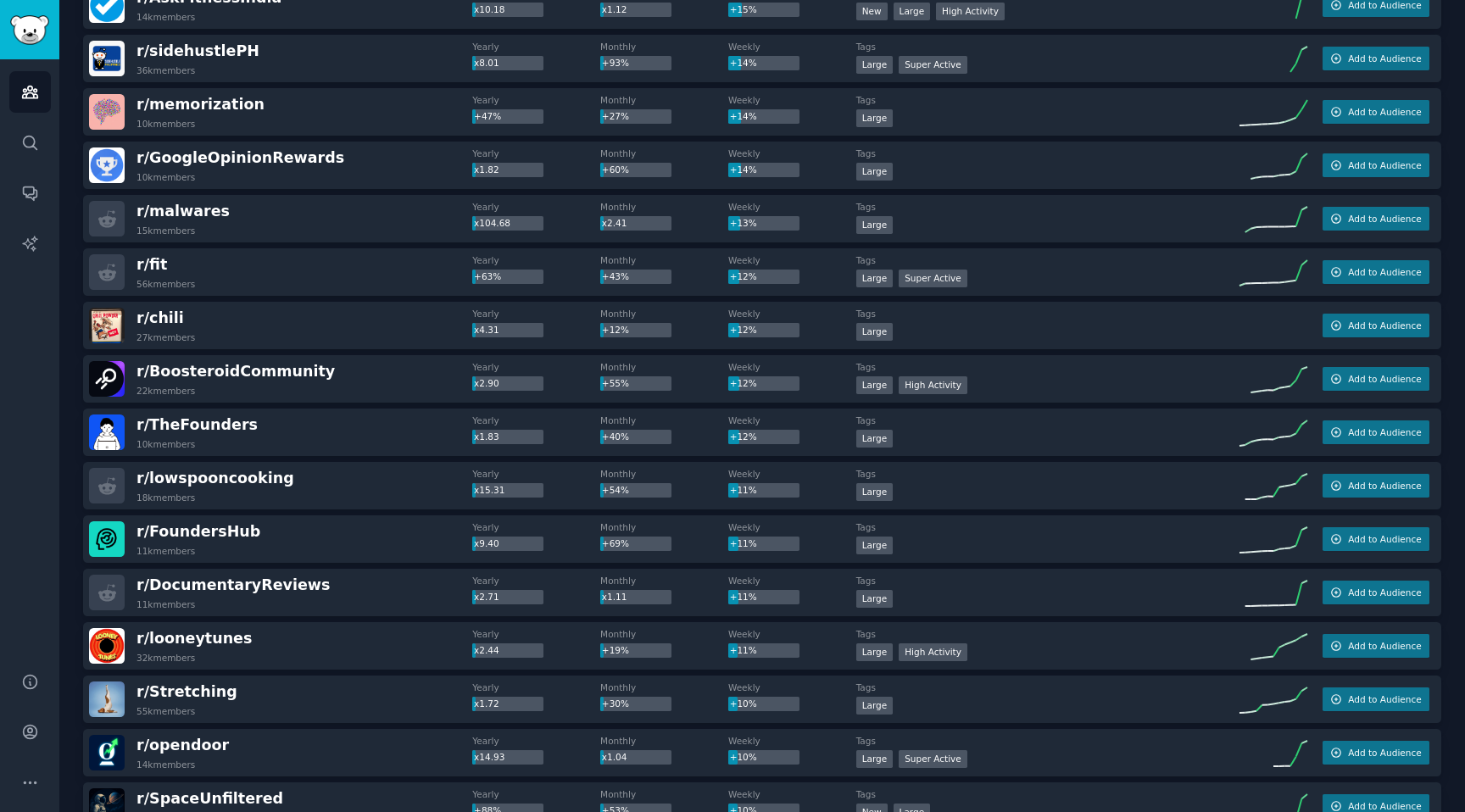
scroll to position [1326, 0]
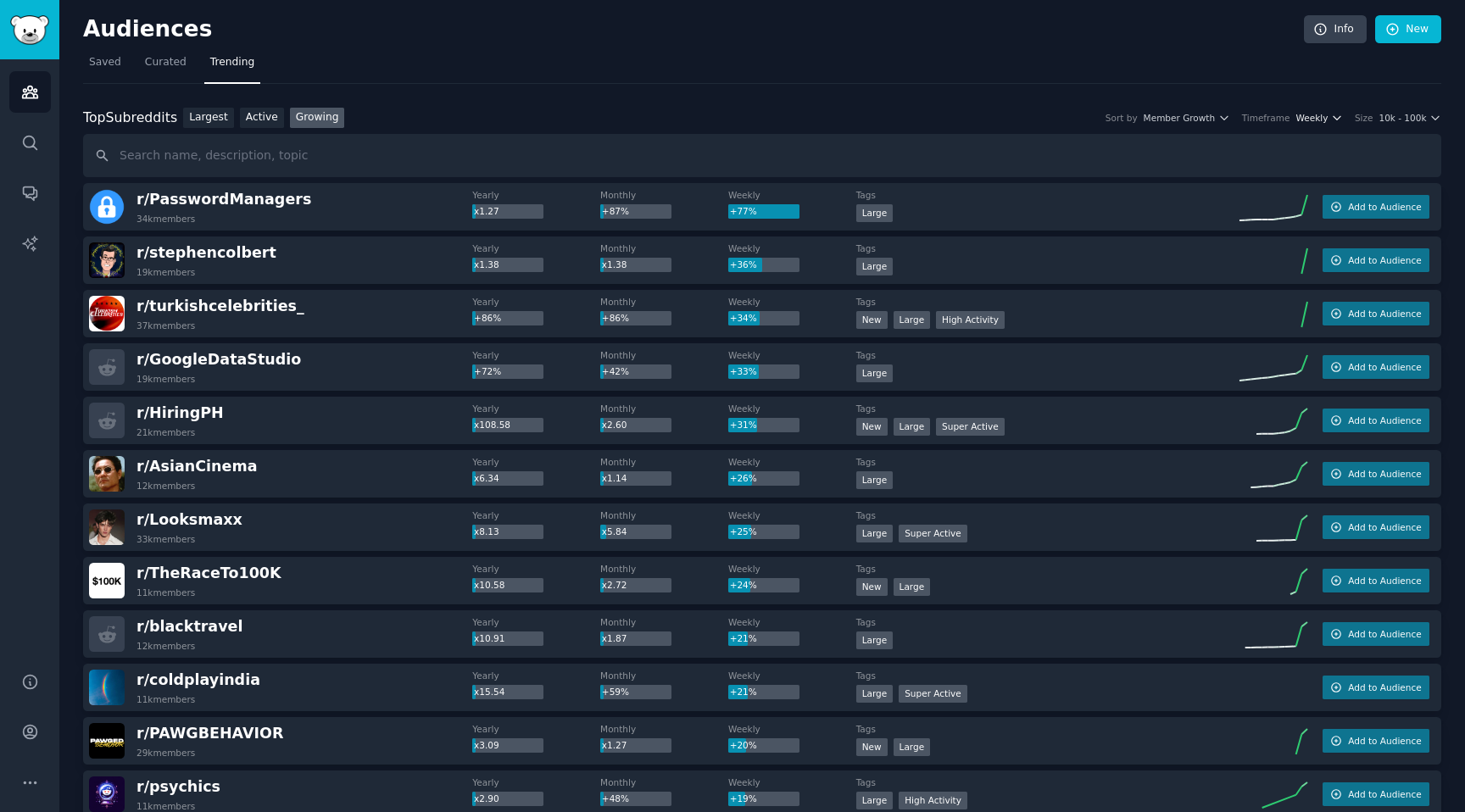
click at [1332, 117] on icon "button" at bounding box center [1337, 117] width 12 height 12
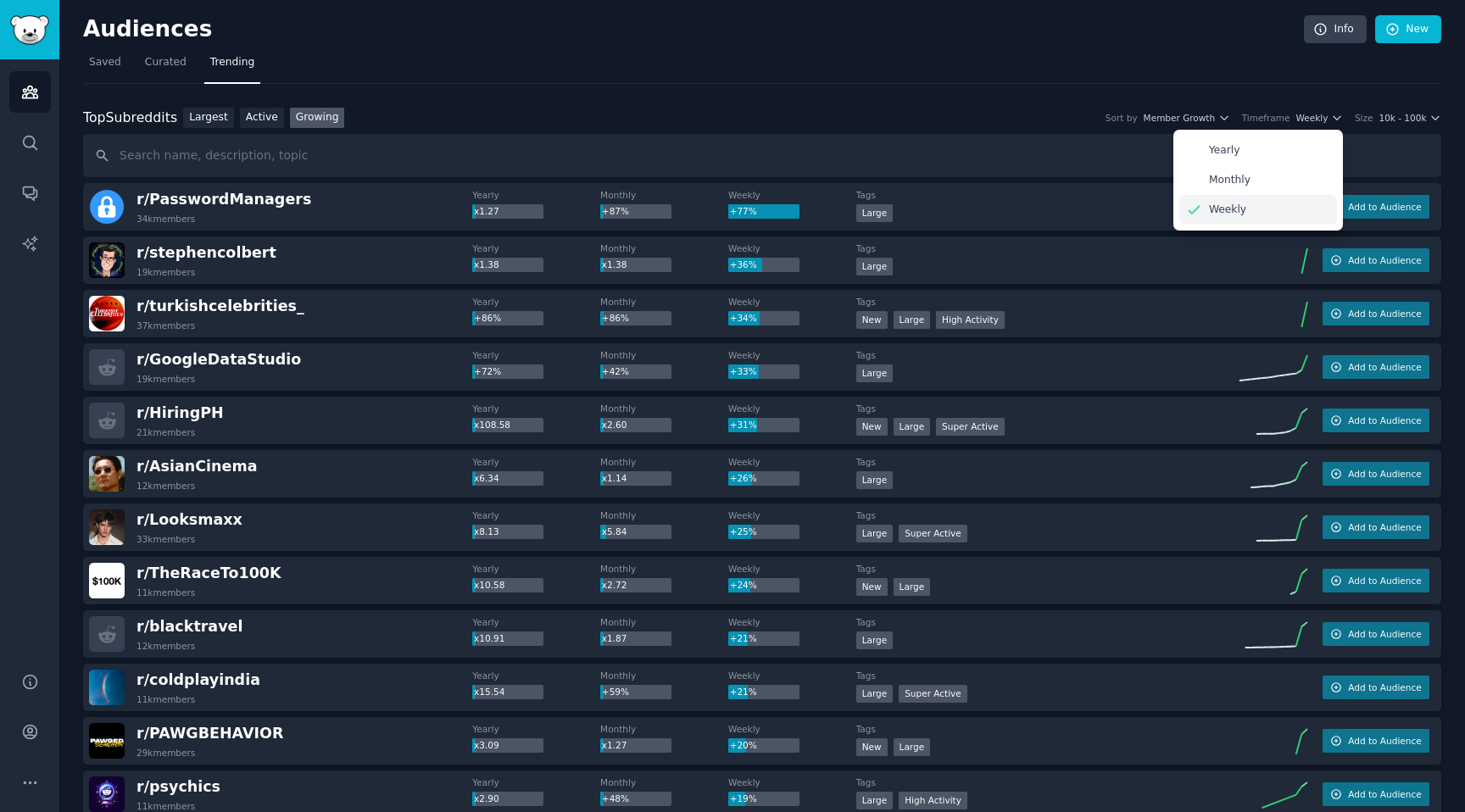
click at [1206, 216] on div "Weekly" at bounding box center [1259, 210] width 158 height 30
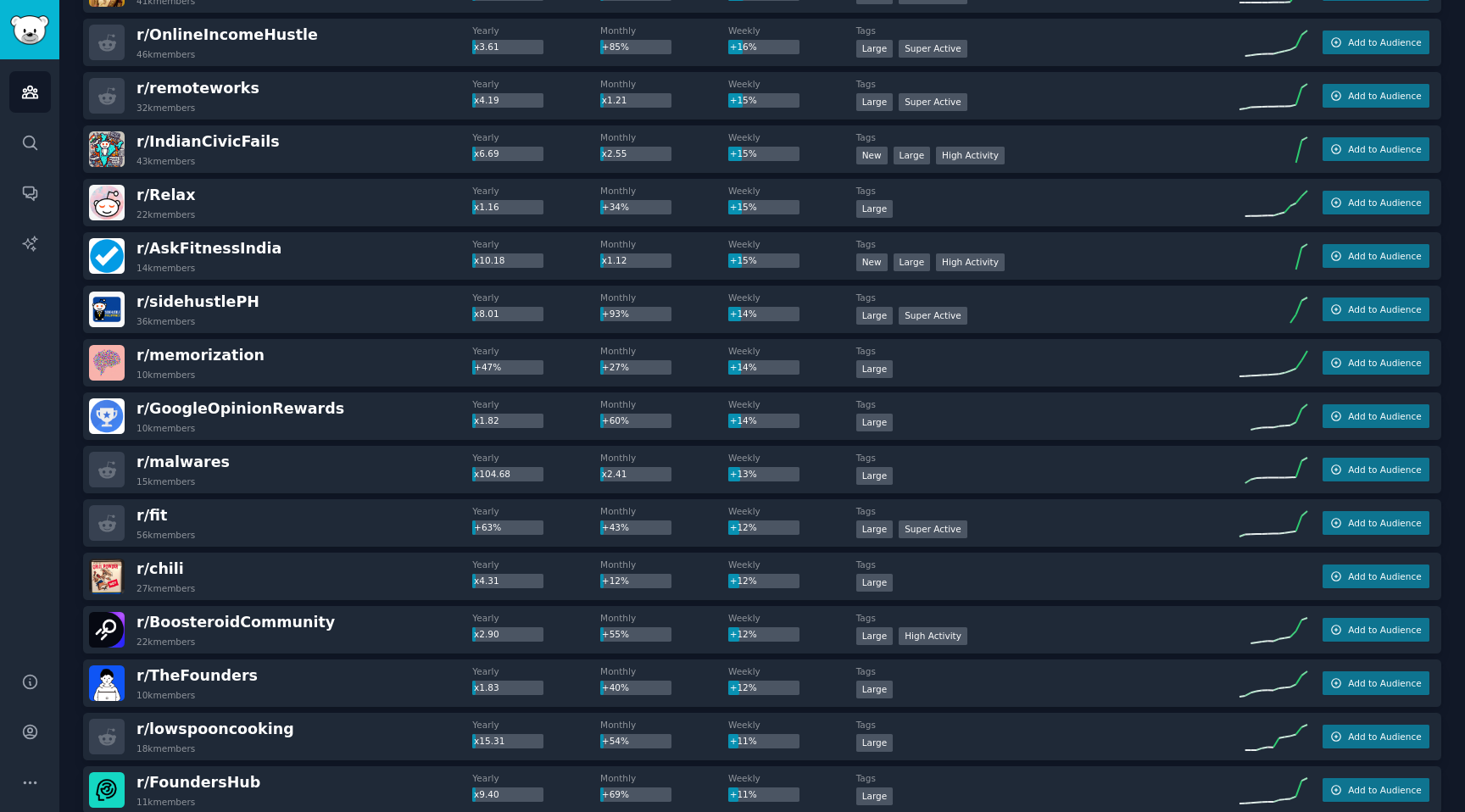
scroll to position [1075, 0]
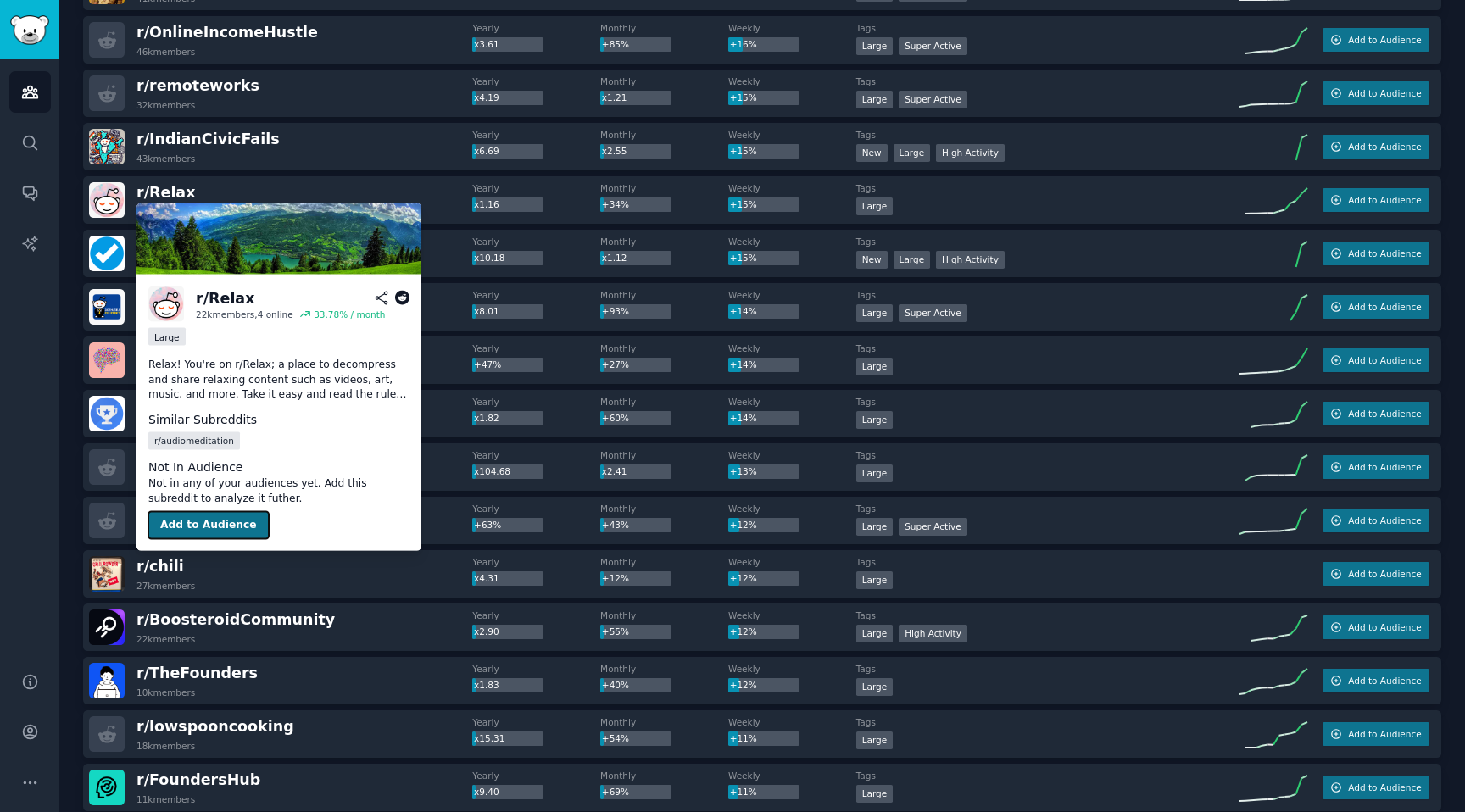
click at [211, 520] on button "Add to Audience" at bounding box center [208, 525] width 121 height 27
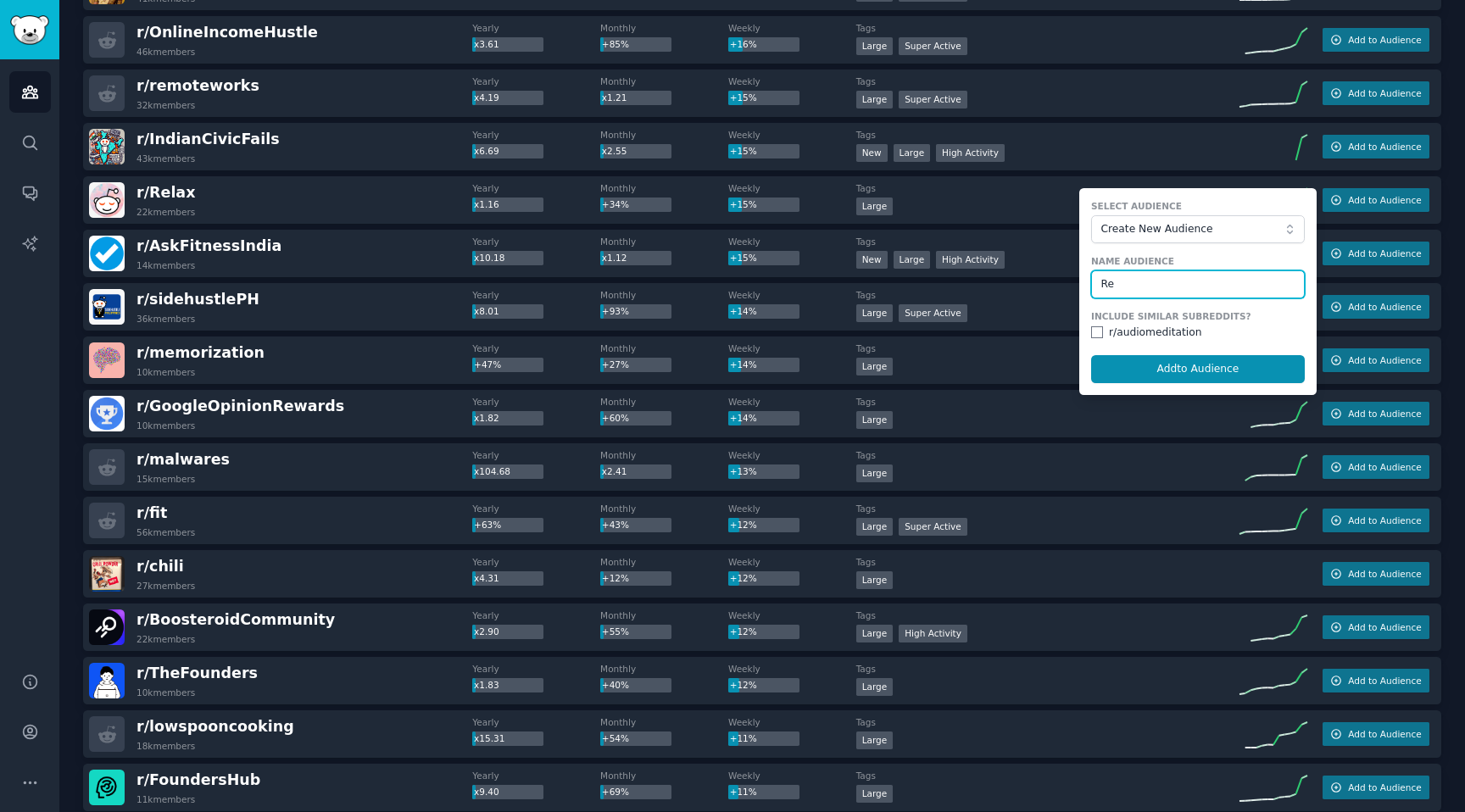
type input "R"
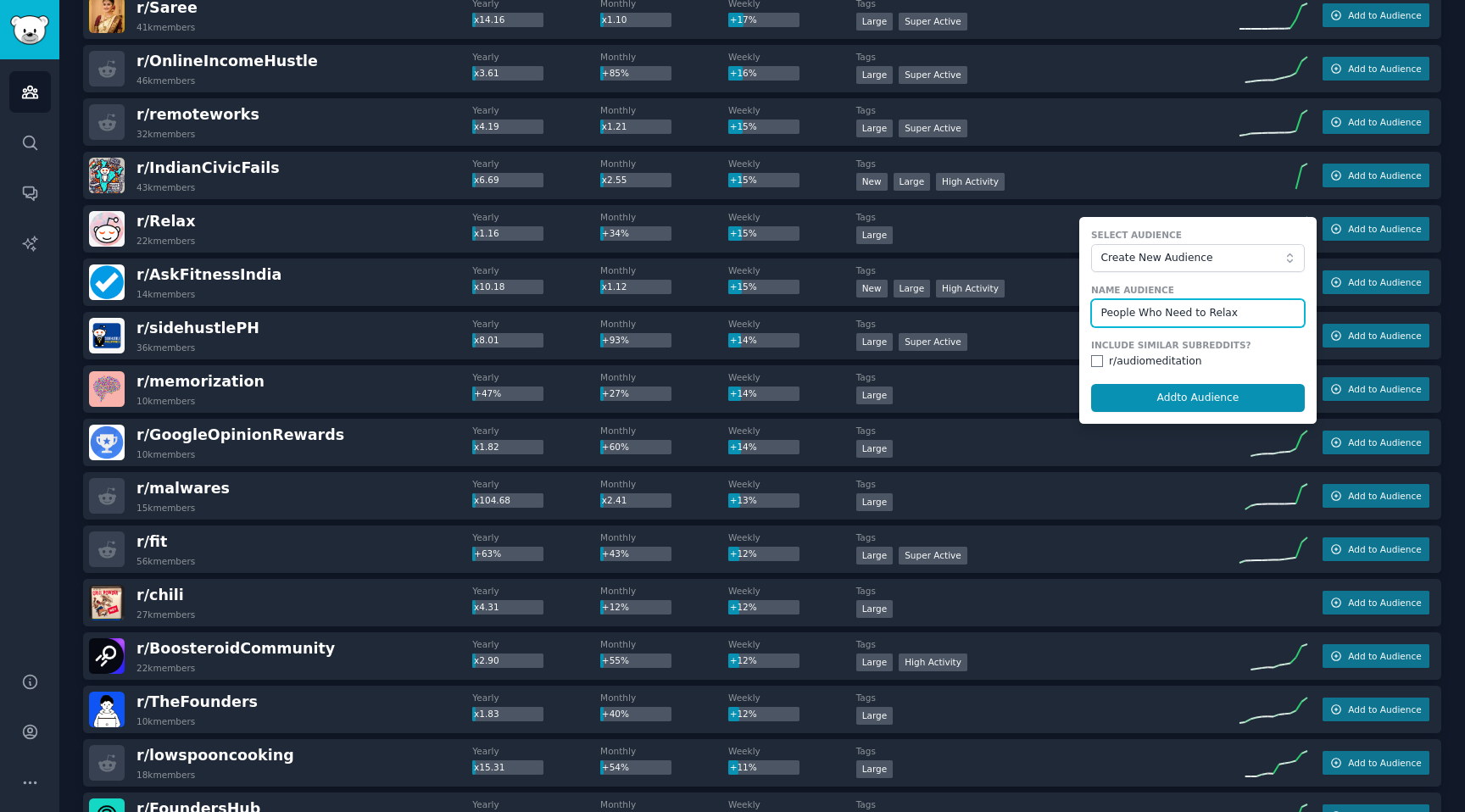
scroll to position [1039, 0]
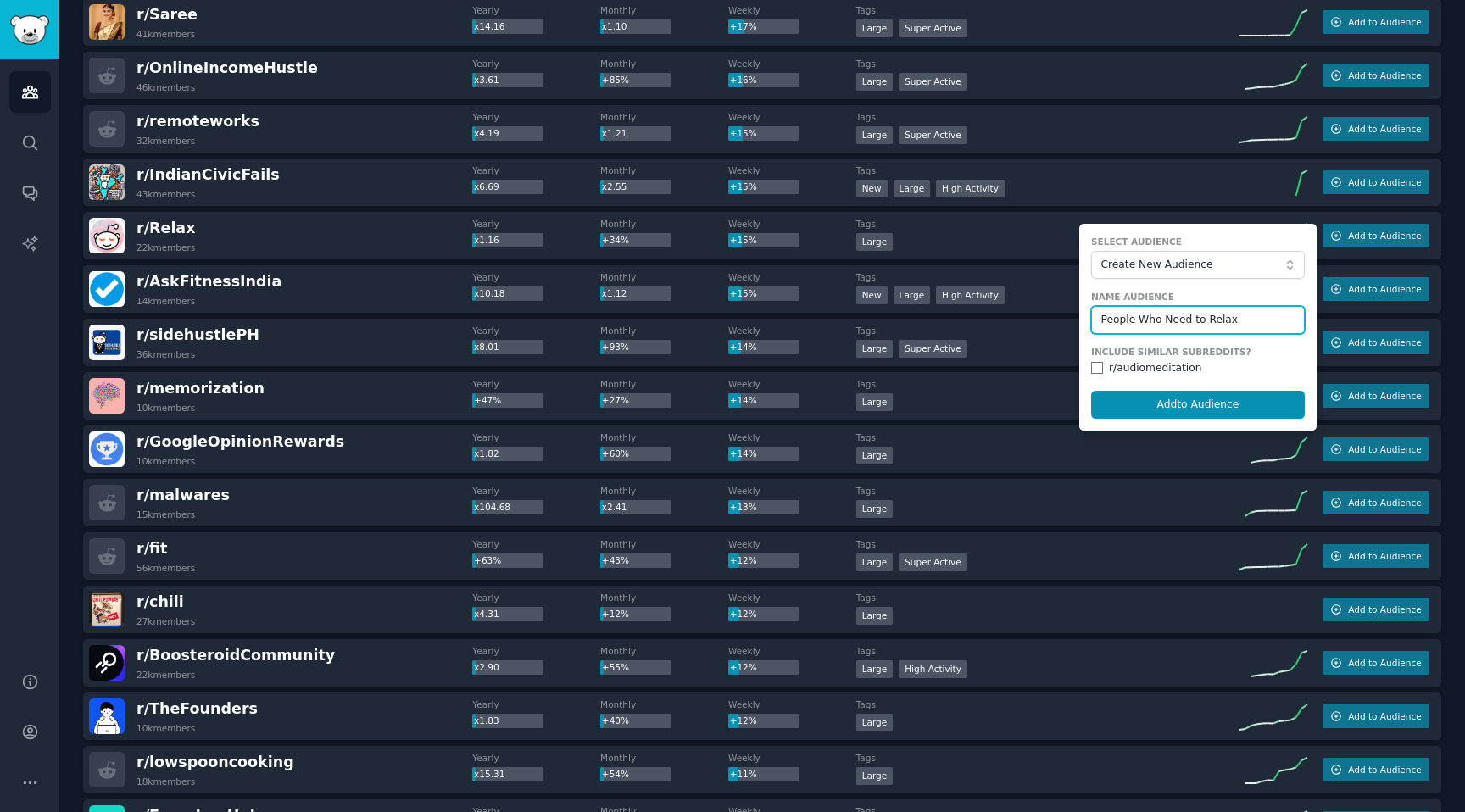
type input "People Who Need to Relax"
click at [1096, 367] on input "checkbox" at bounding box center [1096, 367] width 12 height 12
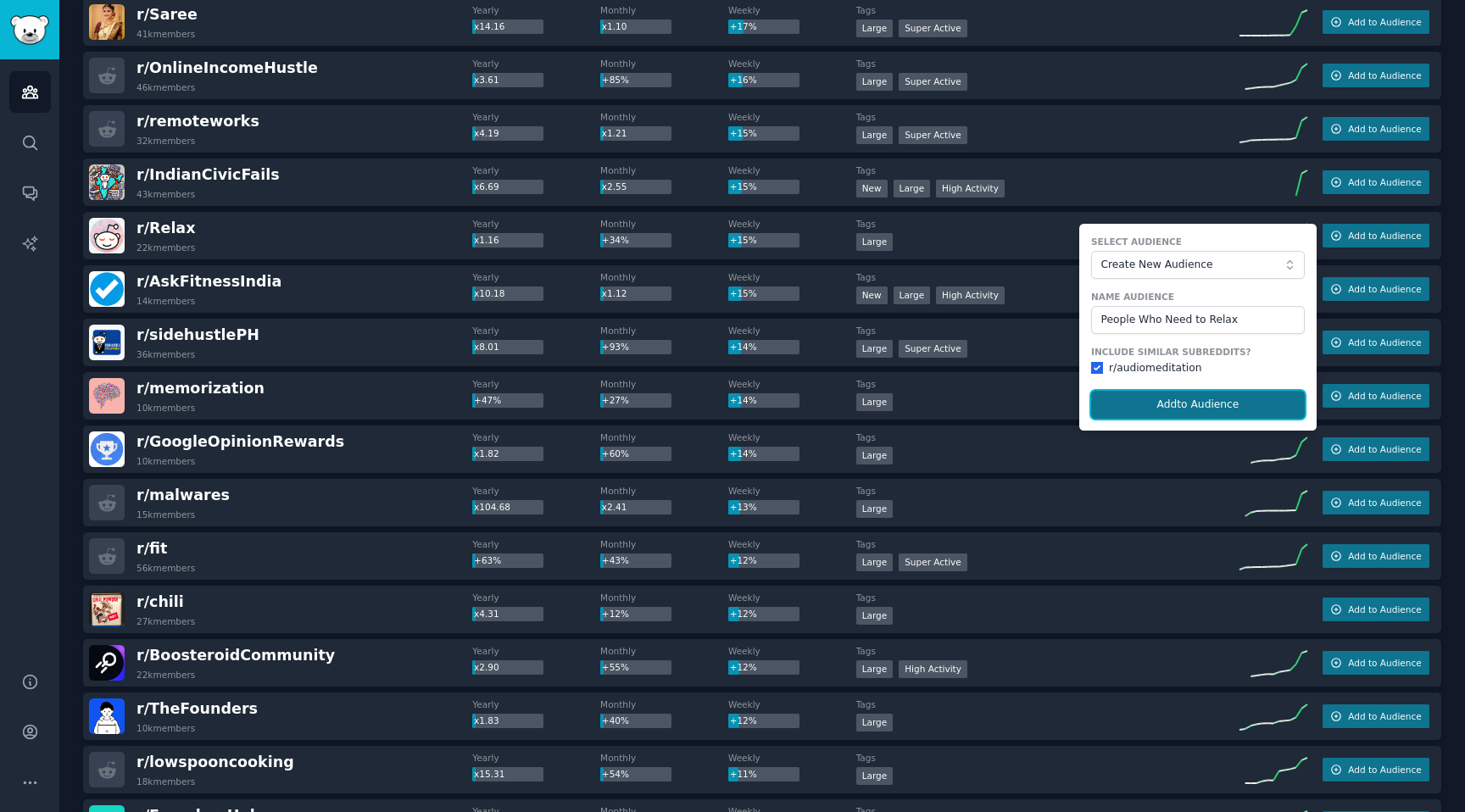
click at [1203, 404] on button "Add to Audience" at bounding box center [1197, 406] width 213 height 29
checkbox input "false"
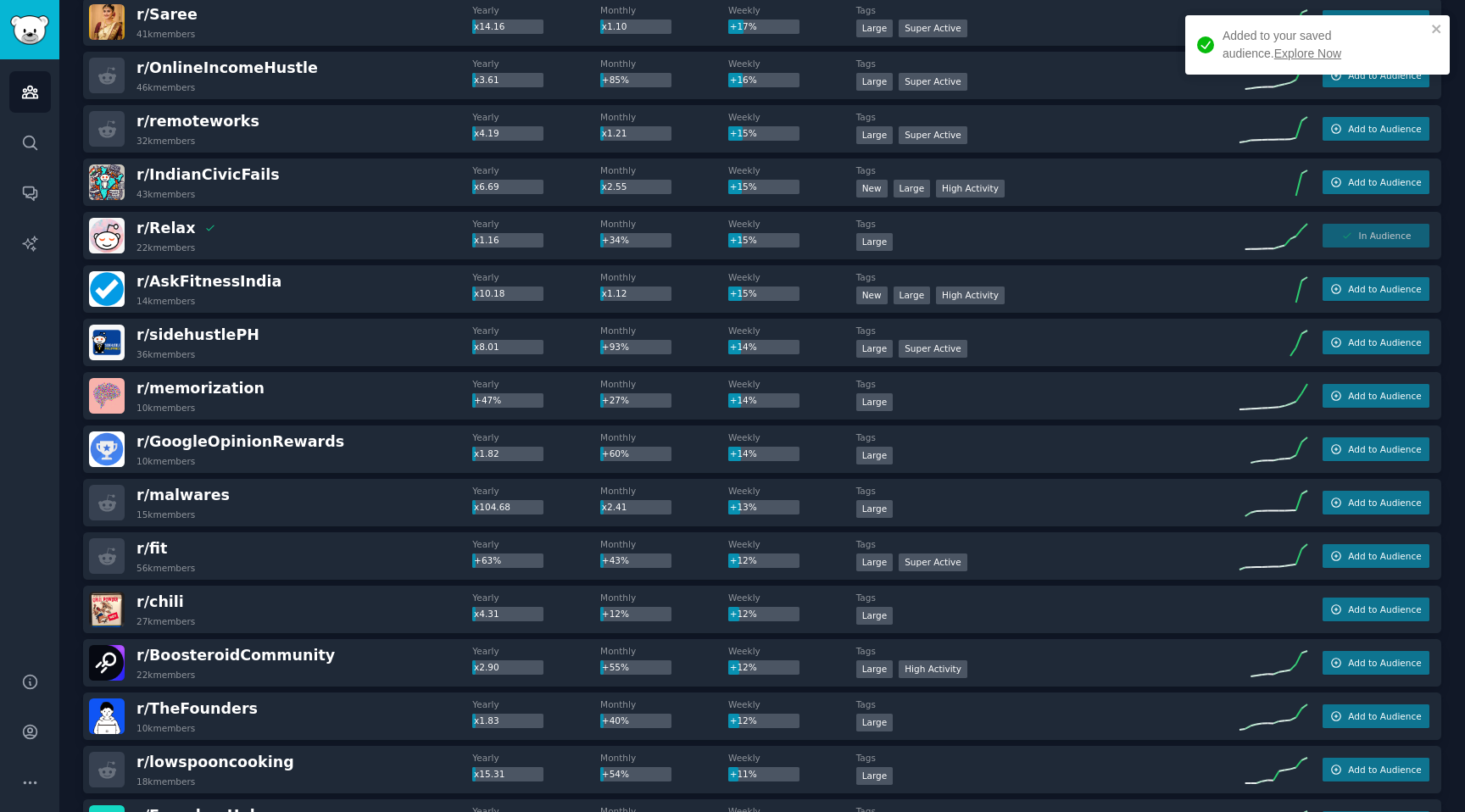
click at [1274, 54] on link "Explore Now" at bounding box center [1308, 53] width 67 height 14
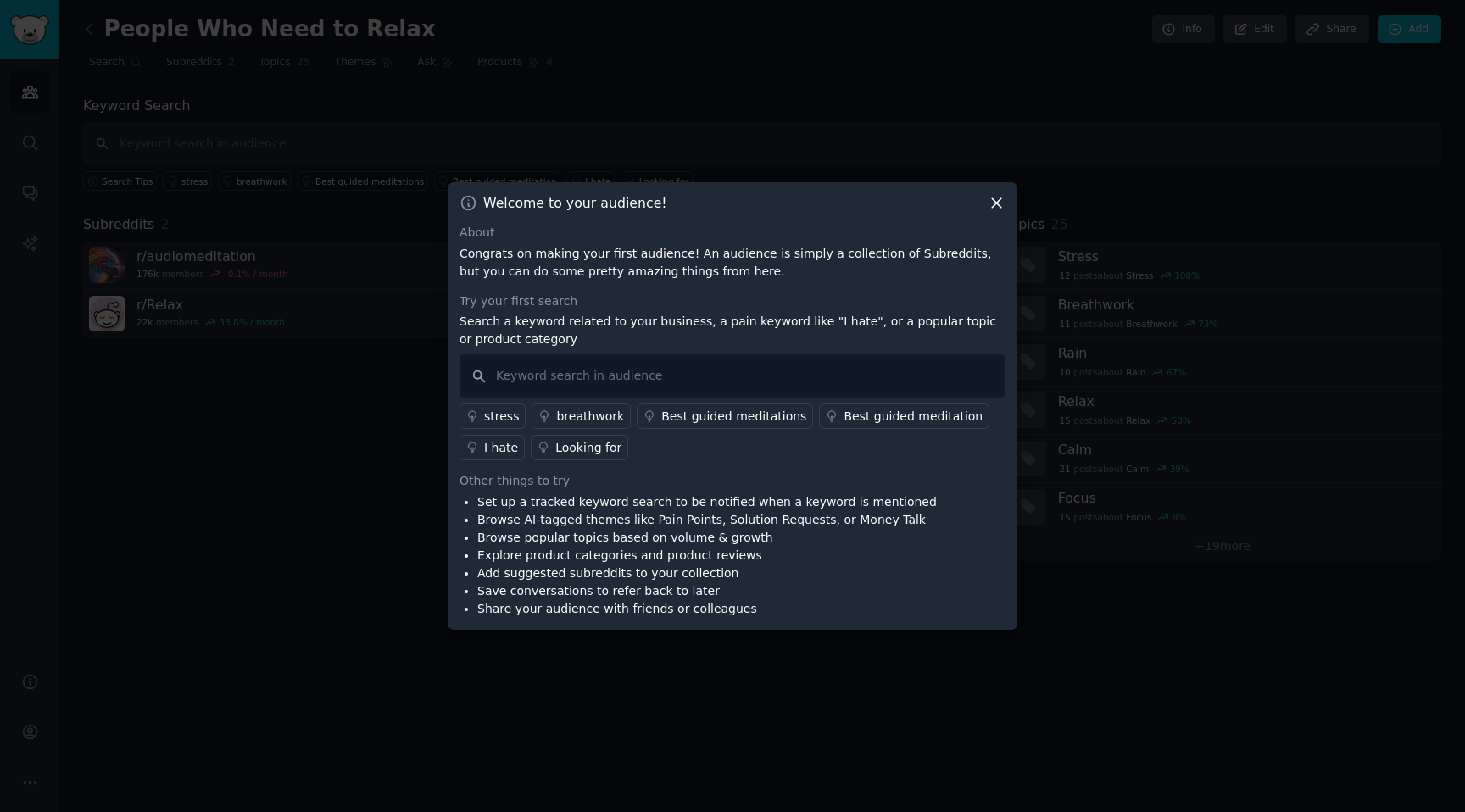
click at [999, 204] on icon at bounding box center [997, 204] width 9 height 9
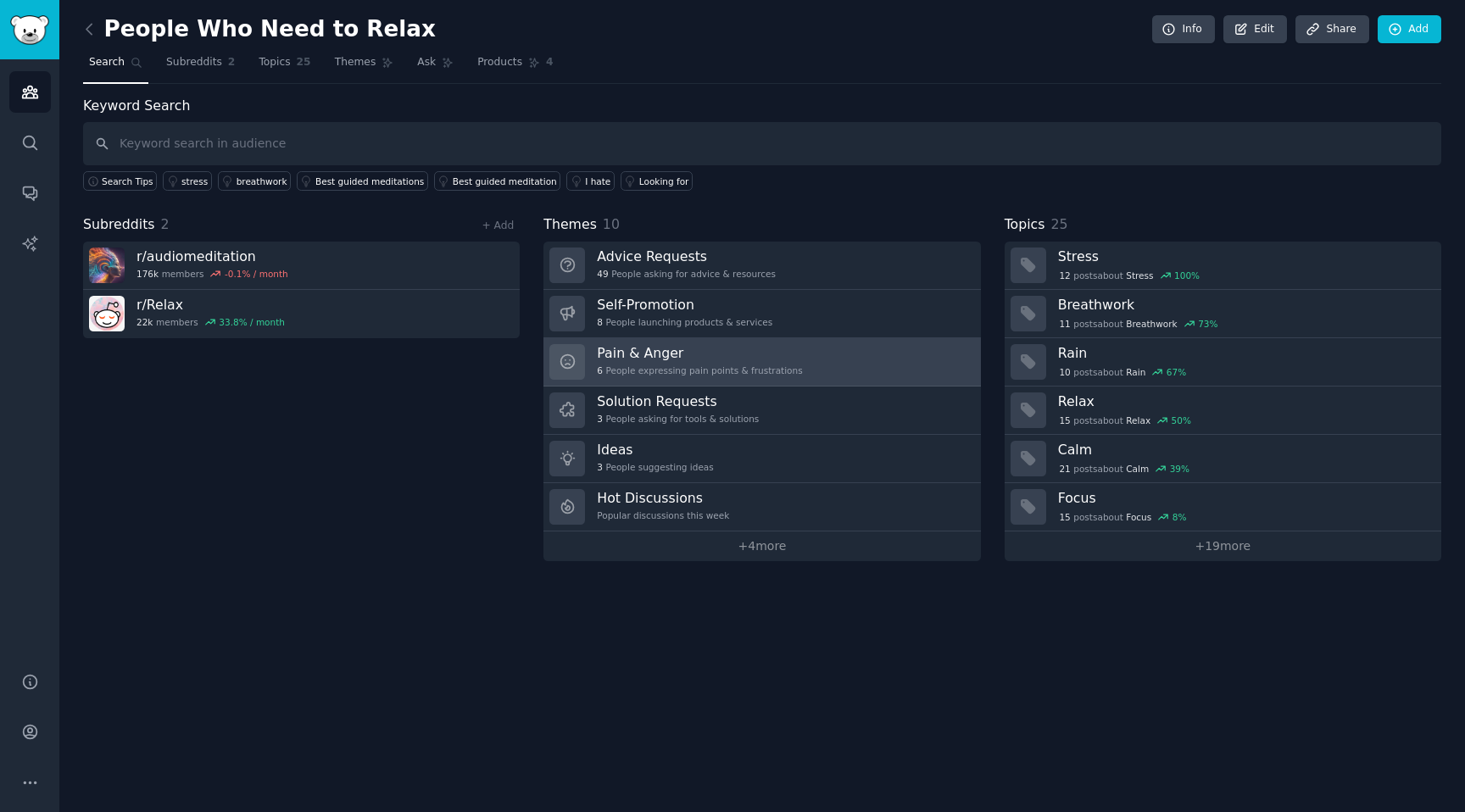
click at [795, 362] on link "Pain & Anger 6 People expressing pain points & frustrations" at bounding box center [762, 362] width 437 height 48
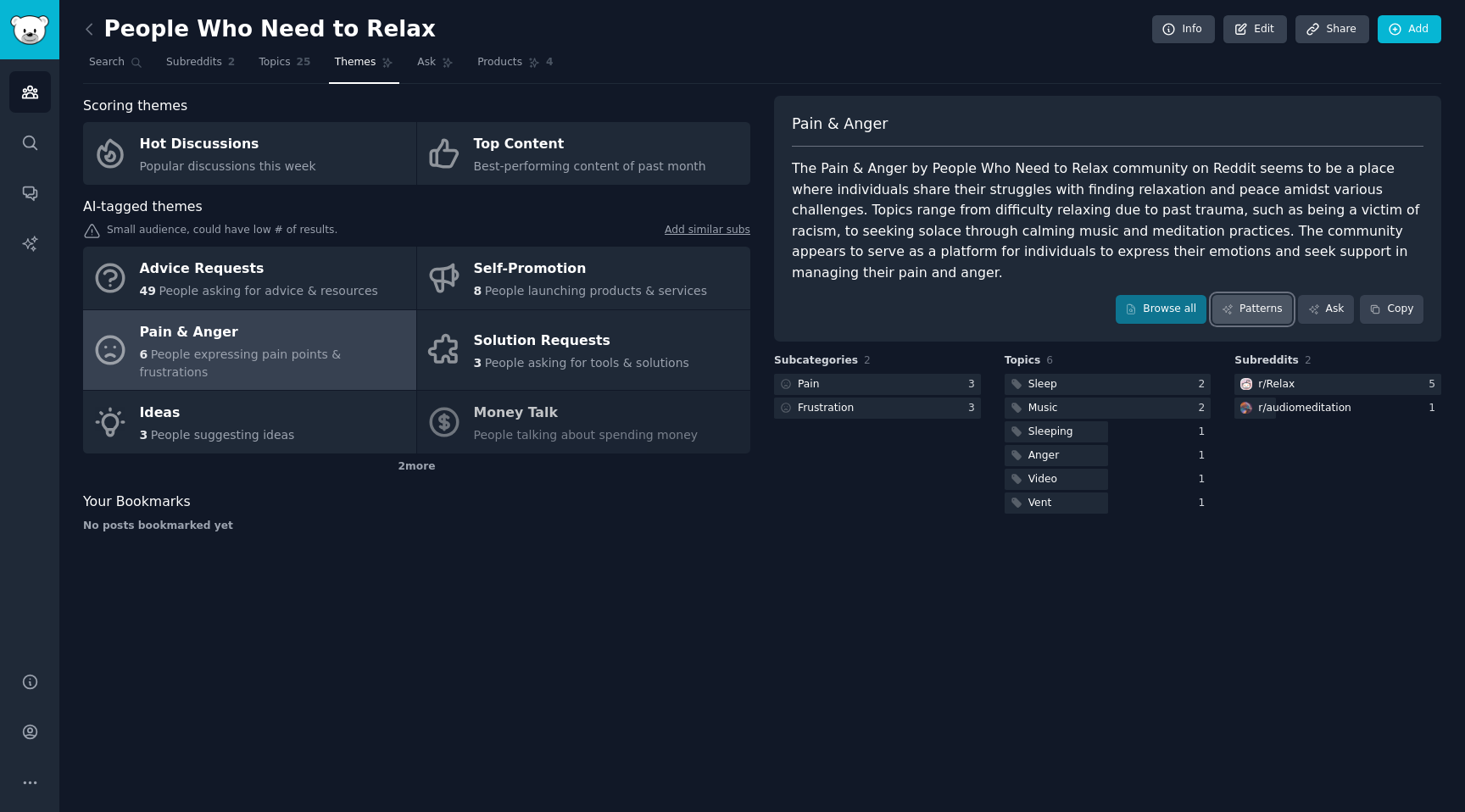
click at [1260, 295] on link "Patterns" at bounding box center [1253, 309] width 80 height 29
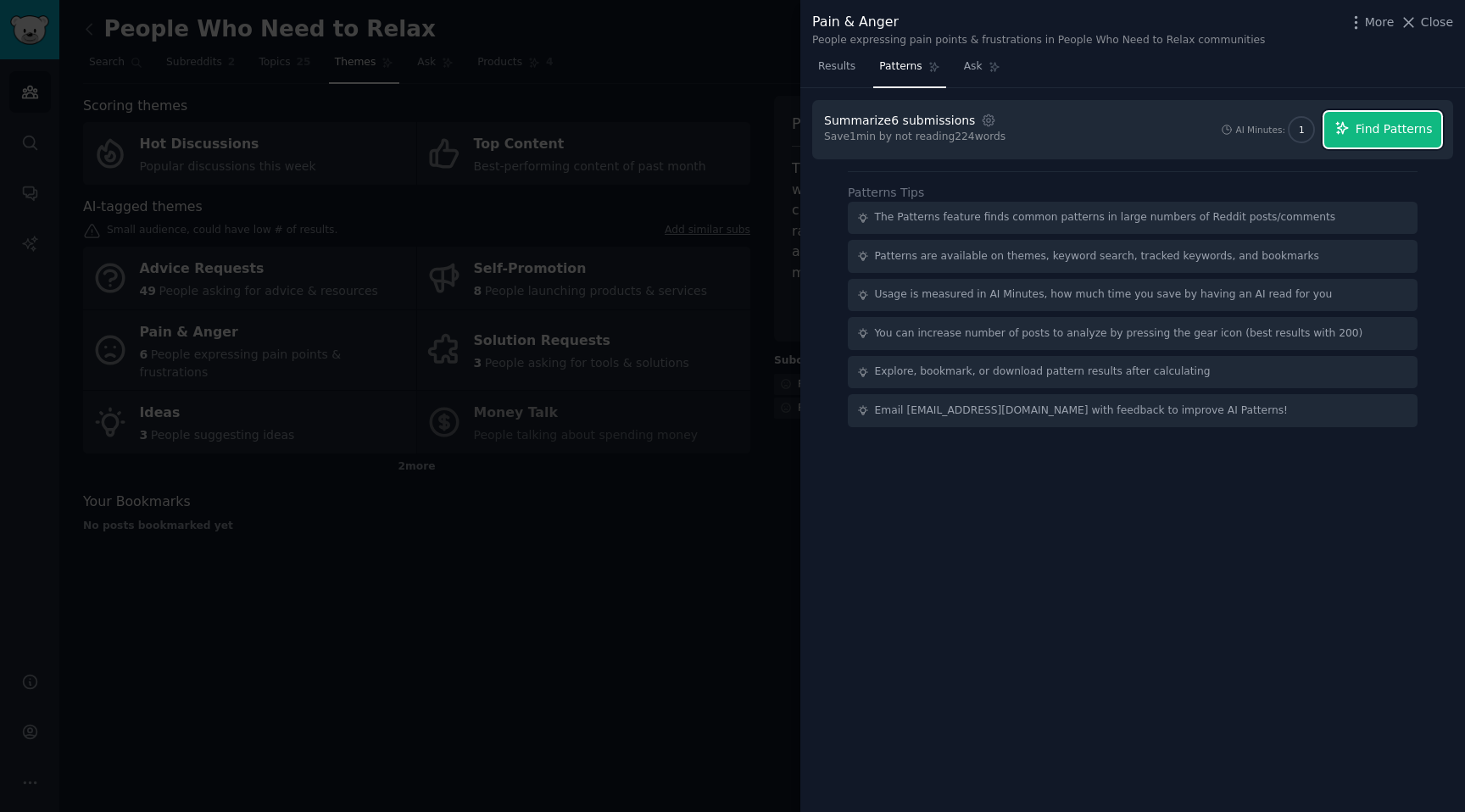
click at [1410, 122] on span "Find Patterns" at bounding box center [1394, 130] width 77 height 18
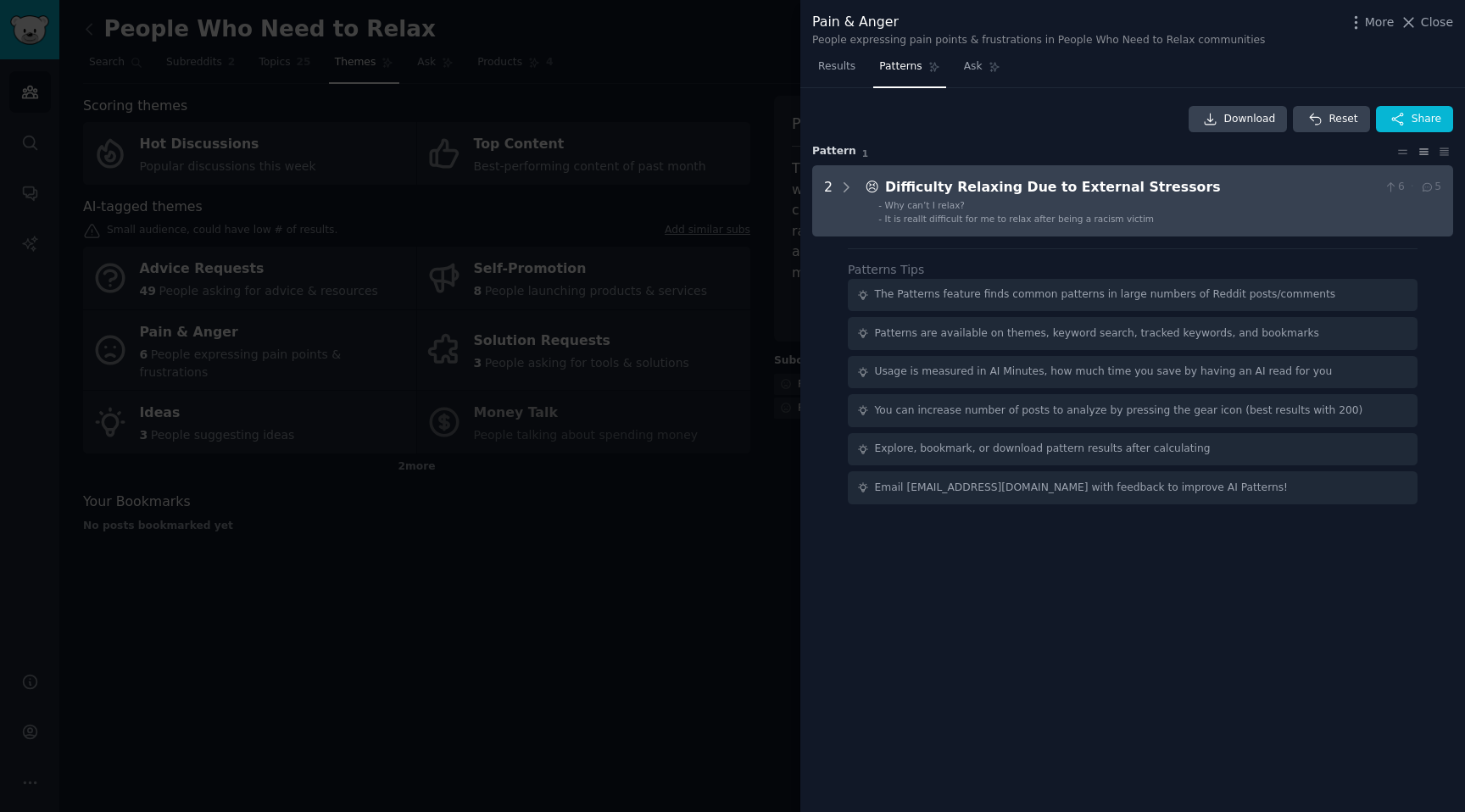
click at [1000, 187] on div "Difficulty Relaxing Due to External Stressors" at bounding box center [1131, 187] width 493 height 21
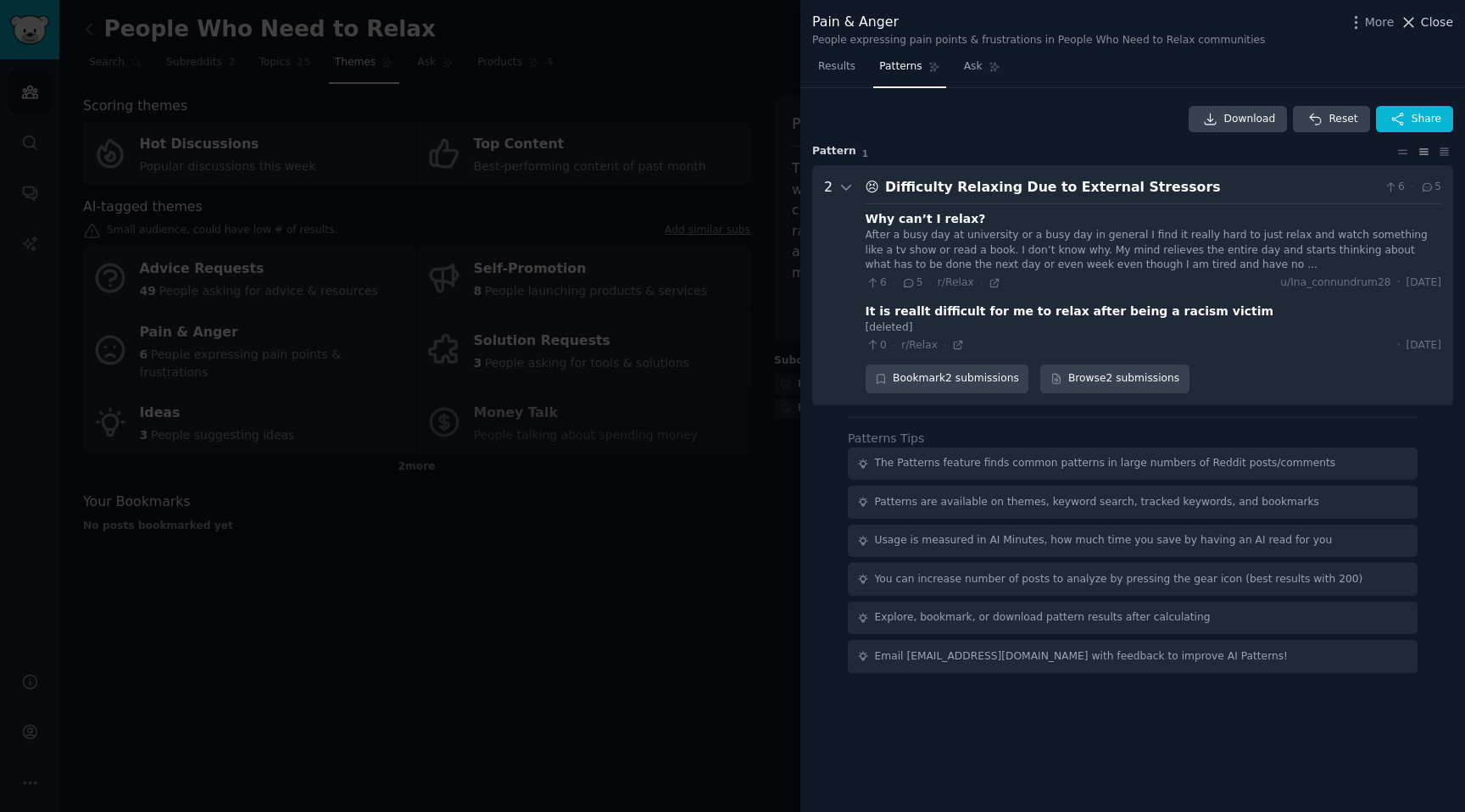
click at [1446, 24] on span "Close" at bounding box center [1438, 23] width 33 height 18
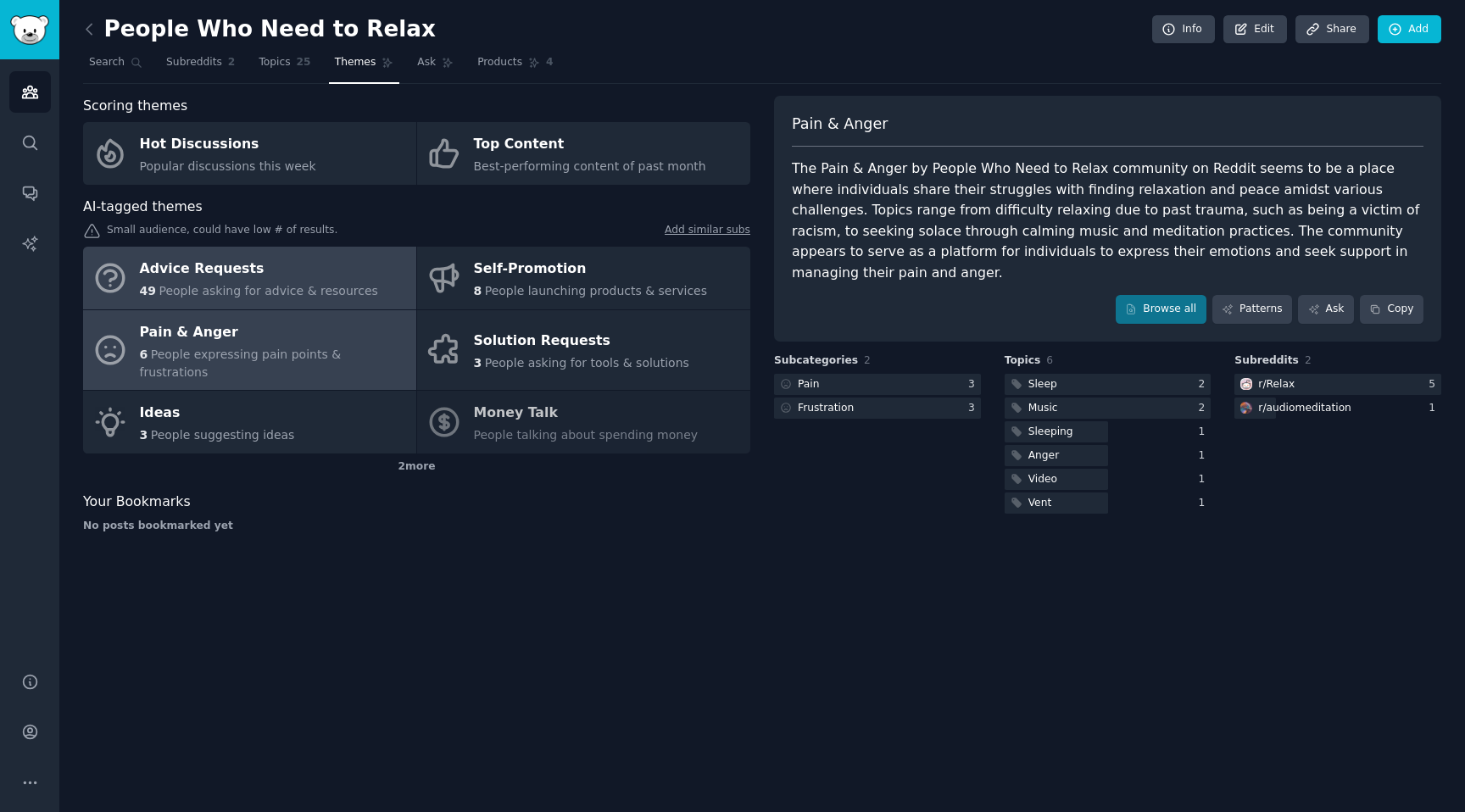
click at [217, 287] on span "People asking for advice & resources" at bounding box center [268, 290] width 219 height 14
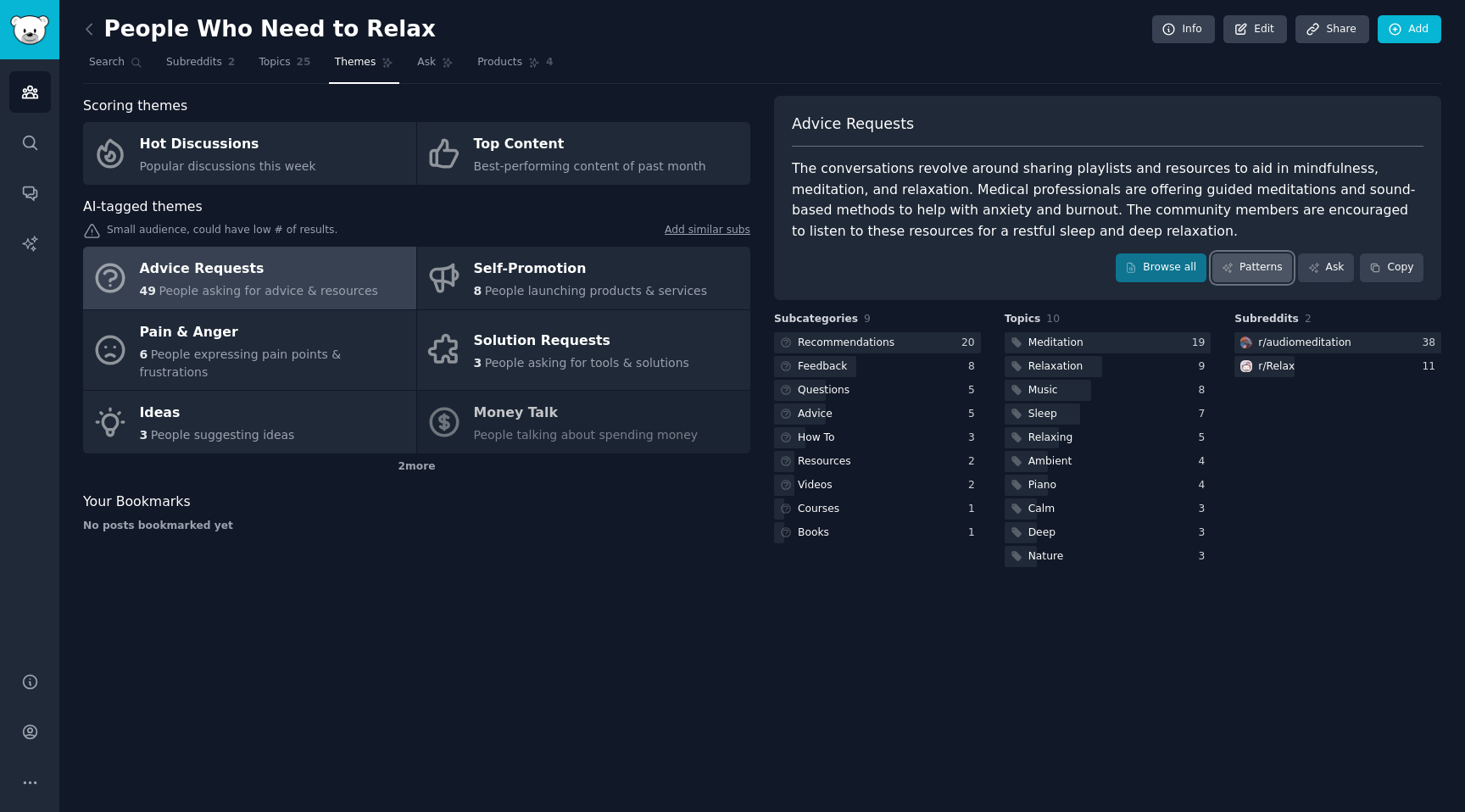
click at [1265, 269] on link "Patterns" at bounding box center [1253, 268] width 80 height 29
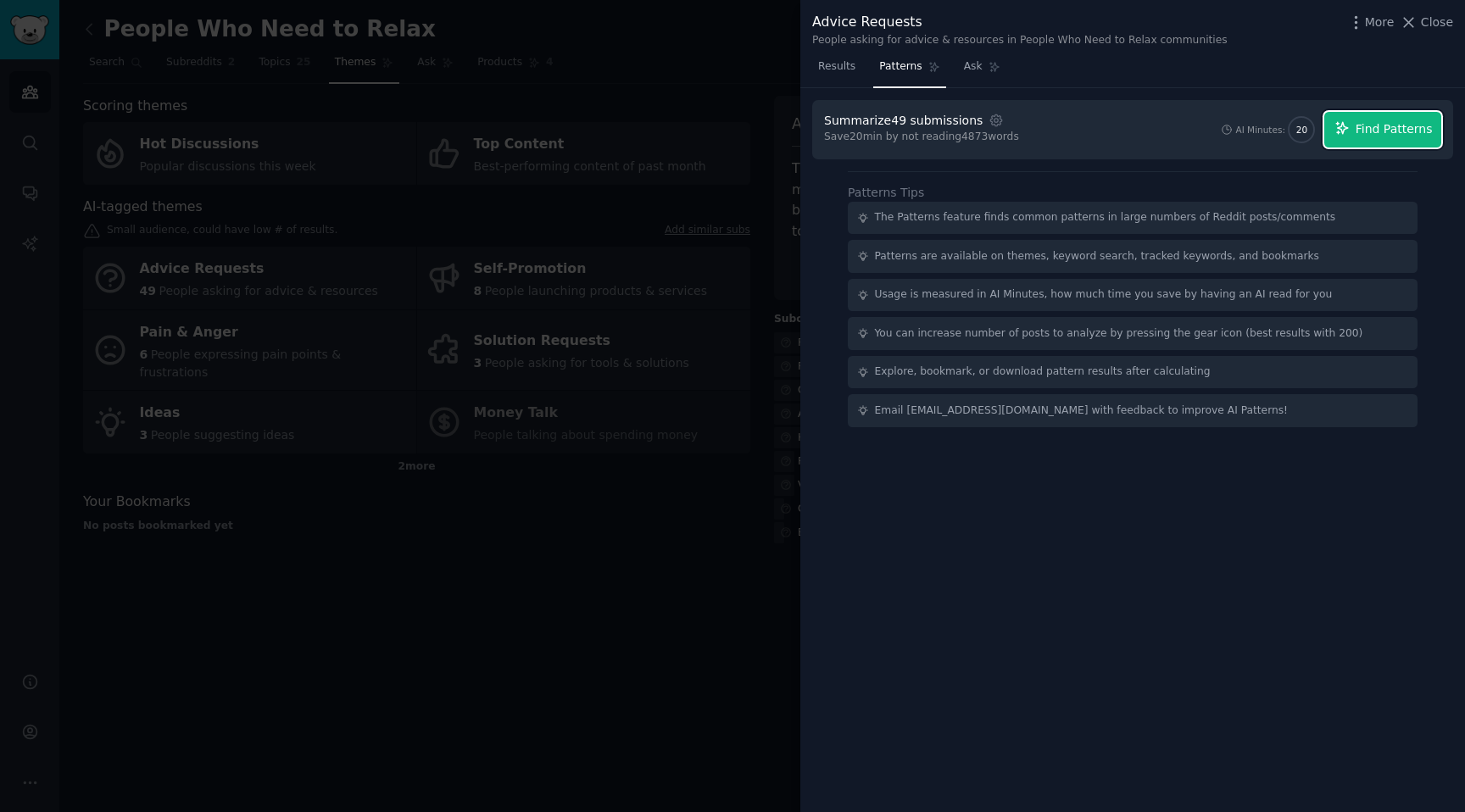
click at [1400, 126] on span "Find Patterns" at bounding box center [1394, 130] width 77 height 18
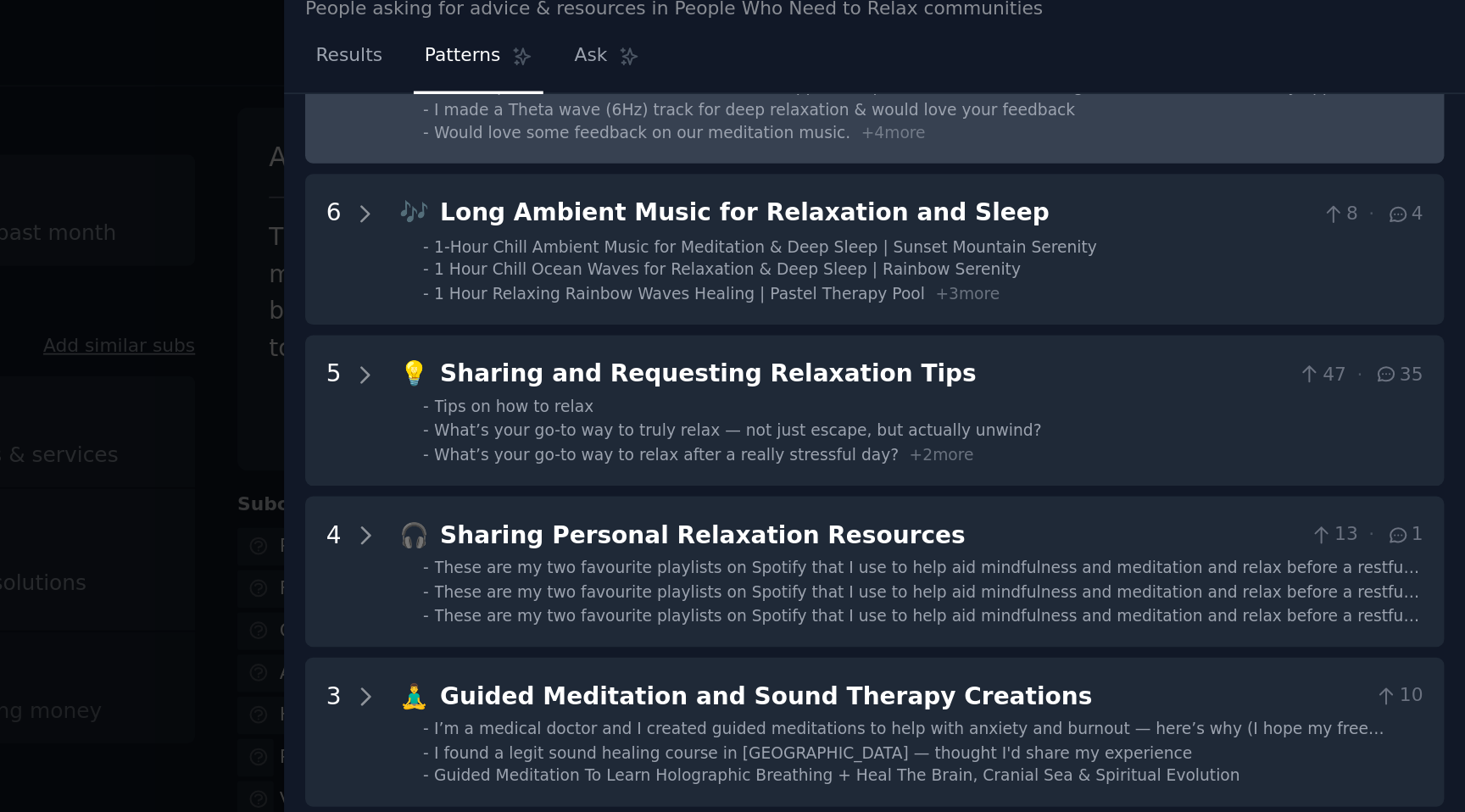
scroll to position [132, 0]
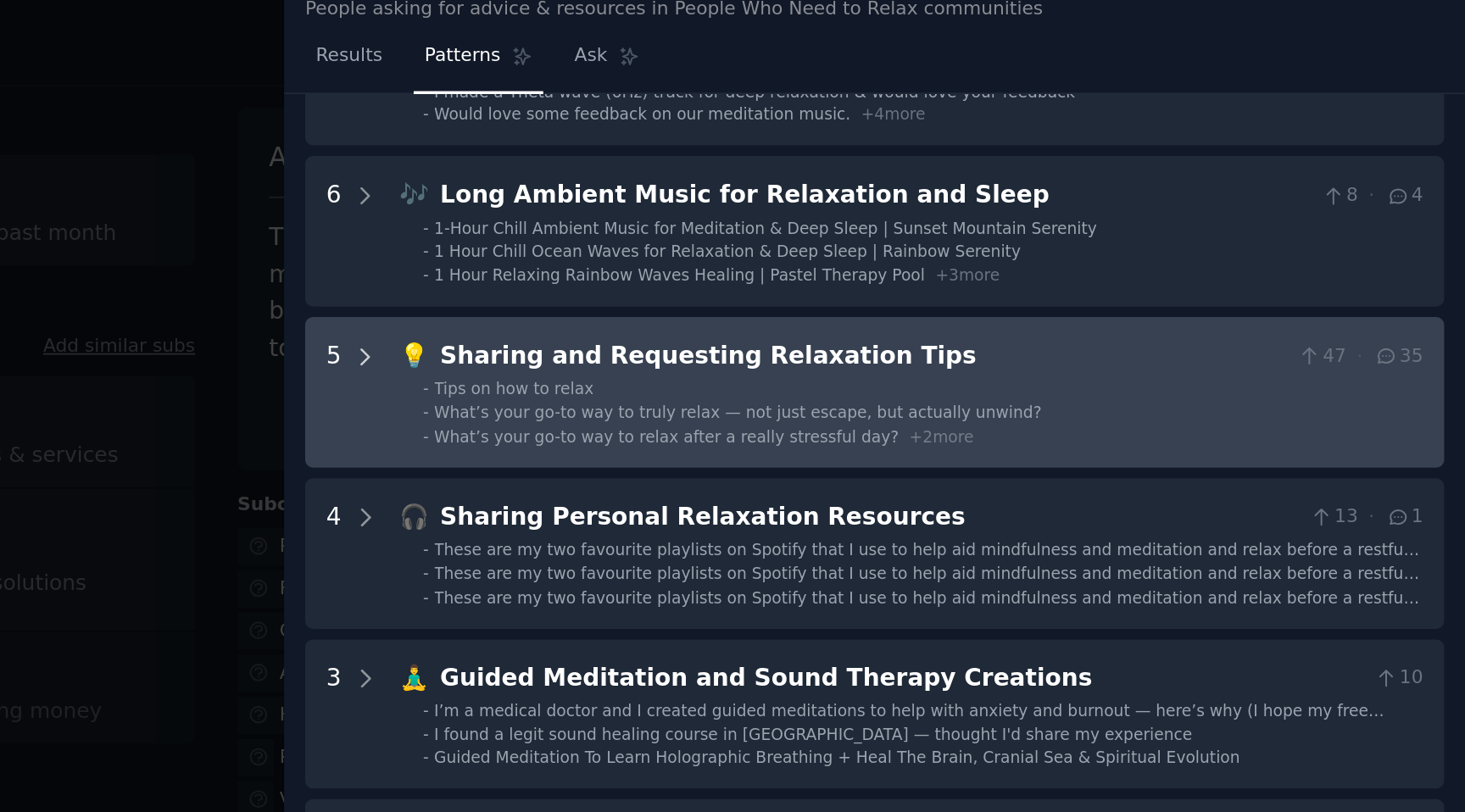
click at [845, 234] on icon at bounding box center [846, 236] width 15 height 15
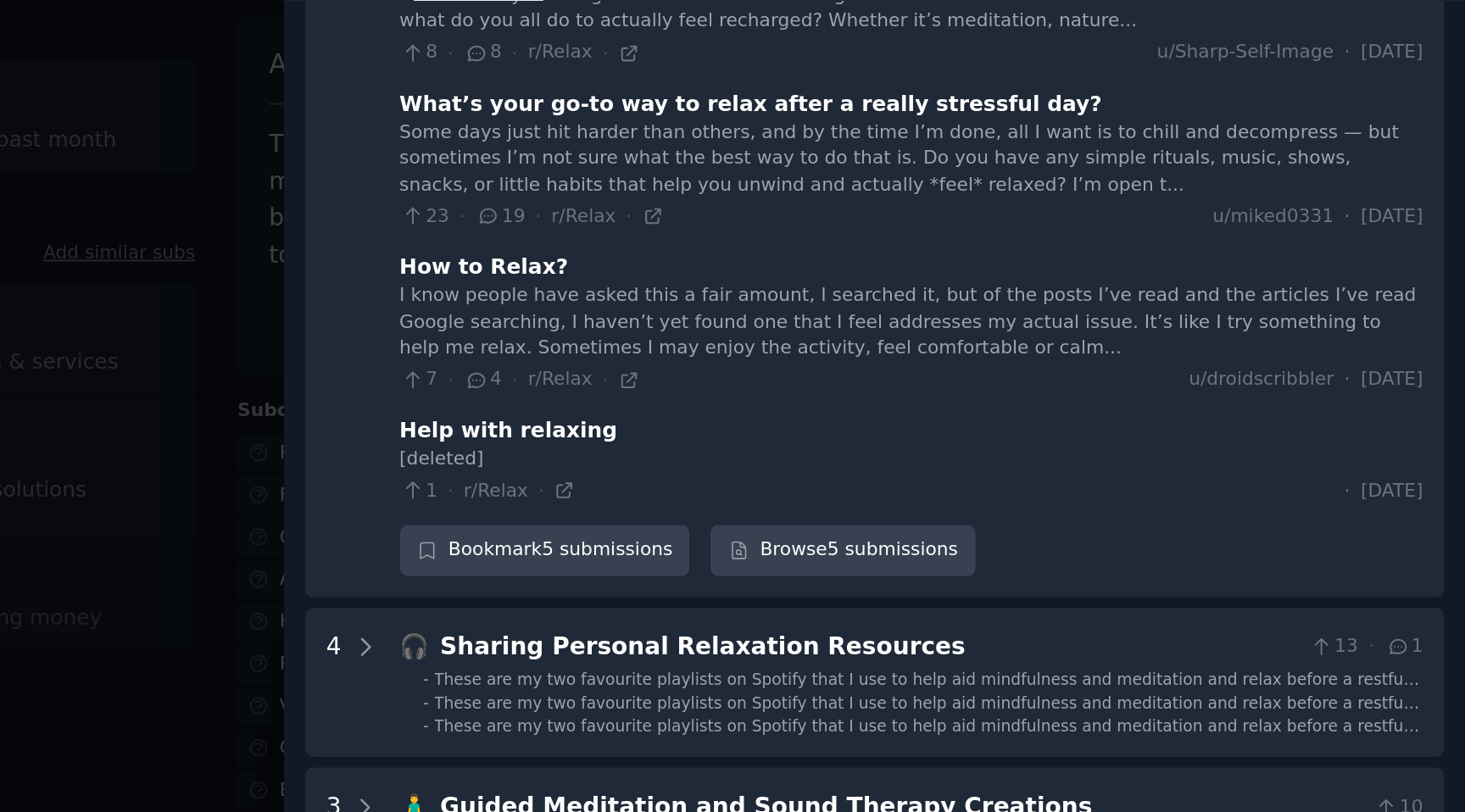
scroll to position [445, 0]
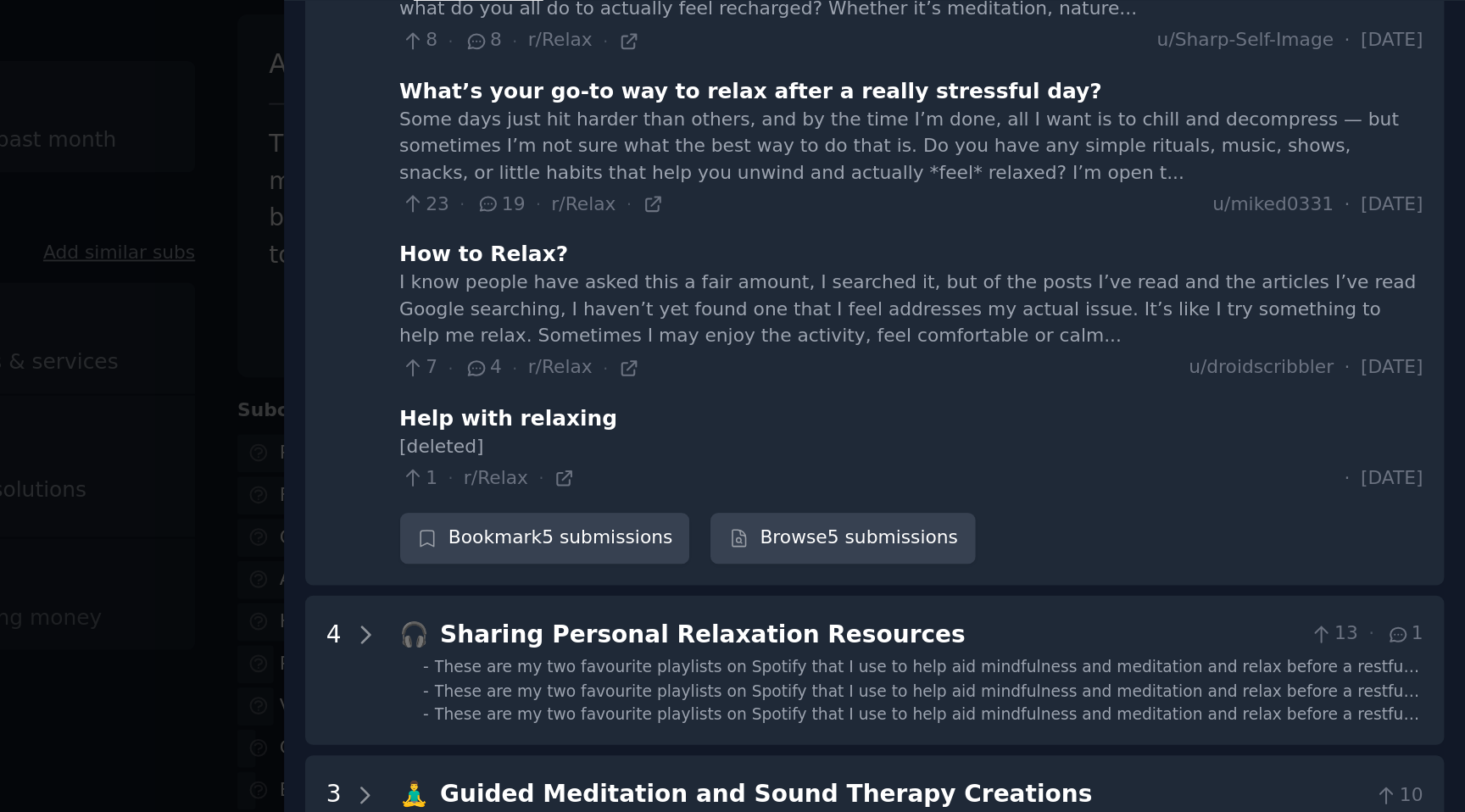
click at [1128, 269] on div "I know people have asked this a fair amount, I searched it, but of the posts I’…" at bounding box center [1154, 262] width 575 height 45
click at [1147, 282] on div "I know people have asked this a fair amount, I searched it, but of the posts I’…" at bounding box center [1154, 262] width 575 height 45
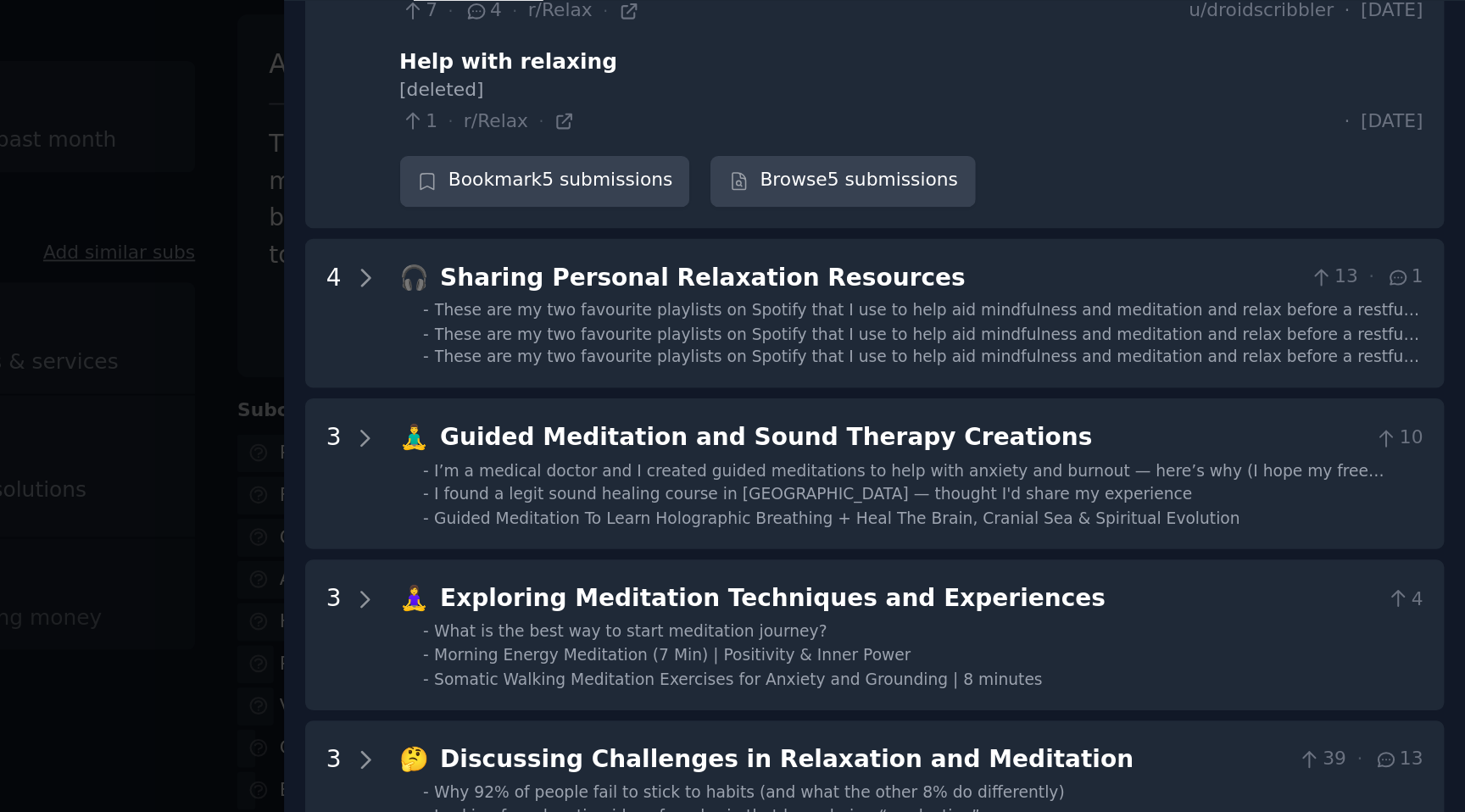
scroll to position [697, 0]
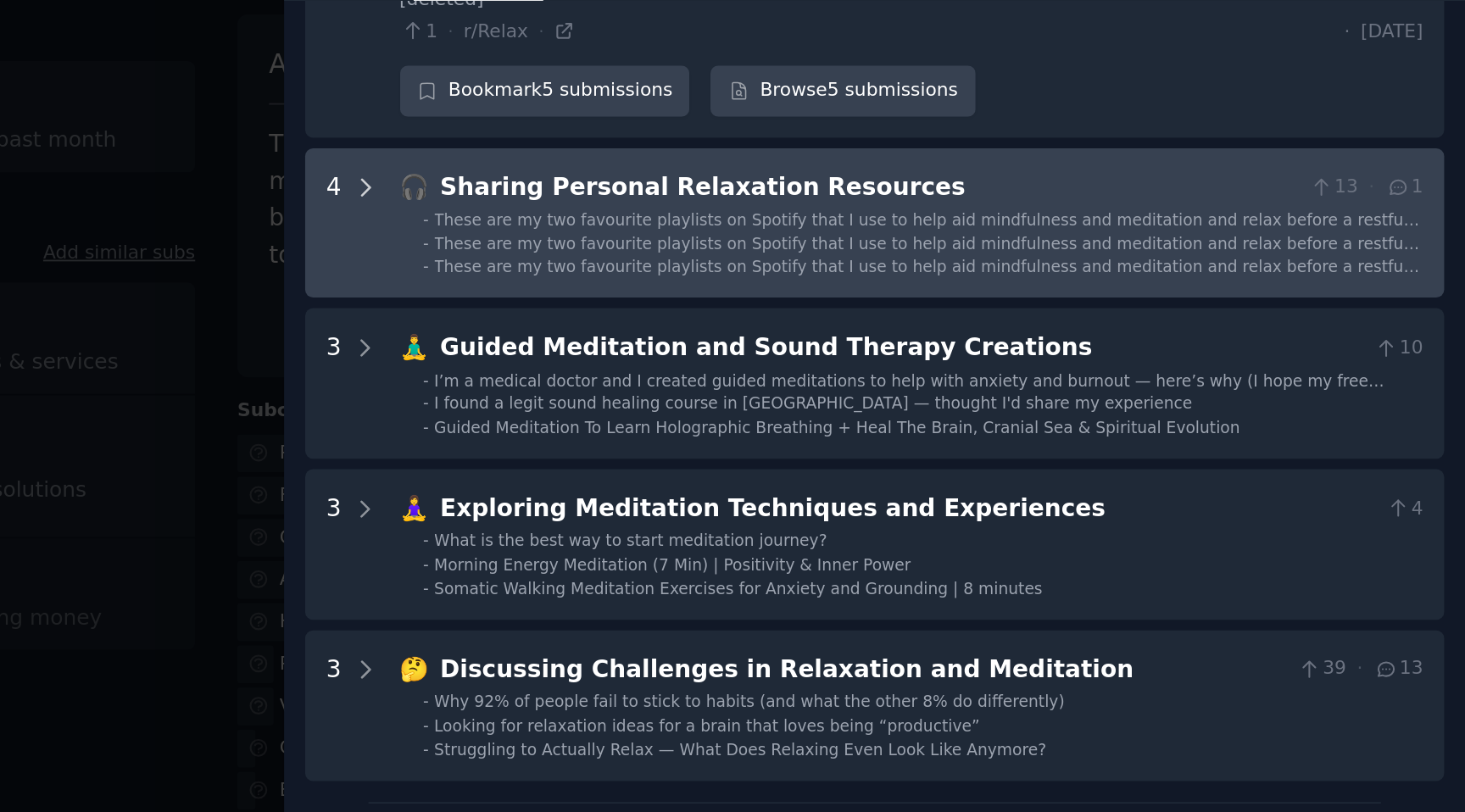
click at [843, 191] on icon at bounding box center [846, 193] width 15 height 15
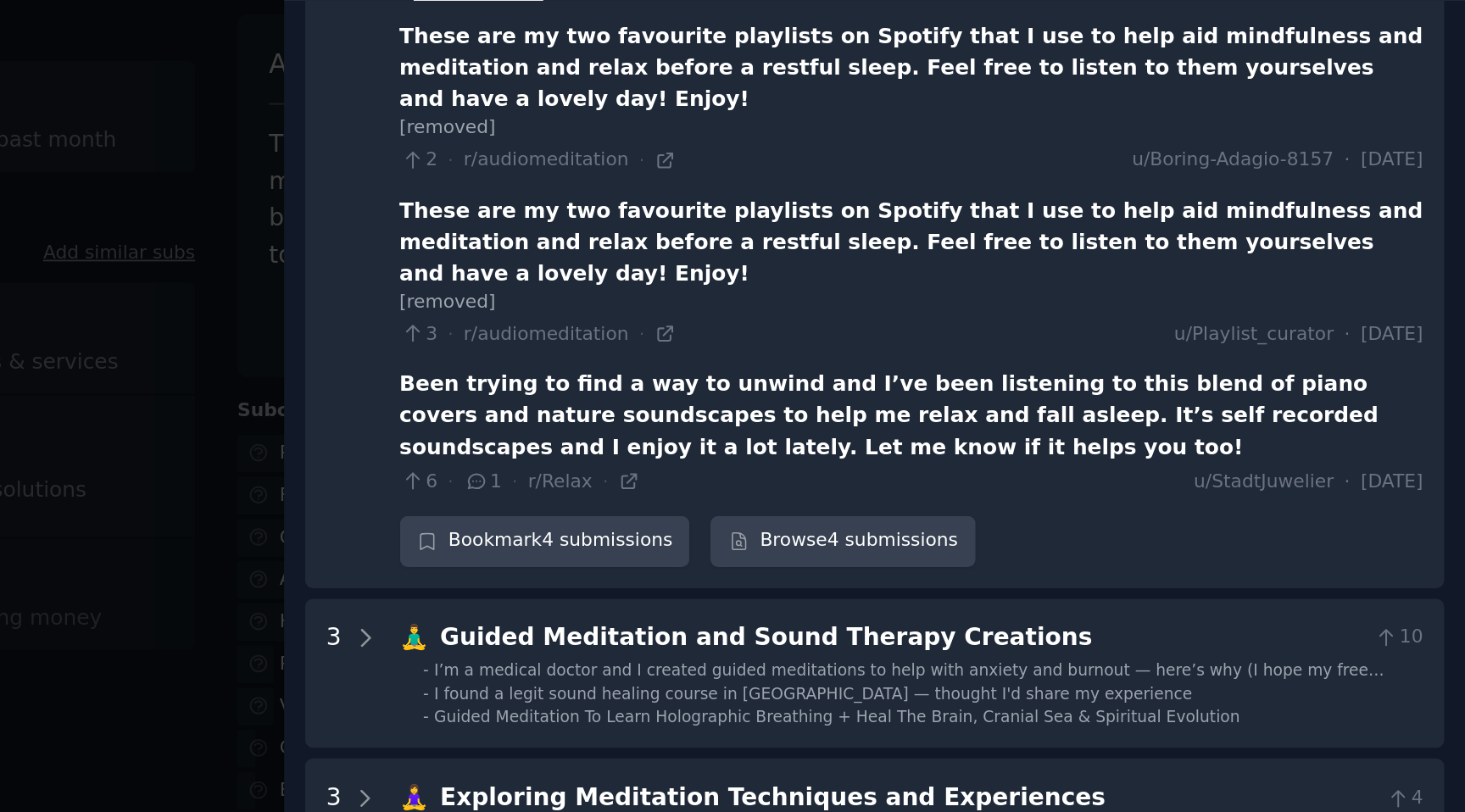
scroll to position [1052, 0]
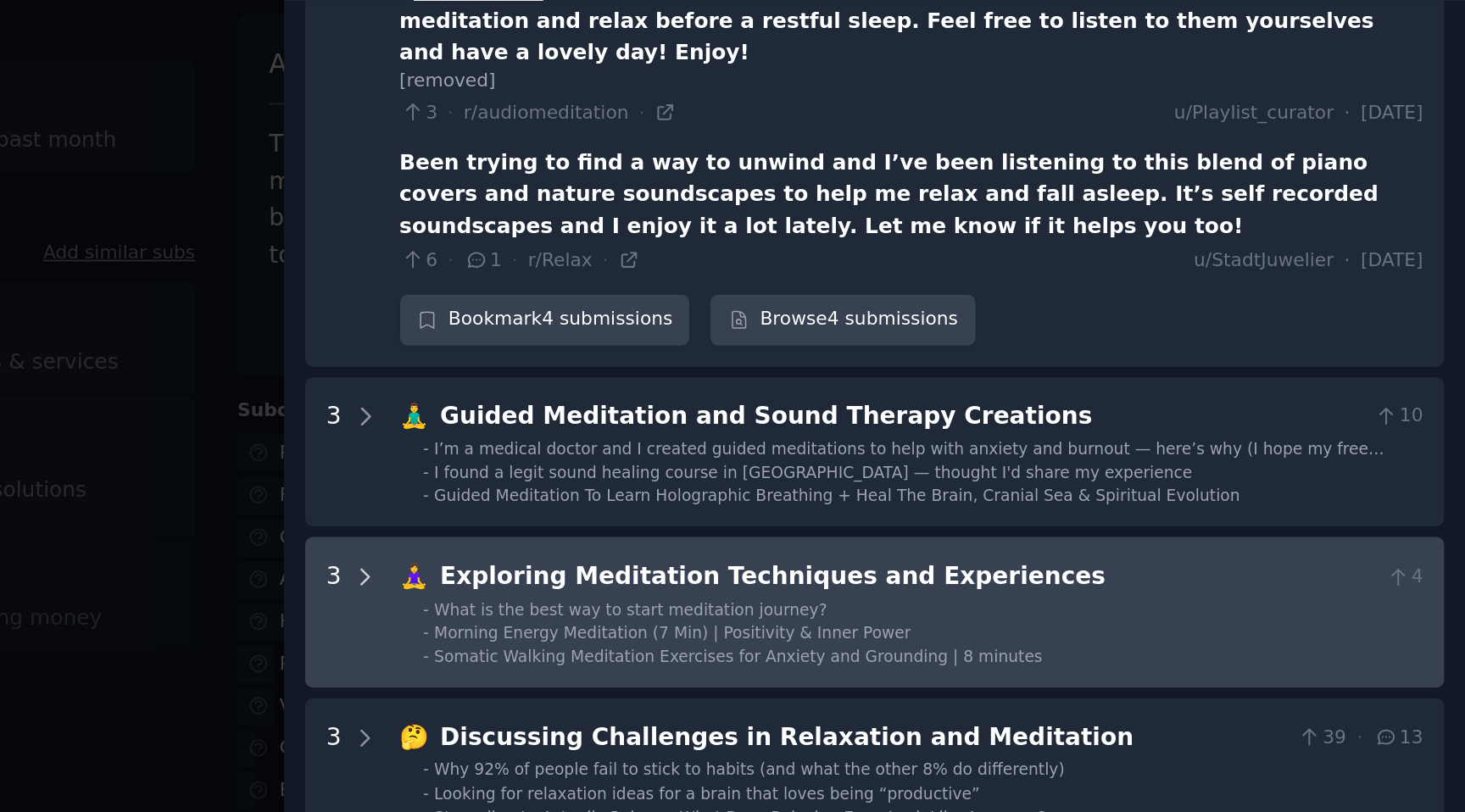
click at [846, 407] on icon at bounding box center [847, 411] width 5 height 8
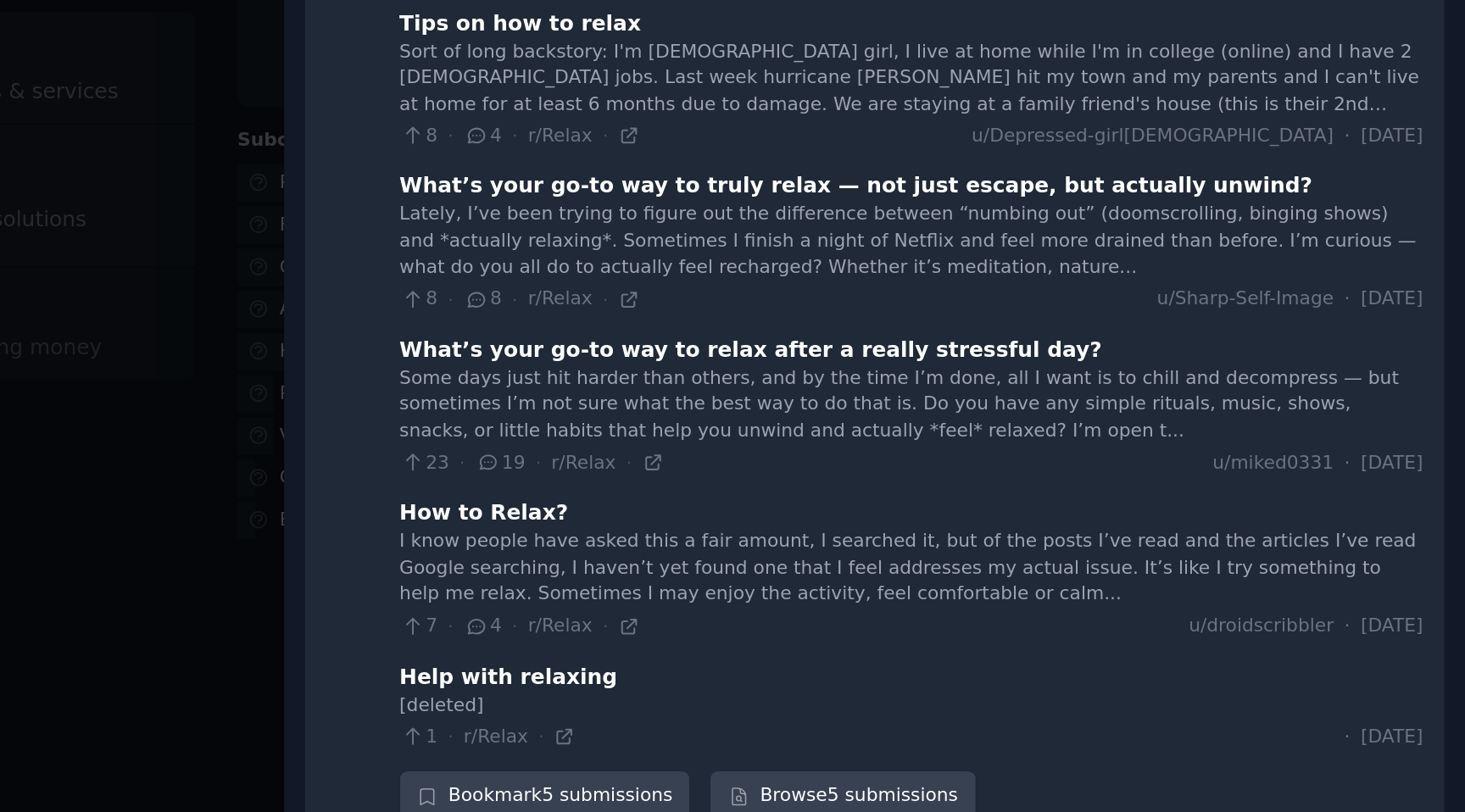
scroll to position [0, 0]
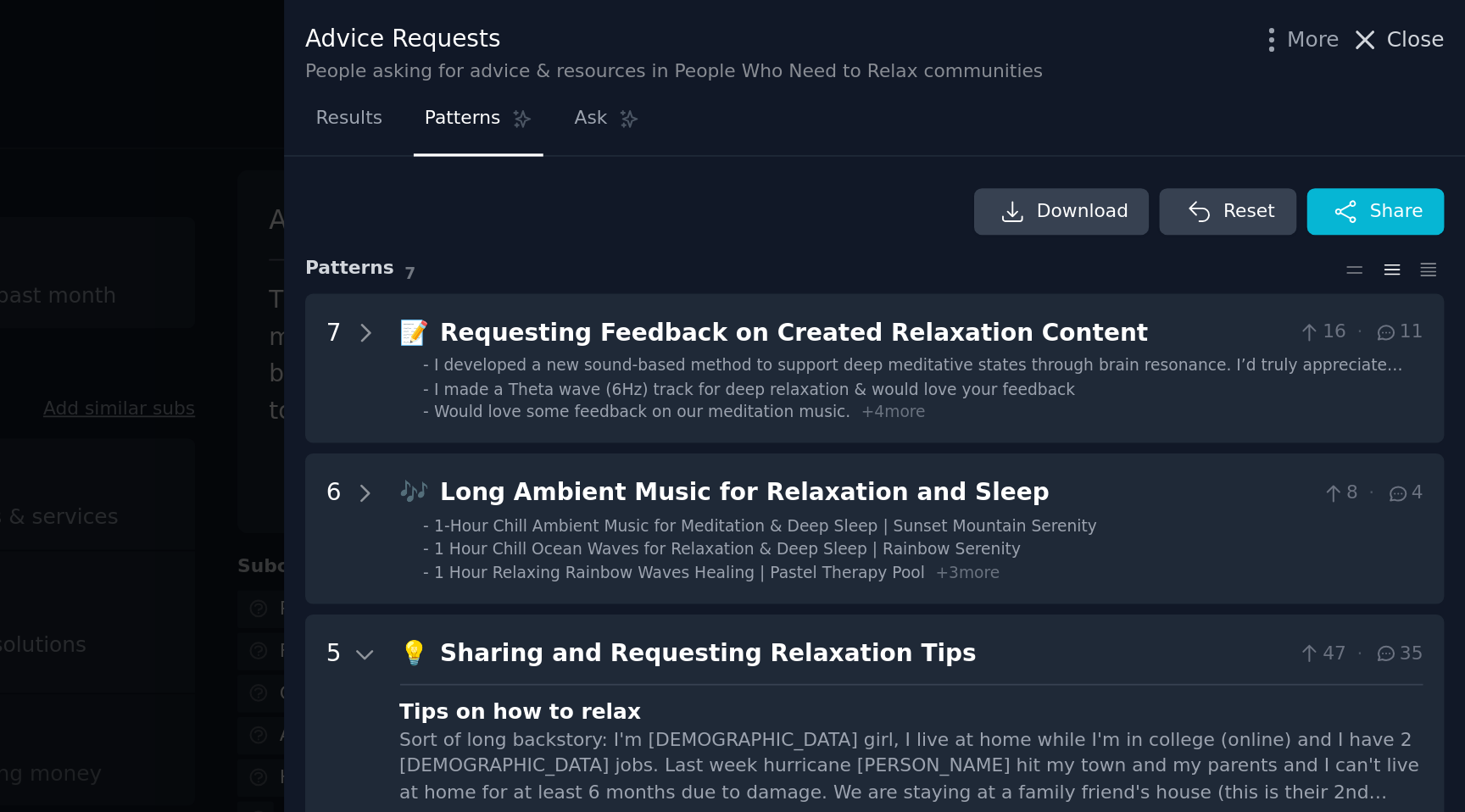
click at [1430, 24] on span "Close" at bounding box center [1438, 23] width 33 height 18
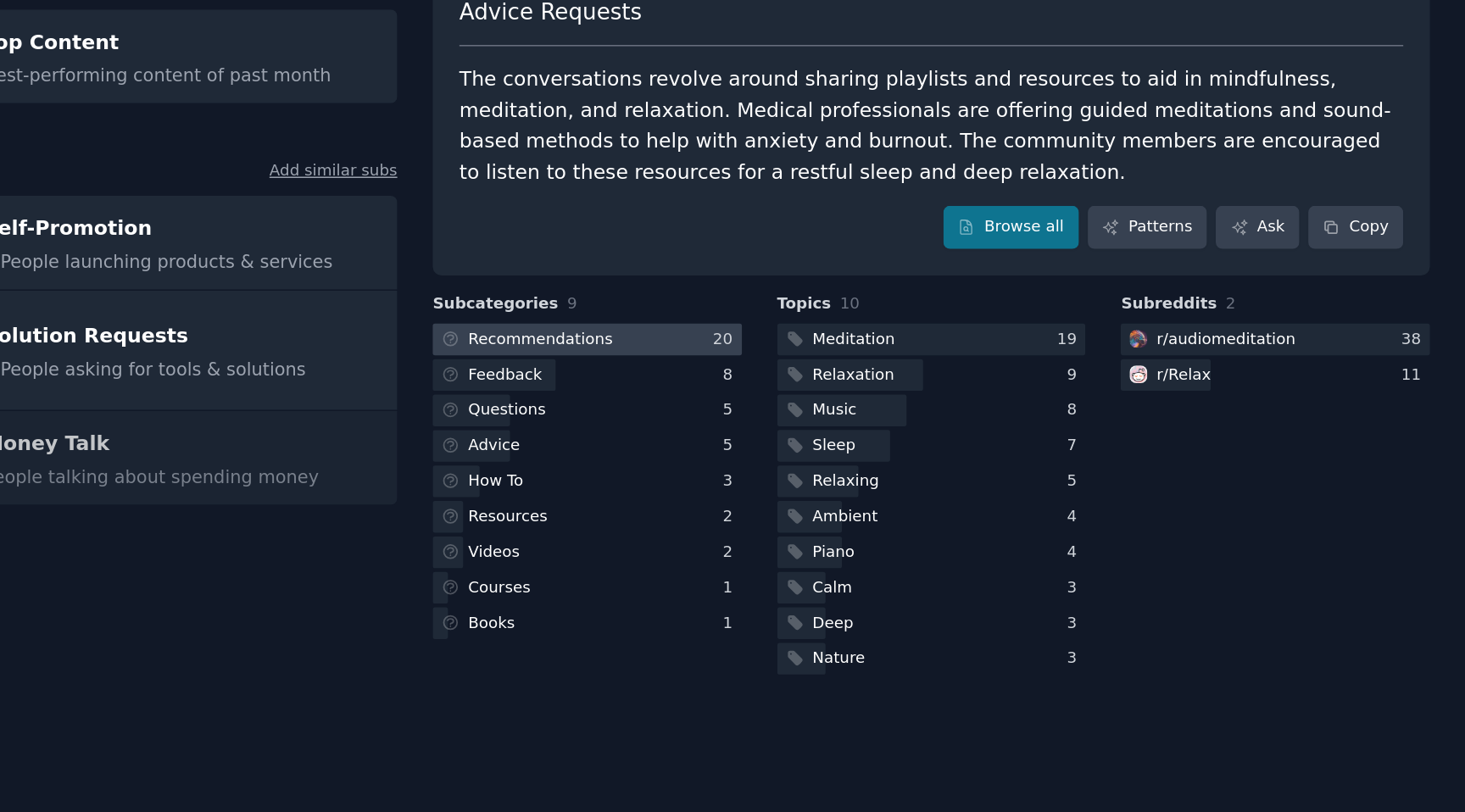
click at [862, 340] on div "Recommendations" at bounding box center [846, 343] width 97 height 15
